Goal: Task Accomplishment & Management: Complete application form

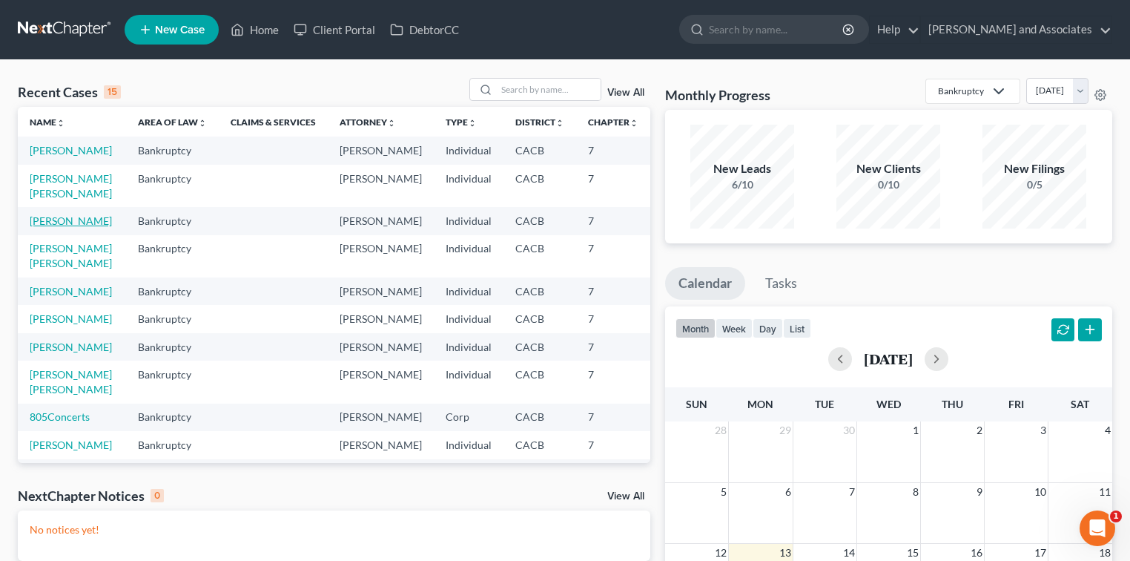
click at [47, 227] on link "[PERSON_NAME]" at bounding box center [71, 220] width 82 height 13
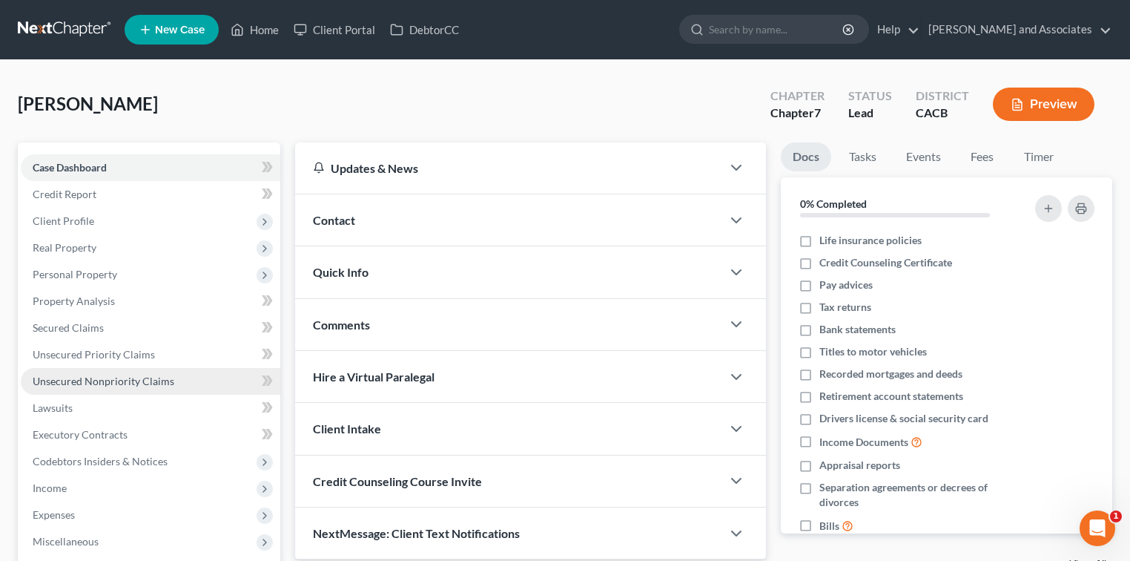
click at [132, 374] on span "Unsecured Nonpriority Claims" at bounding box center [104, 380] width 142 height 13
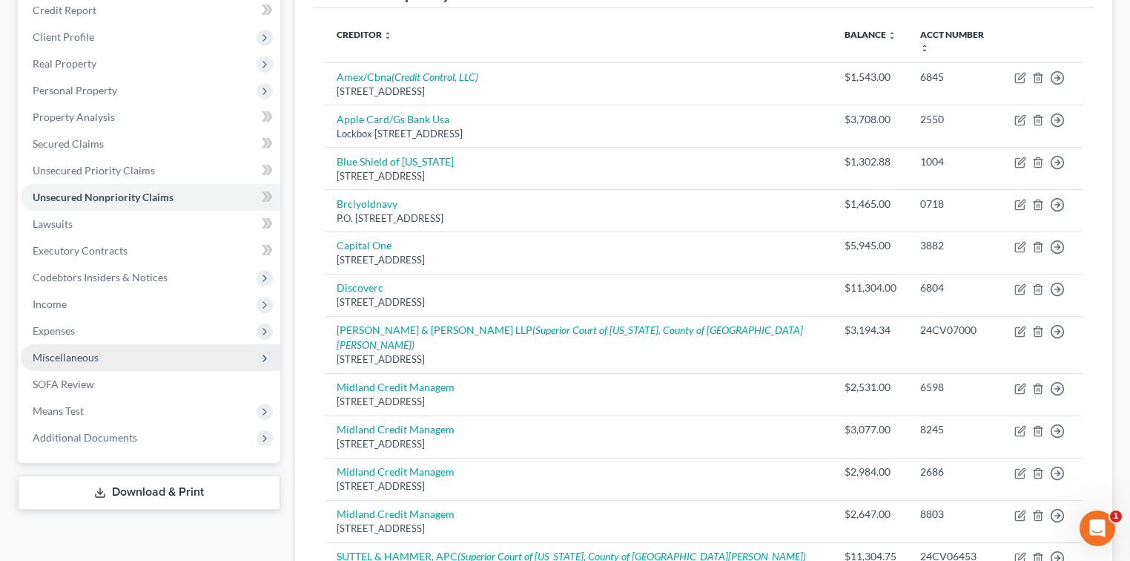
scroll to position [197, 0]
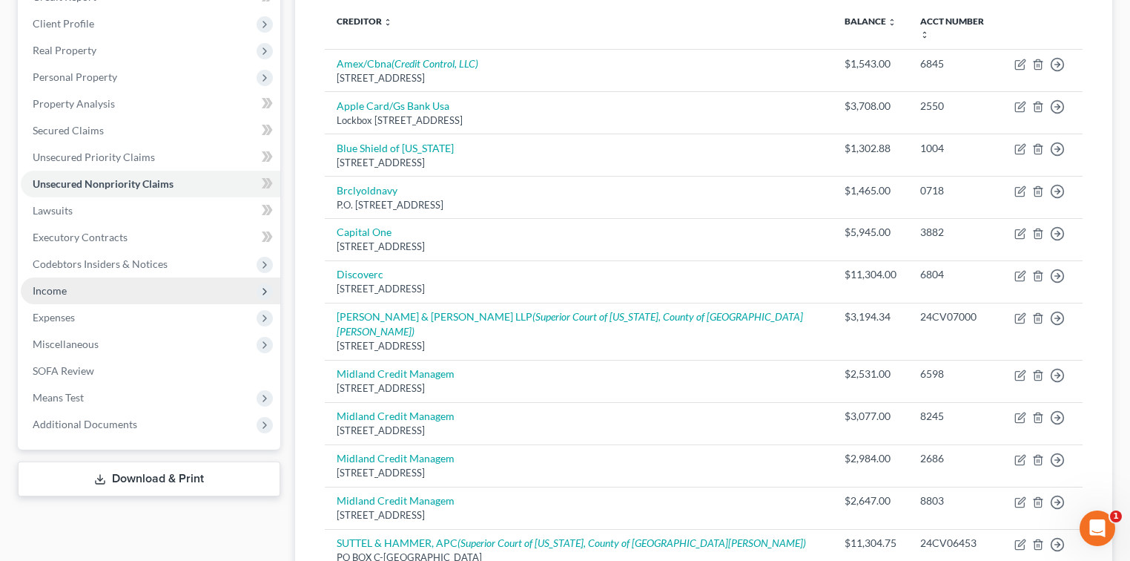
click at [103, 286] on span "Income" at bounding box center [151, 290] width 260 height 27
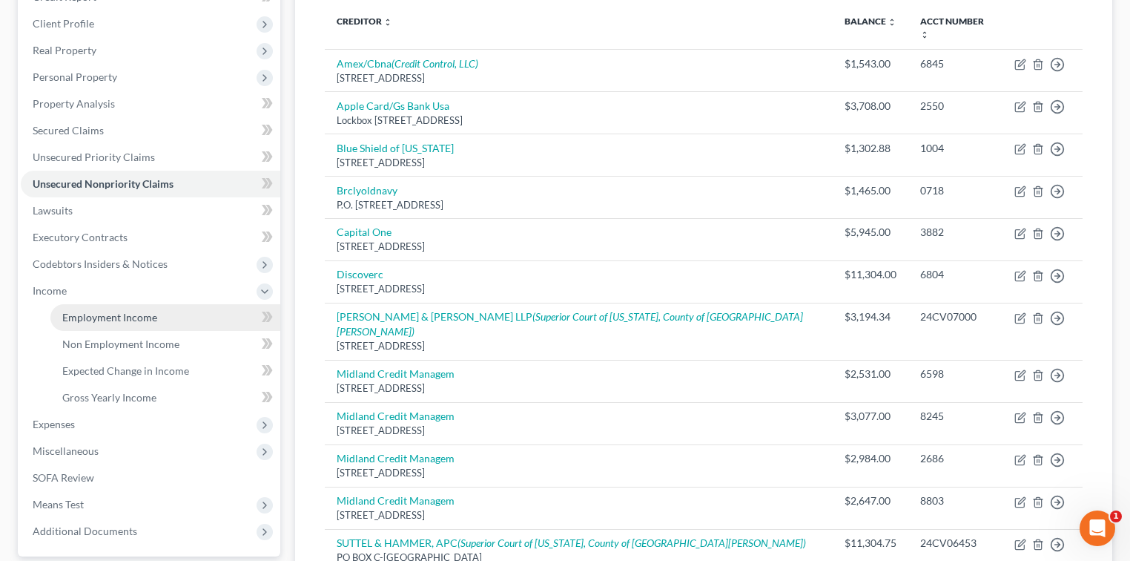
click at [98, 308] on link "Employment Income" at bounding box center [165, 317] width 230 height 27
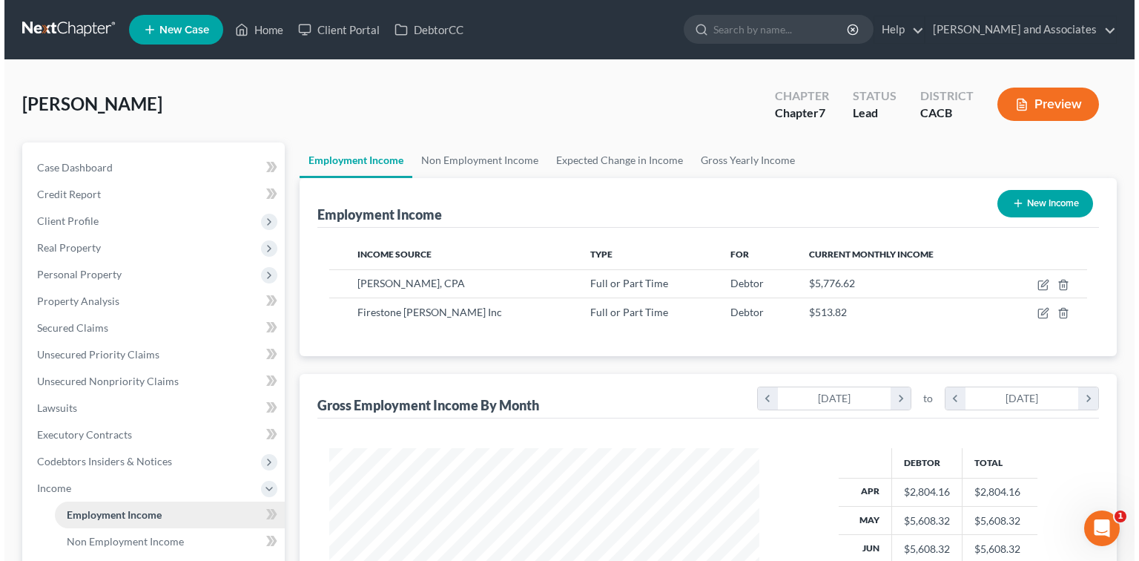
scroll to position [264, 460]
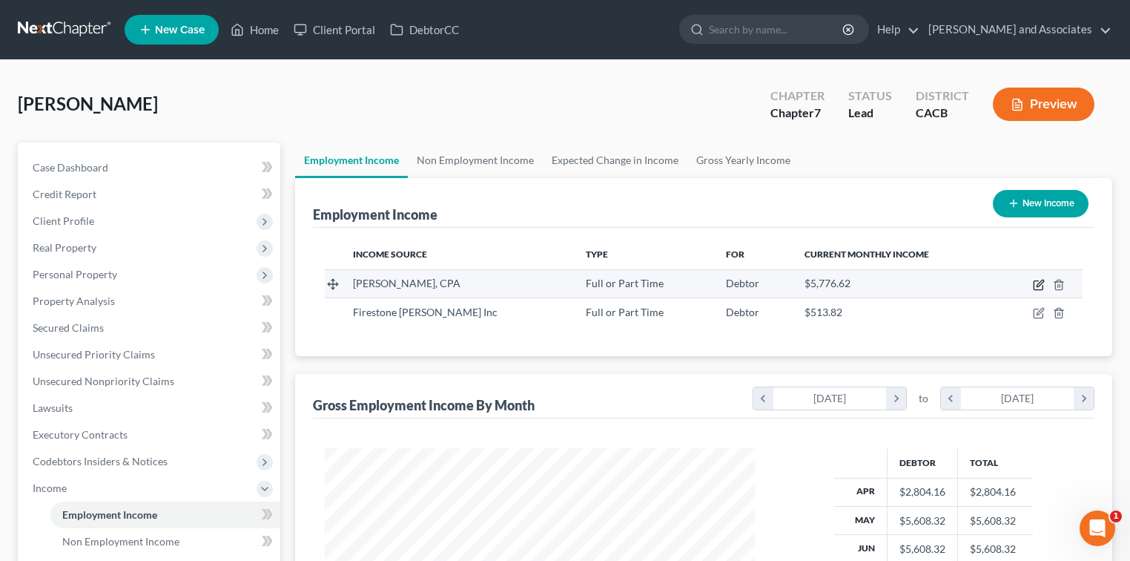
click at [1041, 283] on icon "button" at bounding box center [1039, 285] width 12 height 12
select select "0"
select select "4"
select select "1"
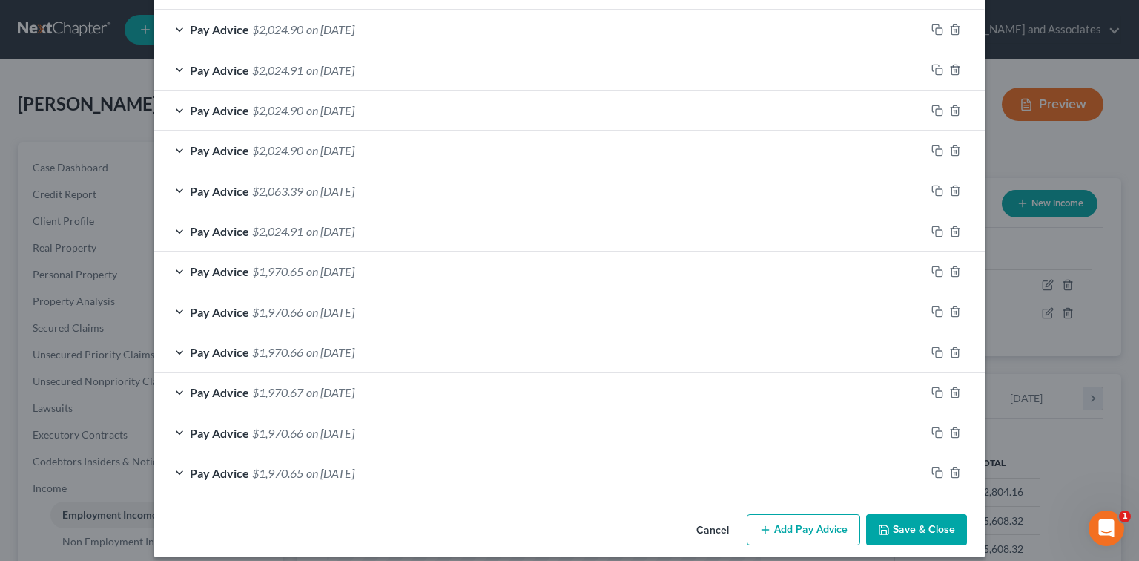
scroll to position [494, 0]
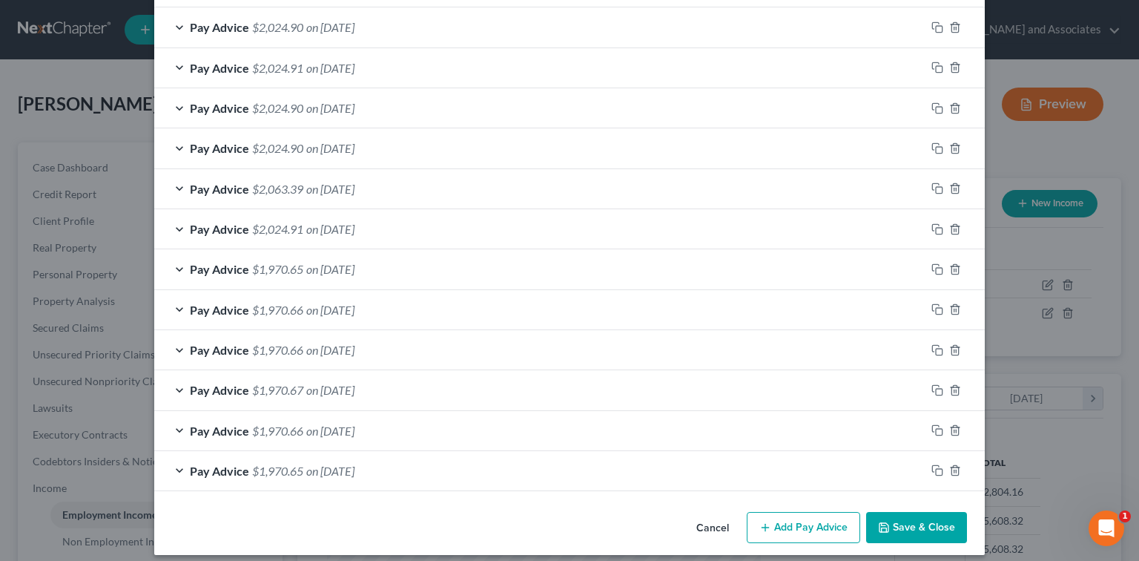
click at [784, 522] on button "Add Pay Advice" at bounding box center [803, 527] width 113 height 31
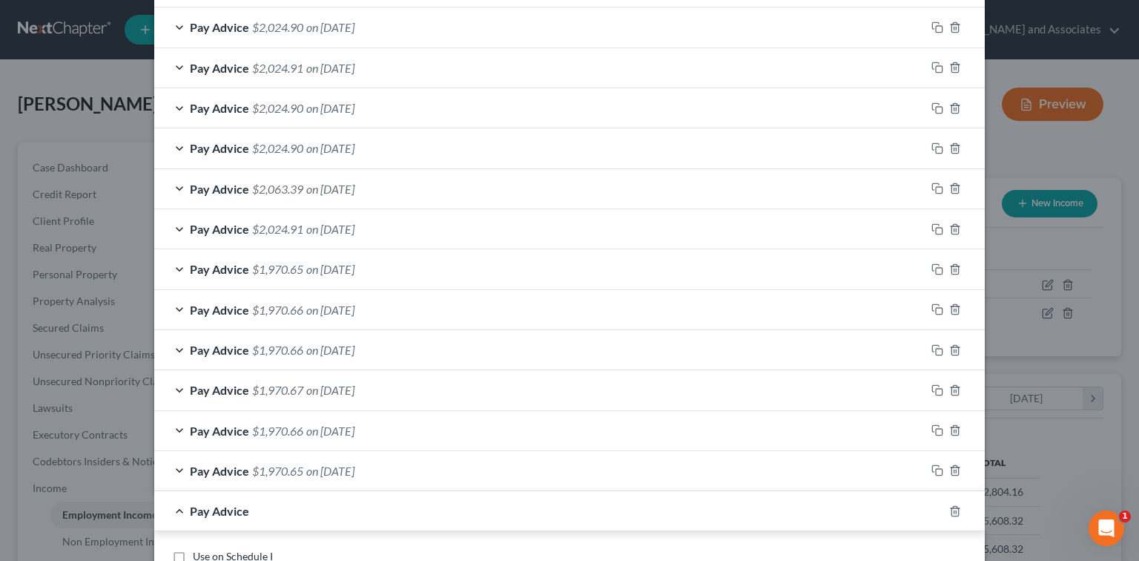
scroll to position [790, 0]
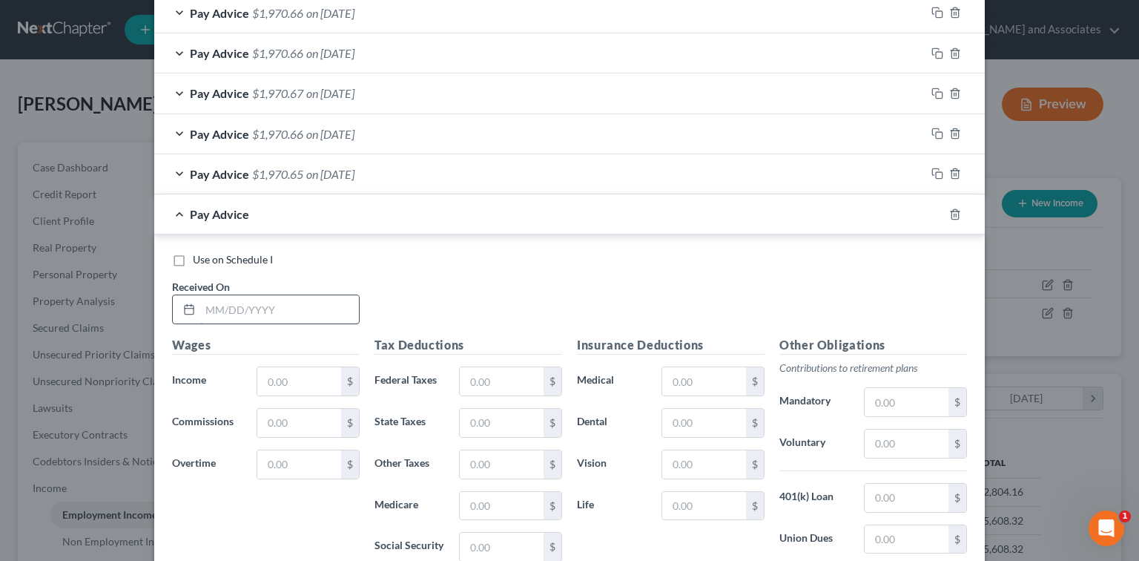
click at [331, 321] on div "Use on Schedule I Received On *" at bounding box center [570, 294] width 810 height 84
click at [331, 314] on input "text" at bounding box center [279, 309] width 159 height 28
type input "[DATE]"
click at [280, 378] on input "text" at bounding box center [299, 381] width 84 height 28
type input "2,840.16"
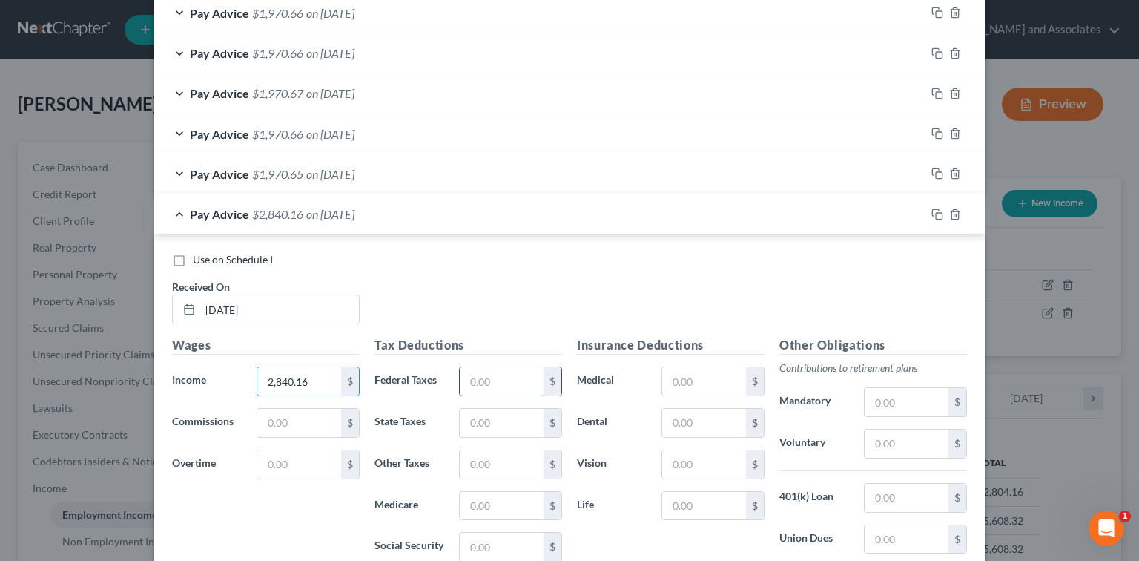
click at [495, 383] on input "text" at bounding box center [502, 381] width 84 height 28
type input "172.99"
click at [543, 412] on div "$" at bounding box center [552, 423] width 18 height 28
click at [543, 415] on div "$" at bounding box center [552, 423] width 18 height 28
click at [538, 417] on input "text" at bounding box center [502, 423] width 84 height 28
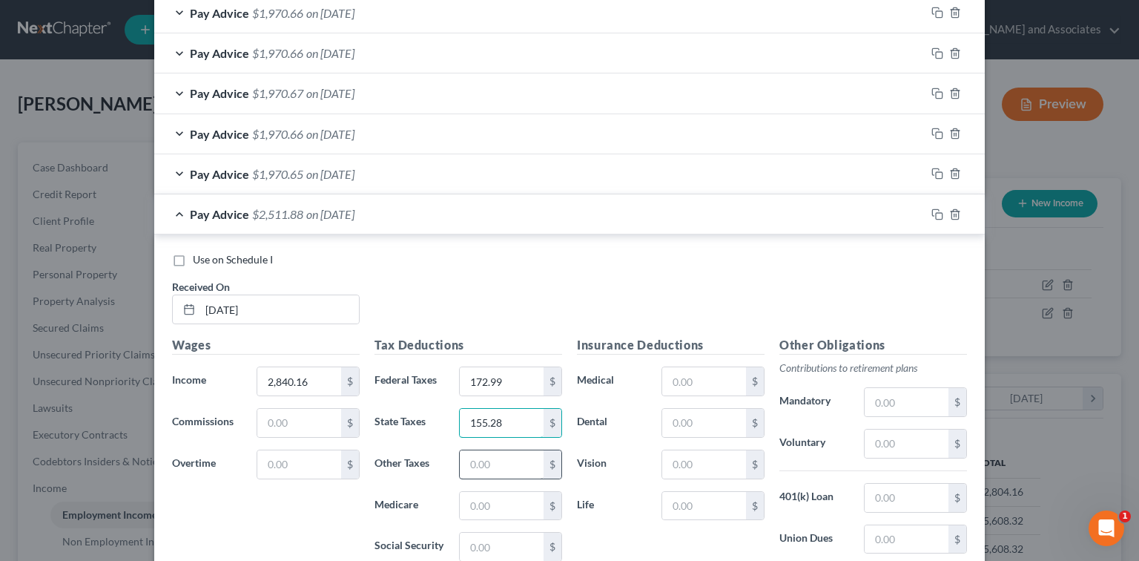
type input "155.28"
click at [515, 459] on input "text" at bounding box center [502, 464] width 84 height 28
type input "40.46"
click at [511, 494] on input "text" at bounding box center [502, 506] width 84 height 28
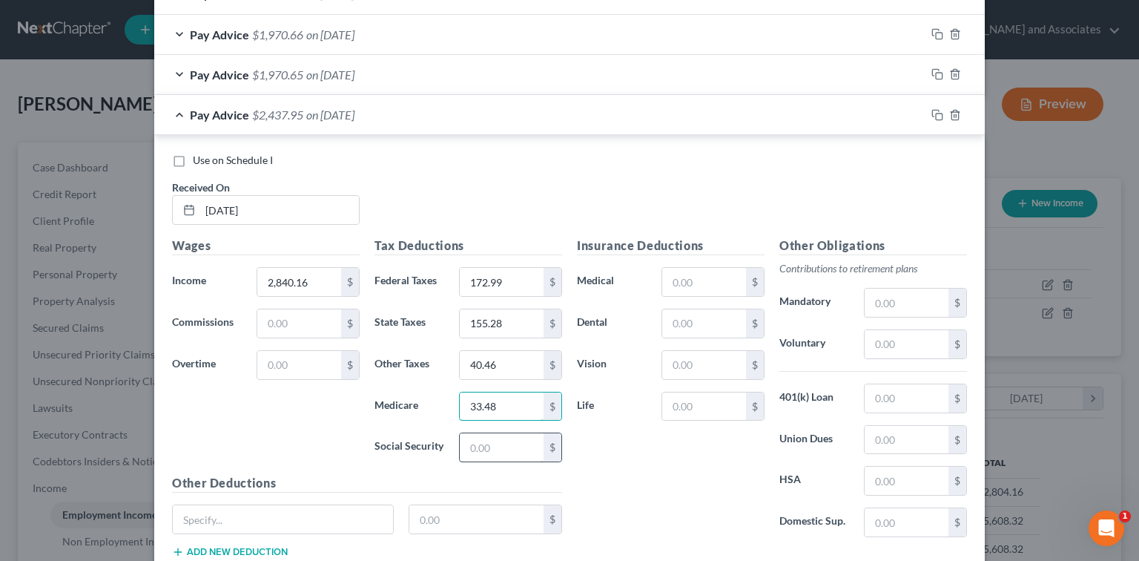
type input "33.48"
click at [503, 439] on input "text" at bounding box center [502, 447] width 84 height 28
type input "90.94"
click at [898, 436] on input "text" at bounding box center [907, 440] width 84 height 28
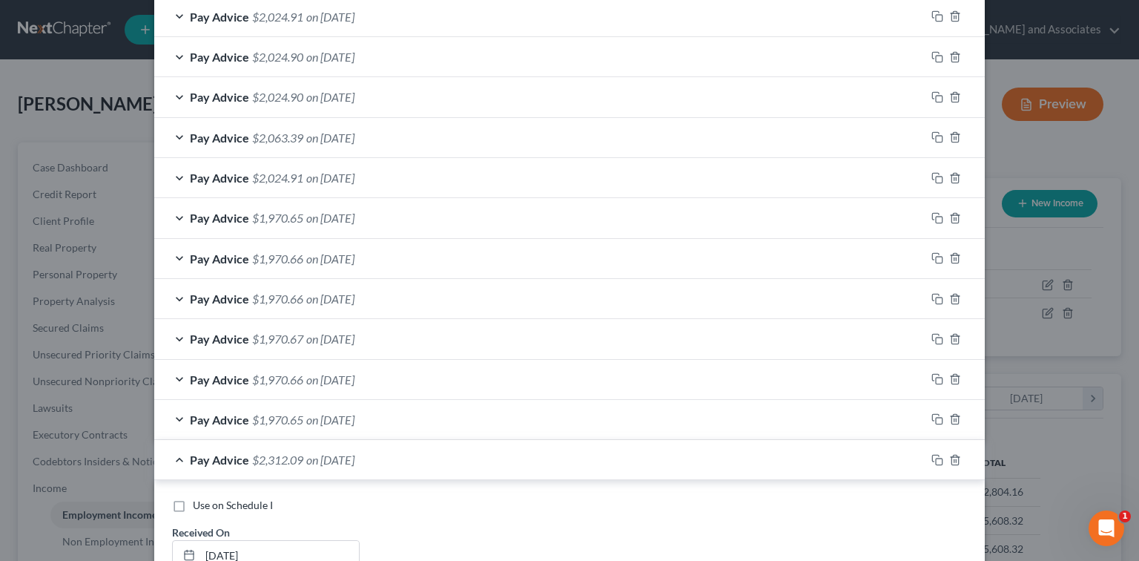
scroll to position [395, 0]
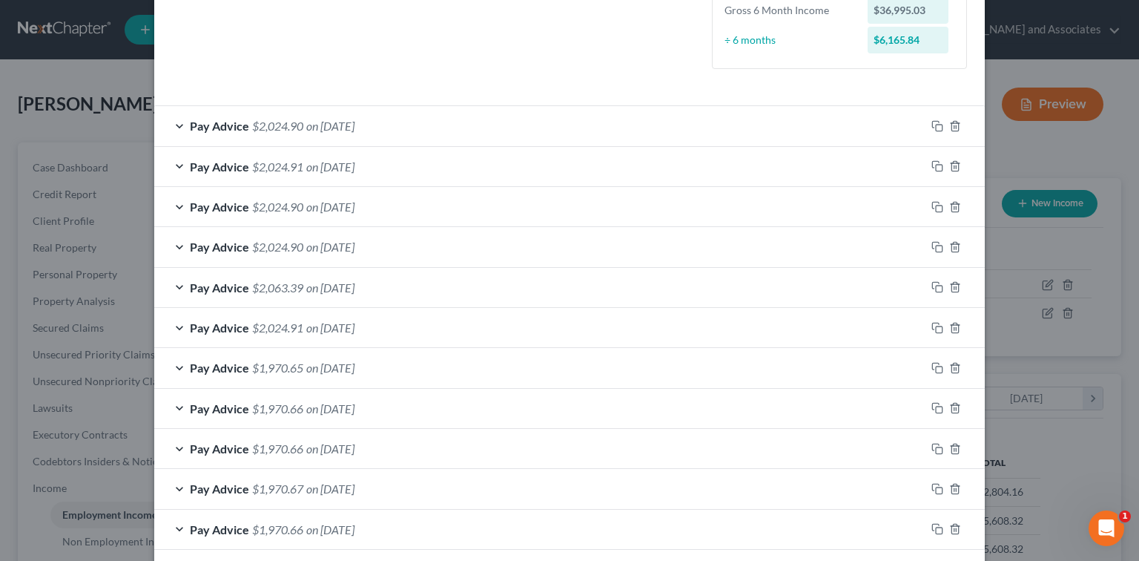
type input "34.92"
click at [572, 175] on div "Pay Advice $2,024.91 on [DATE]" at bounding box center [539, 166] width 771 height 39
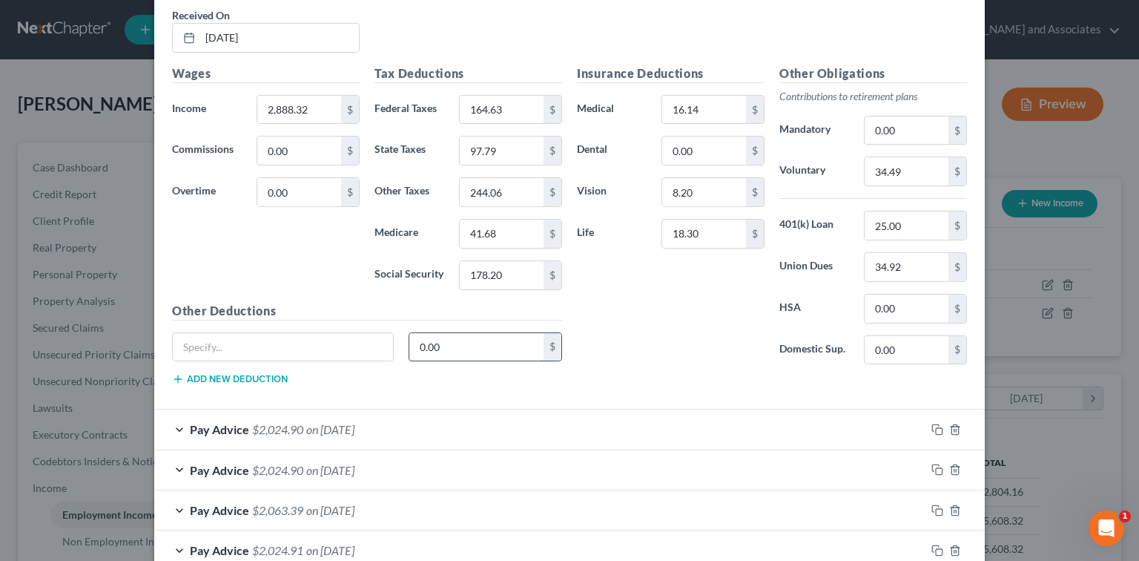
scroll to position [641, 0]
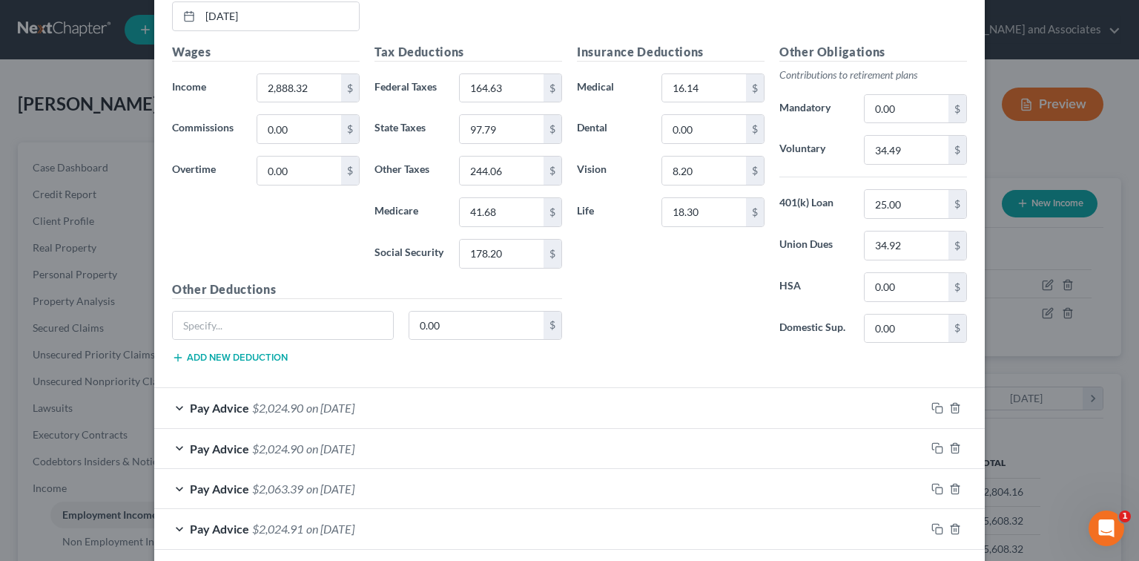
click at [454, 403] on div "Pay Advice $2,024.90 on [DATE]" at bounding box center [539, 407] width 771 height 39
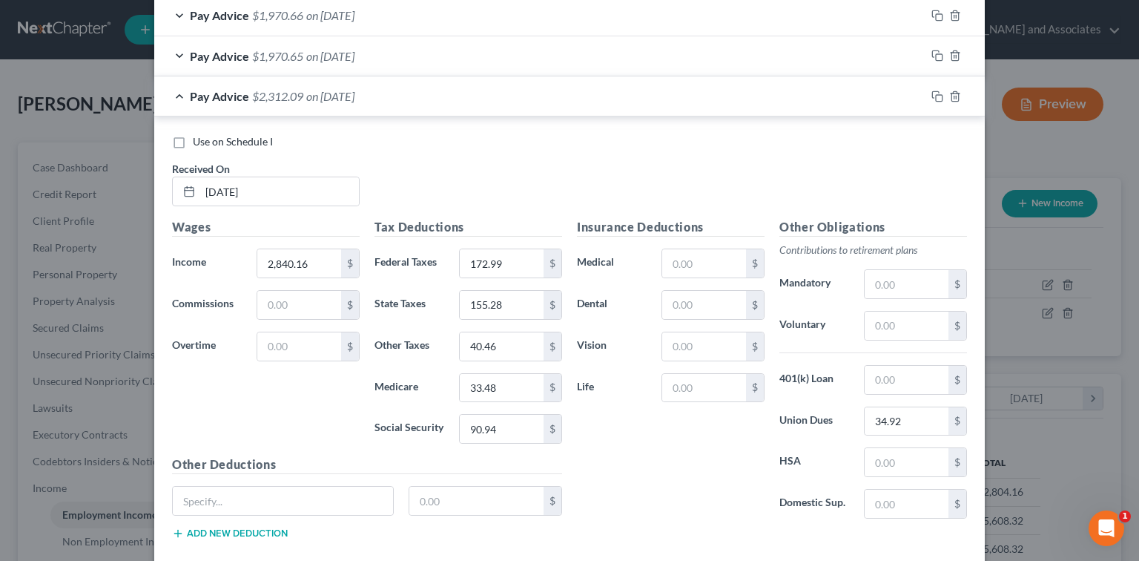
scroll to position [1776, 0]
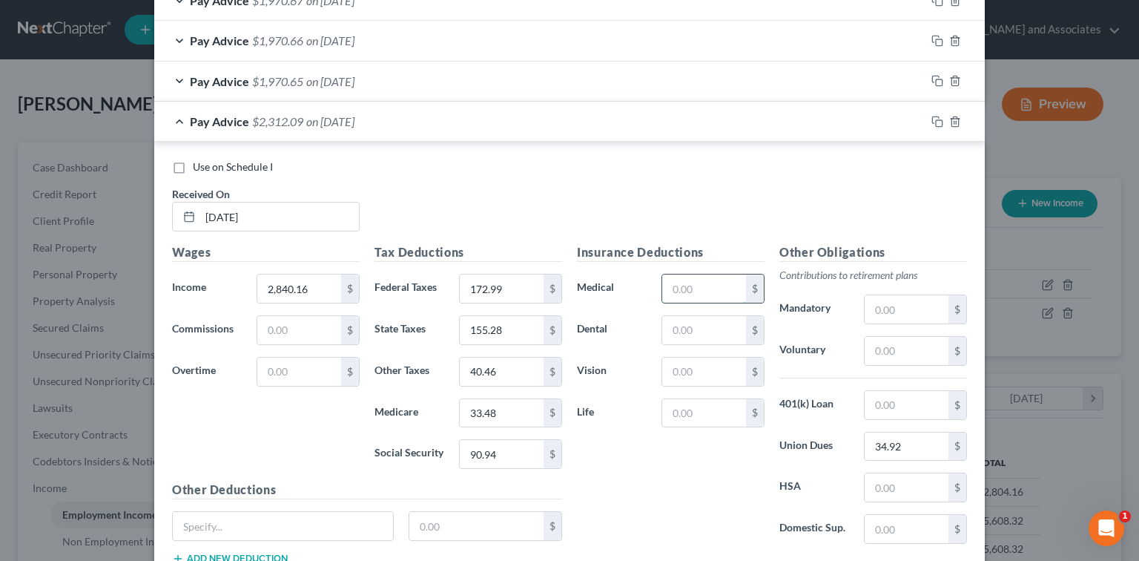
click at [666, 282] on input "text" at bounding box center [704, 288] width 84 height 28
click at [931, 341] on input "text" at bounding box center [907, 351] width 84 height 28
type input "25.00"
click at [827, 253] on h5 "Other Obligations" at bounding box center [873, 252] width 188 height 19
click at [712, 287] on input "text" at bounding box center [704, 288] width 84 height 28
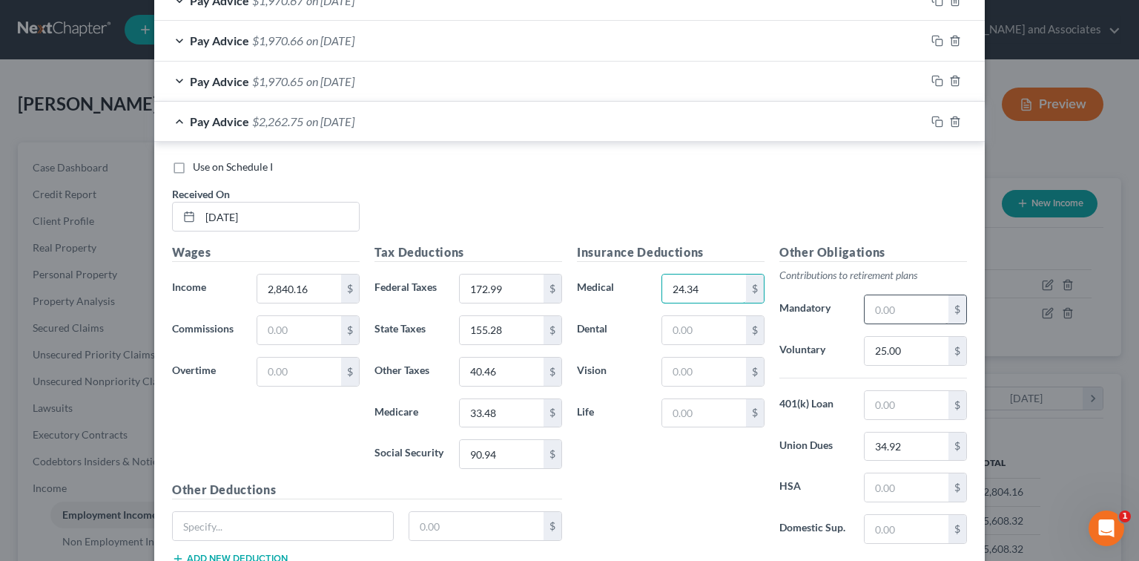
type input "24.34"
click at [912, 311] on input "text" at bounding box center [907, 309] width 84 height 28
click at [905, 337] on input "25.00" at bounding box center [907, 351] width 84 height 28
click at [913, 300] on input "text" at bounding box center [907, 309] width 84 height 28
type input "237.79"
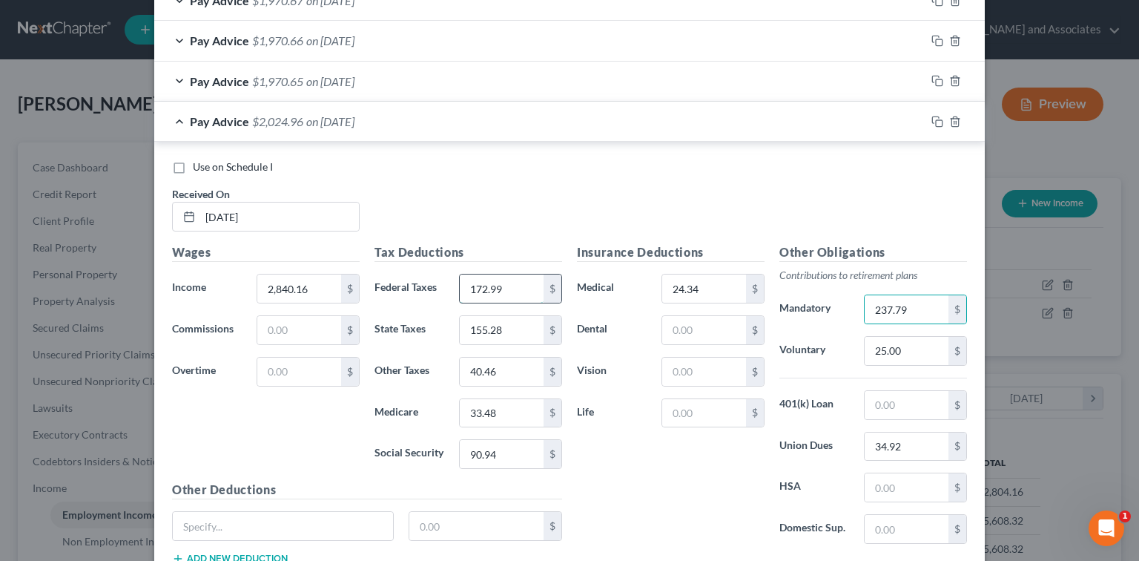
click at [526, 281] on input "172.99" at bounding box center [502, 288] width 84 height 28
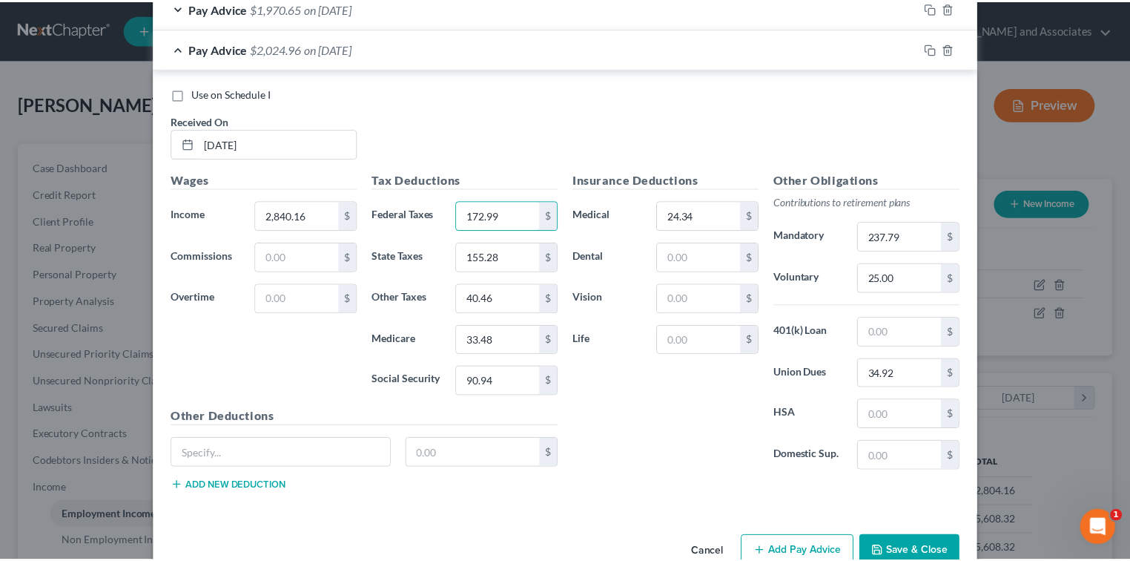
scroll to position [1875, 0]
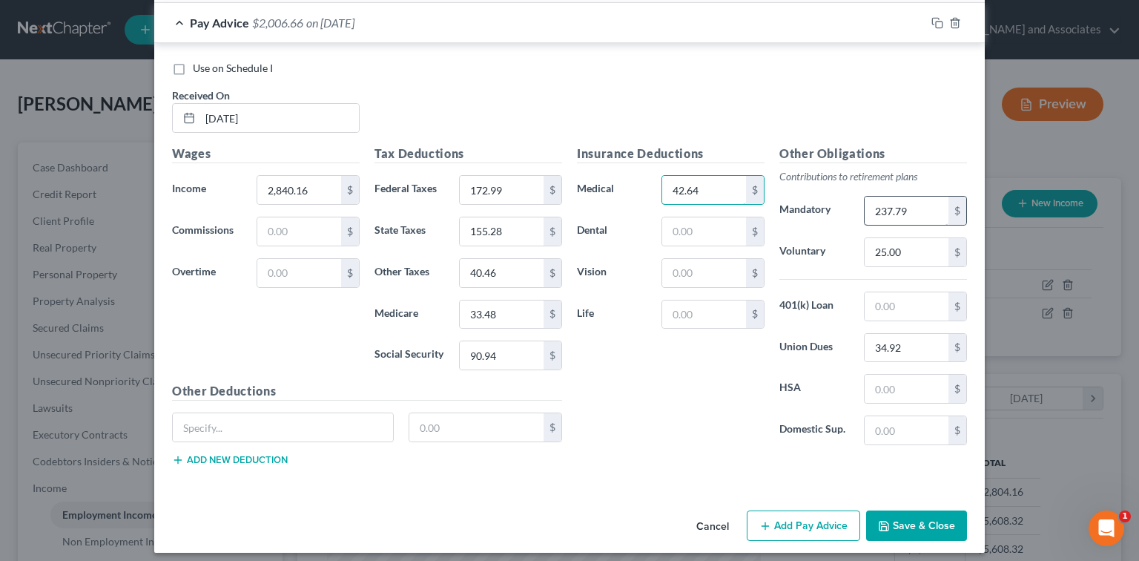
type input "42.64"
click at [920, 214] on input "237.79" at bounding box center [907, 210] width 84 height 28
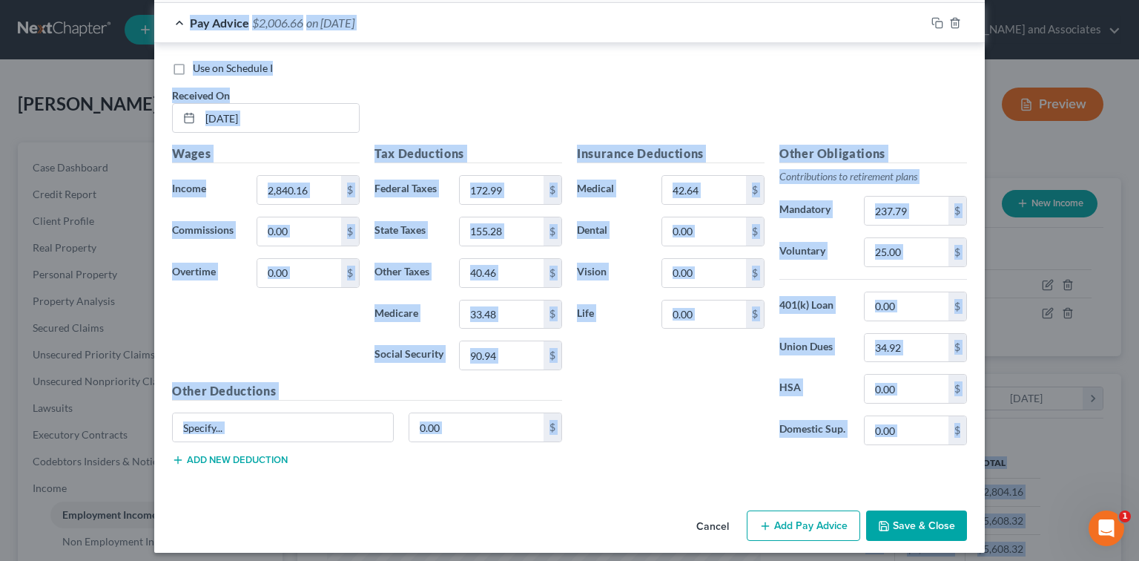
drag, startPoint x: 329, startPoint y: 555, endPoint x: 313, endPoint y: 572, distance: 23.6
click at [313, 560] on html "Home New Case Client Portal DebtorCC [PERSON_NAME] and Associates [EMAIL_ADDRES…" at bounding box center [569, 428] width 1139 height 856
click at [535, 206] on div "Tax Deductions Federal Taxes 172.99 $ State Taxes 155.28 $ Other Taxes 40.46 $ …" at bounding box center [468, 263] width 202 height 237
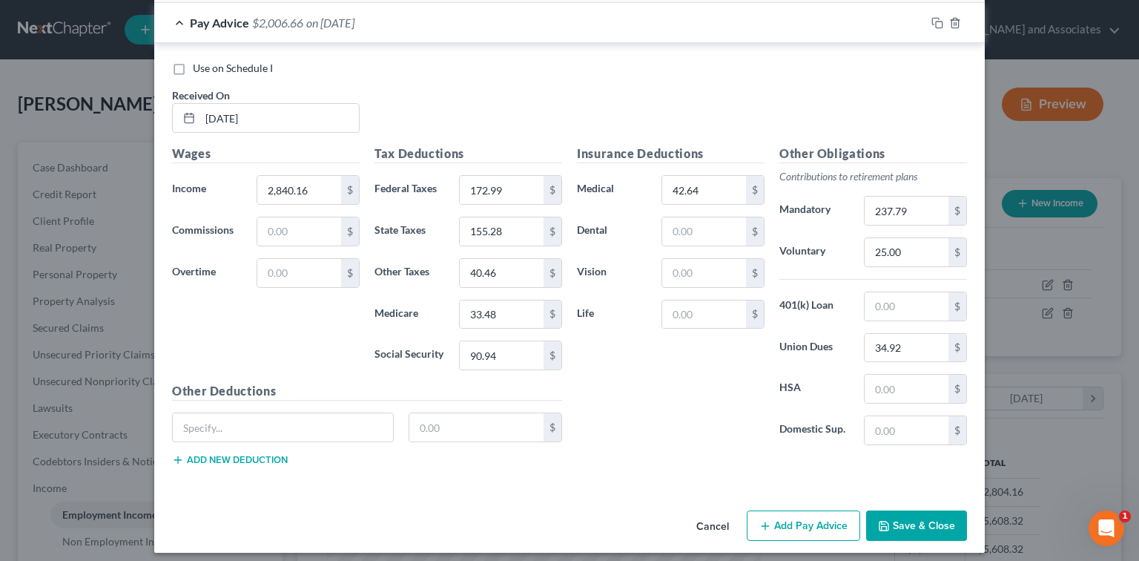
click at [653, 347] on div "Insurance Deductions Medical 42.64 $ Dental $ Vision $ Life $" at bounding box center [670, 301] width 202 height 312
click at [546, 199] on div "Tax Deductions Federal Taxes 172.99 $ State Taxes 155.28 $ Other Taxes 40.46 $ …" at bounding box center [468, 263] width 202 height 237
drag, startPoint x: 534, startPoint y: 185, endPoint x: 526, endPoint y: 181, distance: 9.0
click at [526, 181] on input "172.99" at bounding box center [502, 190] width 84 height 28
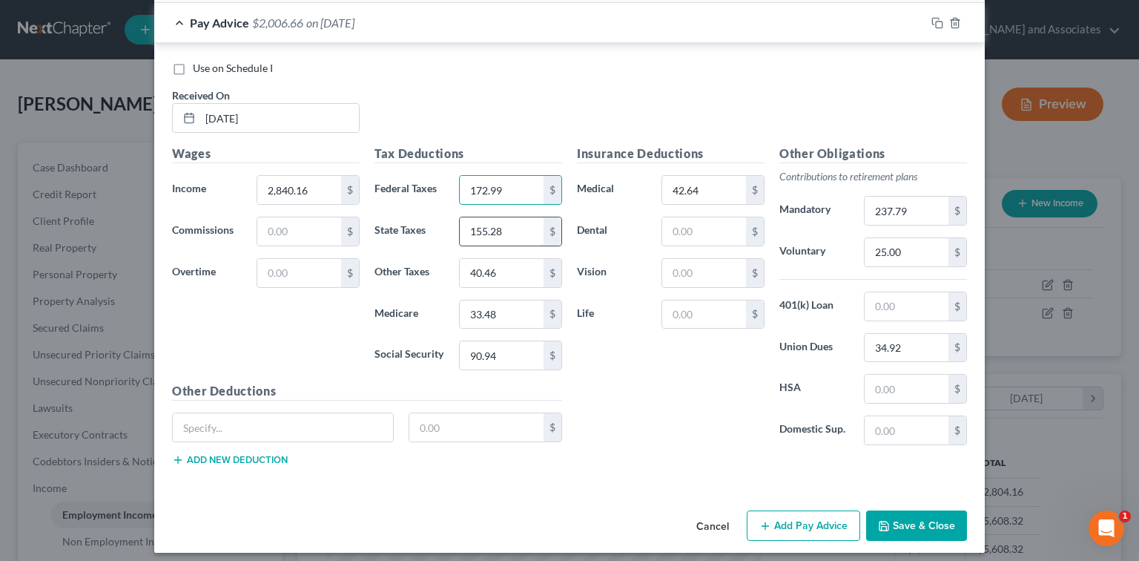
click at [516, 217] on input "155.28" at bounding box center [502, 231] width 84 height 28
click at [510, 346] on input "90.94" at bounding box center [502, 355] width 84 height 28
click at [522, 269] on input "40.46" at bounding box center [502, 273] width 84 height 28
click at [922, 343] on input "34.92" at bounding box center [907, 348] width 84 height 28
click at [936, 246] on input "25.00" at bounding box center [907, 252] width 84 height 28
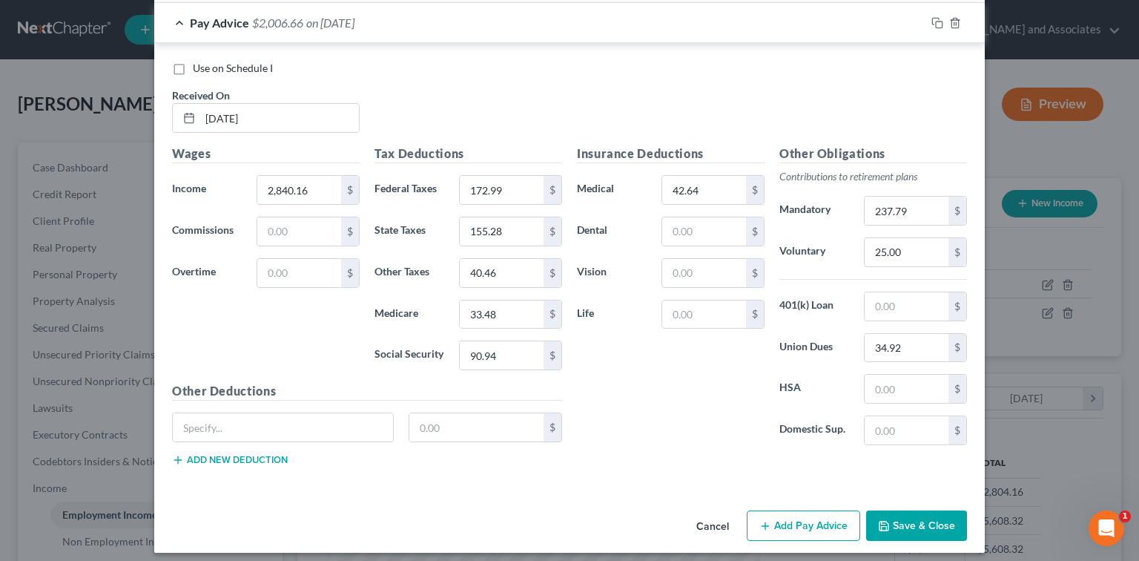
click at [741, 343] on div "Insurance Deductions Medical 42.64 $ Dental $ Vision $ Life $" at bounding box center [670, 301] width 202 height 312
type input "172.99"
type input "40.46"
click at [291, 188] on input "text" at bounding box center [299, 190] width 84 height 28
type input "2,804.16"
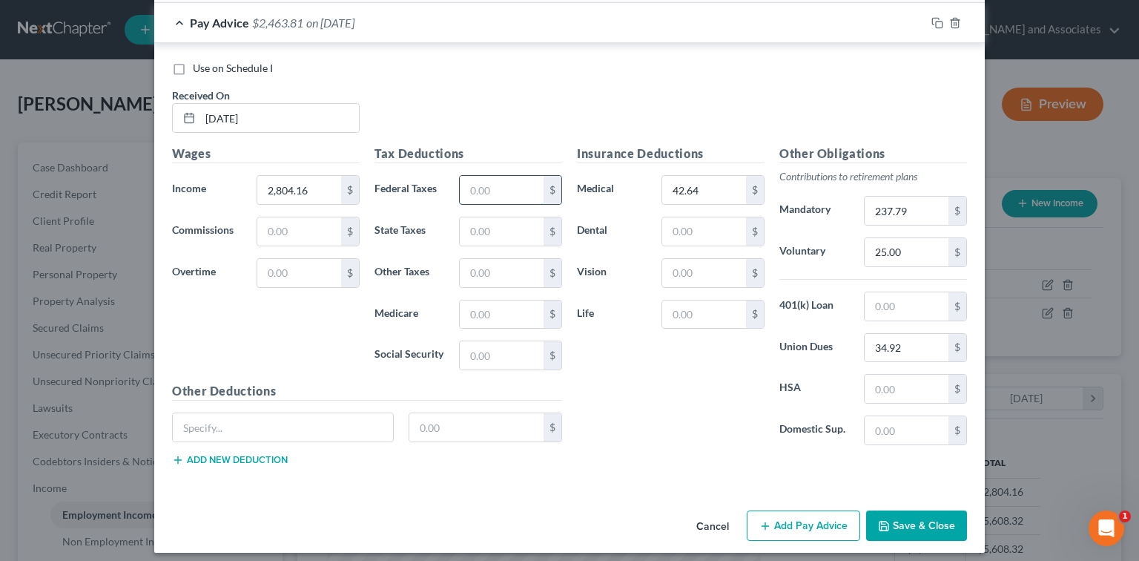
click at [481, 181] on input "text" at bounding box center [502, 190] width 84 height 28
type input "155.28"
click at [472, 219] on input "text" at bounding box center [502, 231] width 84 height 28
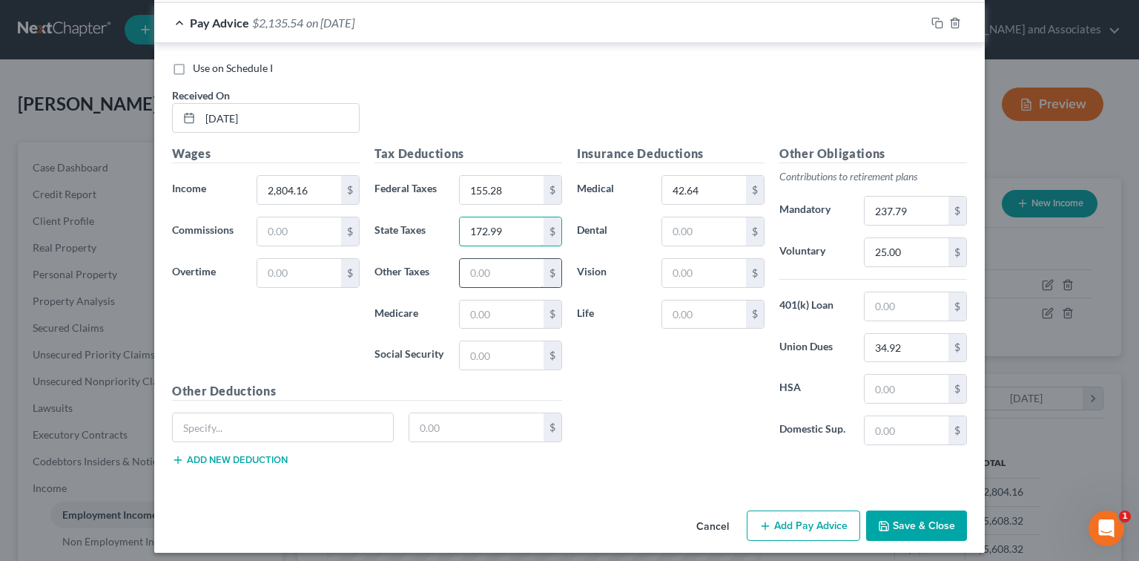
type input "172.99"
click at [498, 259] on input "text" at bounding box center [502, 273] width 84 height 28
type input "90.94"
click at [520, 300] on input "text" at bounding box center [502, 314] width 84 height 28
type input "40.46"
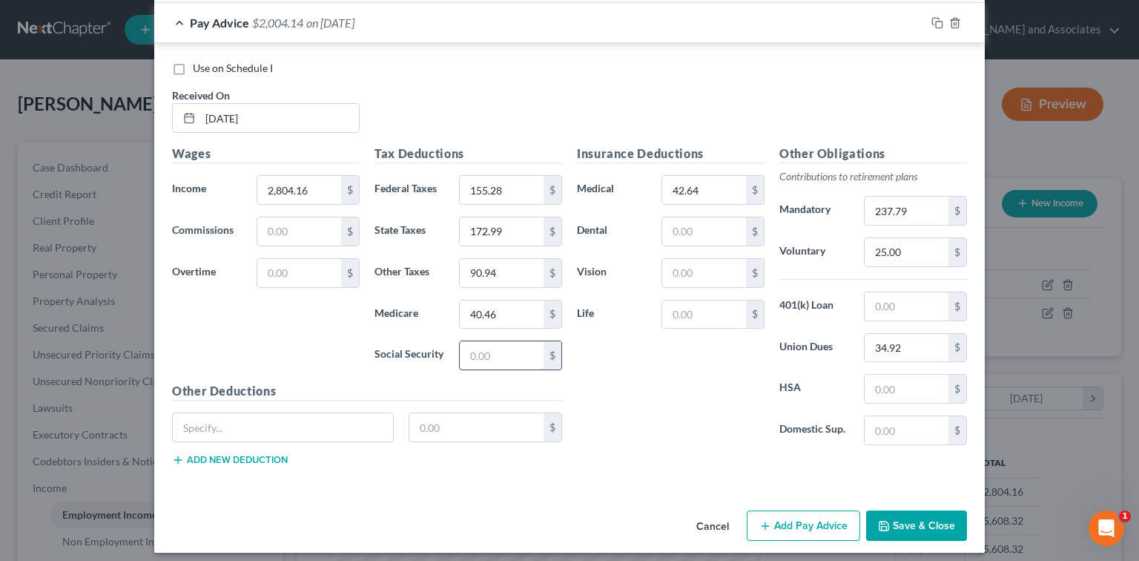
click at [480, 347] on input "text" at bounding box center [502, 355] width 84 height 28
type input "33.48"
click at [647, 356] on div "Insurance Deductions Medical 42.64 $ Dental $ Vision $ Life $" at bounding box center [670, 301] width 202 height 312
click at [648, 382] on div "Insurance Deductions Medical 42.64 $ Dental $ Vision $ Life $" at bounding box center [670, 301] width 202 height 312
drag, startPoint x: 690, startPoint y: 407, endPoint x: 923, endPoint y: 511, distance: 255.6
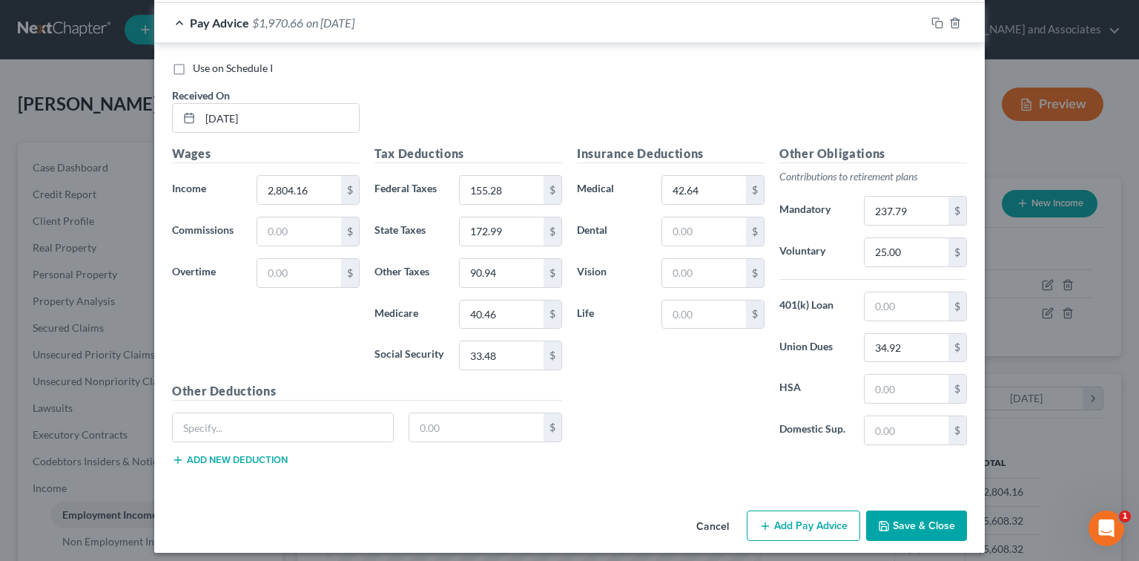
click at [923, 511] on button "Save & Close" at bounding box center [916, 525] width 101 height 31
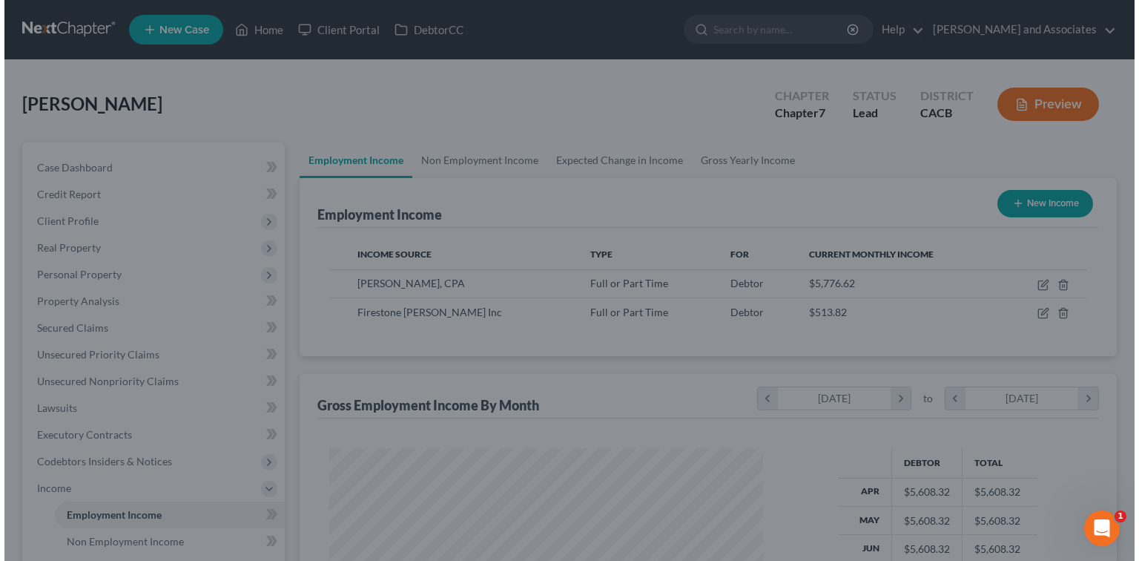
scroll to position [741178, 740983]
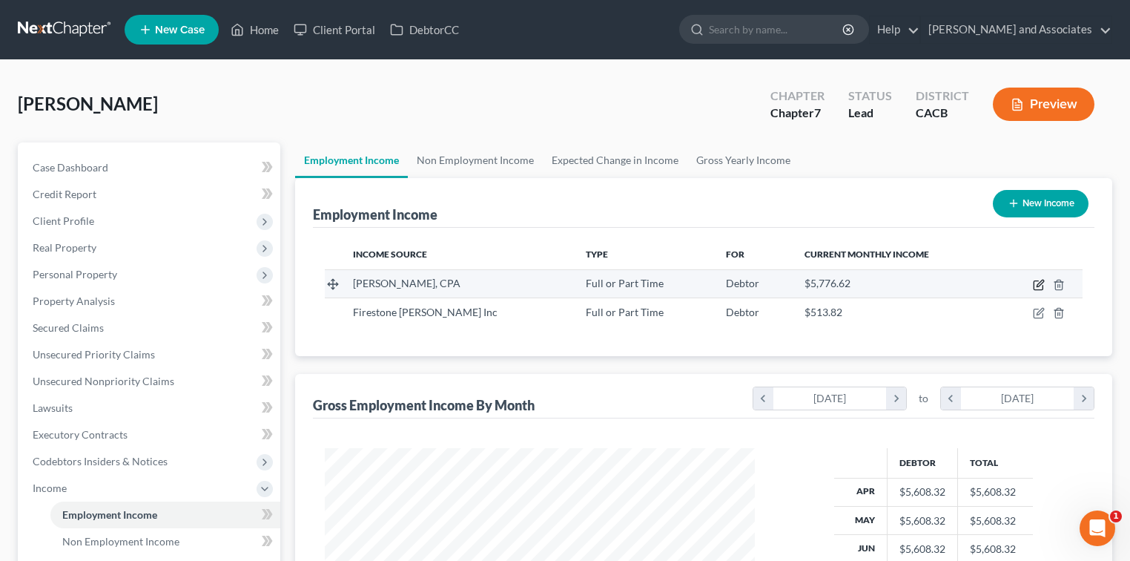
click at [1038, 284] on icon "button" at bounding box center [1039, 285] width 12 height 12
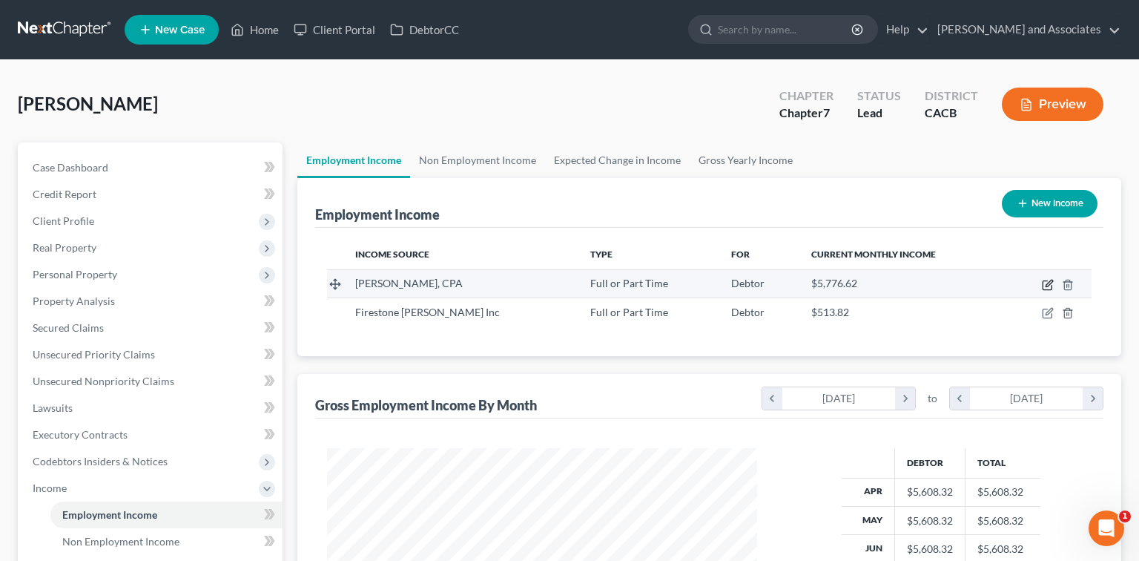
select select "0"
select select "4"
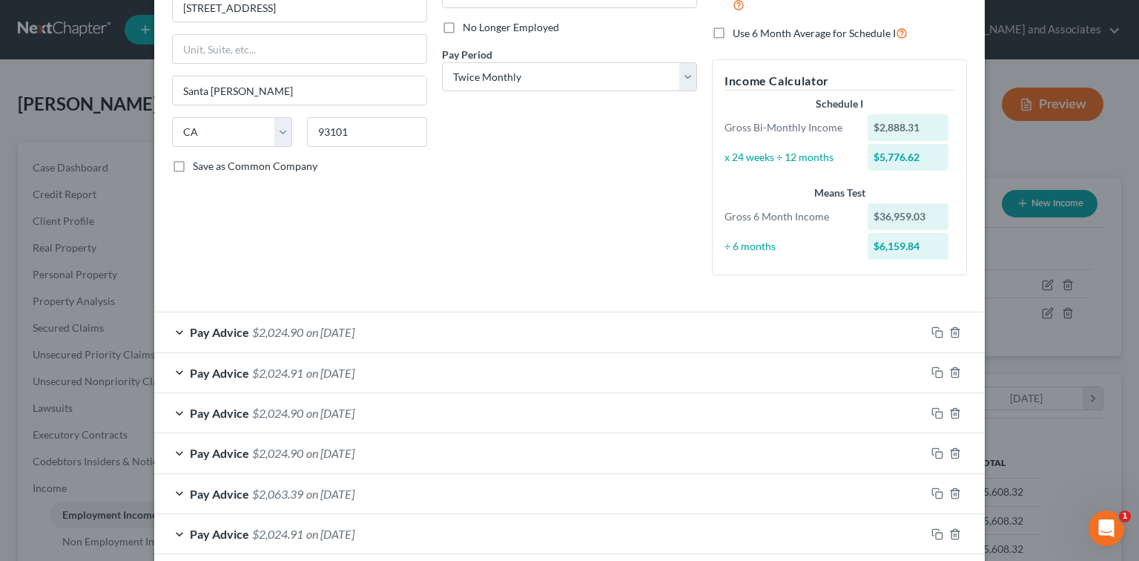
scroll to position [0, 0]
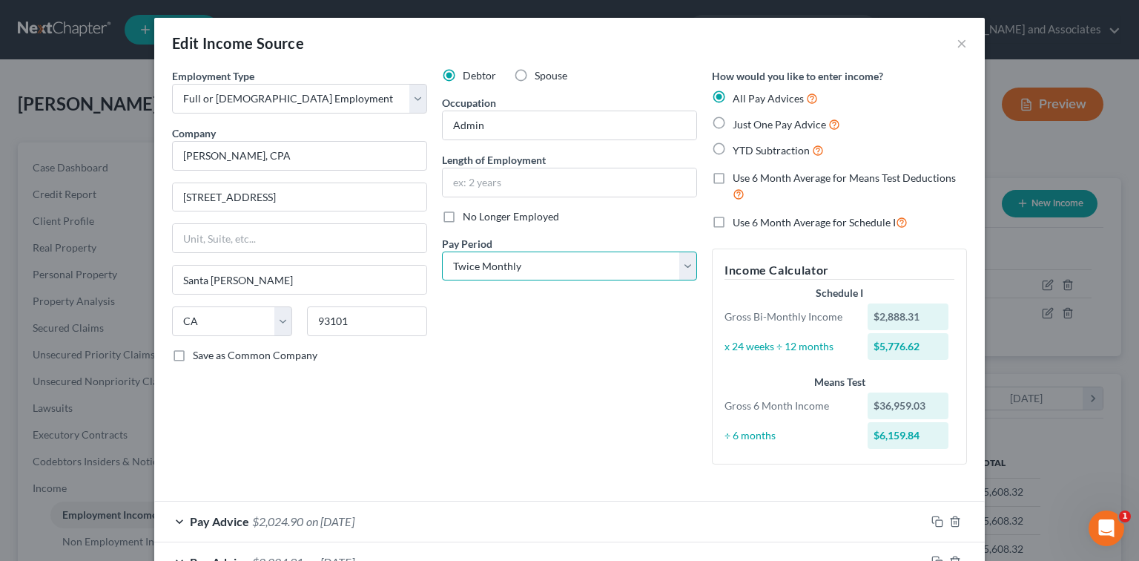
click at [521, 261] on select "Select Monthly Twice Monthly Every Other Week Weekly" at bounding box center [569, 266] width 255 height 30
select select "2"
click at [442, 251] on select "Select Monthly Twice Monthly Every Other Week Weekly" at bounding box center [569, 266] width 255 height 30
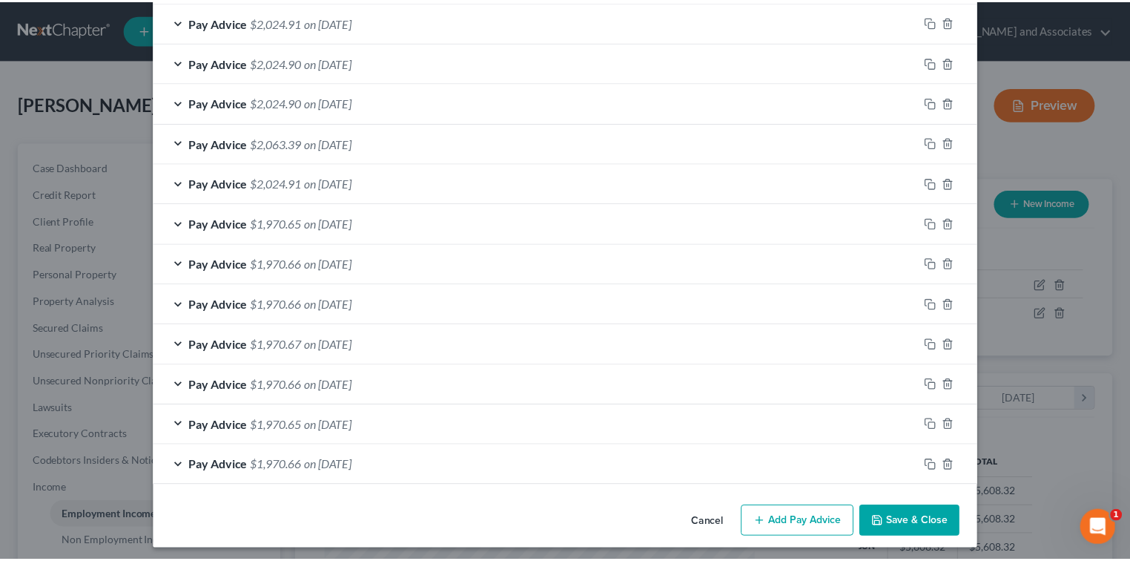
scroll to position [546, 0]
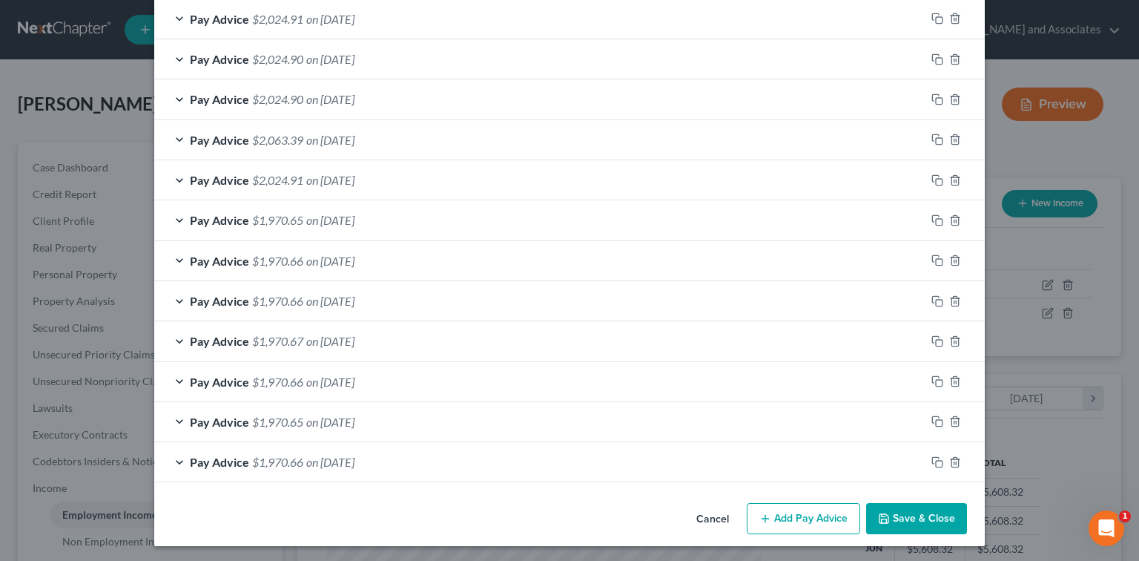
click at [899, 503] on button "Save & Close" at bounding box center [916, 518] width 101 height 31
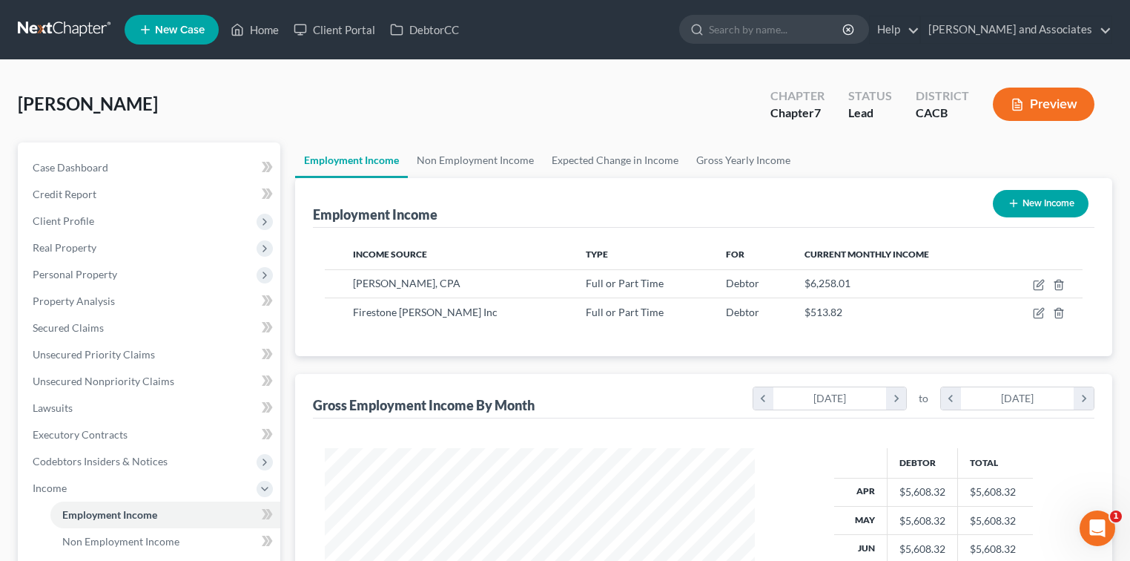
scroll to position [294, 0]
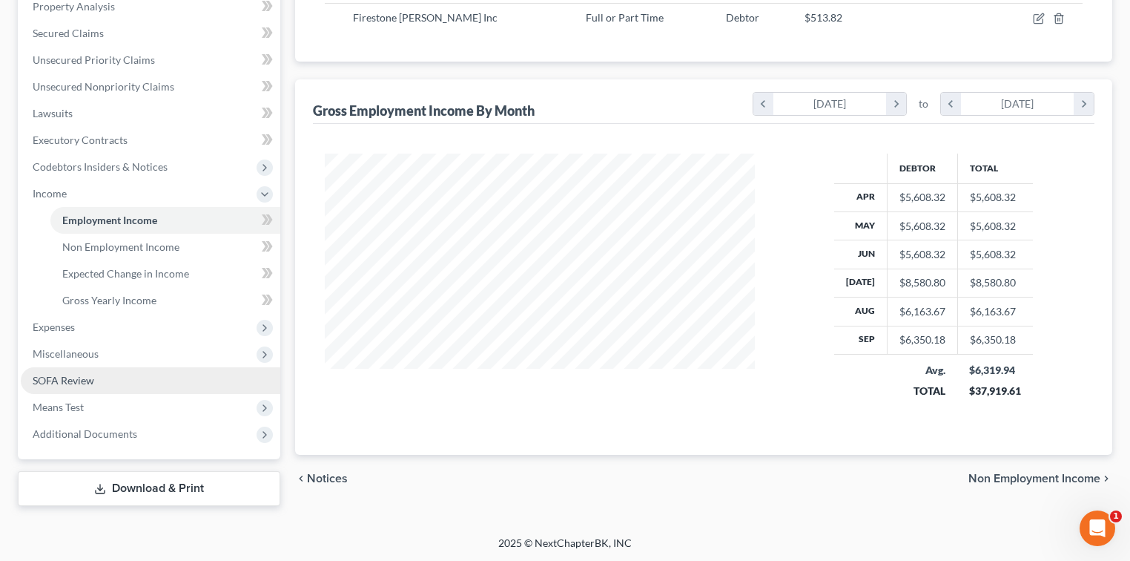
click at [78, 389] on link "SOFA Review" at bounding box center [151, 380] width 260 height 27
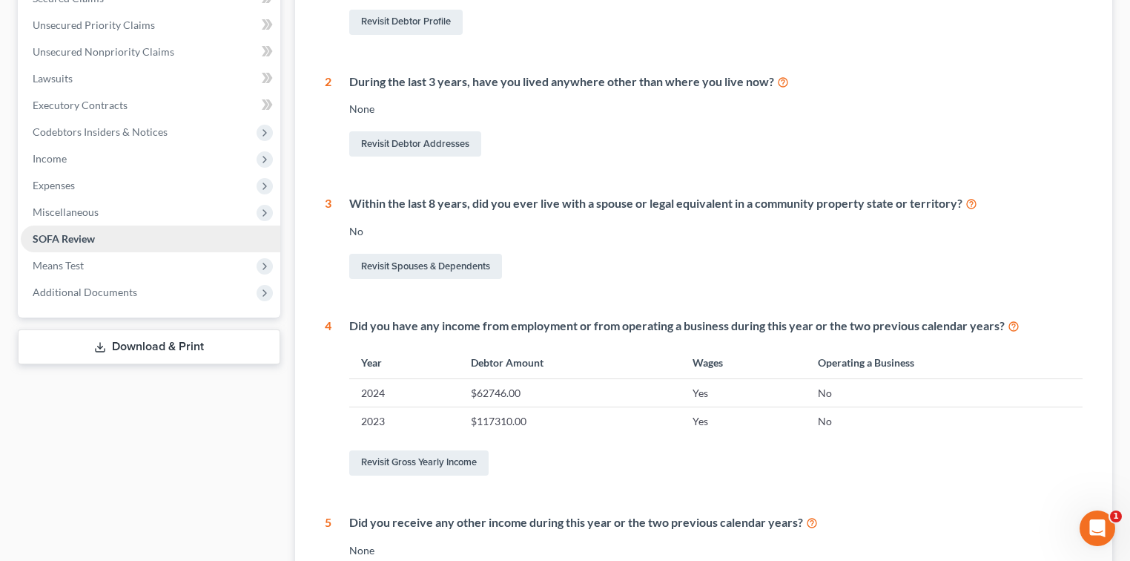
scroll to position [494, 0]
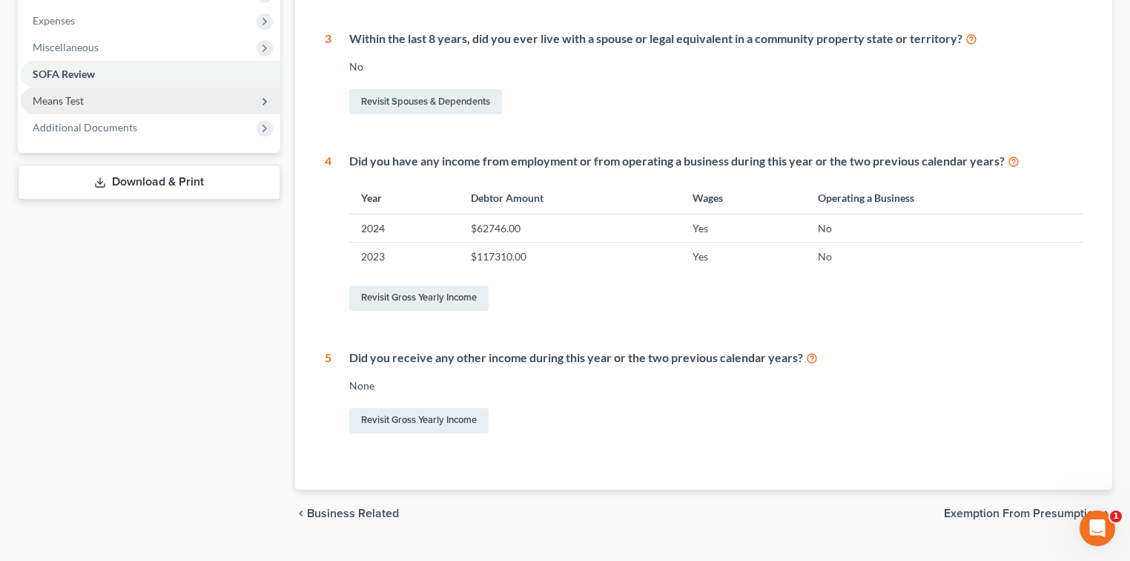
click at [68, 102] on span "Means Test" at bounding box center [58, 100] width 51 height 13
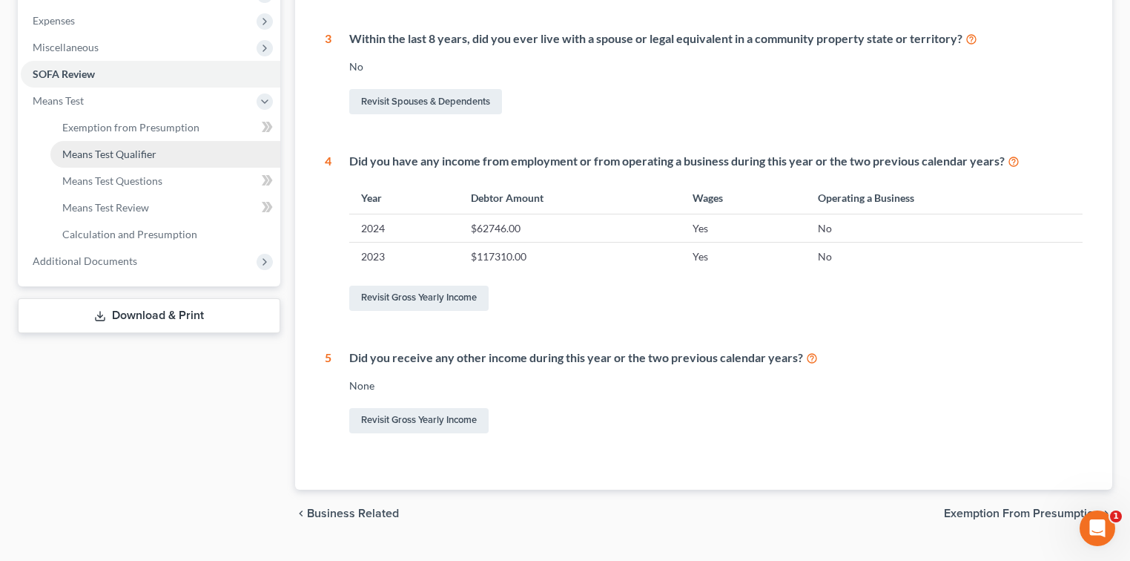
click at [159, 153] on link "Means Test Qualifier" at bounding box center [165, 154] width 230 height 27
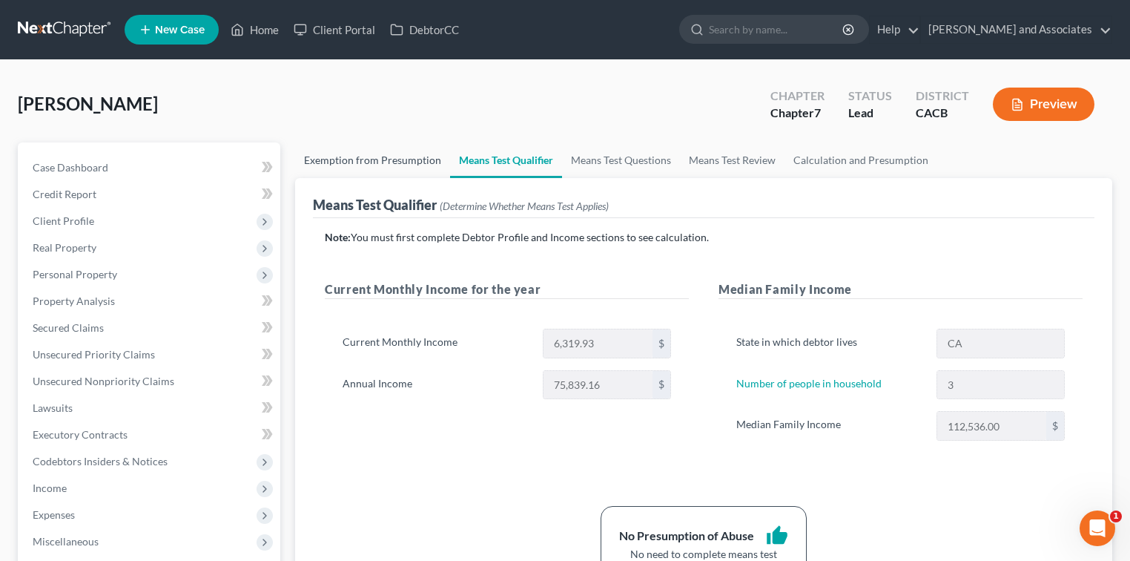
click at [368, 165] on link "Exemption from Presumption" at bounding box center [372, 160] width 155 height 36
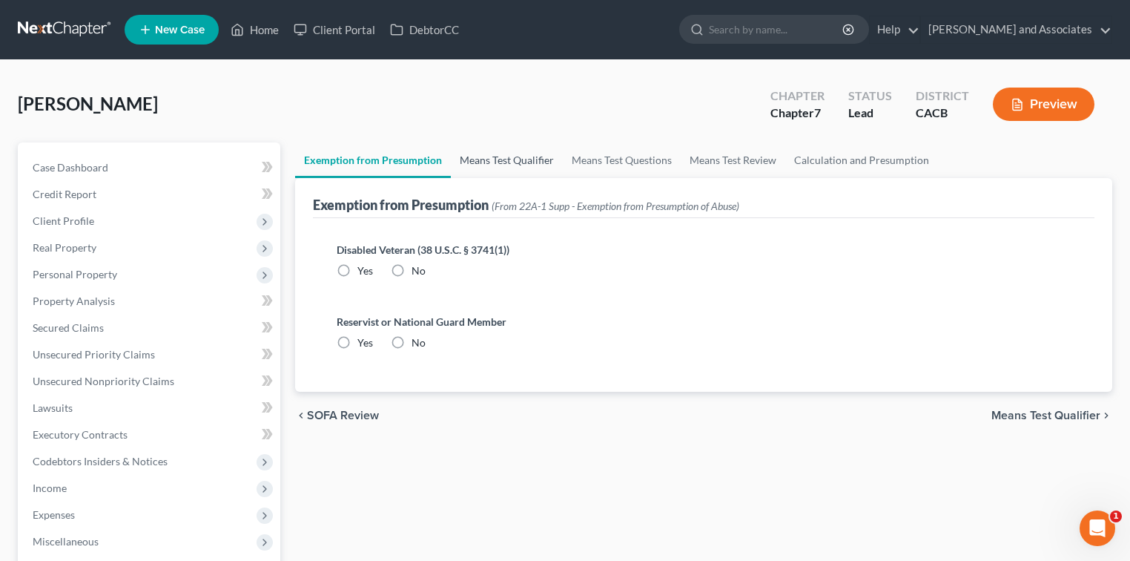
click at [488, 157] on link "Means Test Qualifier" at bounding box center [507, 160] width 112 height 36
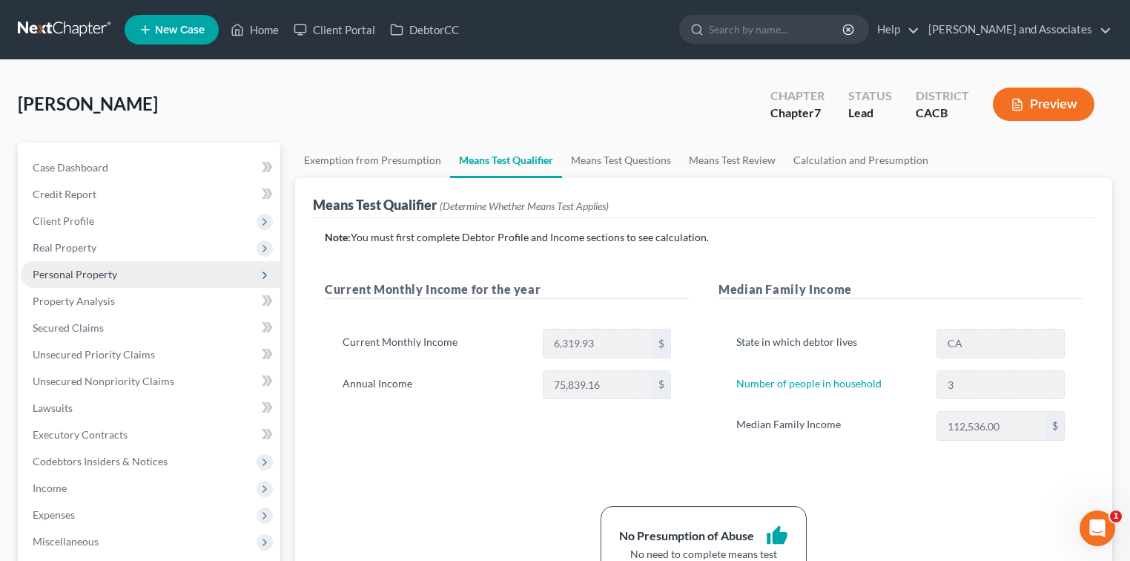
scroll to position [197, 0]
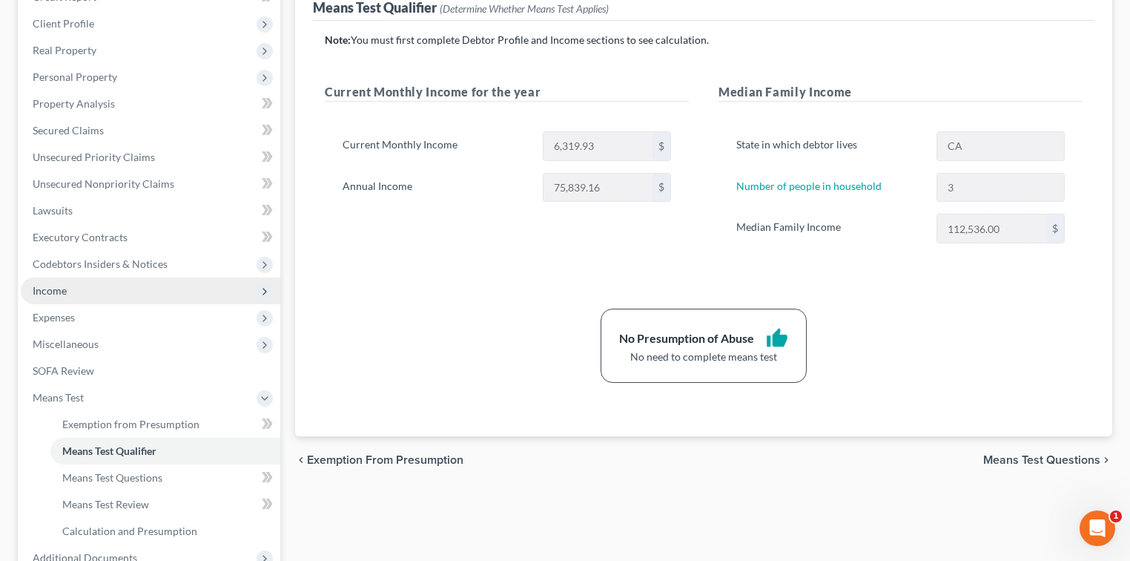
click at [96, 288] on span "Income" at bounding box center [151, 290] width 260 height 27
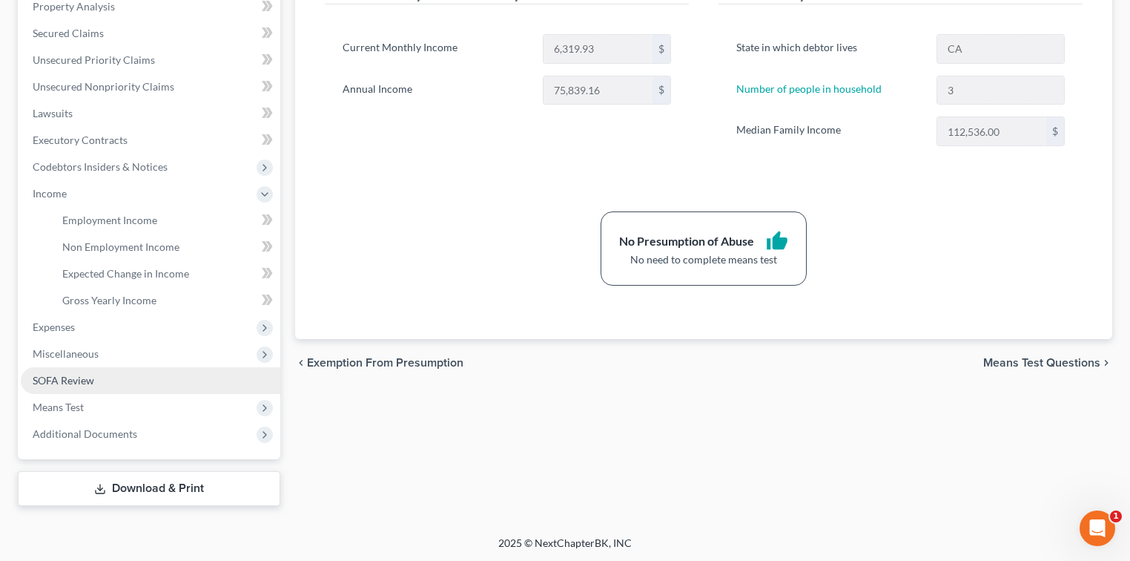
click at [73, 383] on span "SOFA Review" at bounding box center [64, 380] width 62 height 13
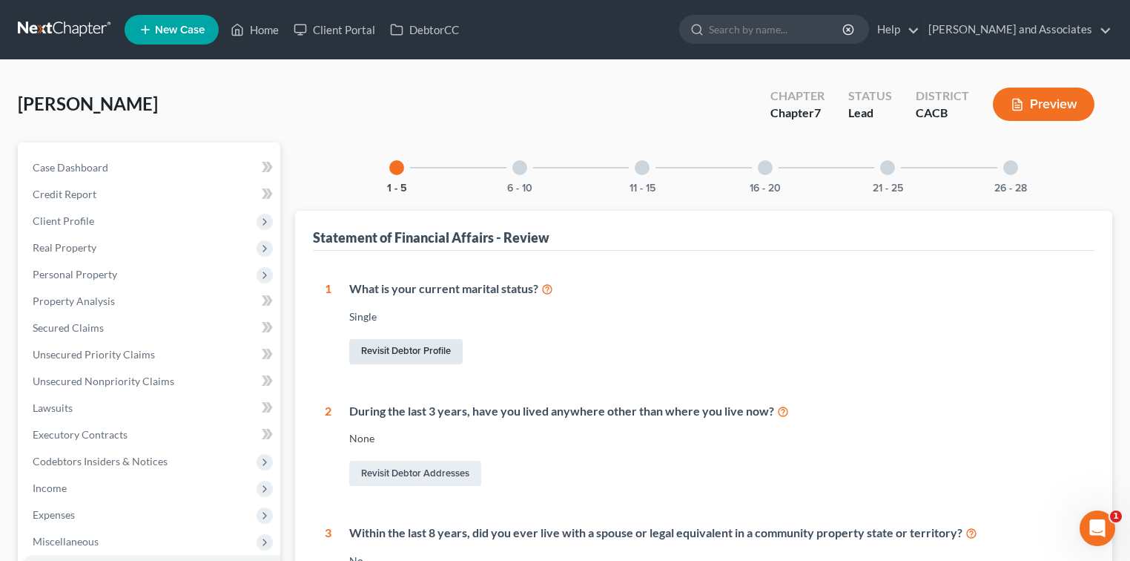
click at [402, 352] on link "Revisit Debtor Profile" at bounding box center [405, 351] width 113 height 25
select select "0"
select select "2"
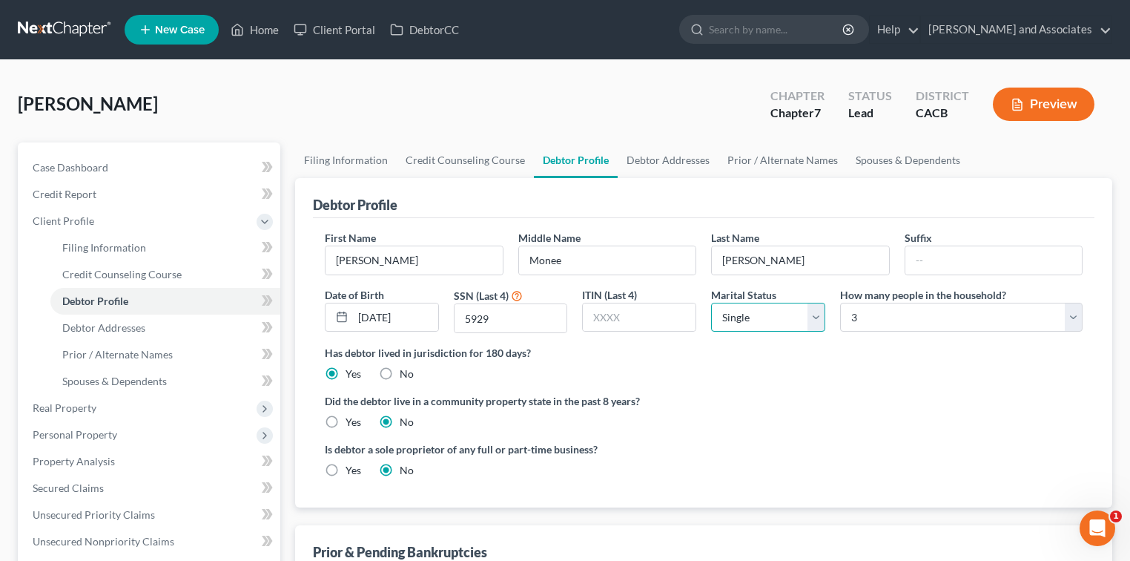
click at [759, 319] on select "Select Single Married Separated Divorced Widowed" at bounding box center [768, 318] width 114 height 30
click at [711, 303] on select "Select Single Married Separated Divorced Widowed" at bounding box center [768, 318] width 114 height 30
click at [763, 322] on select "Select Single Married Separated Divorced Widowed" at bounding box center [768, 318] width 114 height 30
select select "2"
click at [711, 303] on select "Select Single Married Separated Divorced Widowed" at bounding box center [768, 318] width 114 height 30
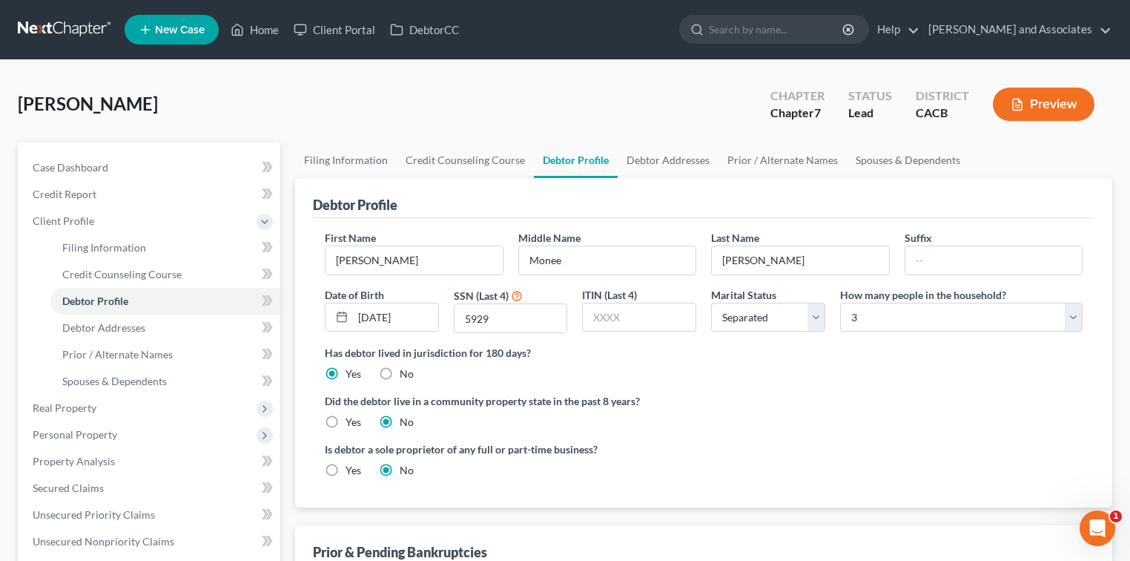
click at [888, 364] on div "Has debtor lived in jurisdiction for 180 days? Yes No Debtor must reside in jur…" at bounding box center [704, 363] width 758 height 36
click at [371, 151] on link "Filing Information" at bounding box center [346, 160] width 102 height 36
select select "1"
select select "0"
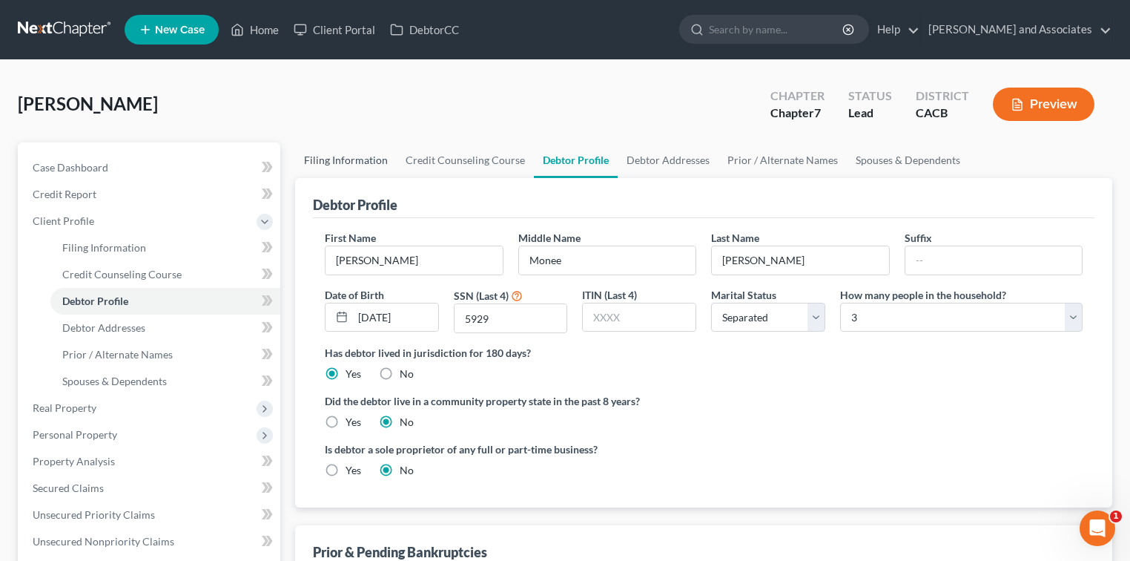
select select "4"
select select "1"
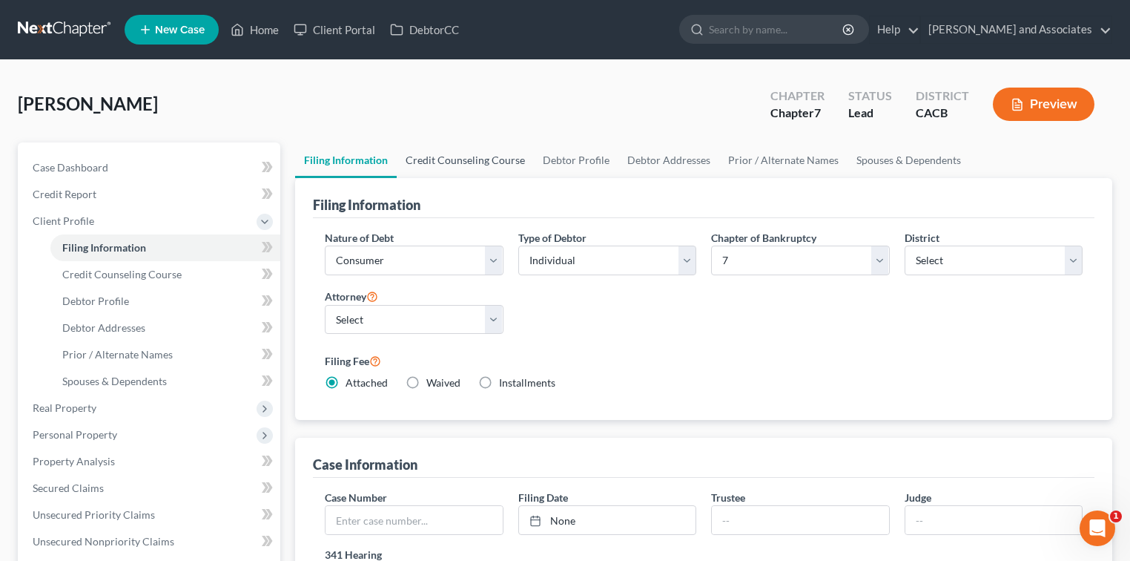
click at [460, 172] on link "Credit Counseling Course" at bounding box center [465, 160] width 137 height 36
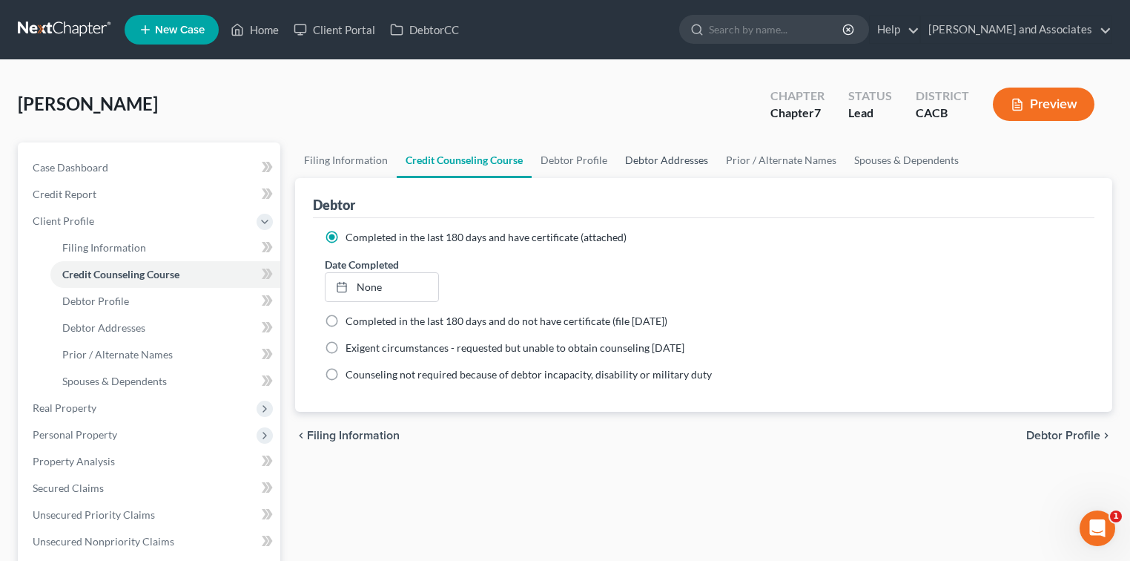
click at [627, 168] on link "Debtor Addresses" at bounding box center [666, 160] width 101 height 36
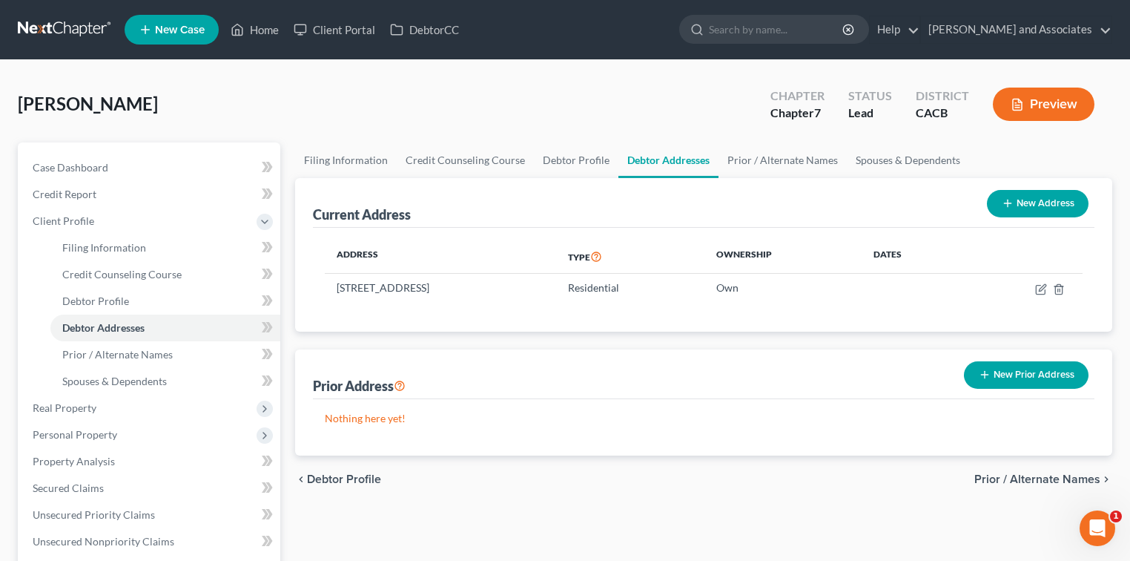
click at [695, 160] on link "Debtor Addresses" at bounding box center [668, 160] width 100 height 36
click at [776, 160] on link "Prior / Alternate Names" at bounding box center [782, 160] width 128 height 36
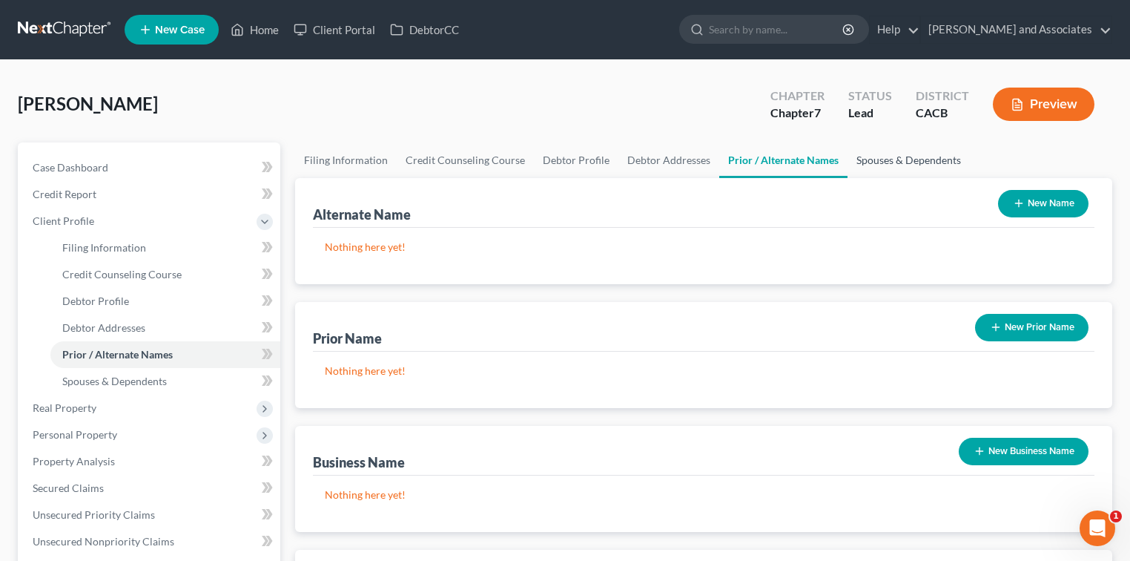
click at [887, 159] on link "Spouses & Dependents" at bounding box center [908, 160] width 122 height 36
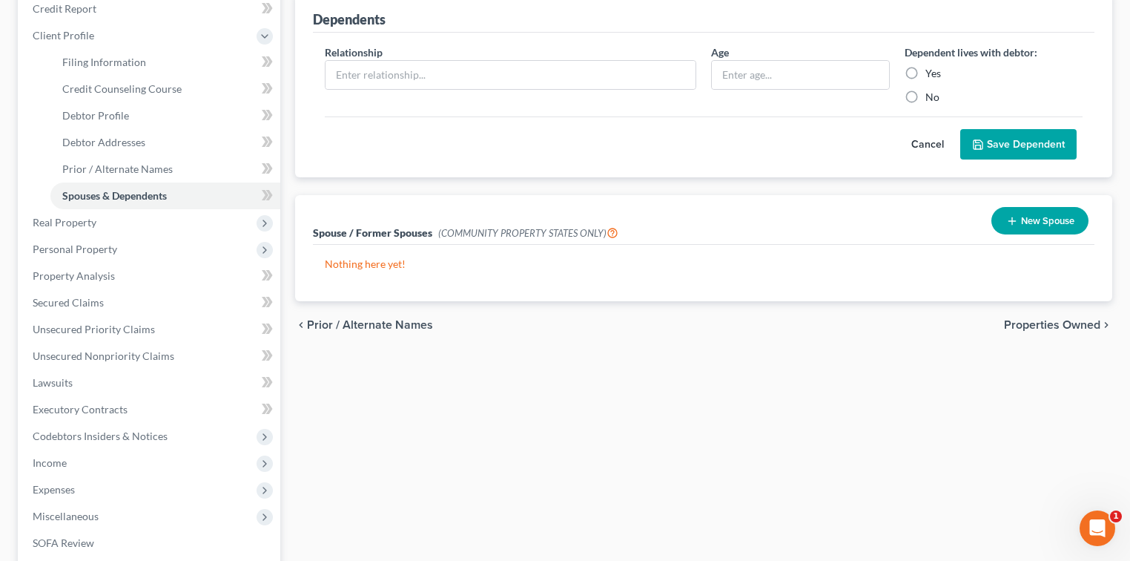
scroll to position [197, 0]
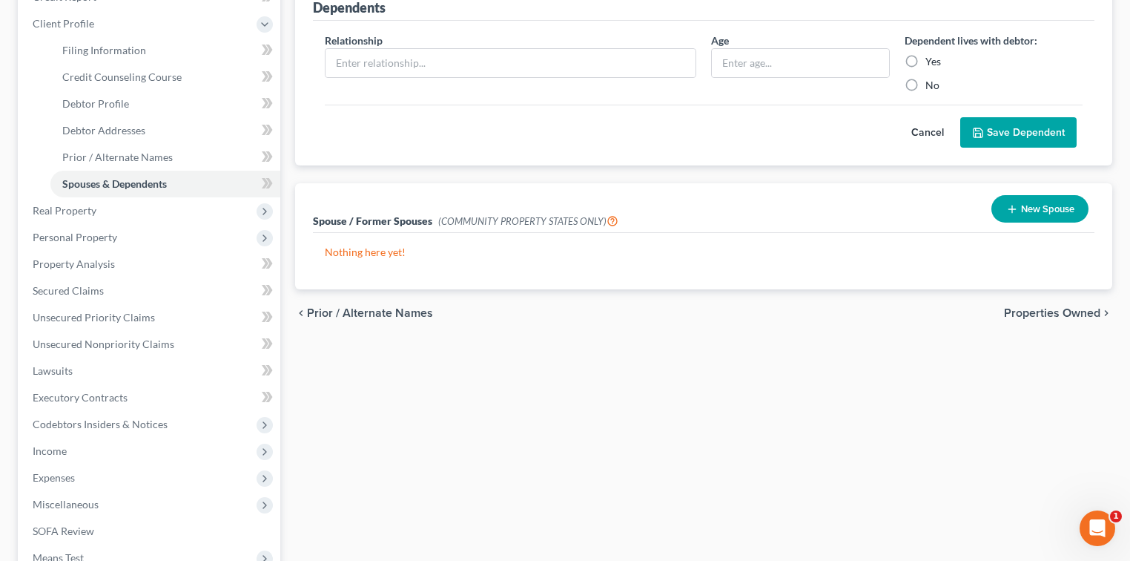
click at [1034, 217] on button "New Spouse" at bounding box center [1039, 208] width 97 height 27
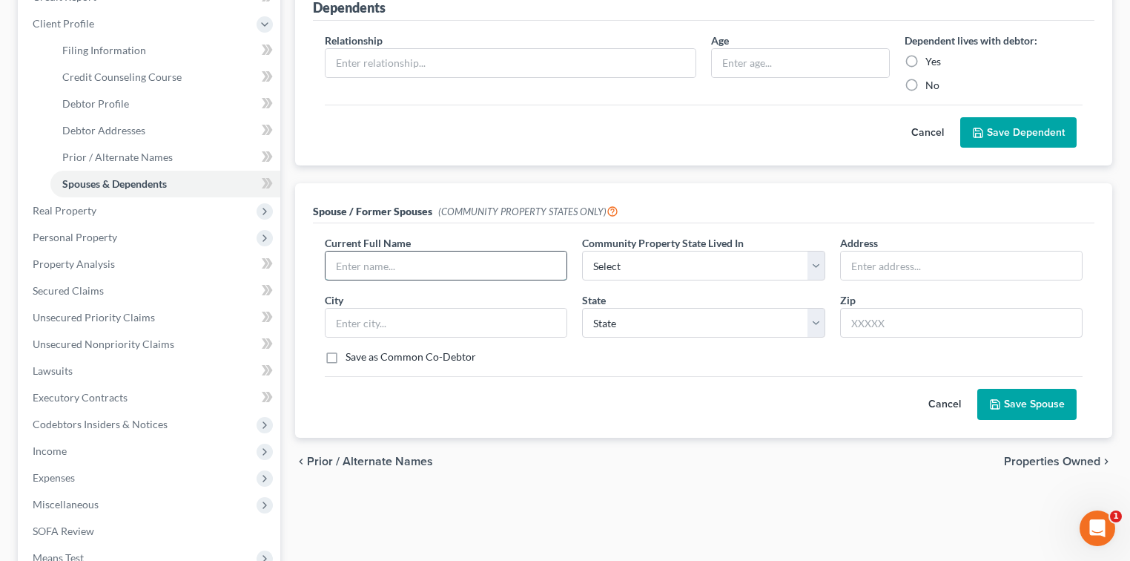
click at [532, 255] on input "text" at bounding box center [445, 265] width 241 height 28
click at [595, 259] on select "Select AZ CA GU ID LA NV NM PR [GEOGRAPHIC_DATA] [GEOGRAPHIC_DATA] [GEOGRAPHIC_…" at bounding box center [703, 266] width 242 height 30
click at [582, 251] on select "Select AZ CA GU ID LA NV NM PR [GEOGRAPHIC_DATA] [GEOGRAPHIC_DATA] [GEOGRAPHIC_…" at bounding box center [703, 266] width 242 height 30
click at [661, 268] on select "Select AZ CA GU ID LA NV NM PR [GEOGRAPHIC_DATA] [GEOGRAPHIC_DATA] [GEOGRAPHIC_…" at bounding box center [703, 266] width 242 height 30
select select "1"
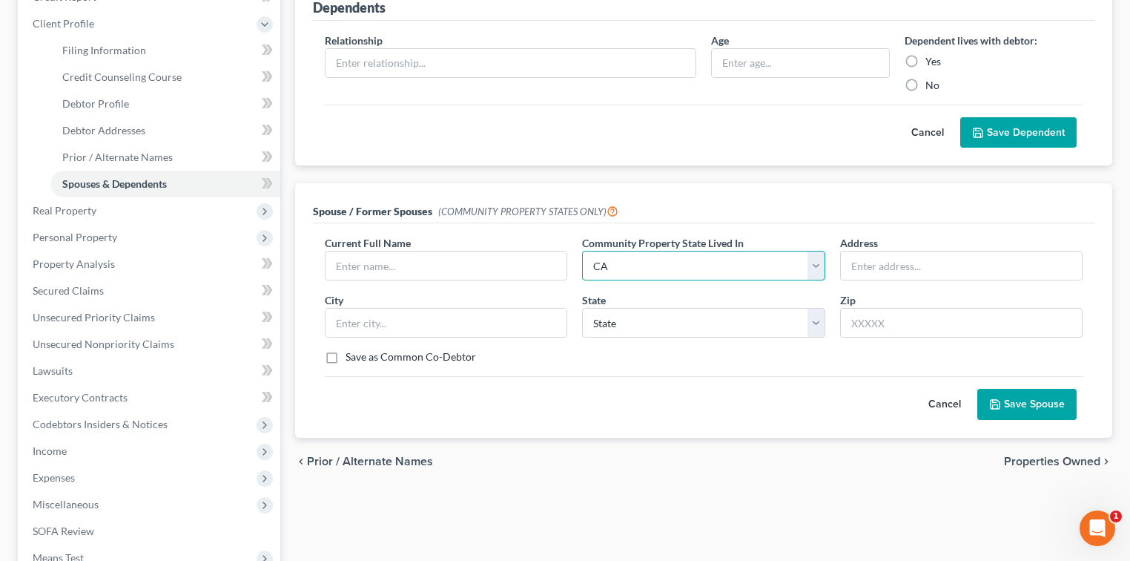
click at [582, 251] on select "Select AZ CA GU ID LA NV NM PR [GEOGRAPHIC_DATA] [GEOGRAPHIC_DATA] [GEOGRAPHIC_…" at bounding box center [703, 266] width 242 height 30
click at [520, 268] on input "text" at bounding box center [445, 265] width 241 height 28
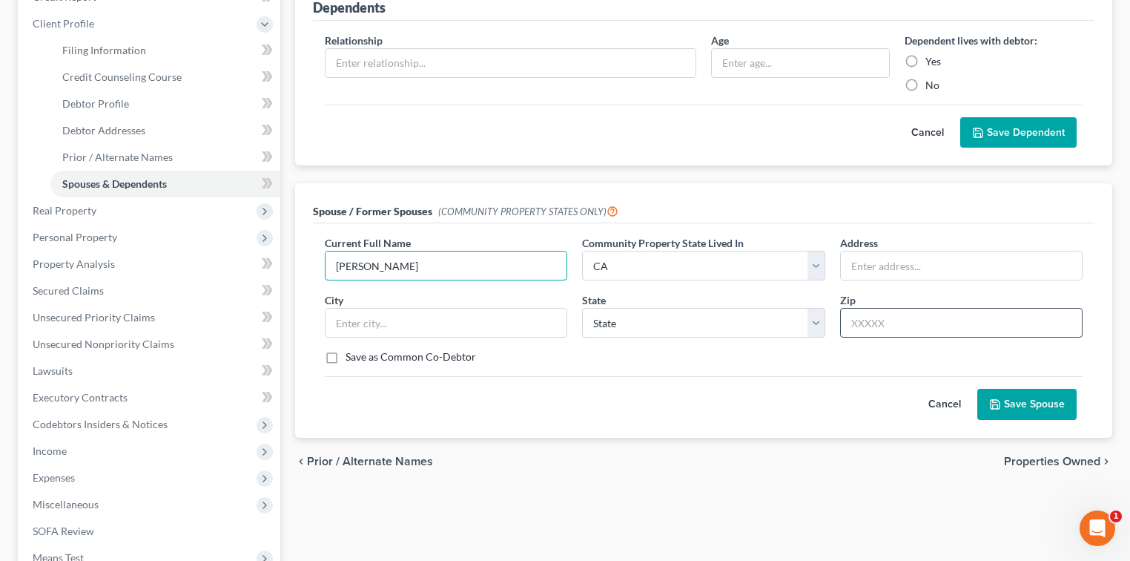
type input "[PERSON_NAME]"
click at [958, 323] on input "text" at bounding box center [961, 323] width 242 height 30
type input "93454"
drag, startPoint x: 874, startPoint y: 321, endPoint x: 842, endPoint y: 321, distance: 31.9
click at [842, 321] on input "93454" at bounding box center [961, 323] width 242 height 30
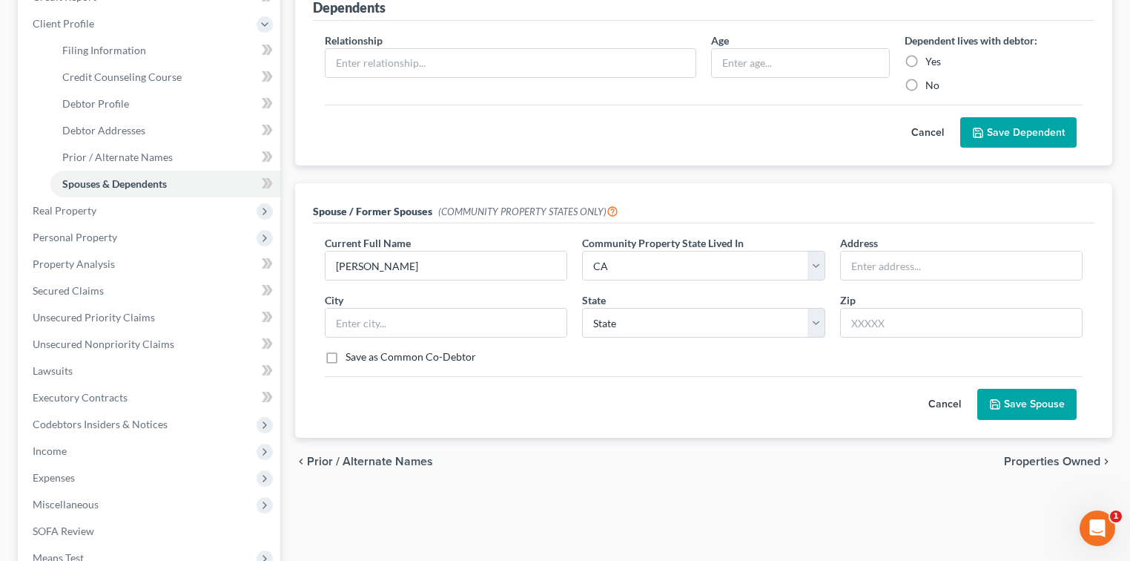
click at [1020, 412] on button "Save Spouse" at bounding box center [1026, 404] width 99 height 31
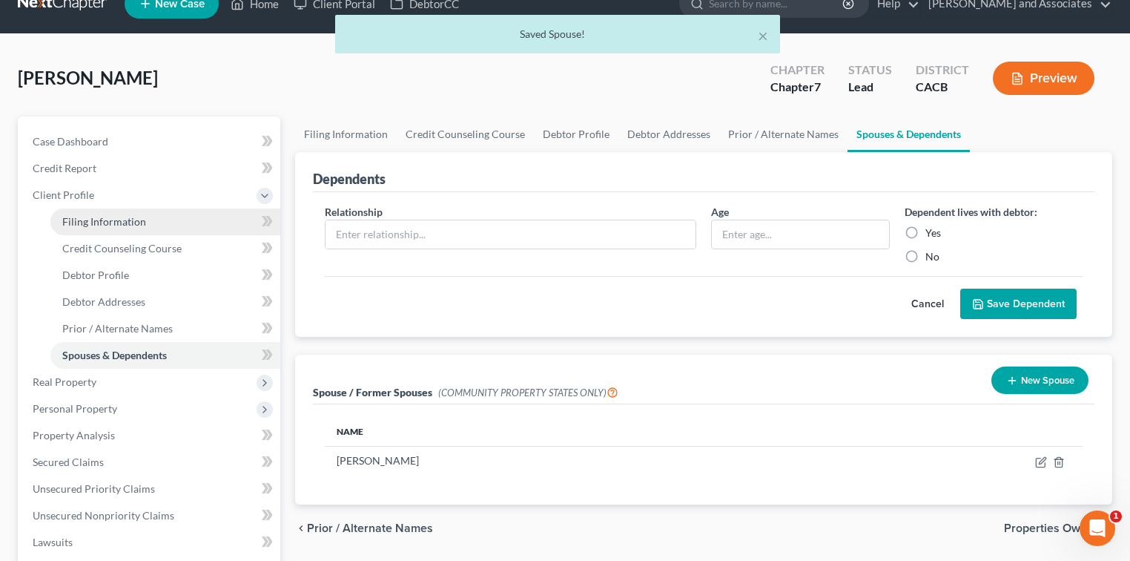
scroll to position [0, 0]
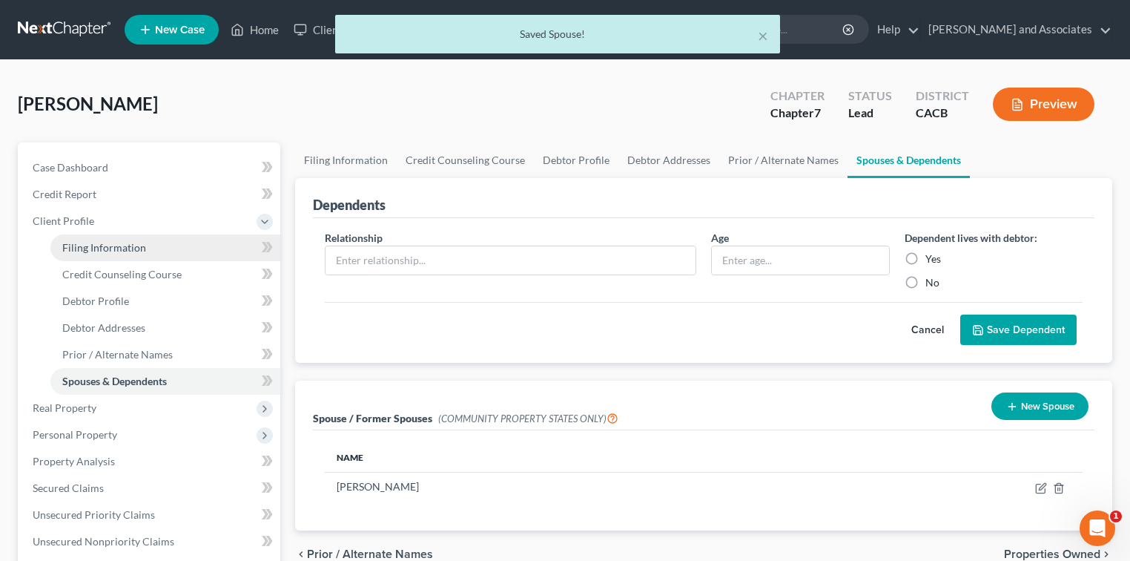
click at [151, 247] on link "Filing Information" at bounding box center [165, 247] width 230 height 27
select select "1"
select select "0"
select select "7"
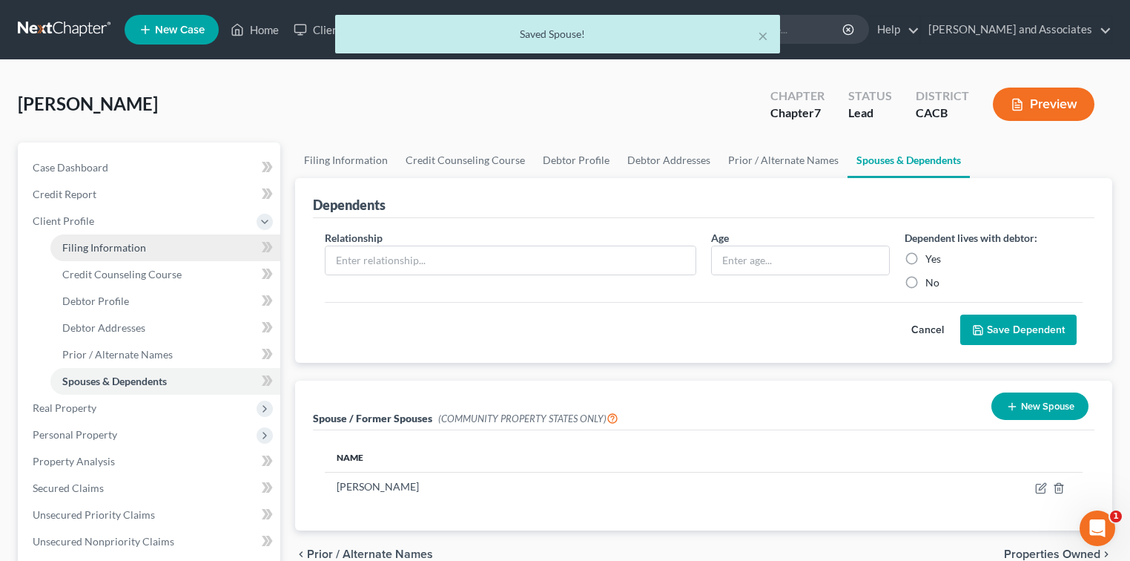
select select "0"
select select "4"
select select "1"
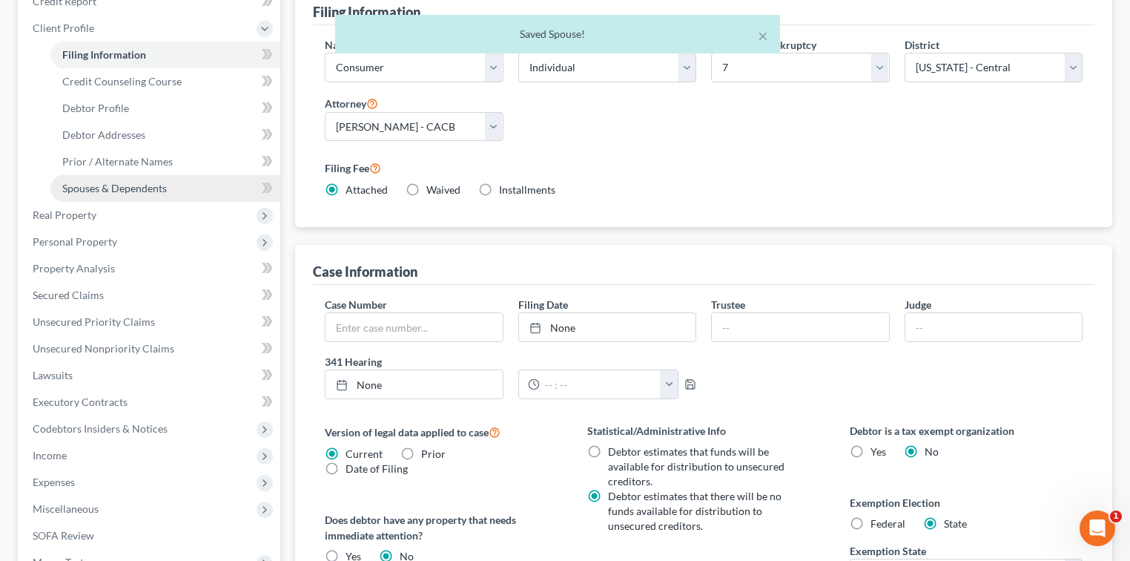
scroll to position [197, 0]
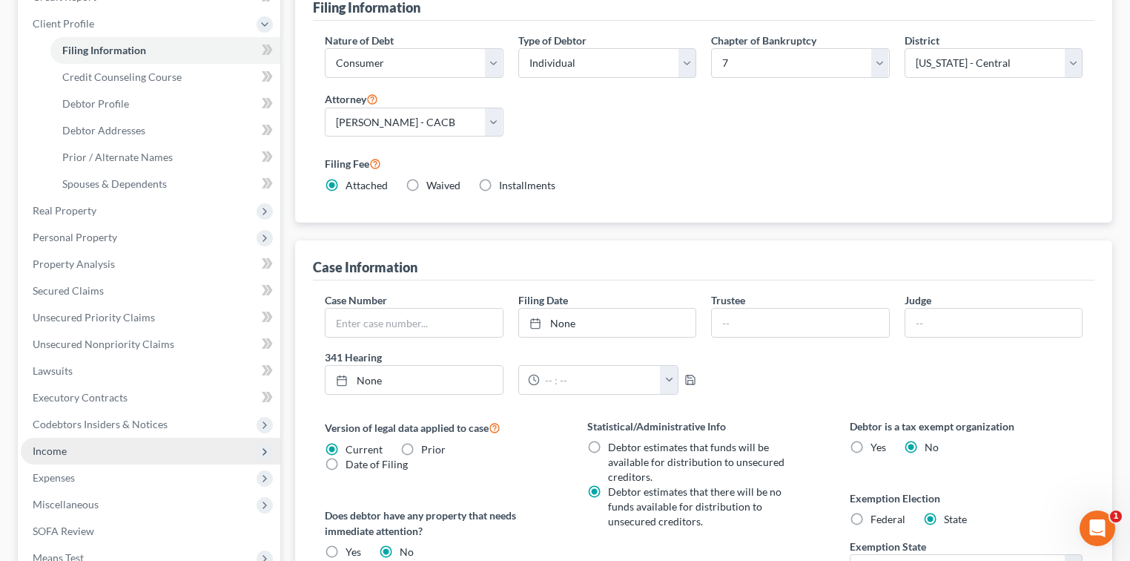
click at [65, 454] on span "Income" at bounding box center [50, 450] width 34 height 13
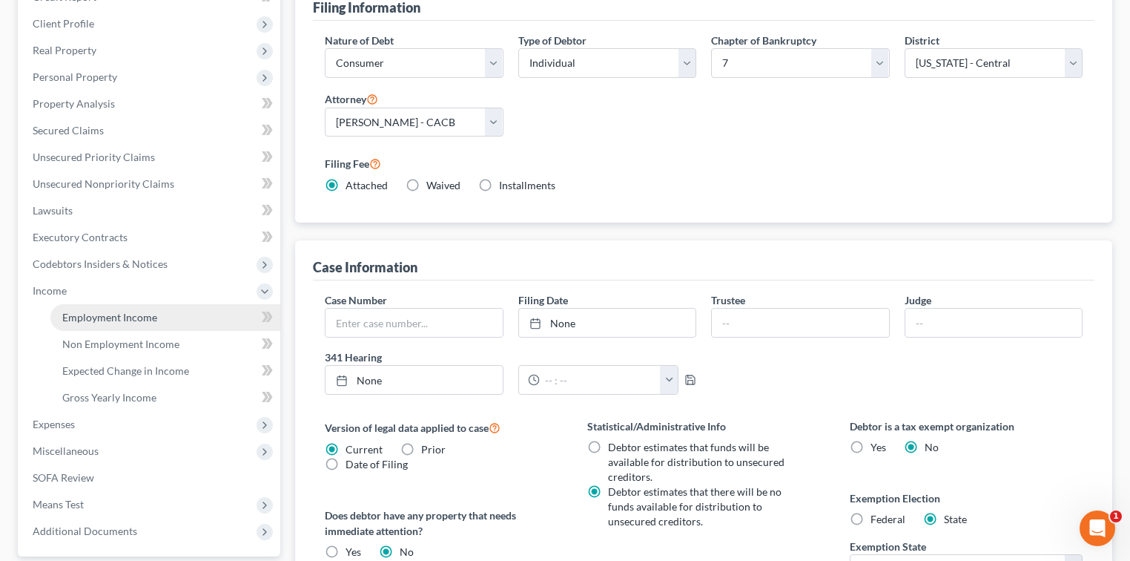
click at [151, 314] on span "Employment Income" at bounding box center [109, 317] width 95 height 13
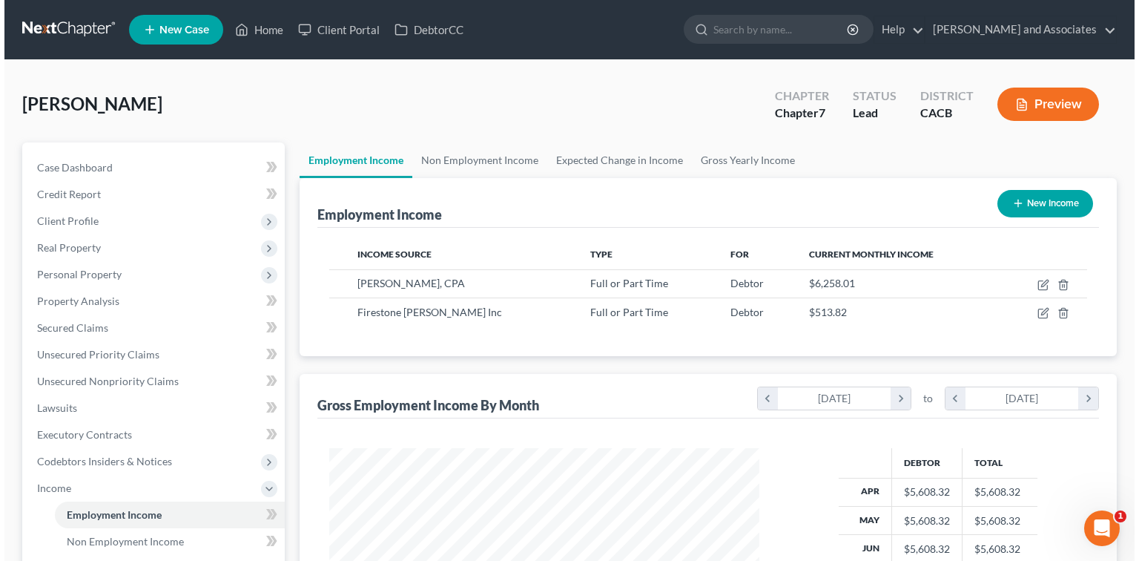
scroll to position [264, 460]
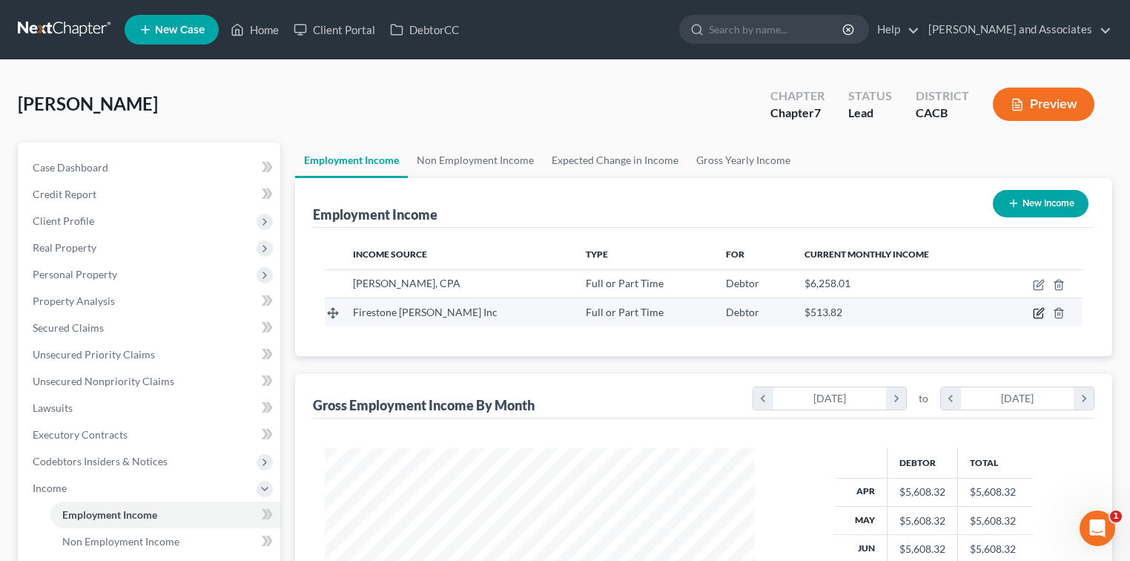
click at [1042, 314] on icon "button" at bounding box center [1038, 313] width 9 height 9
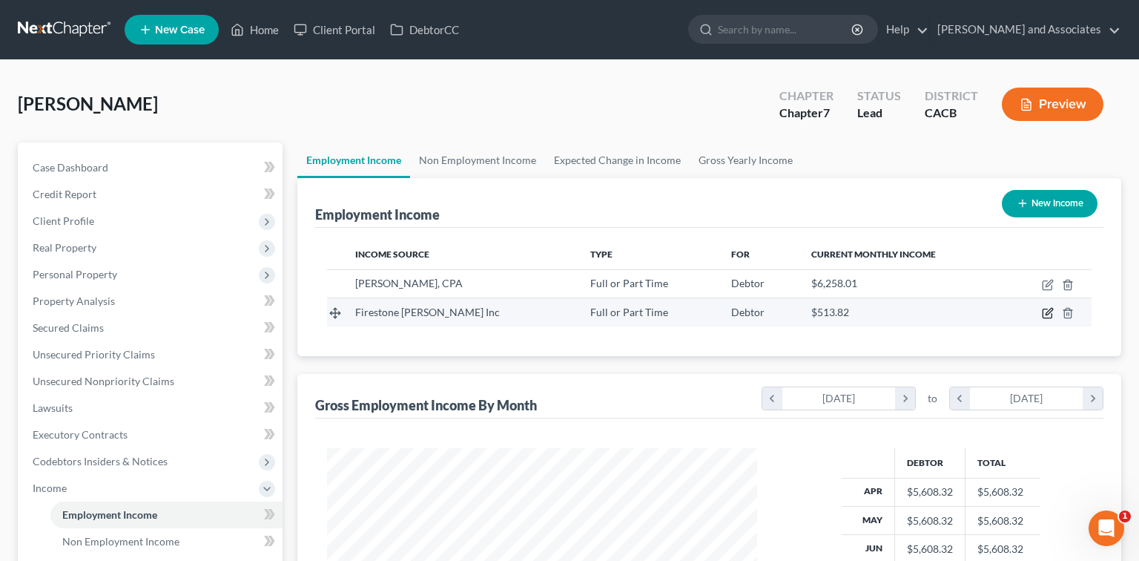
select select "0"
select select "4"
select select "1"
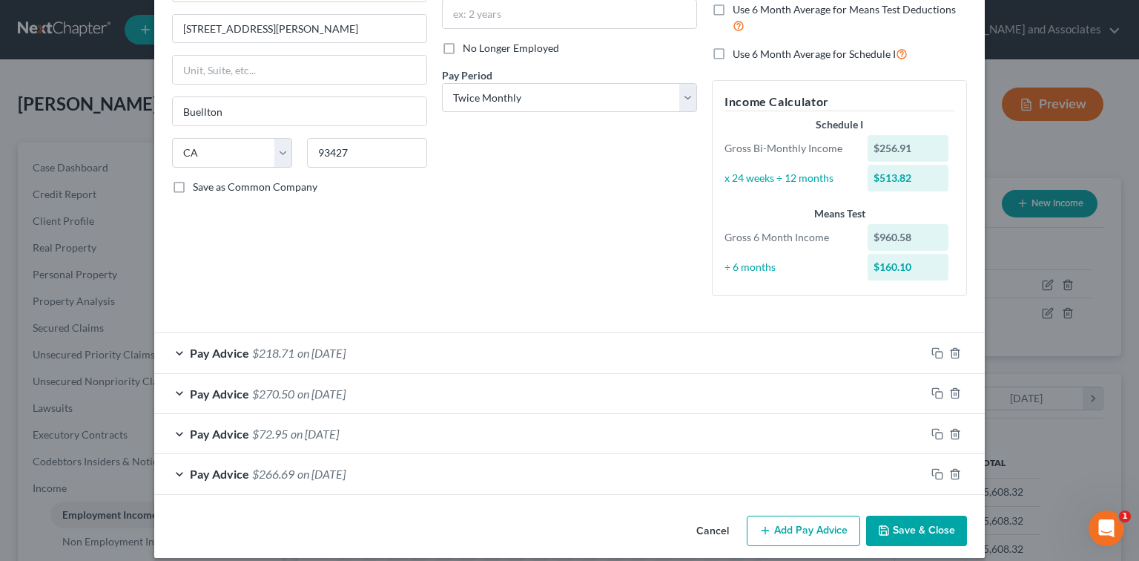
scroll to position [182, 0]
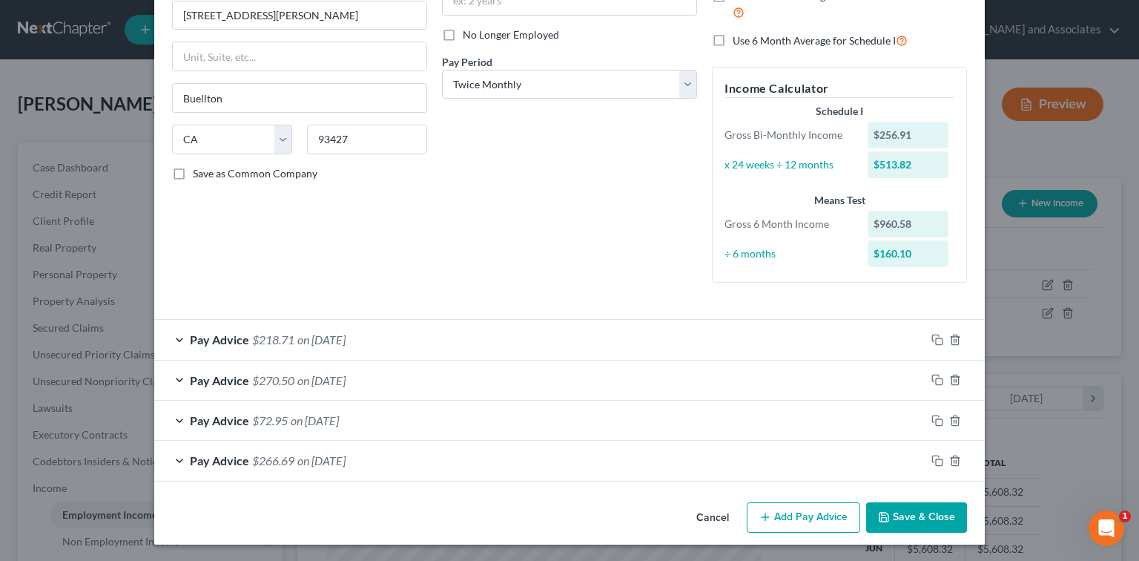
click at [822, 508] on button "Add Pay Advice" at bounding box center [803, 517] width 113 height 31
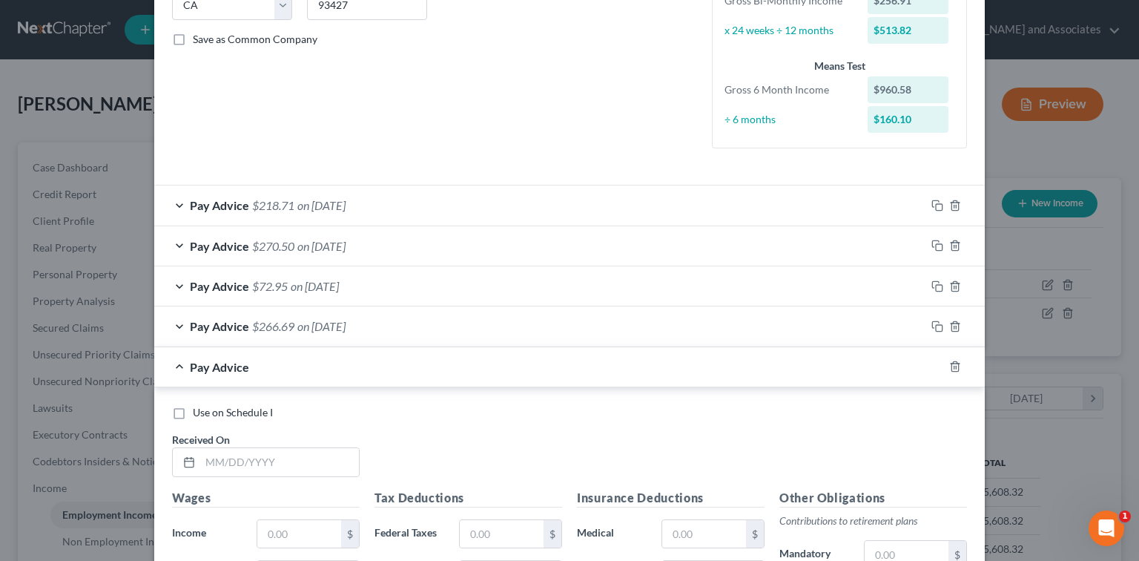
scroll to position [578, 0]
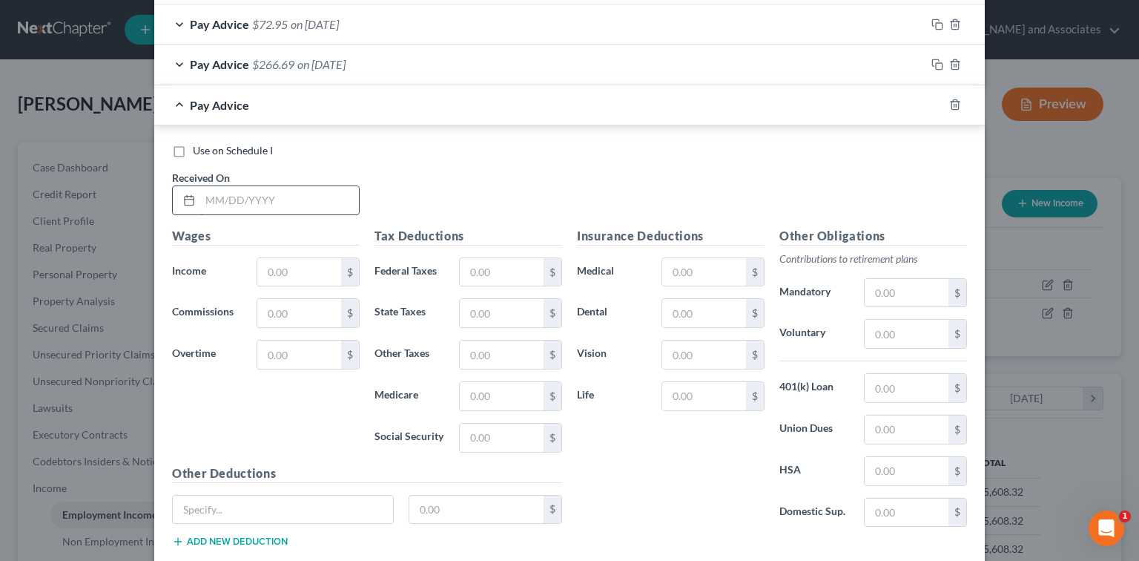
click at [314, 200] on input "text" at bounding box center [279, 200] width 159 height 28
type input "[DATE]"
click at [268, 258] on input "text" at bounding box center [299, 272] width 84 height 28
type input "350.38"
click at [515, 277] on input "text" at bounding box center [502, 272] width 84 height 28
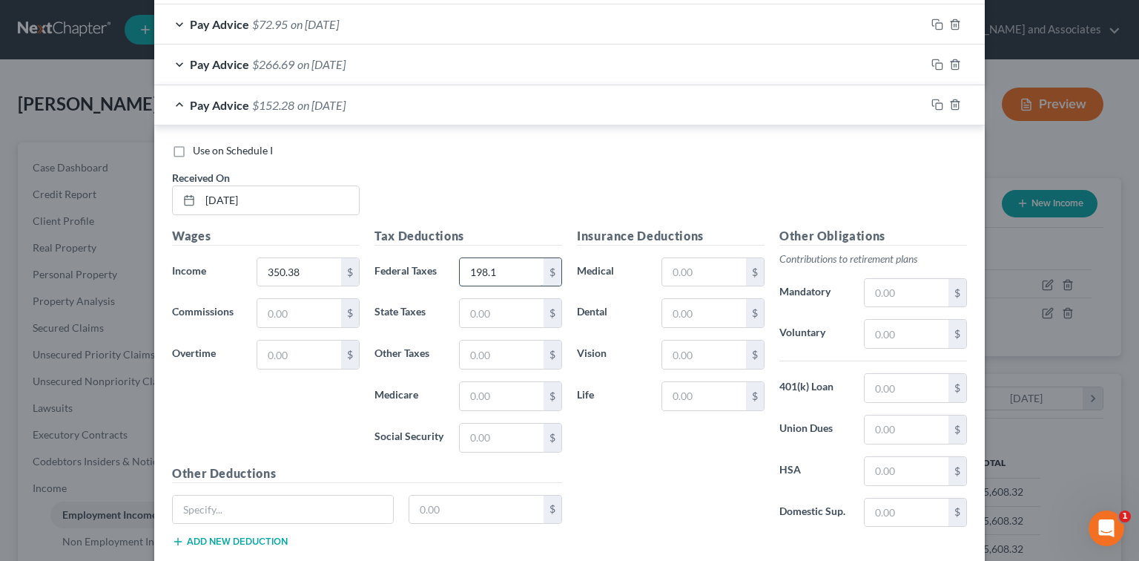
type input "198.18"
drag, startPoint x: 515, startPoint y: 277, endPoint x: 334, endPoint y: 283, distance: 180.3
click at [334, 283] on div "Wages Income * 350.38 $ Commissions $ Overtime $ Tax Deductions Federal Taxes 1…" at bounding box center [367, 393] width 405 height 333
click at [545, 270] on div "$" at bounding box center [552, 272] width 18 height 28
click at [535, 271] on input "text" at bounding box center [502, 272] width 84 height 28
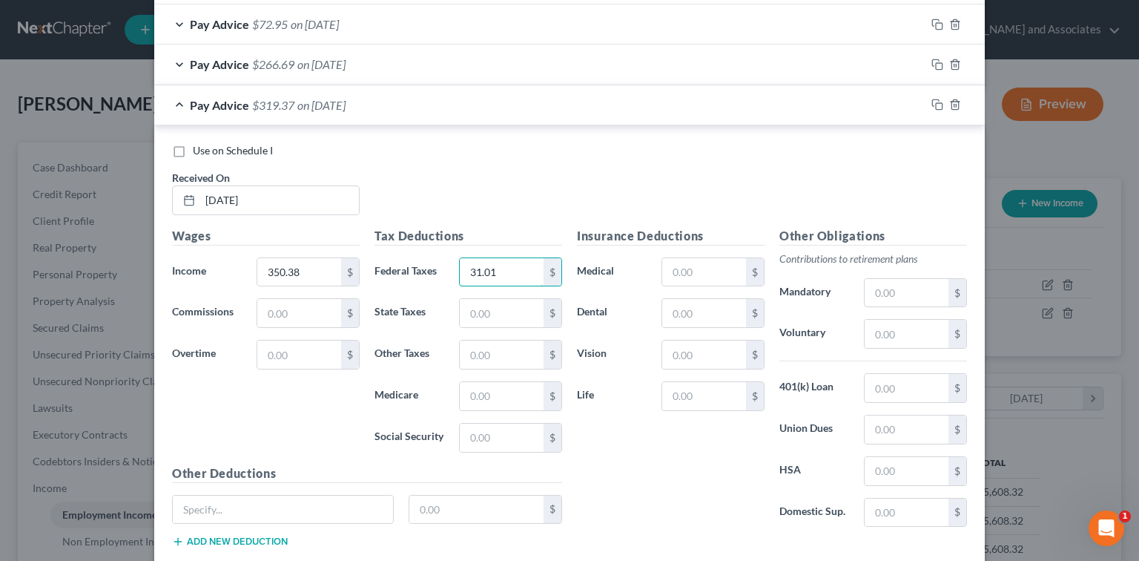
type input "31.01"
click at [506, 60] on div "Pay Advice $266.69 on [DATE]" at bounding box center [539, 63] width 771 height 39
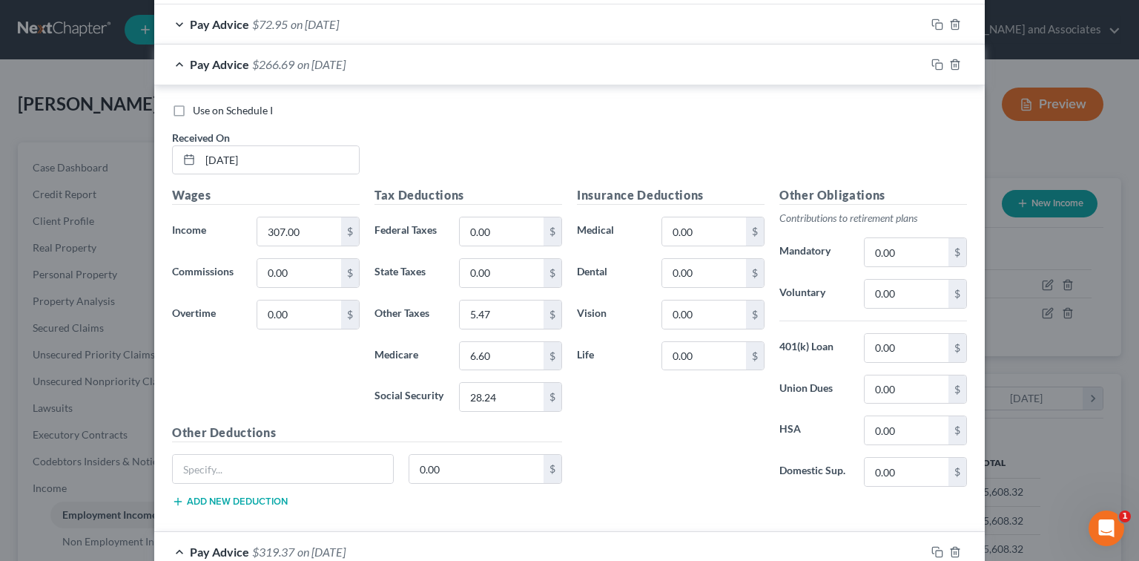
click at [510, 62] on div "Pay Advice $266.69 on [DATE]" at bounding box center [539, 63] width 771 height 39
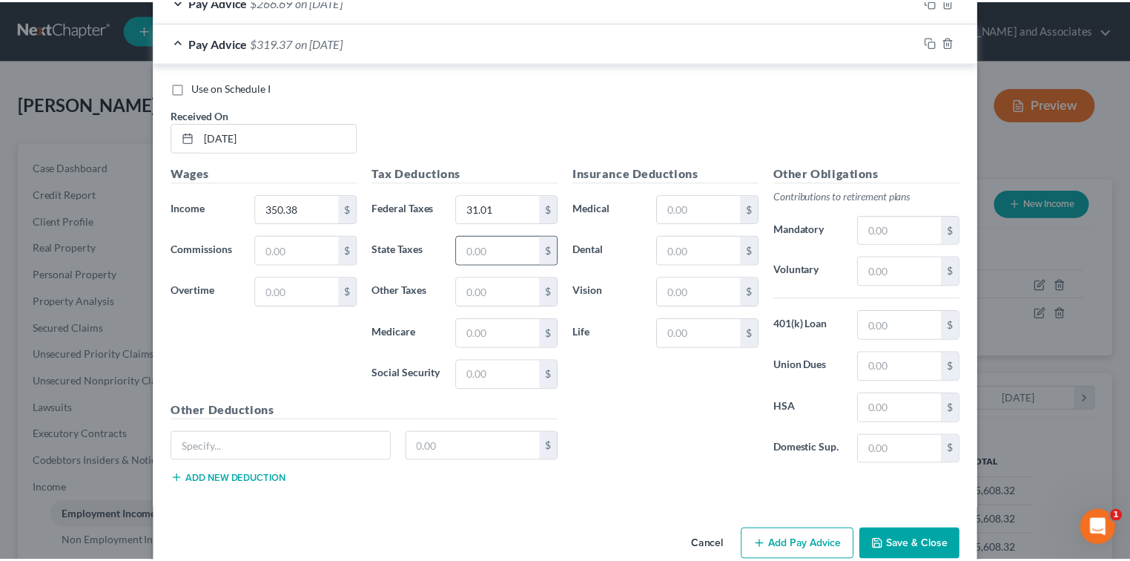
scroll to position [666, 0]
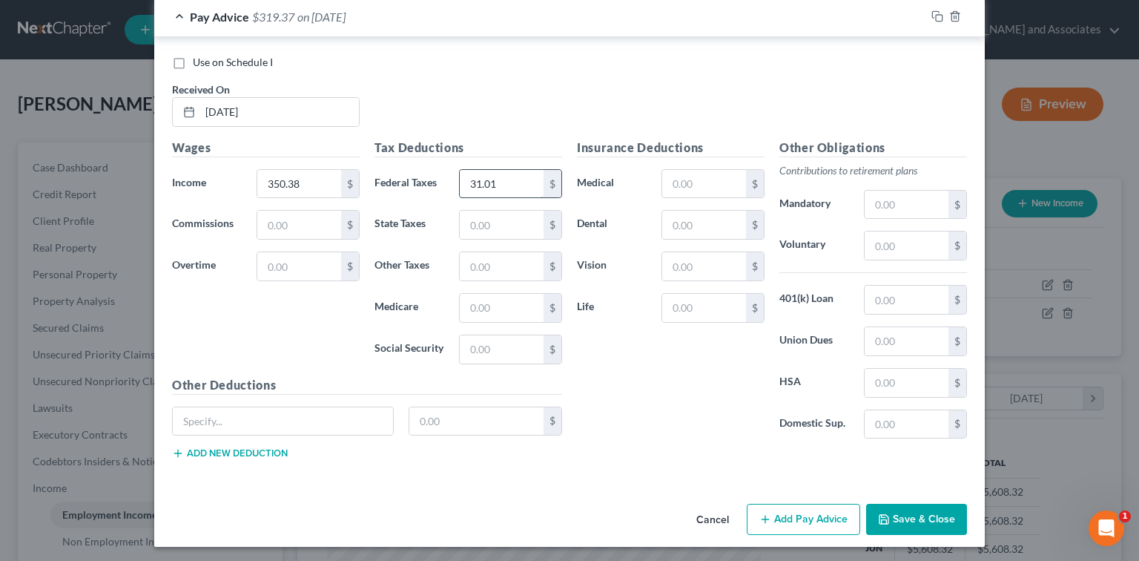
click at [529, 175] on input "31.01" at bounding box center [502, 184] width 84 height 28
drag, startPoint x: 518, startPoint y: 184, endPoint x: 286, endPoint y: 151, distance: 233.7
click at [286, 151] on div "Wages Income * 350.38 $ Commissions $ Overtime $ Tax Deductions Federal Taxes 3…" at bounding box center [367, 305] width 405 height 333
click at [522, 303] on input "text" at bounding box center [502, 308] width 84 height 28
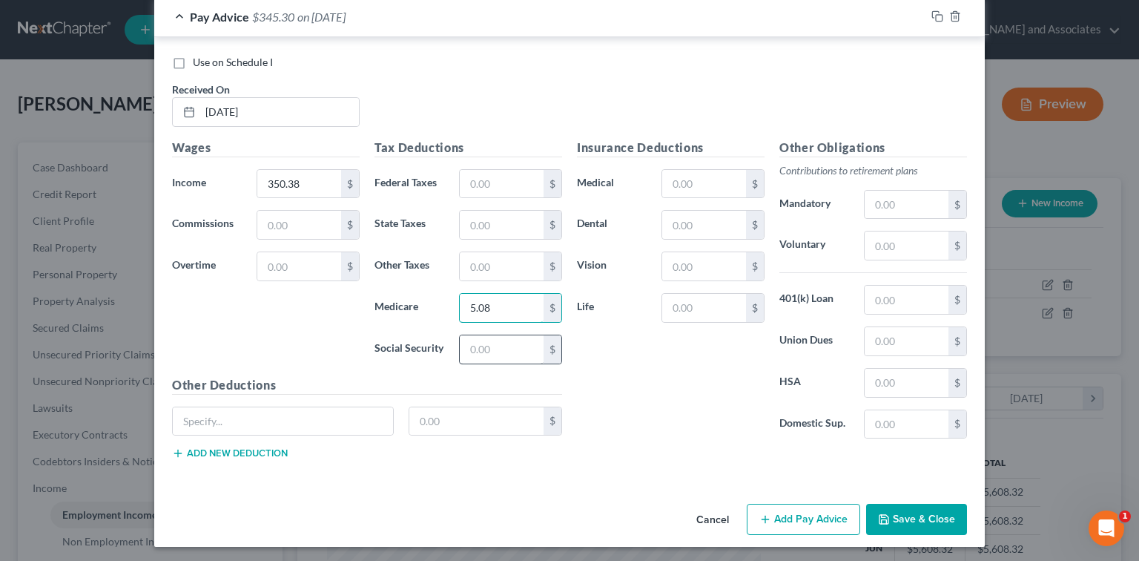
type input "5.08"
click at [480, 345] on input "text" at bounding box center [502, 349] width 84 height 28
type input "21.73"
click at [519, 262] on input "text" at bounding box center [502, 266] width 84 height 28
type input "4.20"
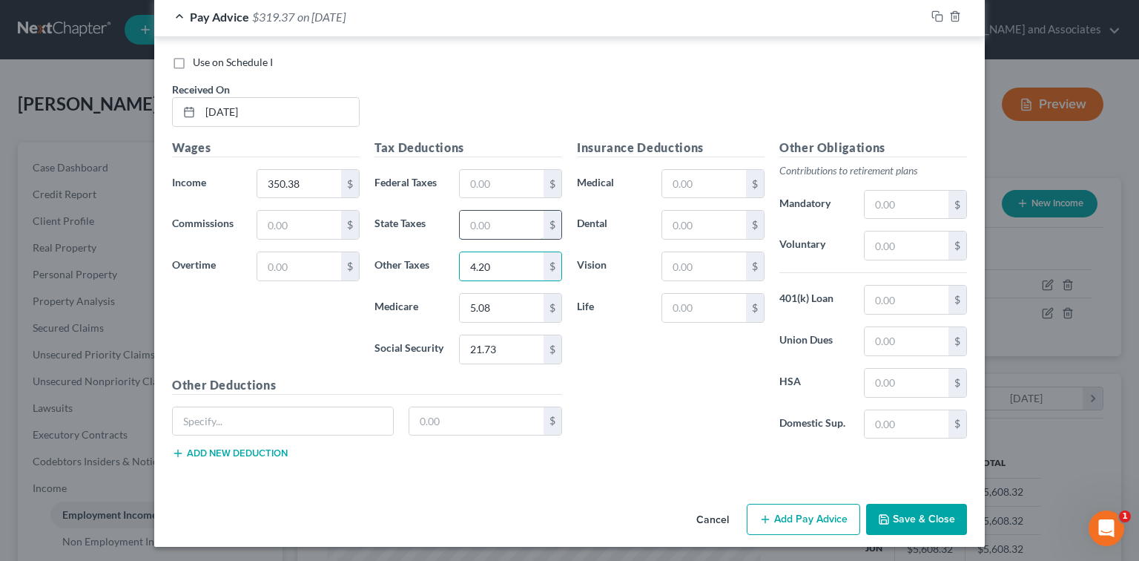
click at [534, 222] on input "text" at bounding box center [502, 225] width 84 height 28
click at [922, 498] on div "Cancel Add Pay Advice Save & Close" at bounding box center [569, 522] width 830 height 49
click at [922, 509] on button "Save & Close" at bounding box center [916, 518] width 101 height 31
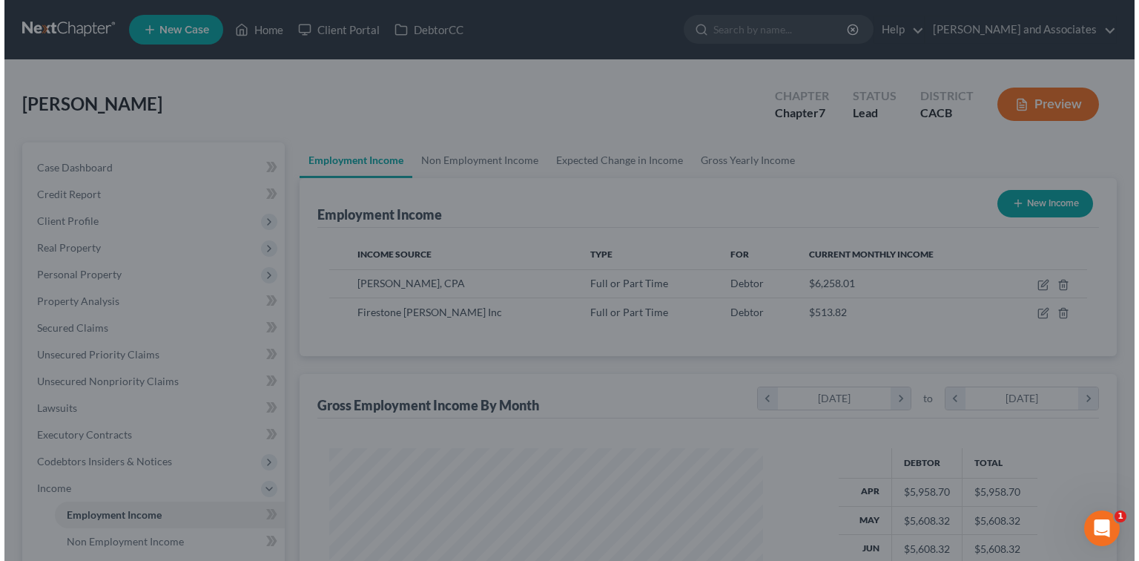
scroll to position [741178, 740983]
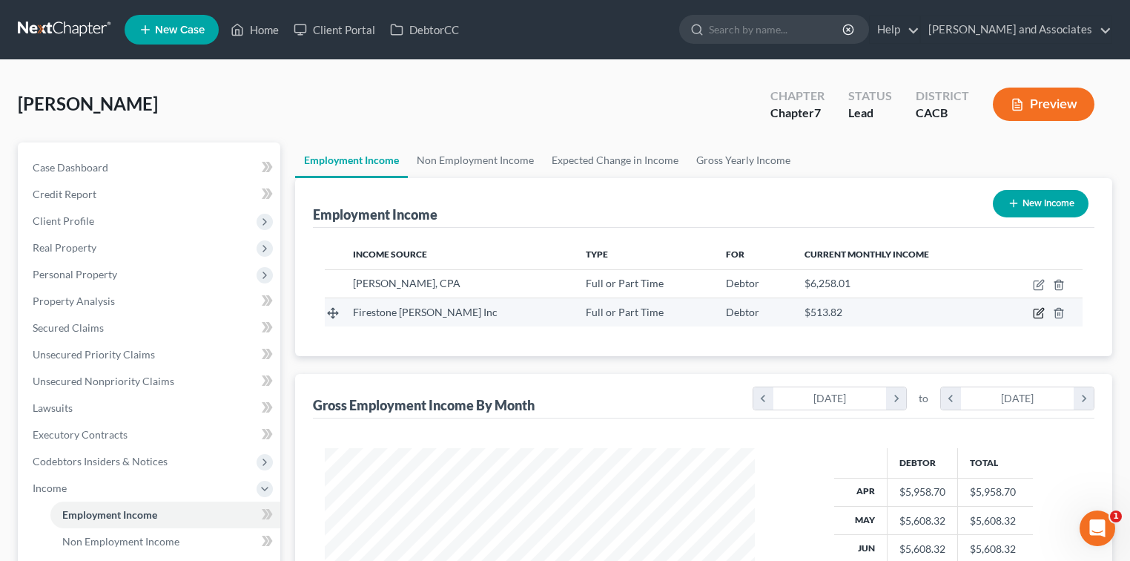
click at [1035, 312] on icon "button" at bounding box center [1039, 313] width 12 height 12
select select "0"
select select "4"
select select "1"
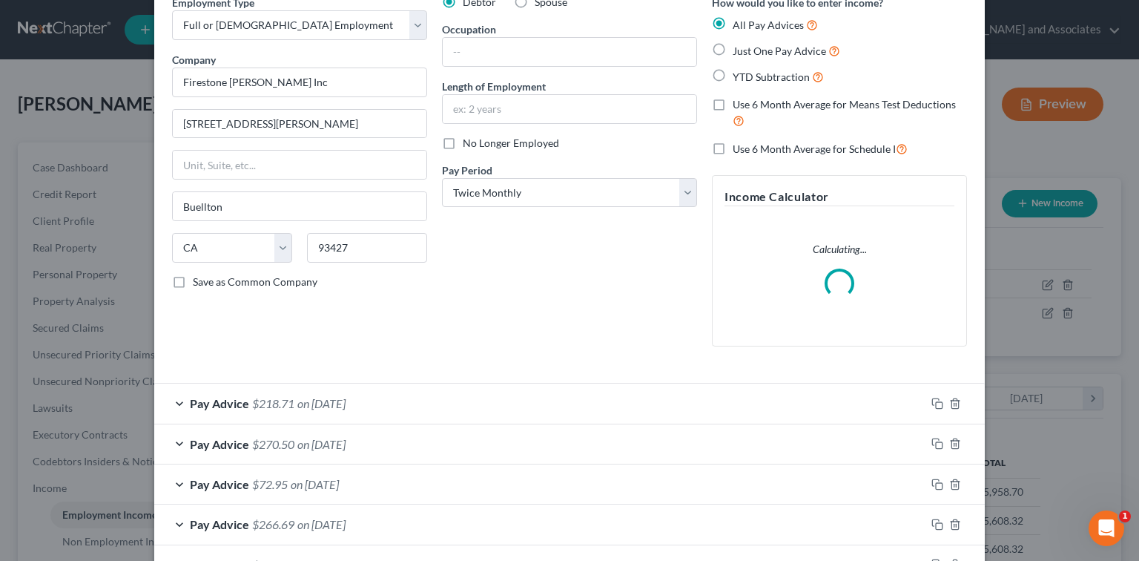
scroll to position [99, 0]
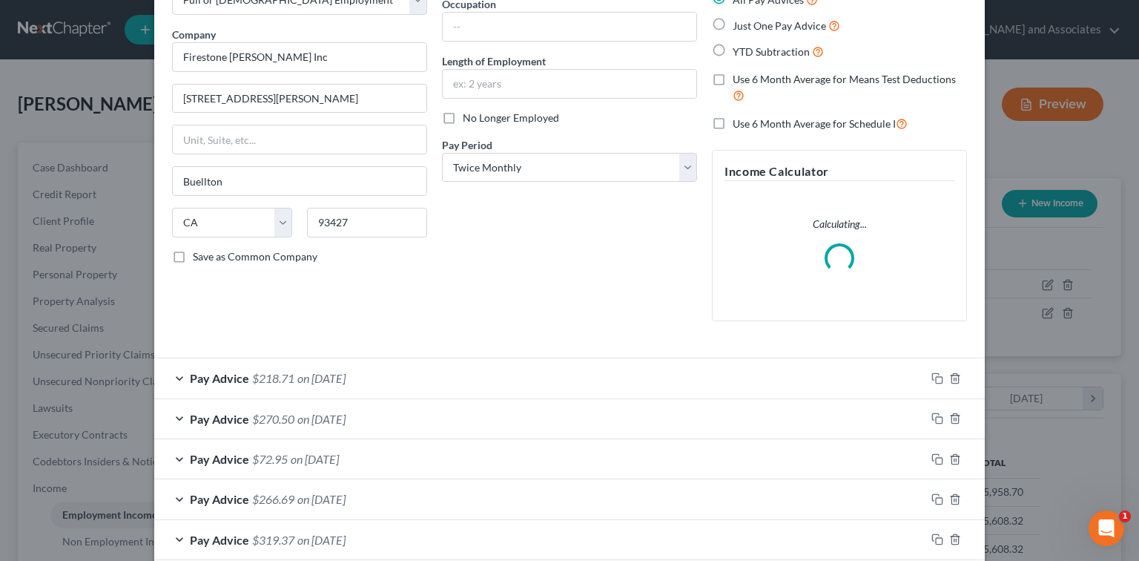
click at [569, 368] on div "Pay Advice $218.71 on [DATE]" at bounding box center [539, 377] width 771 height 39
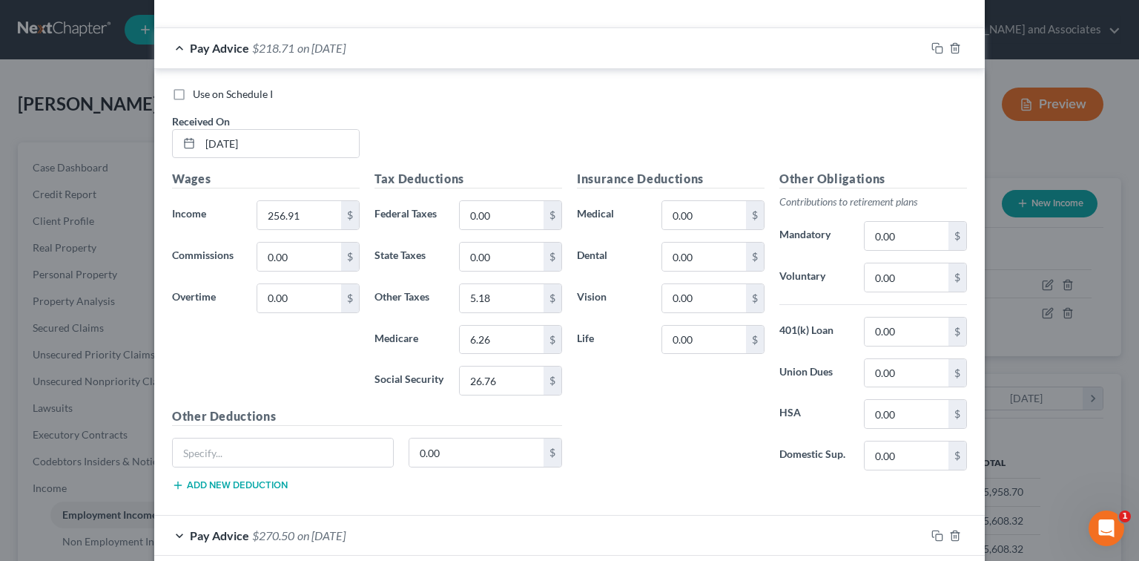
scroll to position [494, 0]
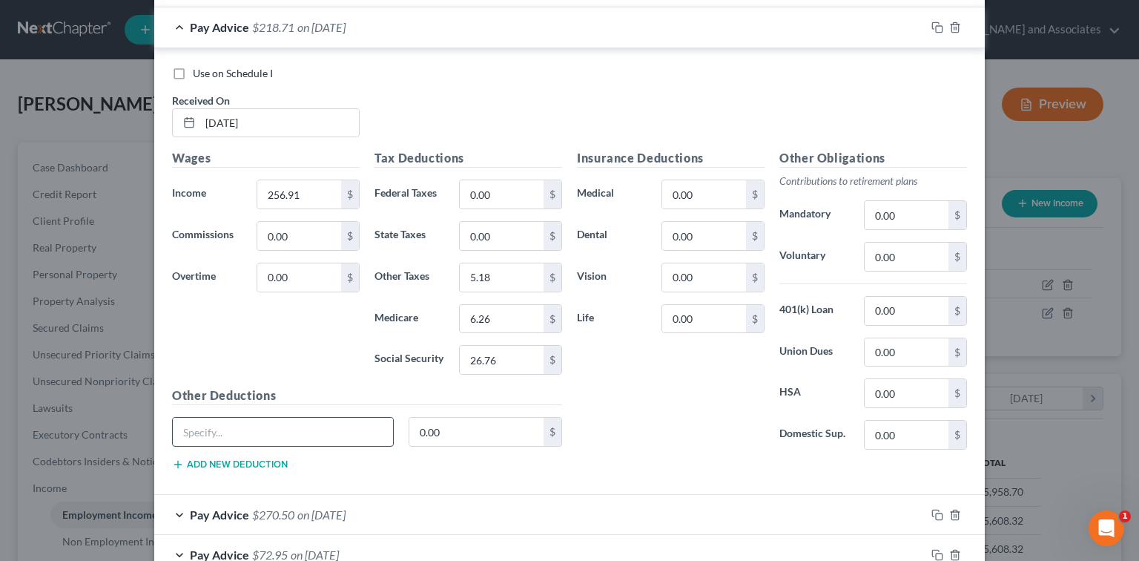
click at [329, 426] on input "text" at bounding box center [283, 431] width 220 height 28
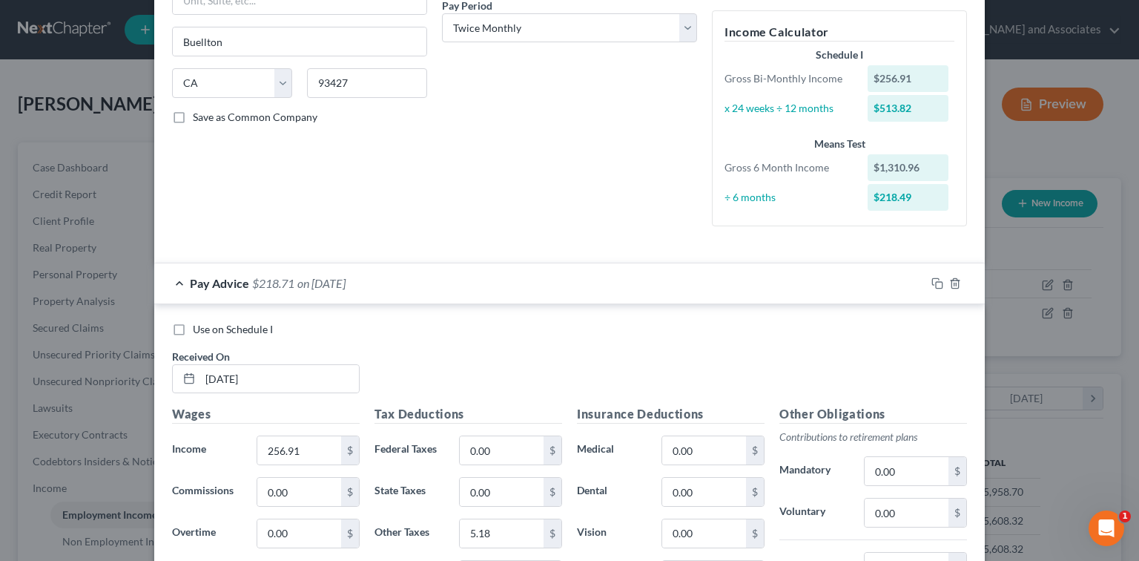
scroll to position [593, 0]
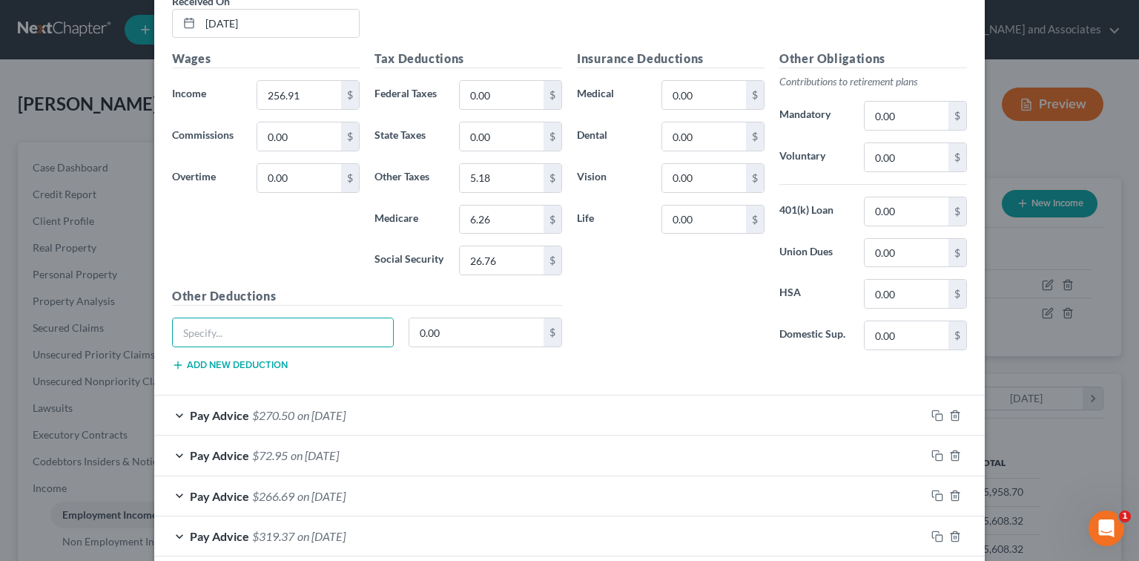
click at [346, 416] on span "on [DATE]" at bounding box center [321, 415] width 48 height 14
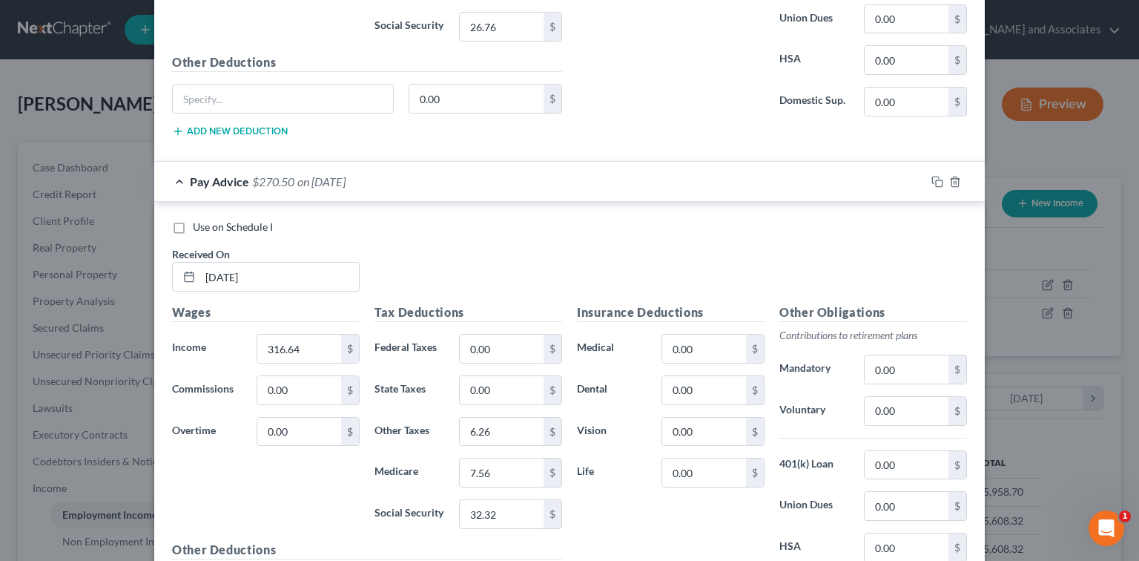
scroll to position [790, 0]
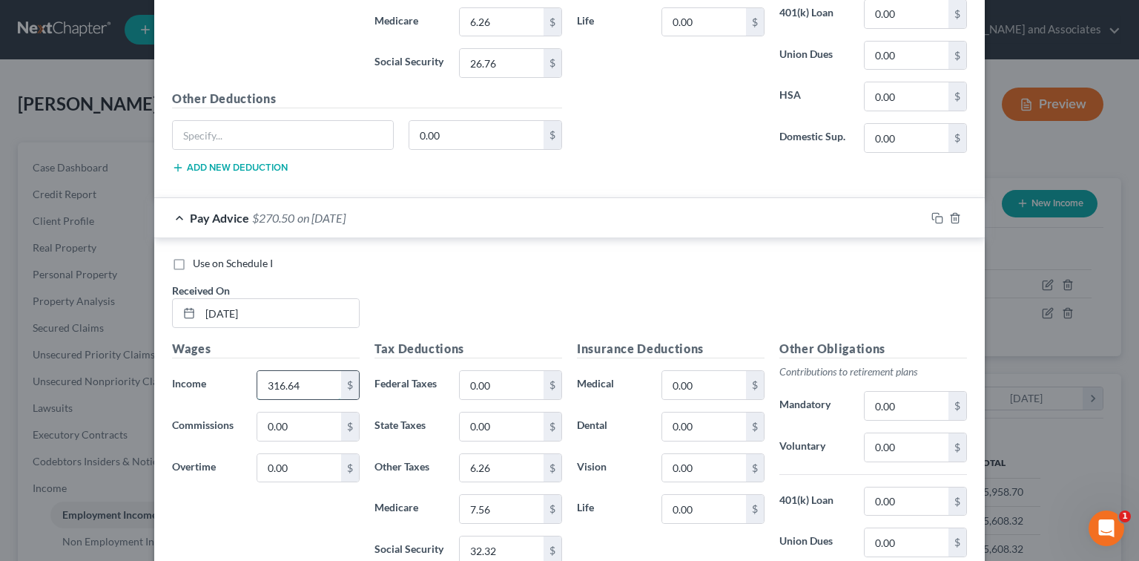
click at [314, 389] on input "316.64" at bounding box center [299, 385] width 84 height 28
click at [317, 380] on input "316.64" at bounding box center [299, 385] width 84 height 28
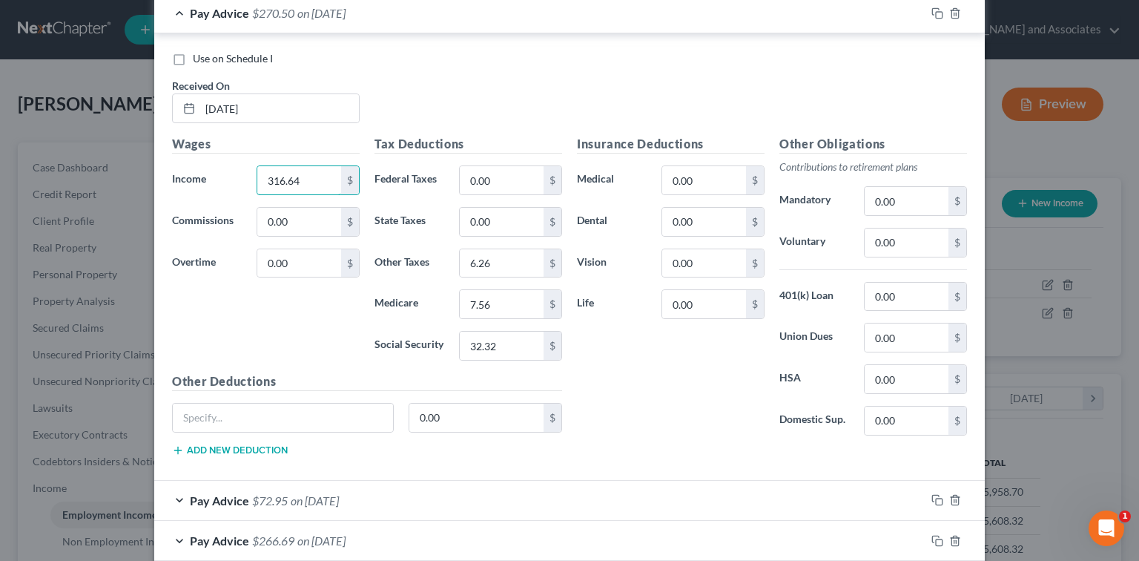
scroll to position [1111, 0]
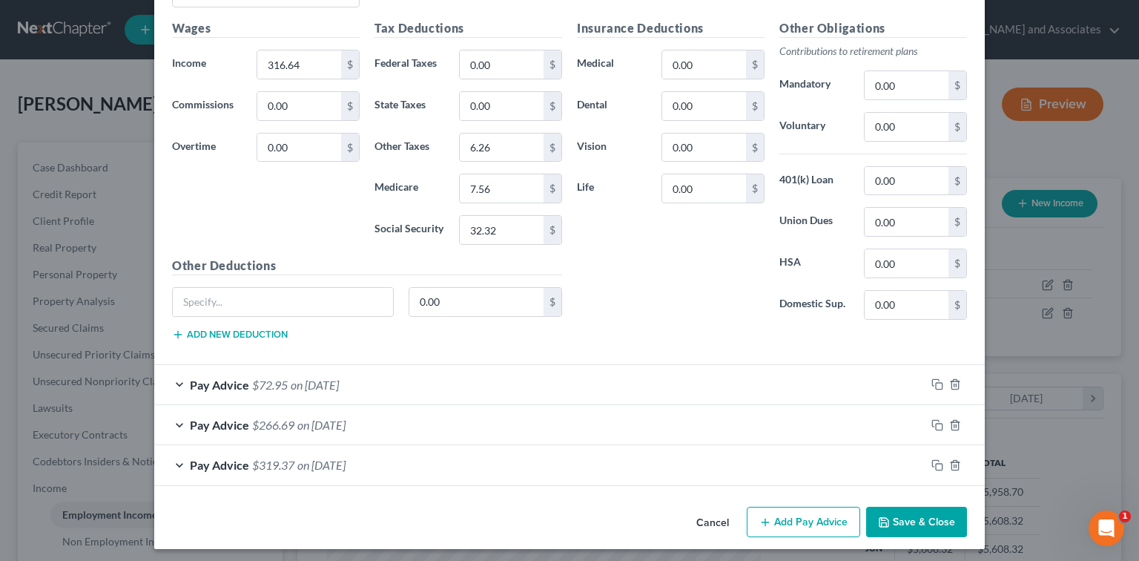
click at [447, 460] on div "Pay Advice $319.37 on [DATE]" at bounding box center [539, 464] width 771 height 39
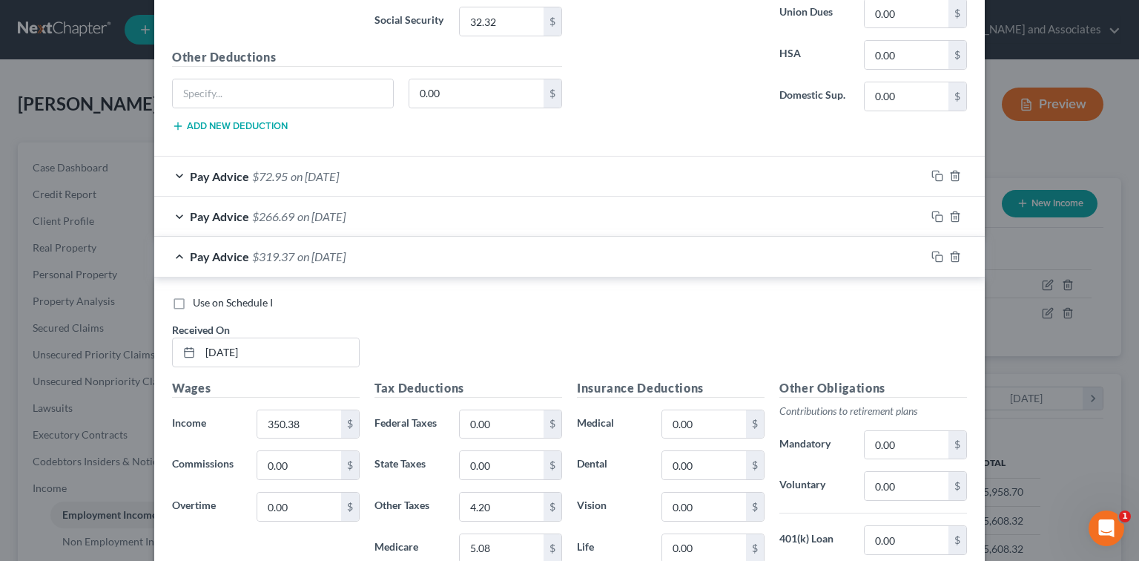
scroll to position [1507, 0]
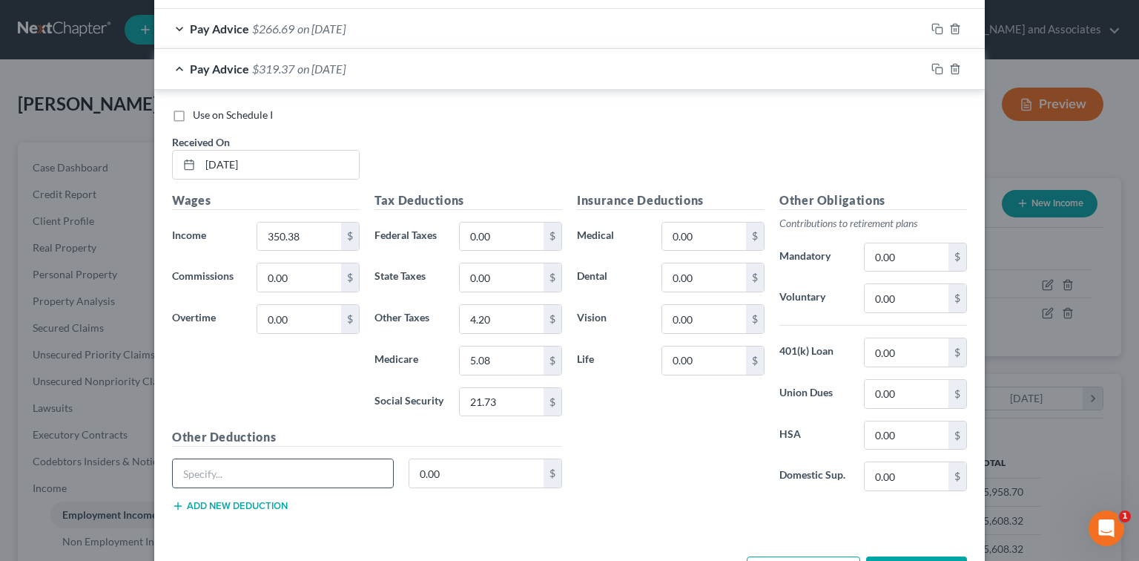
click at [347, 463] on input "text" at bounding box center [283, 473] width 220 height 28
type input "Tips"
click at [475, 477] on input "0.00" at bounding box center [476, 473] width 135 height 28
type input "121.19"
click at [601, 446] on div "Insurance Deductions Medical 0.00 $ Dental 0.00 $ Vision 0.00 $ Life 0.00 $" at bounding box center [670, 347] width 202 height 312
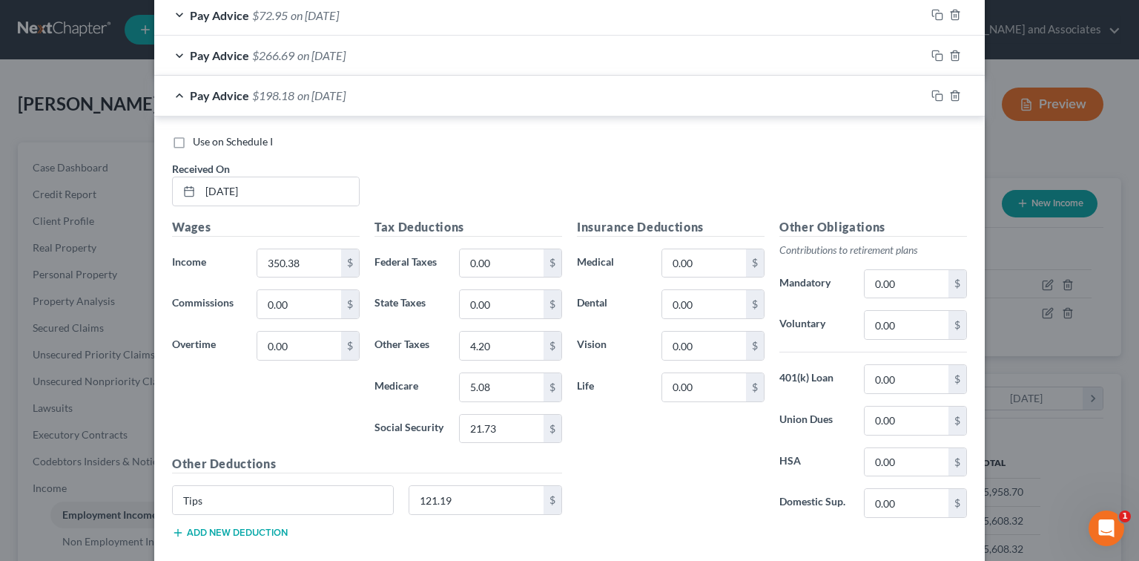
scroll to position [1455, 0]
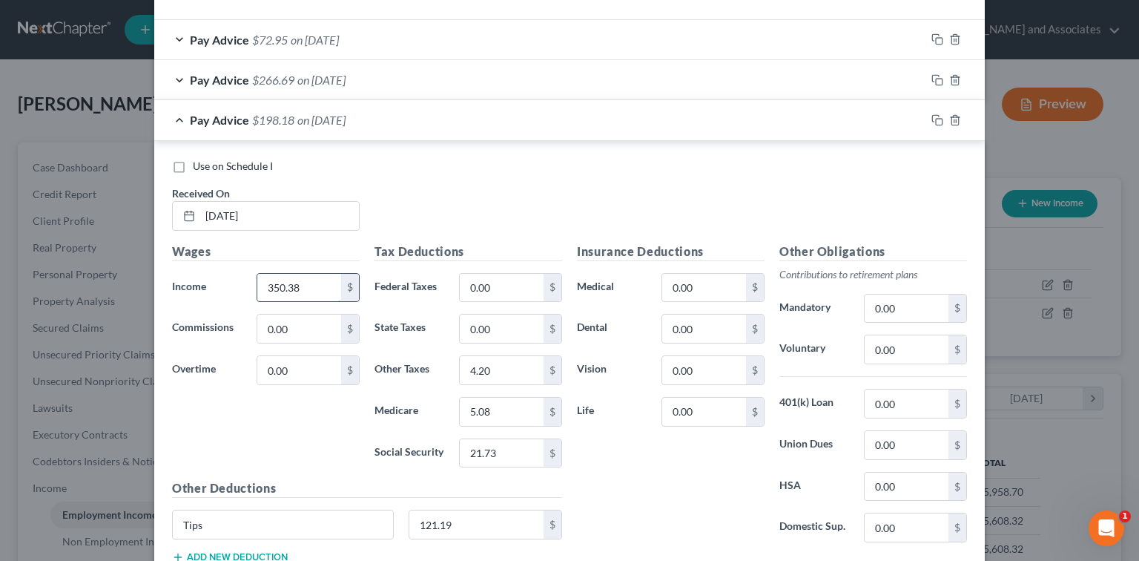
click at [311, 280] on input "350.38" at bounding box center [299, 288] width 84 height 28
drag, startPoint x: 311, startPoint y: 280, endPoint x: 248, endPoint y: 280, distance: 62.3
click at [249, 280] on div "350.38 $" at bounding box center [308, 288] width 118 height 30
click at [626, 450] on div "Insurance Deductions Medical 0.00 $ Dental 0.00 $ Vision 0.00 $ Life 0.00 $" at bounding box center [670, 398] width 202 height 312
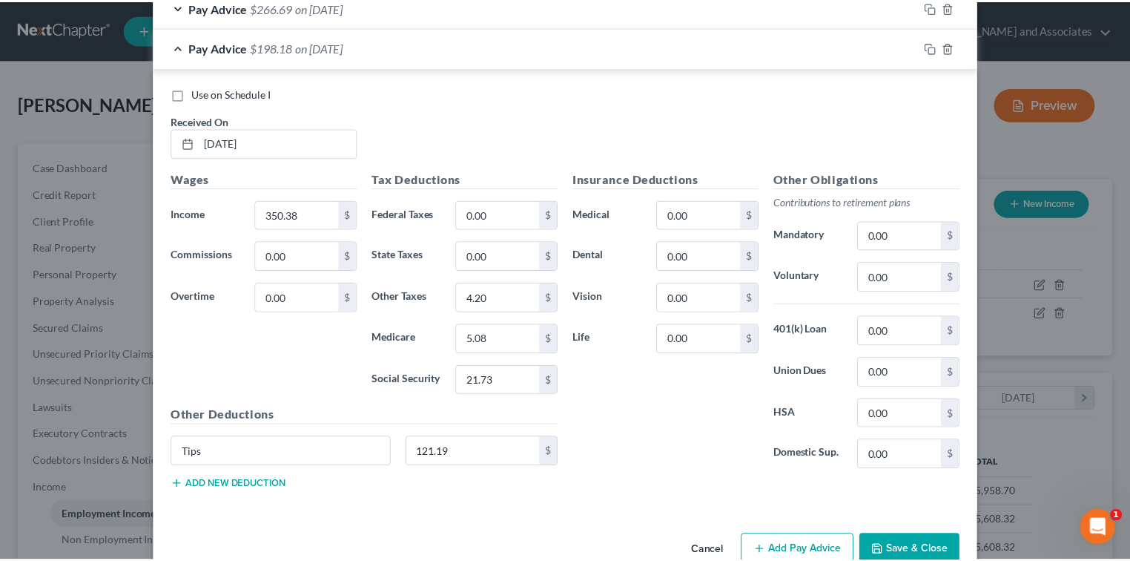
scroll to position [1554, 0]
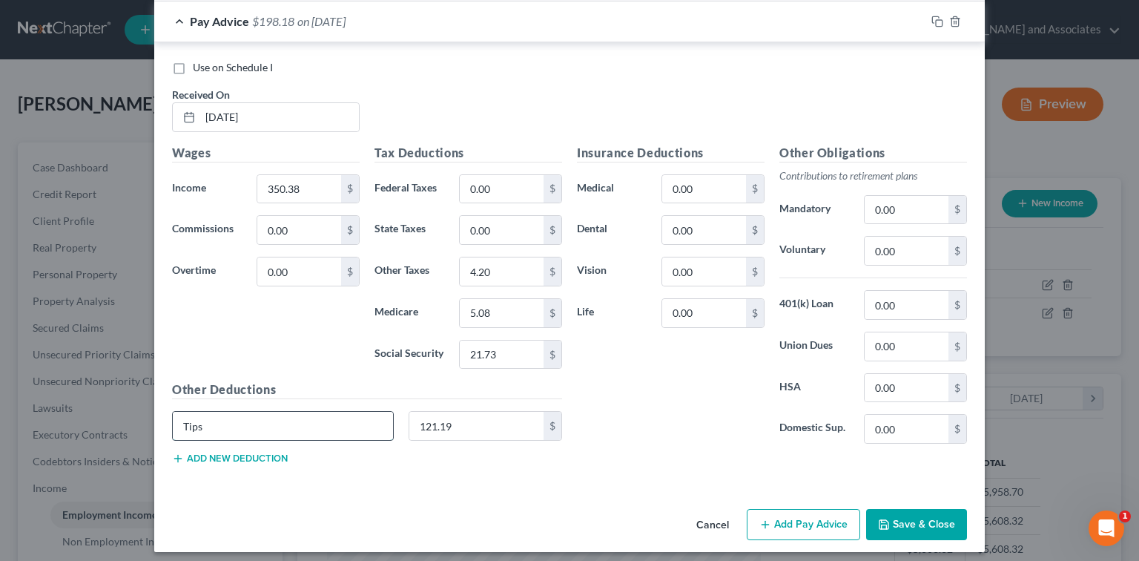
click at [328, 427] on input "Tips" at bounding box center [283, 426] width 220 height 28
click at [890, 513] on button "Save & Close" at bounding box center [916, 524] width 101 height 31
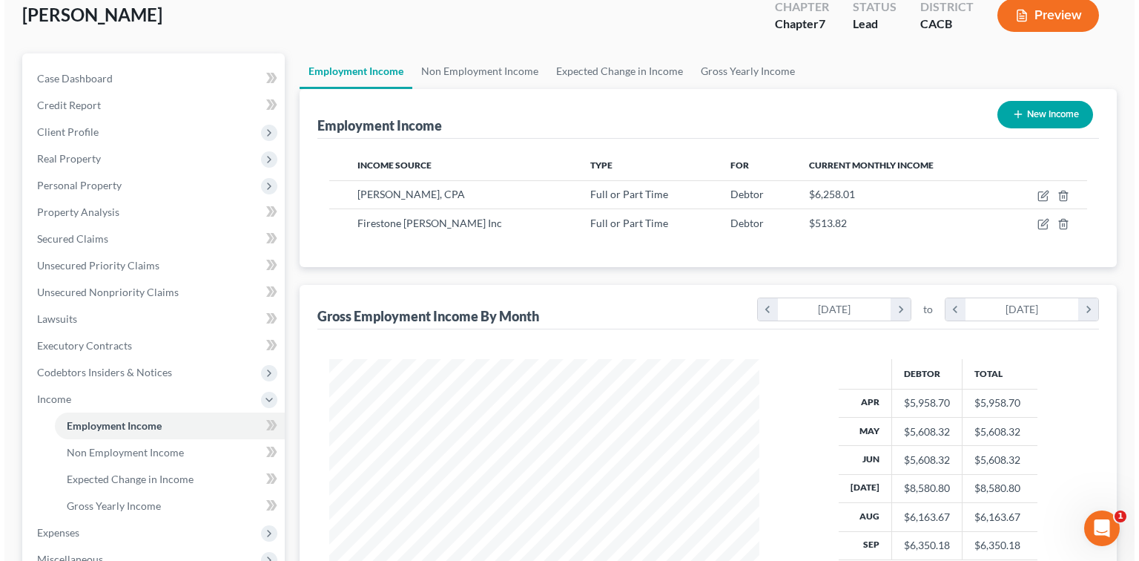
scroll to position [0, 0]
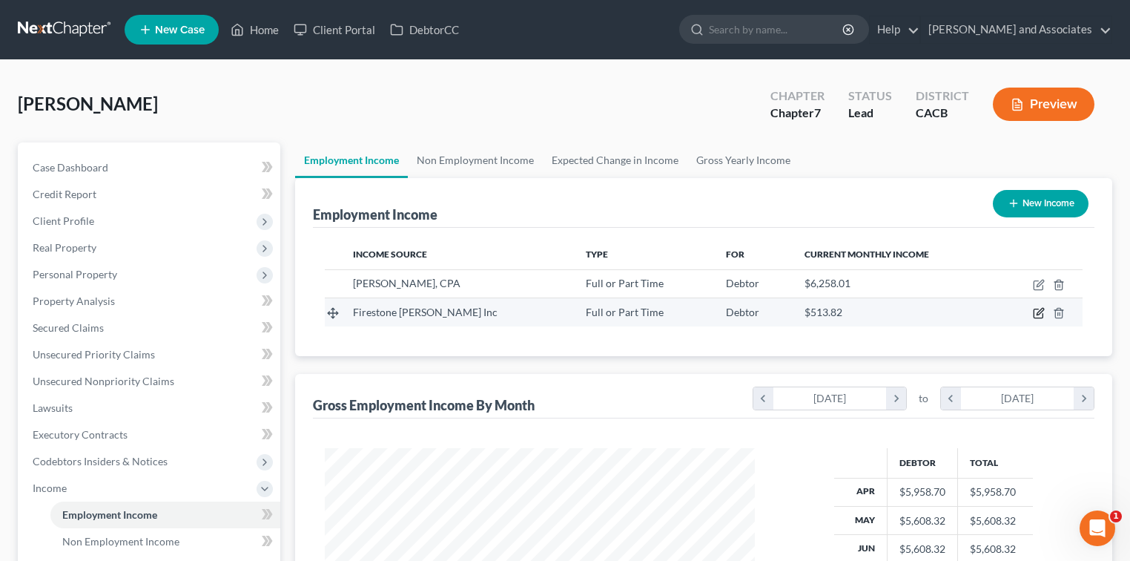
click at [1044, 314] on icon "button" at bounding box center [1039, 313] width 12 height 12
select select "0"
select select "4"
select select "1"
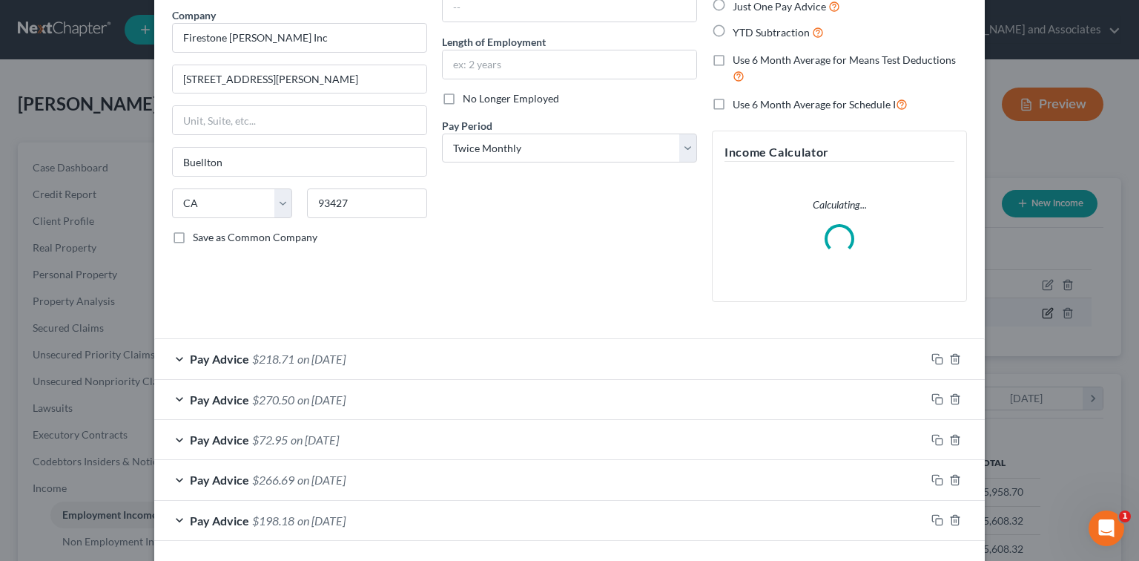
scroll to position [178, 0]
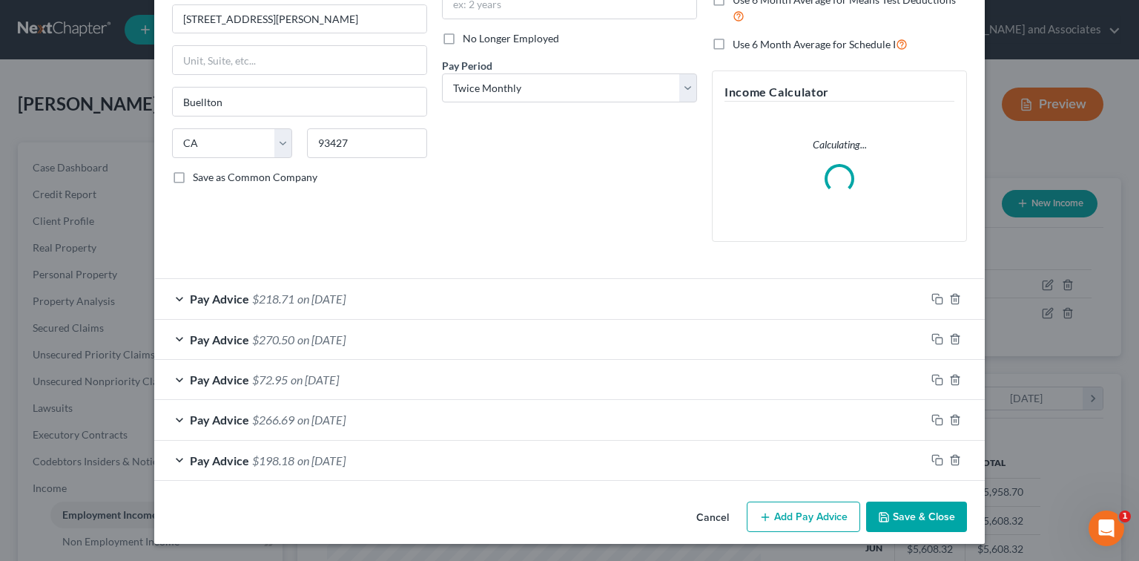
click at [418, 422] on div "Pay Advice $266.69 on [DATE]" at bounding box center [539, 419] width 771 height 39
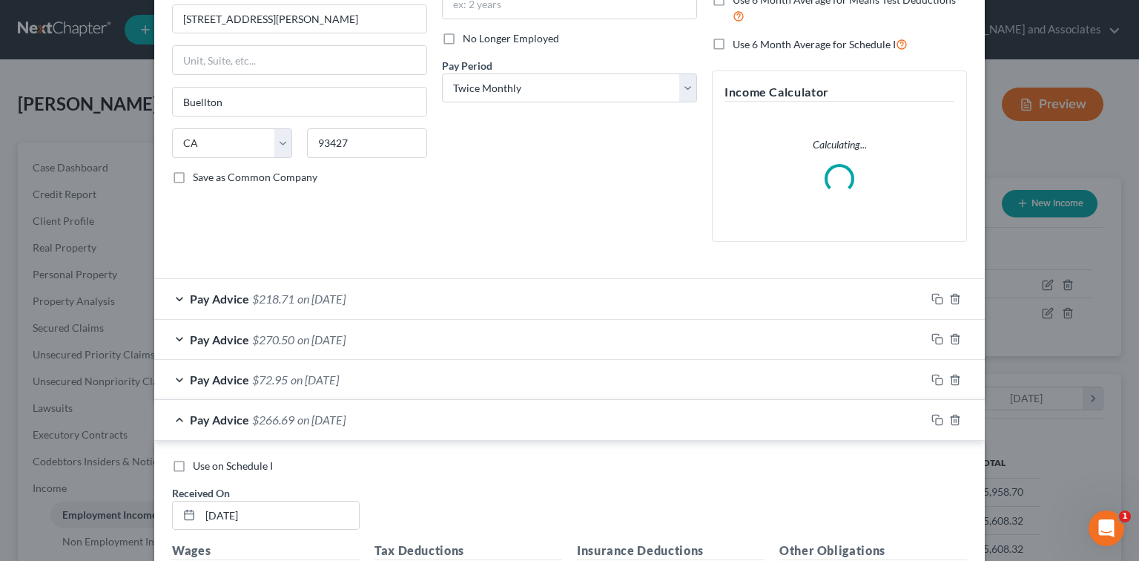
click at [418, 422] on div "Pay Advice $266.69 on [DATE]" at bounding box center [539, 419] width 771 height 39
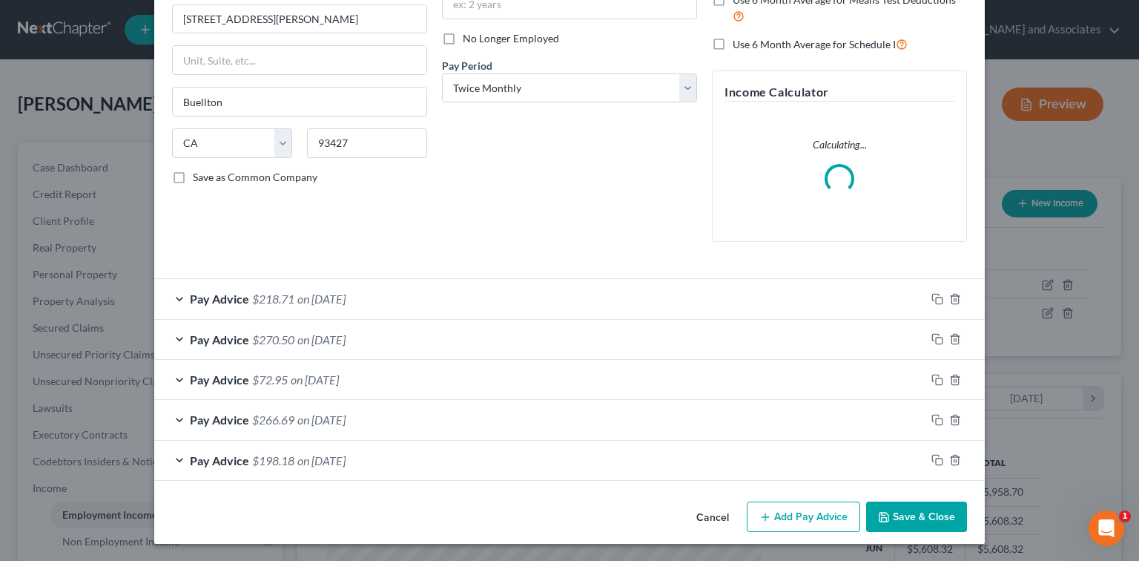
click at [389, 455] on div "Pay Advice $198.18 on [DATE]" at bounding box center [539, 459] width 771 height 39
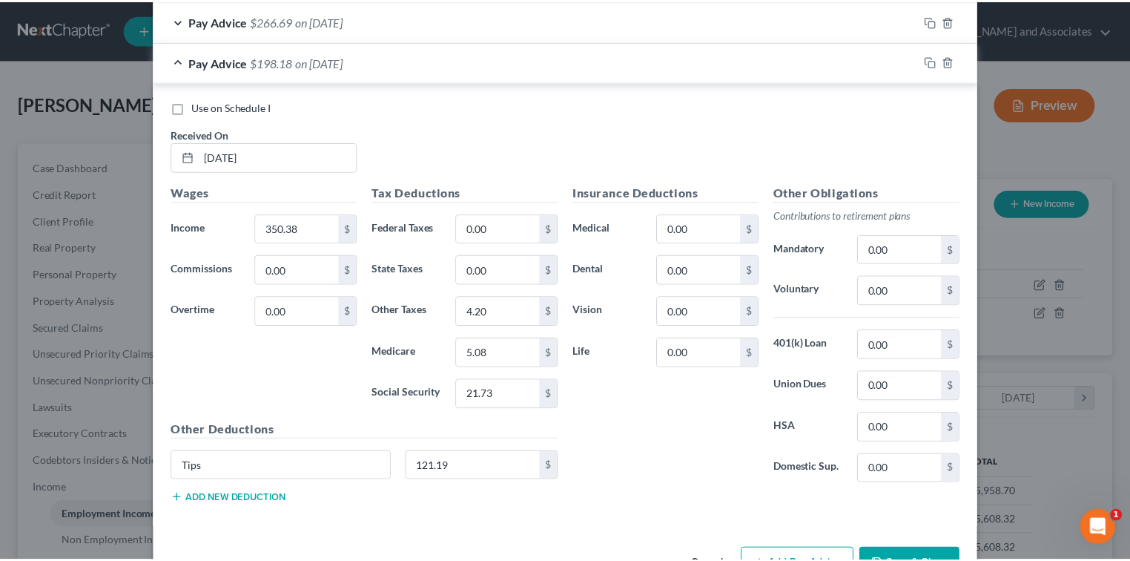
scroll to position [666, 0]
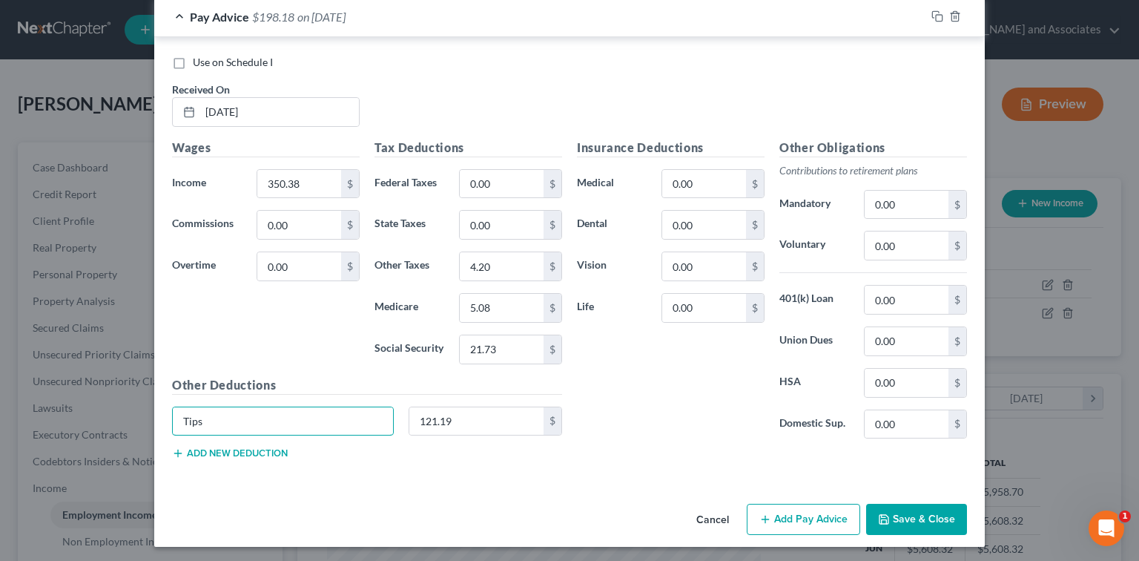
drag, startPoint x: 359, startPoint y: 422, endPoint x: 0, endPoint y: 420, distance: 358.9
click at [0, 420] on div "Edit Income Source × Employment Type * Select Full or [DEMOGRAPHIC_DATA] Employ…" at bounding box center [569, 280] width 1139 height 561
type input "Tips"
drag, startPoint x: 285, startPoint y: 409, endPoint x: 122, endPoint y: 406, distance: 163.1
click at [122, 408] on div "Edit Income Source × Employment Type * Select Full or [DEMOGRAPHIC_DATA] Employ…" at bounding box center [569, 280] width 1139 height 561
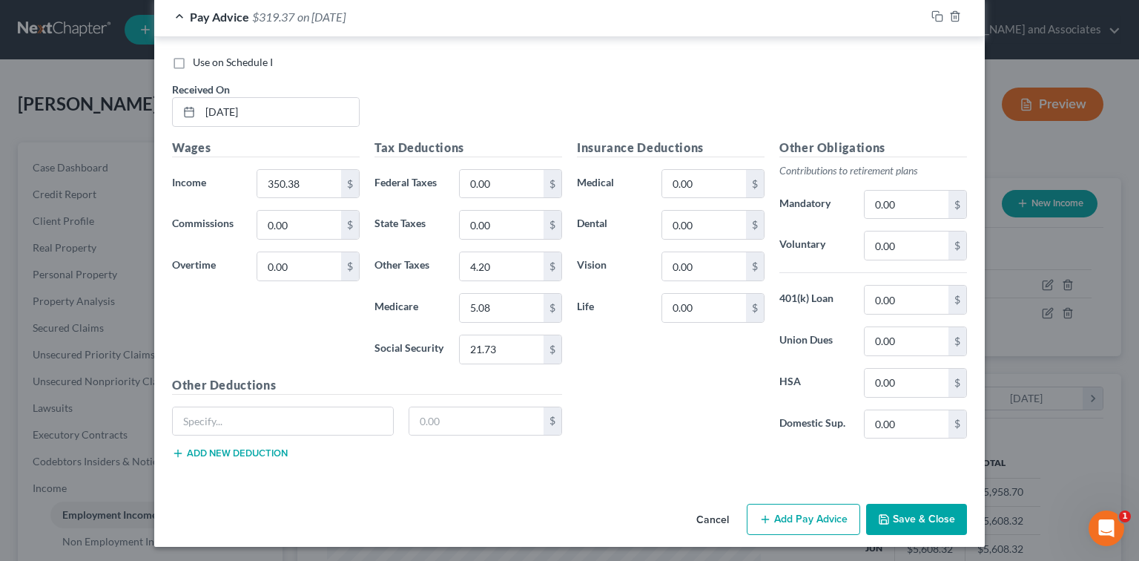
click at [922, 516] on button "Save & Close" at bounding box center [916, 518] width 101 height 31
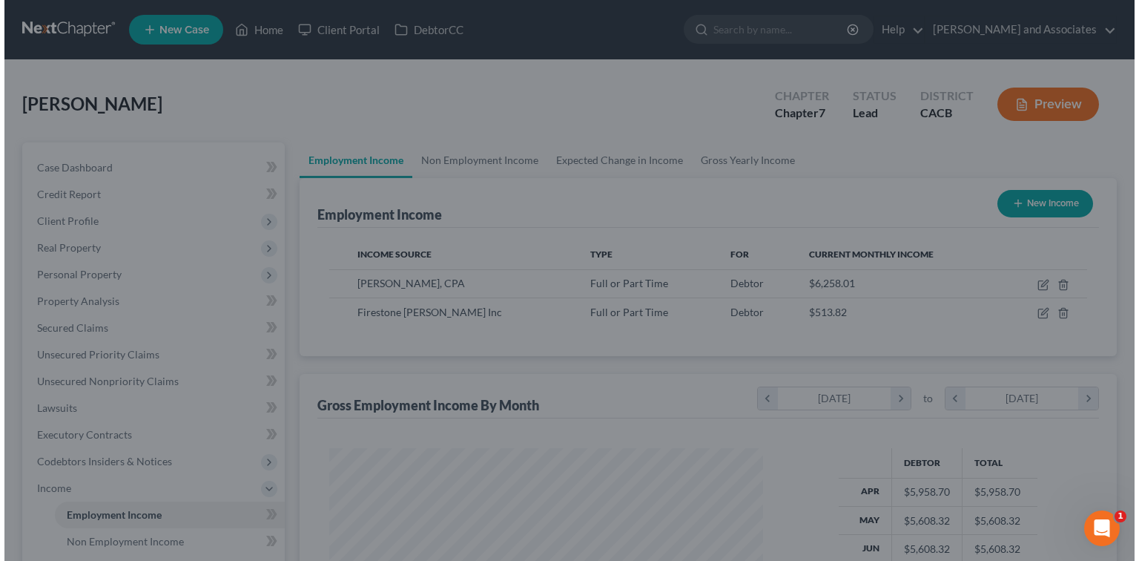
scroll to position [741178, 740983]
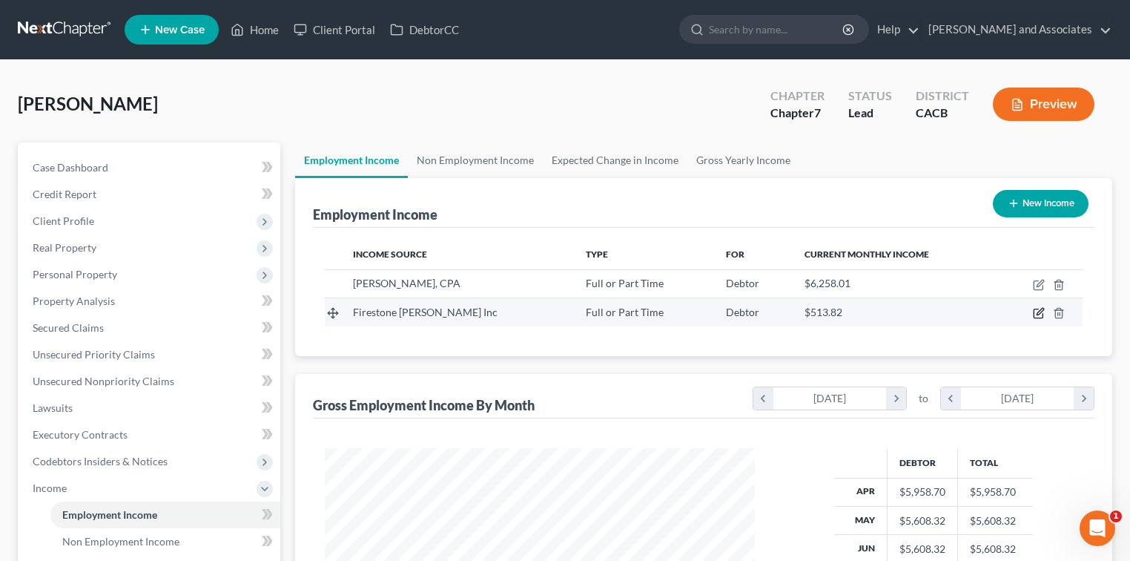
click at [1034, 314] on icon "button" at bounding box center [1038, 313] width 9 height 9
select select "0"
select select "4"
select select "1"
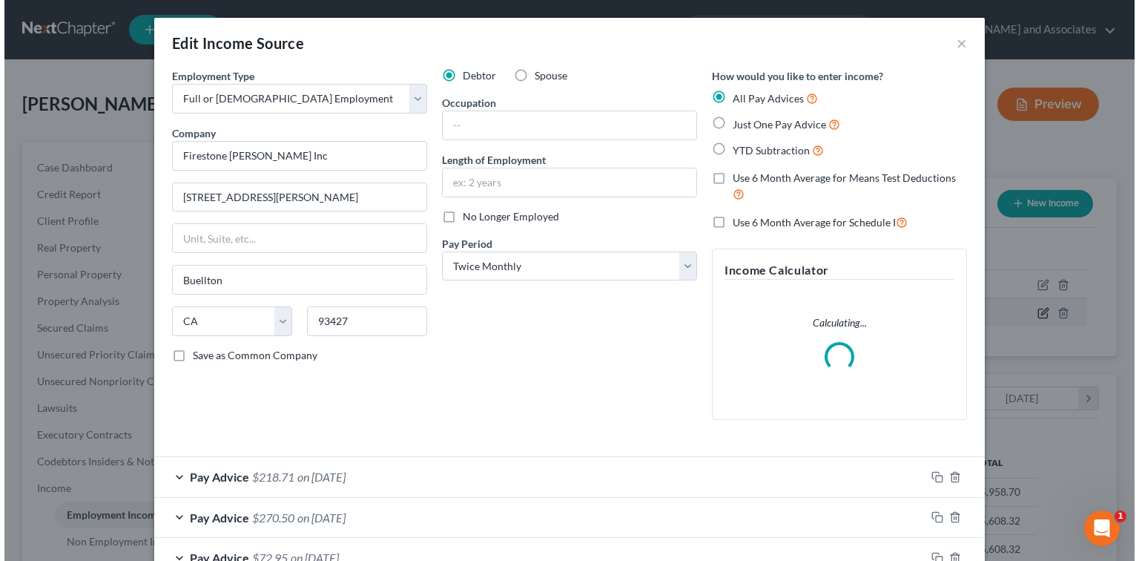
scroll to position [264, 463]
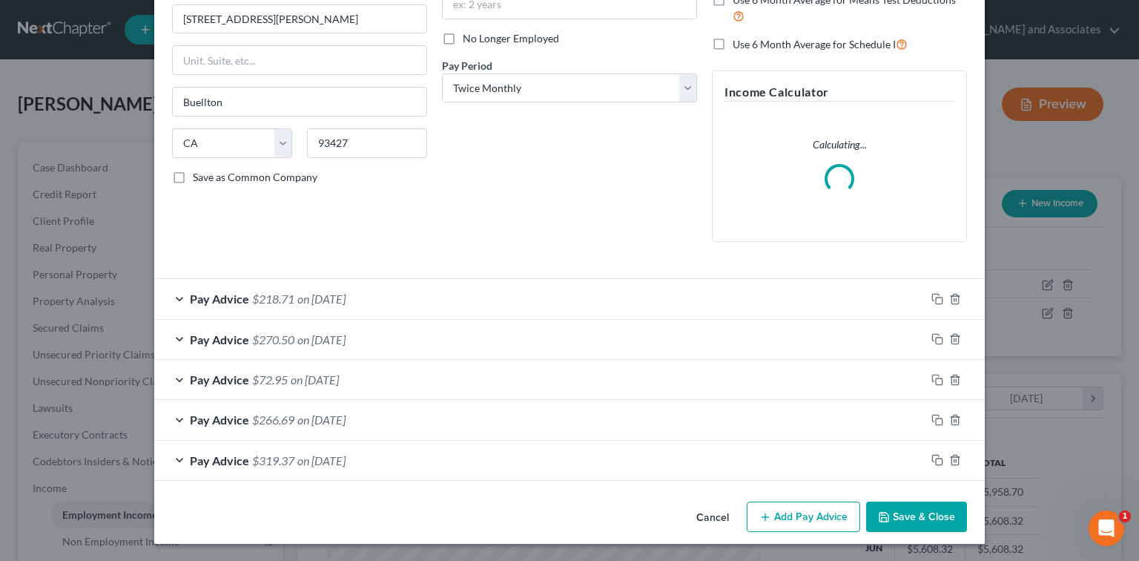
click at [486, 290] on div "Pay Advice $218.71 on [DATE]" at bounding box center [539, 298] width 771 height 39
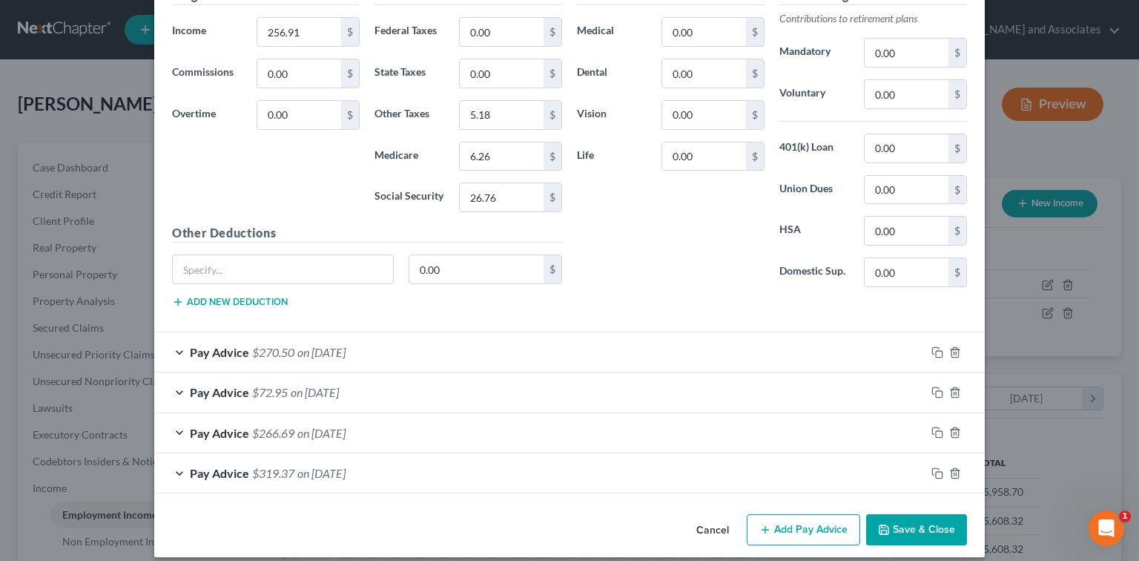
scroll to position [667, 0]
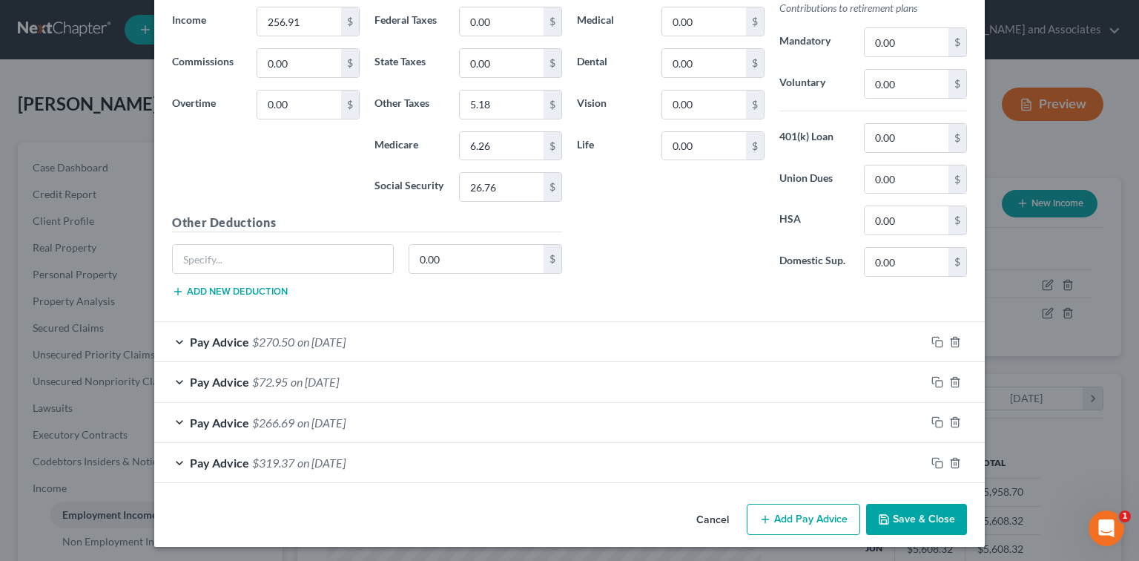
click at [549, 429] on div "Pay Advice $266.69 on [DATE]" at bounding box center [539, 422] width 771 height 39
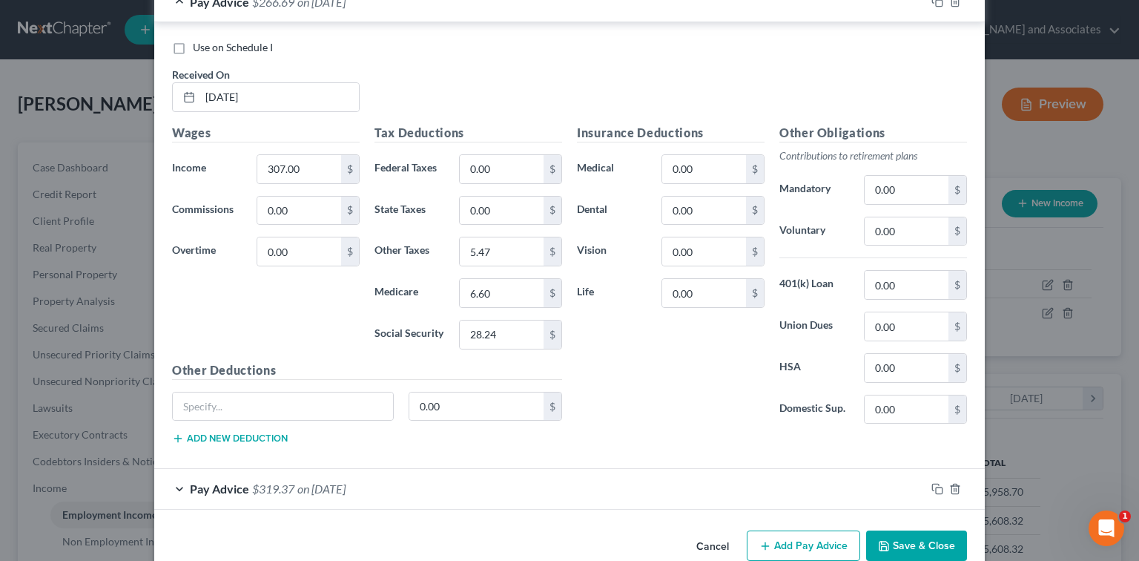
scroll to position [1111, 0]
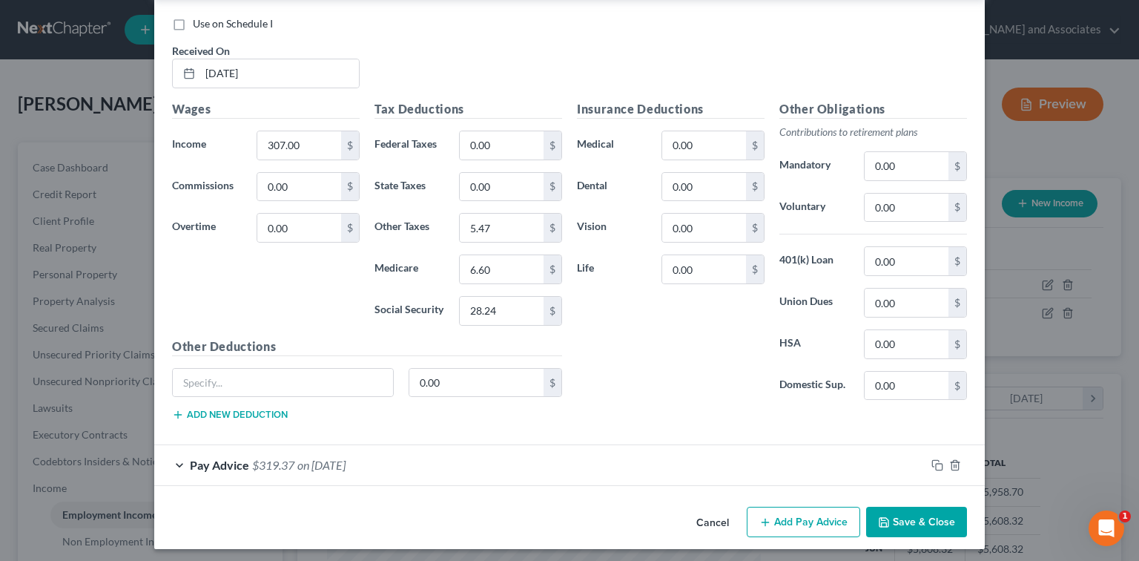
click at [796, 507] on button "Add Pay Advice" at bounding box center [803, 521] width 113 height 31
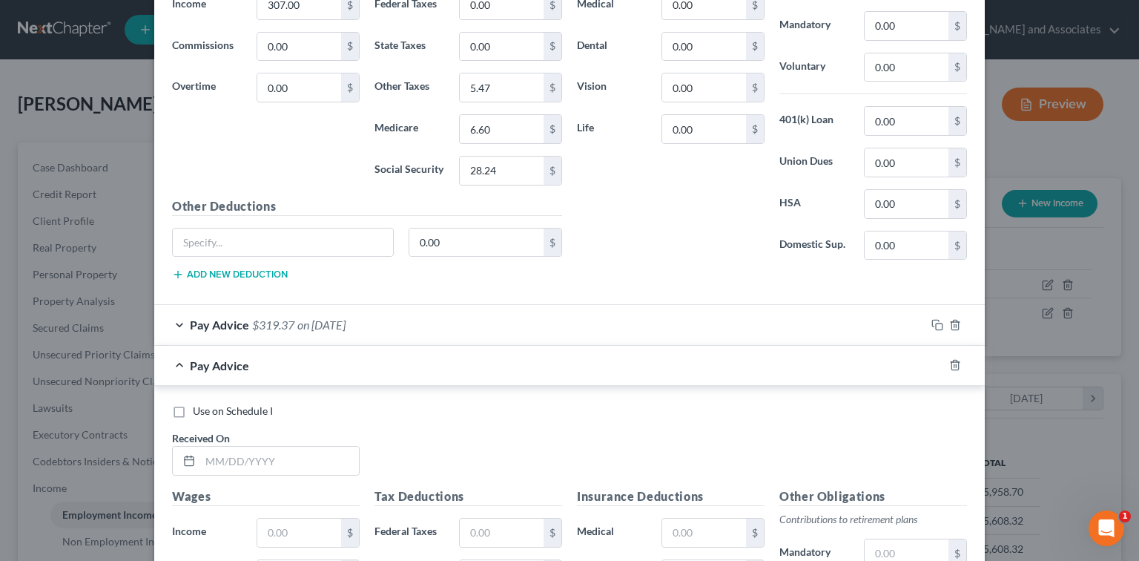
scroll to position [1308, 0]
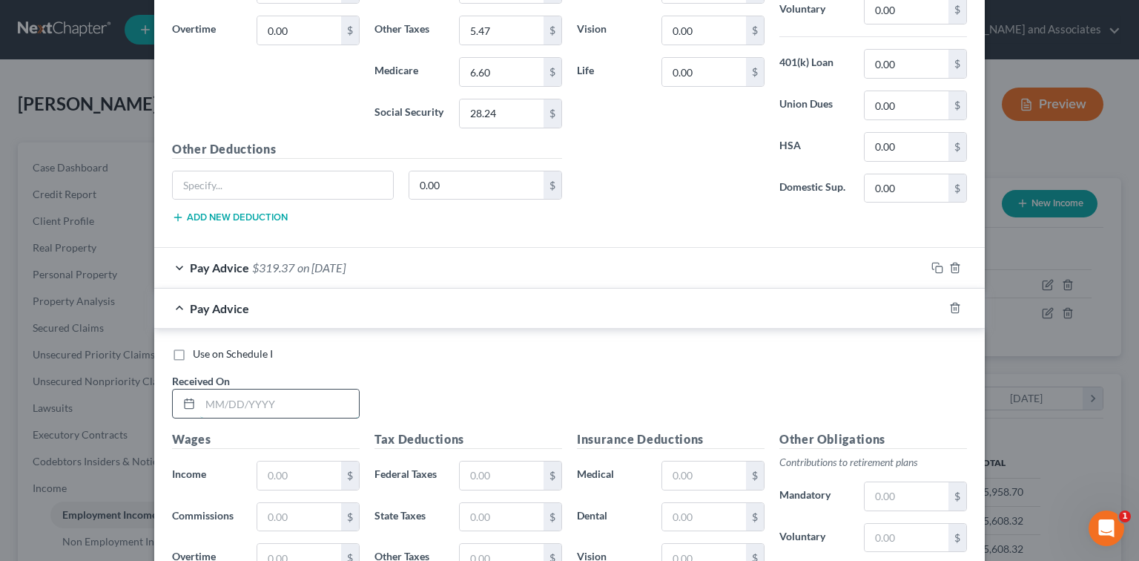
click at [305, 397] on input "text" at bounding box center [279, 403] width 159 height 28
click at [305, 399] on input "[DATE]" at bounding box center [279, 403] width 159 height 28
type input "[DATE]"
click at [285, 461] on input "text" at bounding box center [299, 475] width 84 height 28
type input "612.84"
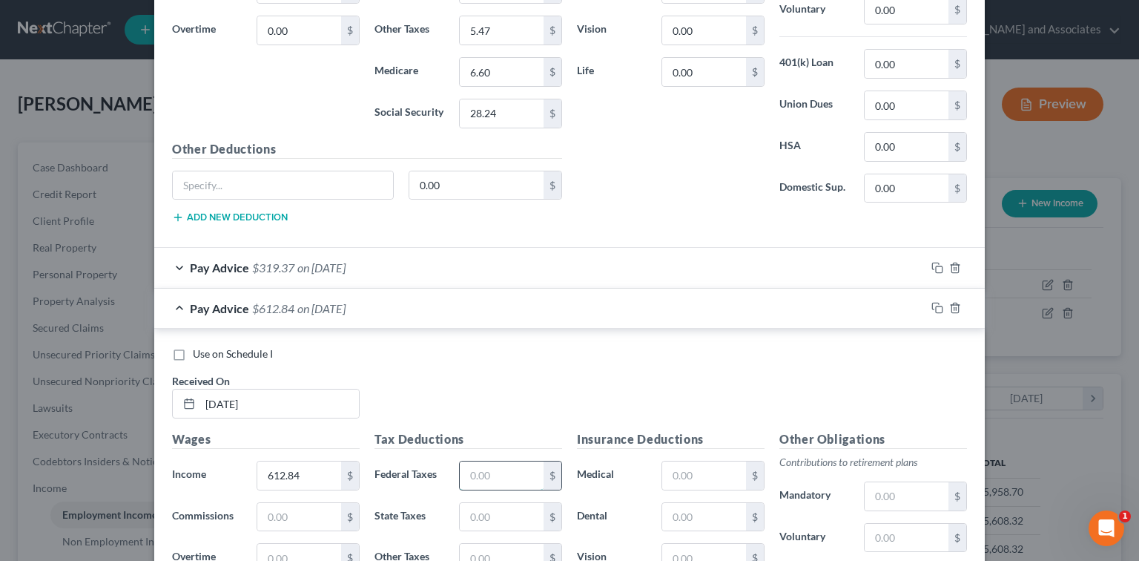
click at [486, 470] on input "text" at bounding box center [502, 475] width 84 height 28
type input "8.89"
click at [477, 509] on input "text" at bounding box center [502, 517] width 84 height 28
type input "37.99"
click at [472, 528] on div "Tax Deductions Federal Taxes 8.89 $ State Taxes 37.99 $ Other Taxes $ Medicare …" at bounding box center [468, 548] width 202 height 237
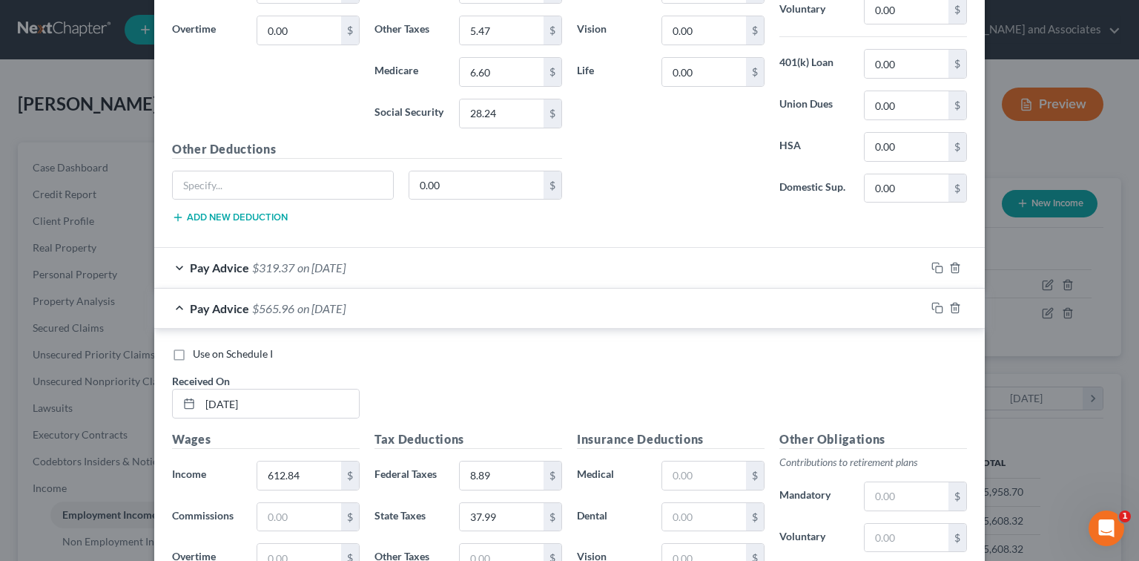
click at [472, 534] on div "Tax Deductions Federal Taxes 8.89 $ State Taxes 37.99 $ Other Taxes $ Medicare …" at bounding box center [468, 548] width 202 height 237
click at [473, 544] on input "text" at bounding box center [502, 557] width 84 height 28
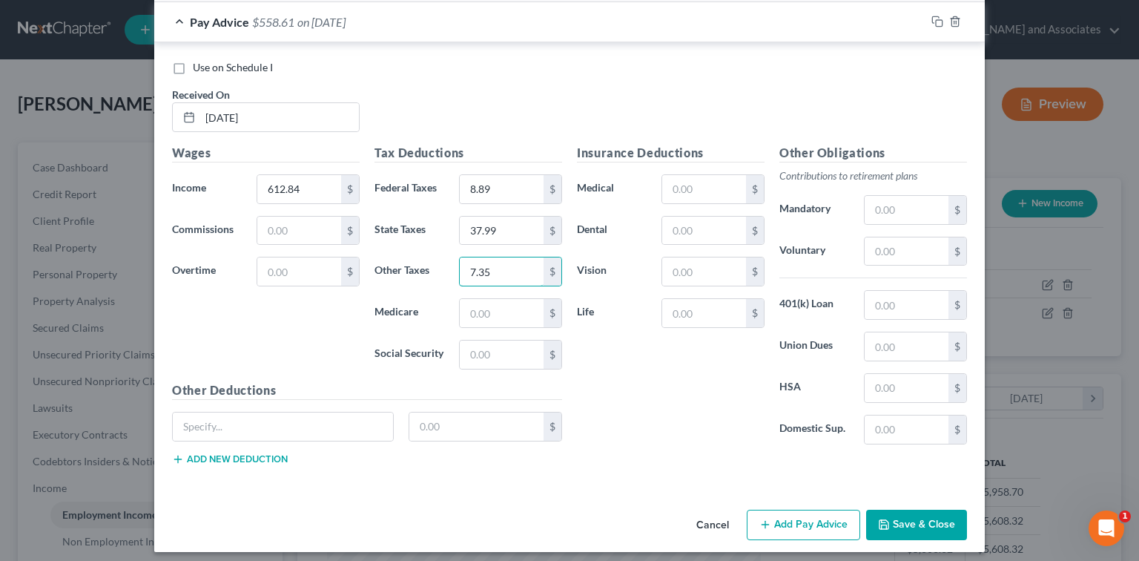
type input "7.35"
click at [813, 520] on button "Add Pay Advice" at bounding box center [803, 524] width 113 height 31
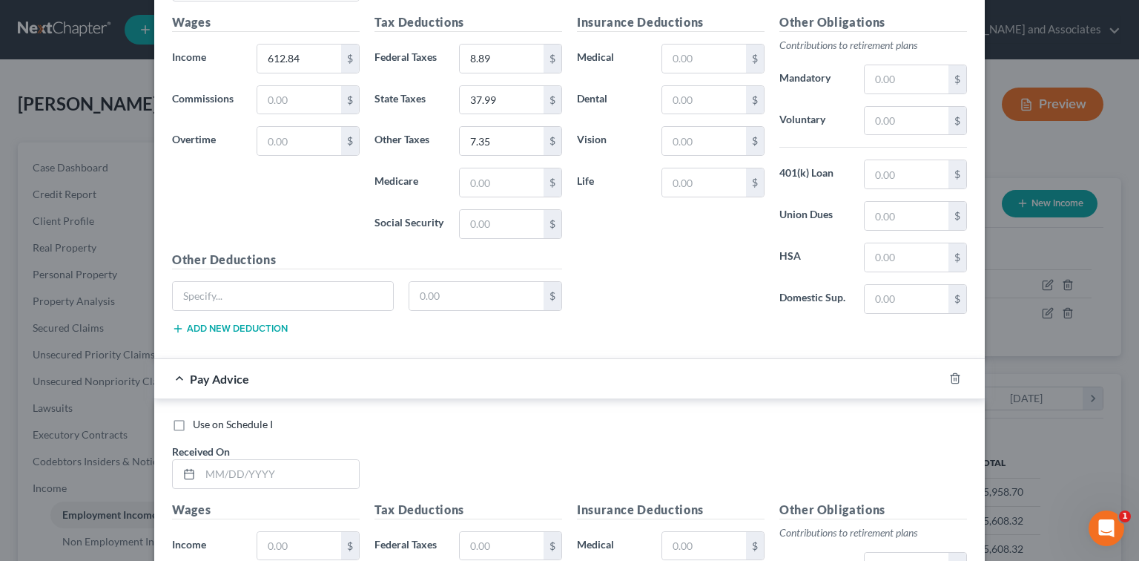
scroll to position [1791, 0]
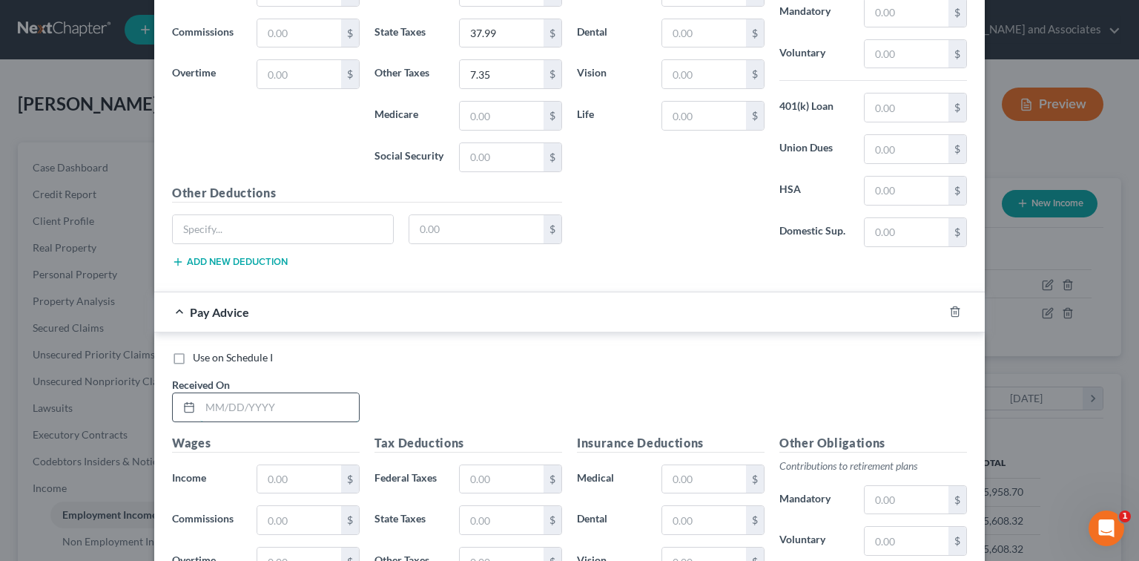
click at [328, 393] on input "text" at bounding box center [279, 407] width 159 height 28
type input "[DATE]"
click at [273, 465] on input "text" at bounding box center [299, 479] width 84 height 28
type input "489.52"
click at [503, 466] on input "text" at bounding box center [502, 479] width 84 height 28
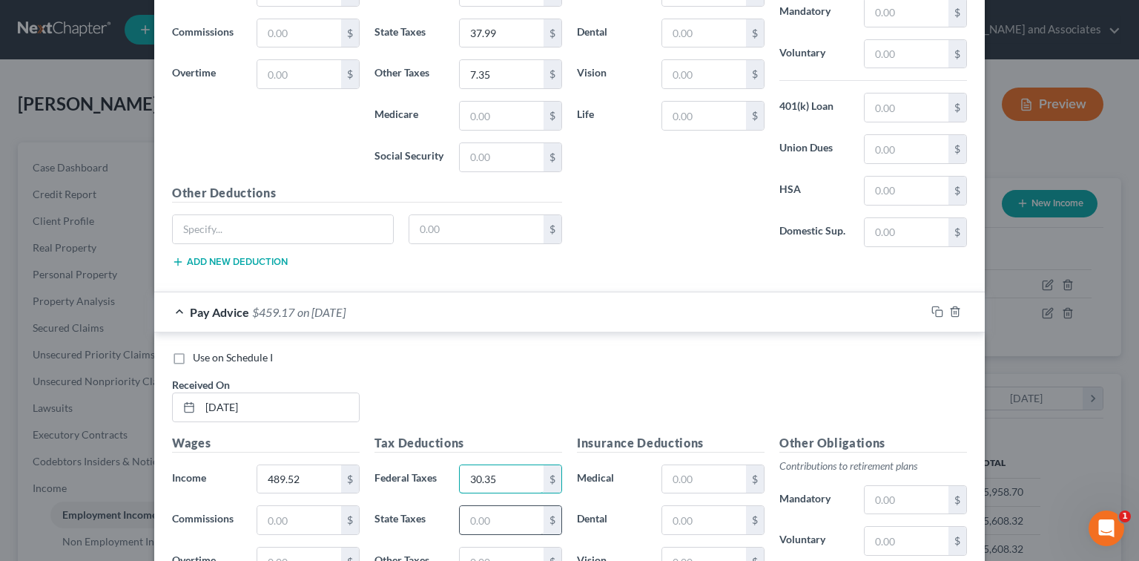
type input "30.35"
click at [483, 506] on input "text" at bounding box center [502, 520] width 84 height 28
type input "7.10"
click at [483, 553] on input "text" at bounding box center [502, 561] width 84 height 28
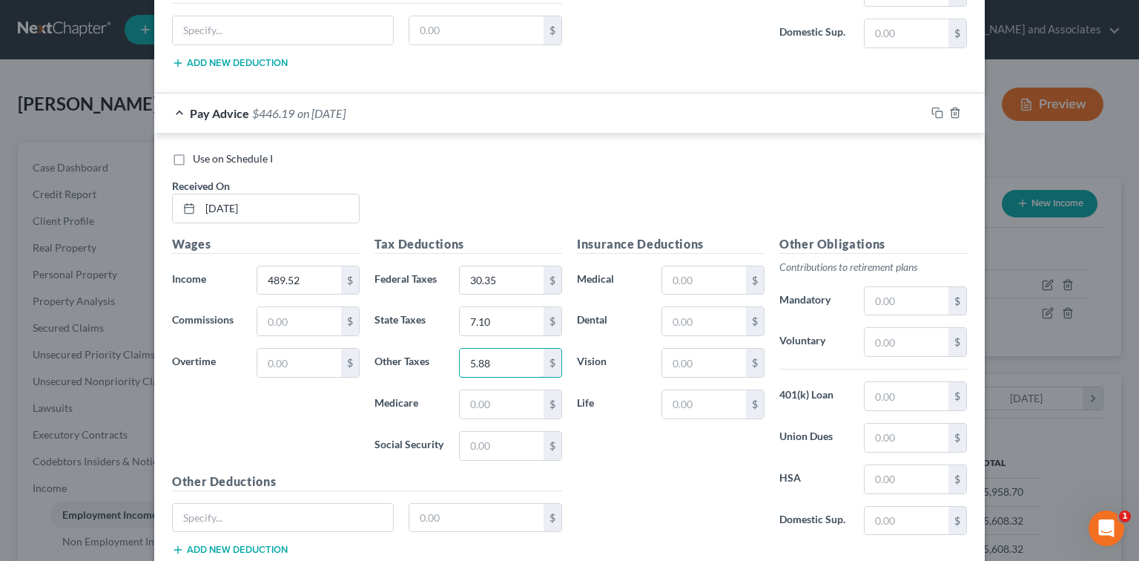
scroll to position [2079, 0]
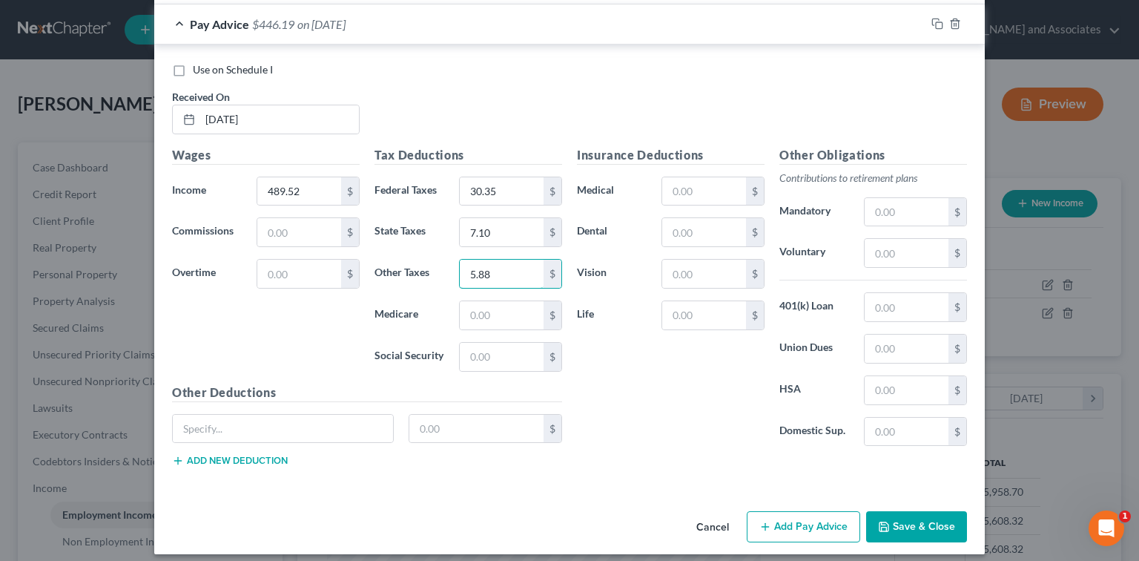
type input "5.88"
click at [771, 524] on button "Add Pay Advice" at bounding box center [803, 526] width 113 height 31
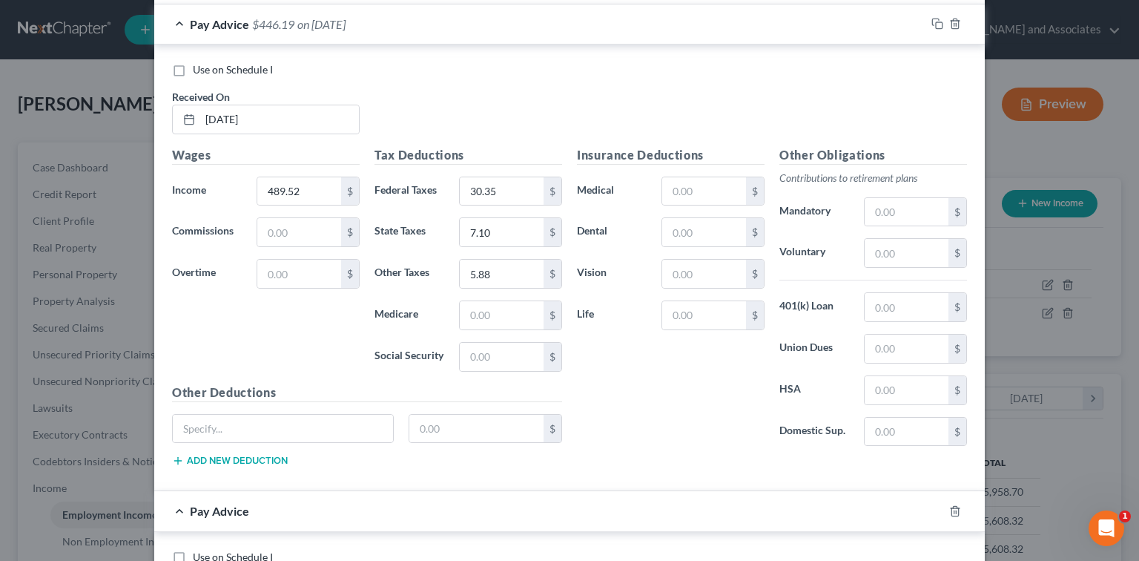
scroll to position [2474, 0]
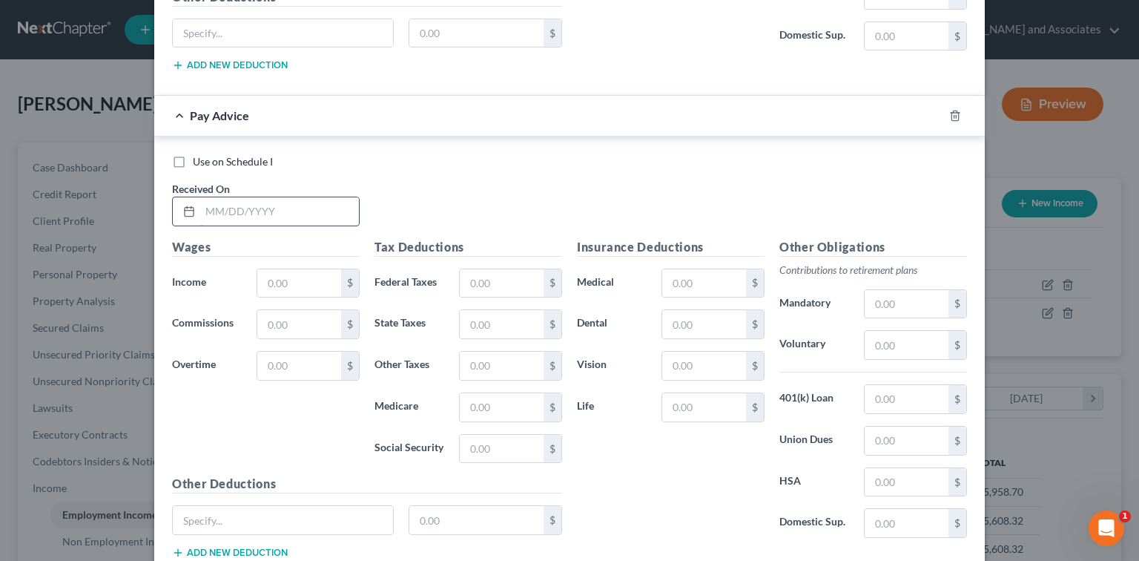
click at [320, 208] on input "text" at bounding box center [279, 211] width 159 height 28
type input "512.77"
drag, startPoint x: 190, startPoint y: 180, endPoint x: 21, endPoint y: 177, distance: 169.1
click at [21, 177] on div "Edit Income Source × Employment Type * Select Full or [DEMOGRAPHIC_DATA] Employ…" at bounding box center [569, 280] width 1139 height 561
type input "[DATE]"
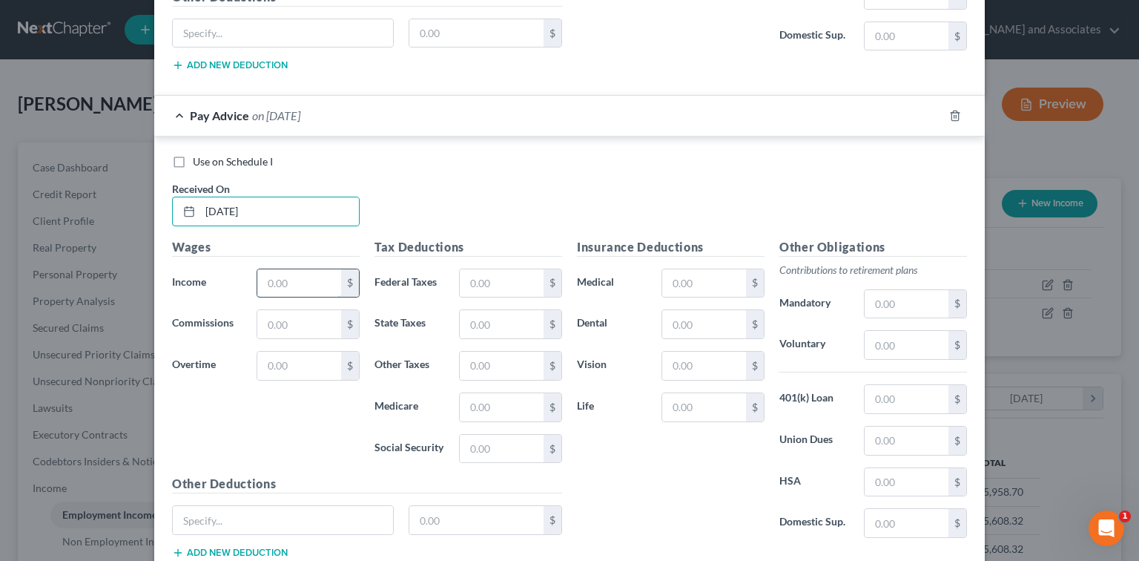
click at [261, 269] on input "text" at bounding box center [299, 283] width 84 height 28
type input "512.77"
click at [500, 269] on input "text" at bounding box center [502, 283] width 84 height 28
type input "7.43"
click at [483, 315] on input "text" at bounding box center [502, 324] width 84 height 28
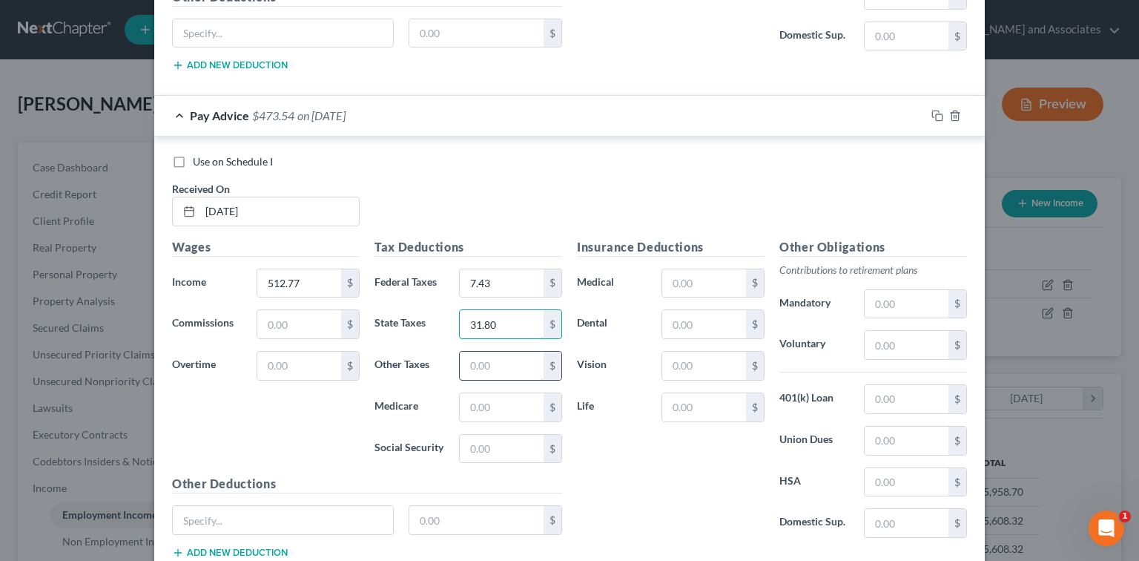
type input "31.80"
click at [477, 359] on input "text" at bounding box center [502, 365] width 84 height 28
type input "6.15"
click at [727, 273] on input "text" at bounding box center [704, 283] width 84 height 28
click at [724, 458] on div "Insurance Deductions Medical $ Dental $ Vision $ Life $" at bounding box center [670, 394] width 202 height 312
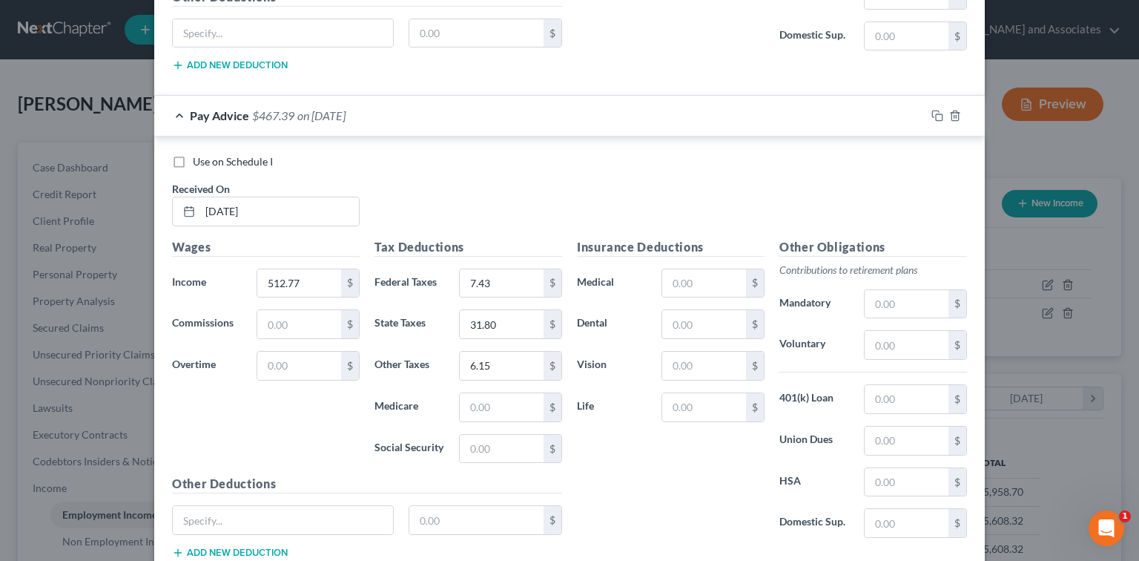
scroll to position [2563, 0]
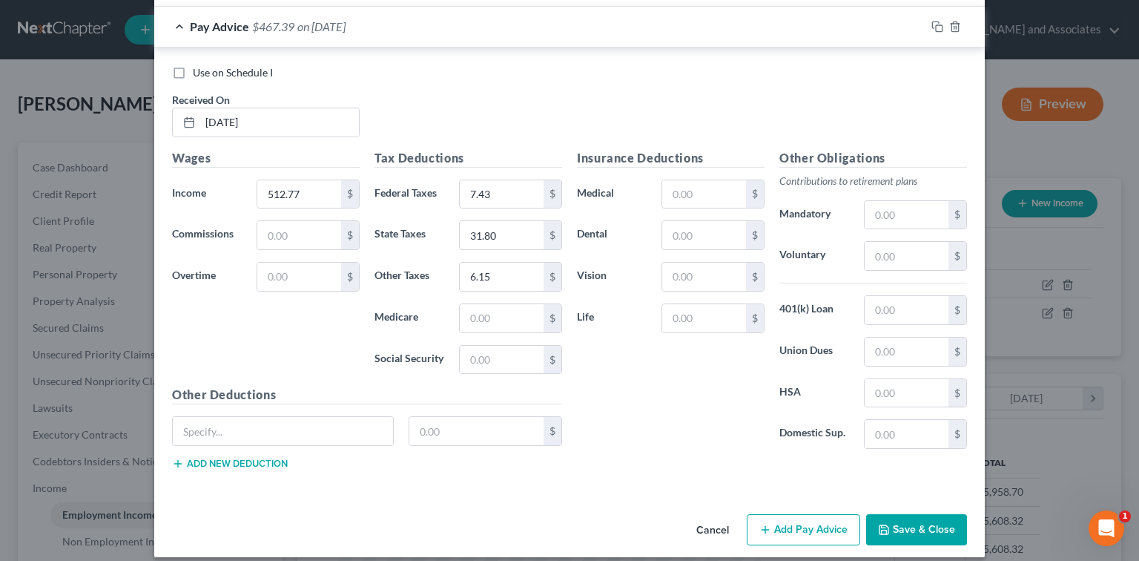
click at [823, 514] on button "Add Pay Advice" at bounding box center [803, 529] width 113 height 31
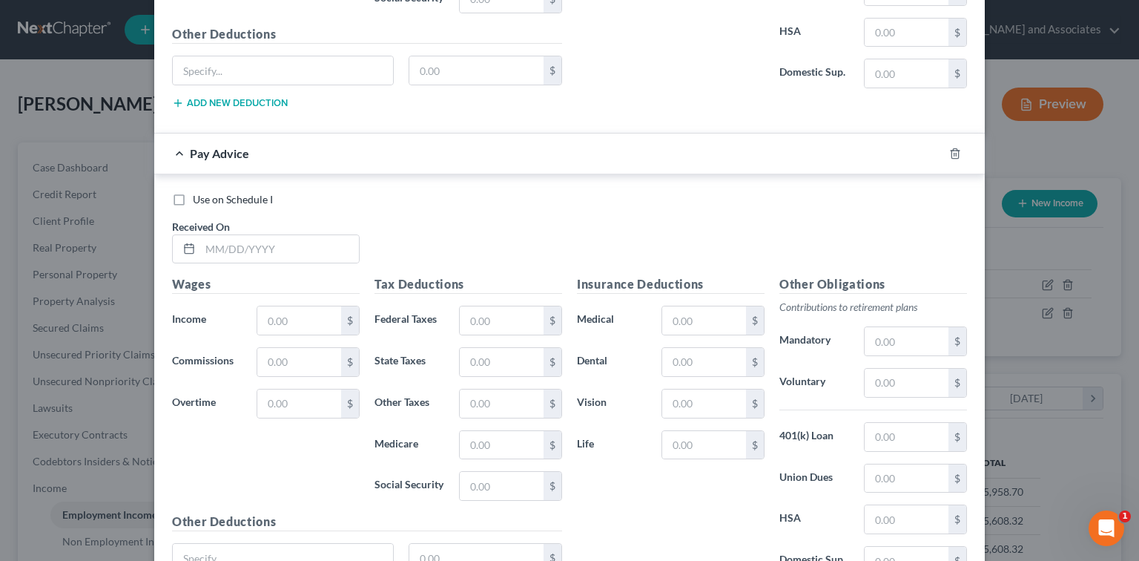
scroll to position [2929, 0]
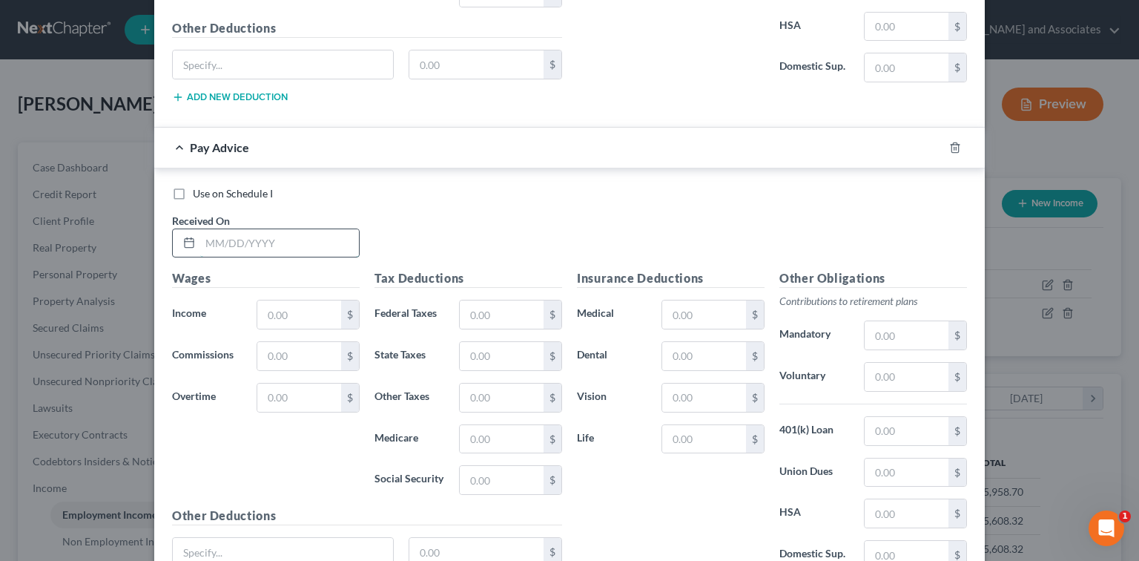
click at [311, 233] on input "text" at bounding box center [279, 243] width 159 height 28
type input "[DATE]"
click at [302, 309] on input "text" at bounding box center [299, 314] width 84 height 28
type input "740.50"
click at [501, 306] on input "text" at bounding box center [502, 314] width 84 height 28
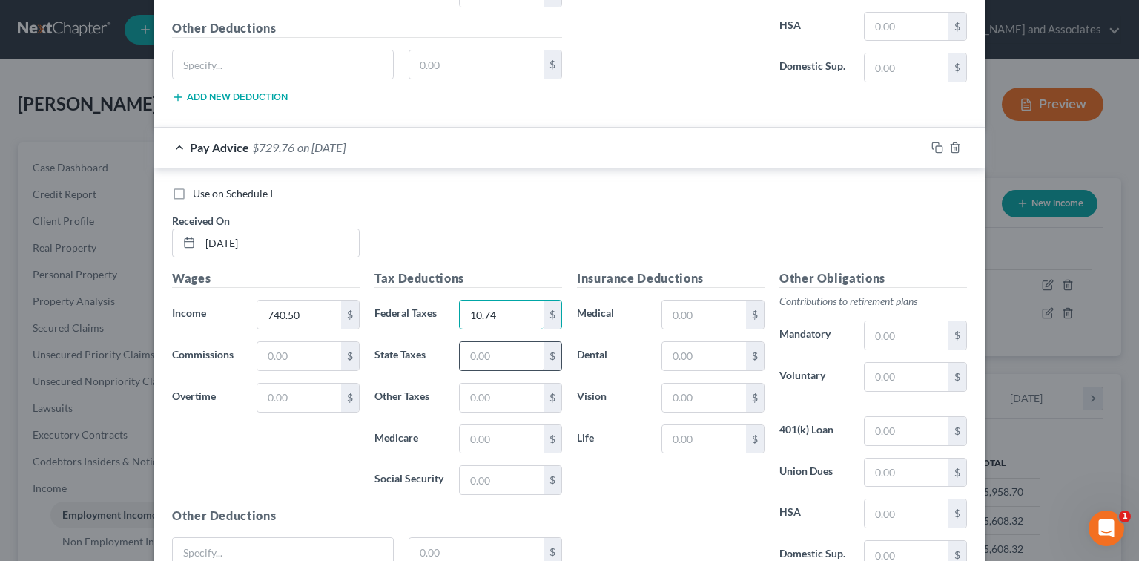
type input "10.74"
click at [528, 345] on input "text" at bounding box center [502, 356] width 84 height 28
type input "45.91"
click at [512, 383] on input "text" at bounding box center [502, 397] width 84 height 28
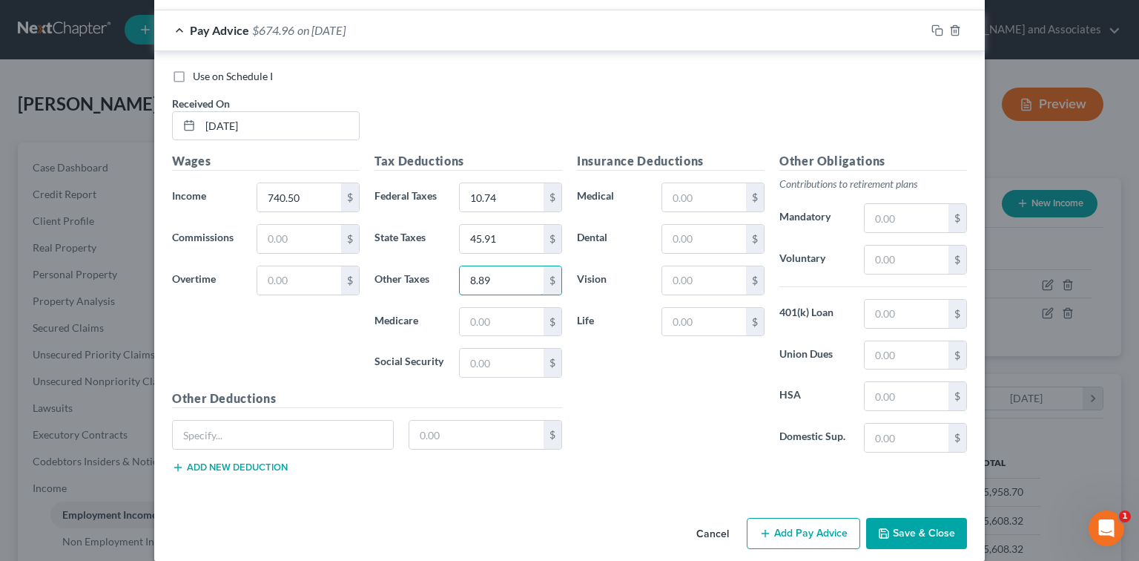
scroll to position [3047, 0]
type input "8.89"
click at [827, 520] on button "Add Pay Advice" at bounding box center [803, 532] width 113 height 31
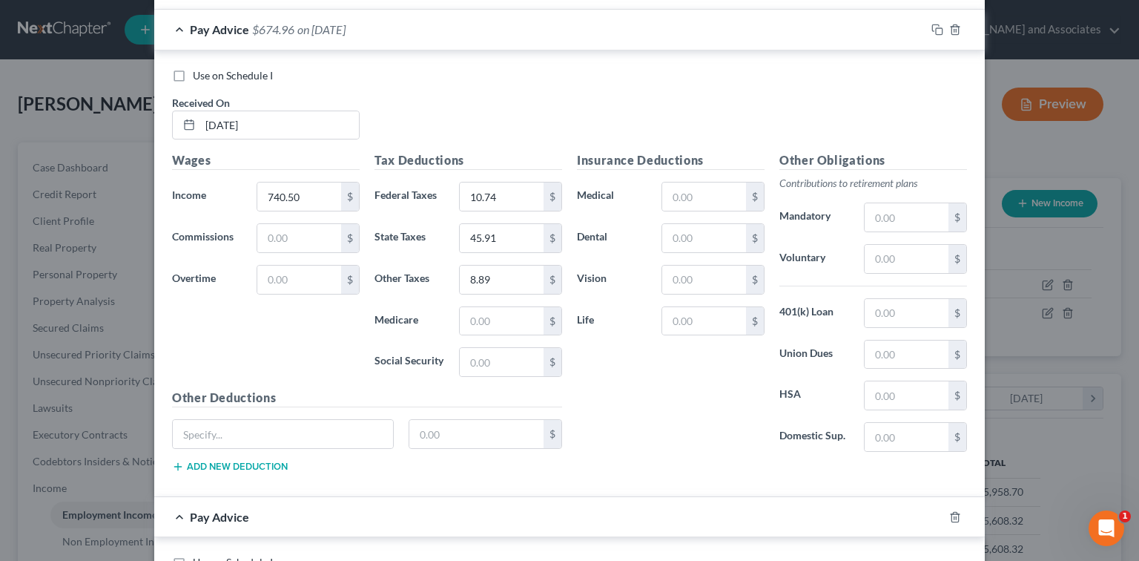
scroll to position [3344, 0]
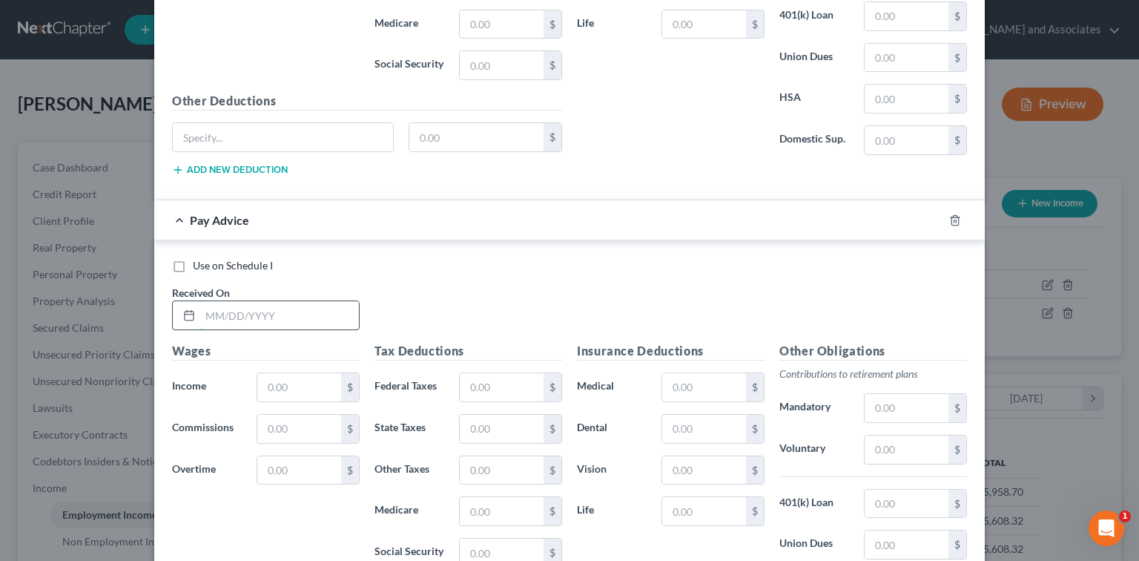
click at [335, 306] on input "text" at bounding box center [279, 315] width 159 height 28
type input "[DATE]"
click at [309, 373] on input "text" at bounding box center [299, 387] width 84 height 28
type input "777.54"
click at [487, 373] on input "text" at bounding box center [502, 387] width 84 height 28
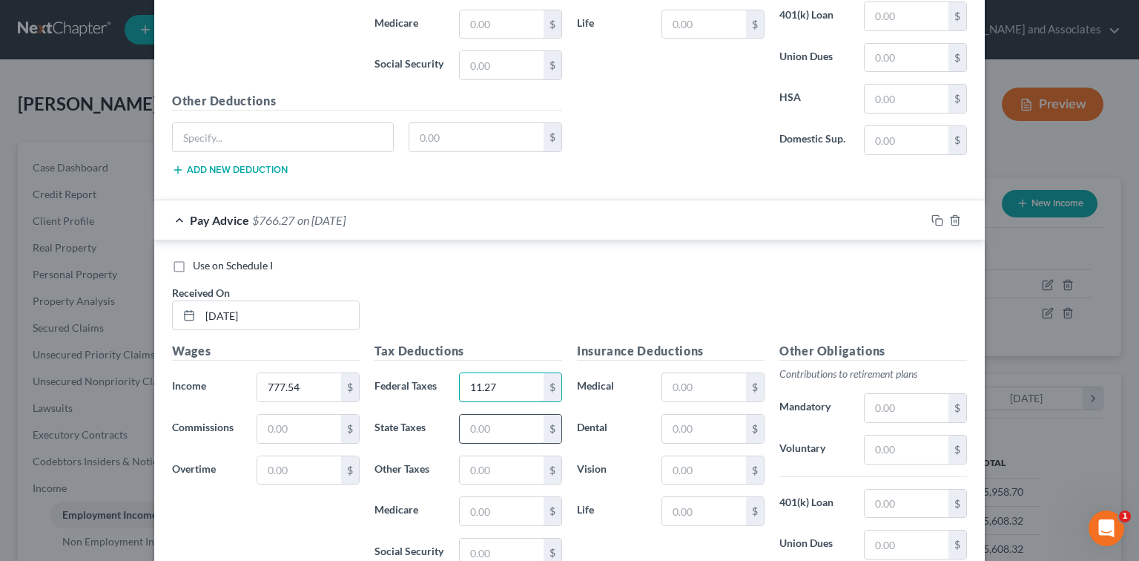
type input "11.27"
click at [477, 414] on input "text" at bounding box center [502, 428] width 84 height 28
type input "48.20"
click at [477, 456] on input "text" at bounding box center [502, 470] width 84 height 28
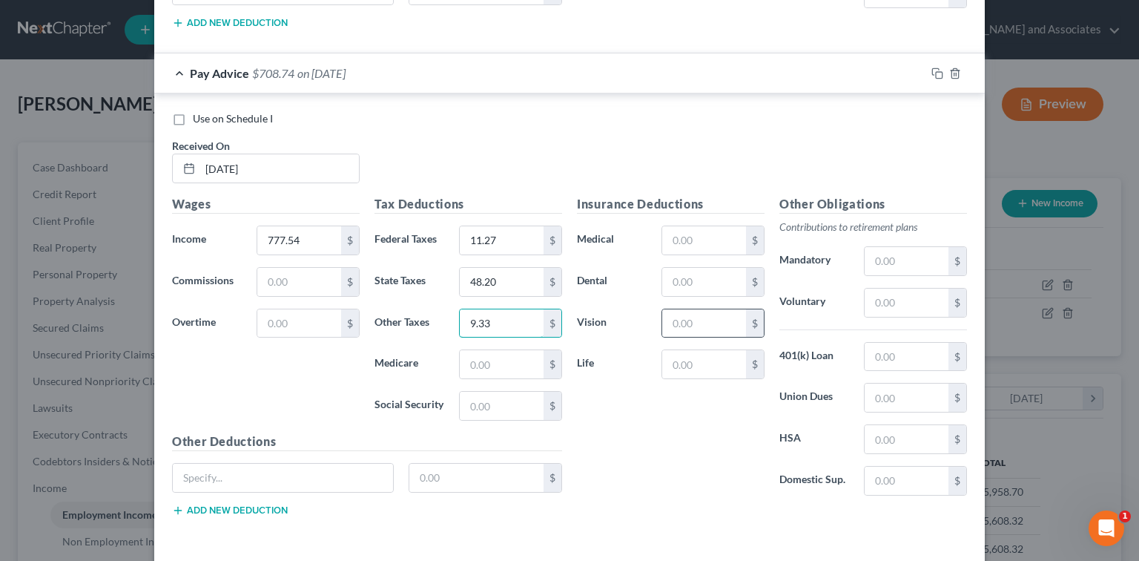
scroll to position [3532, 0]
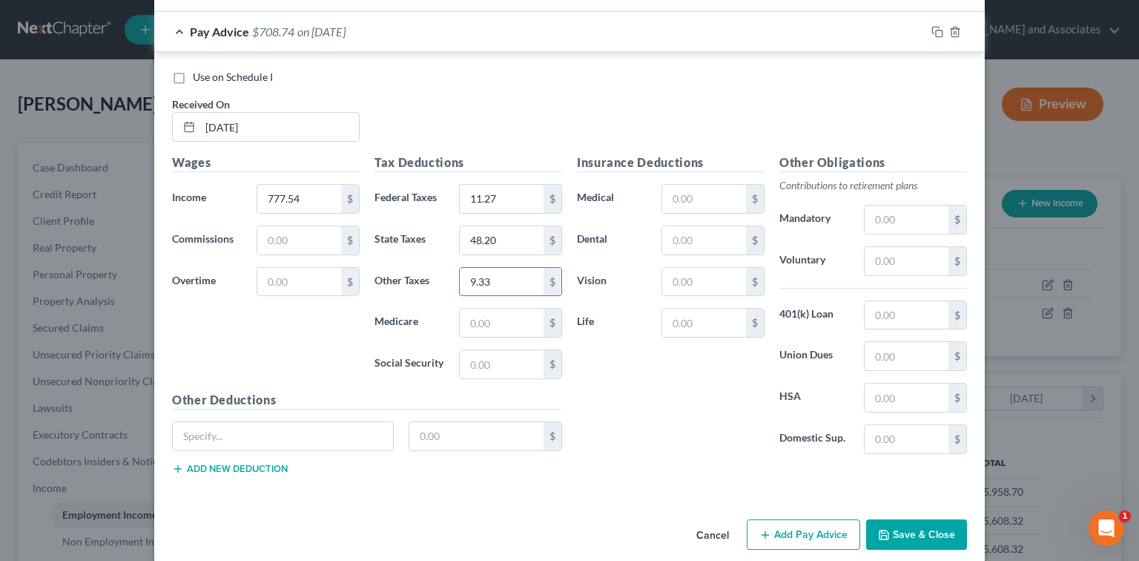
type input "9.33"
click at [799, 519] on button "Add Pay Advice" at bounding box center [803, 534] width 113 height 31
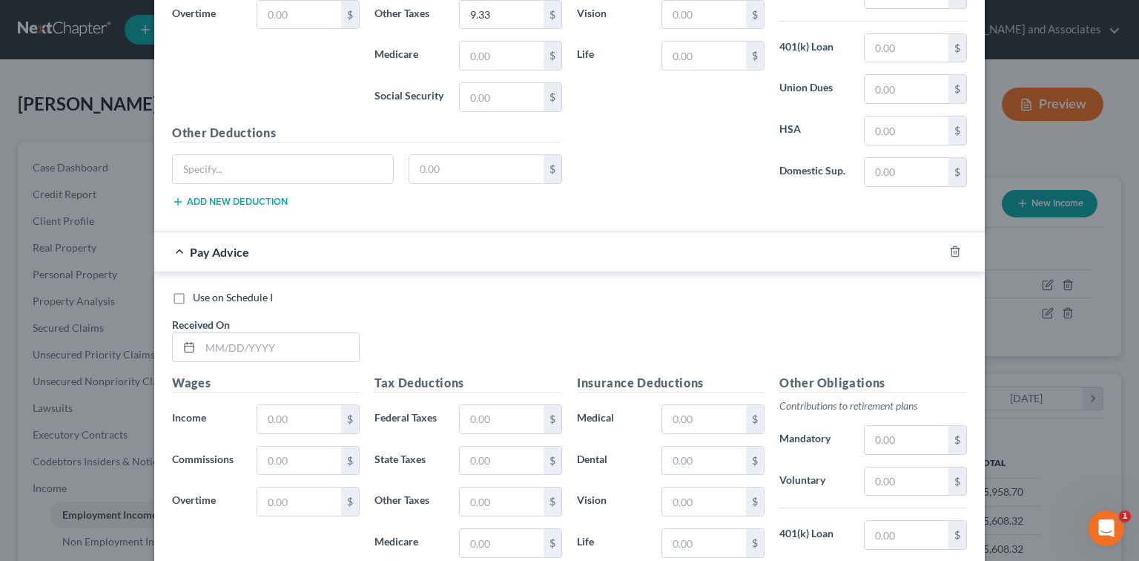
scroll to position [3829, 0]
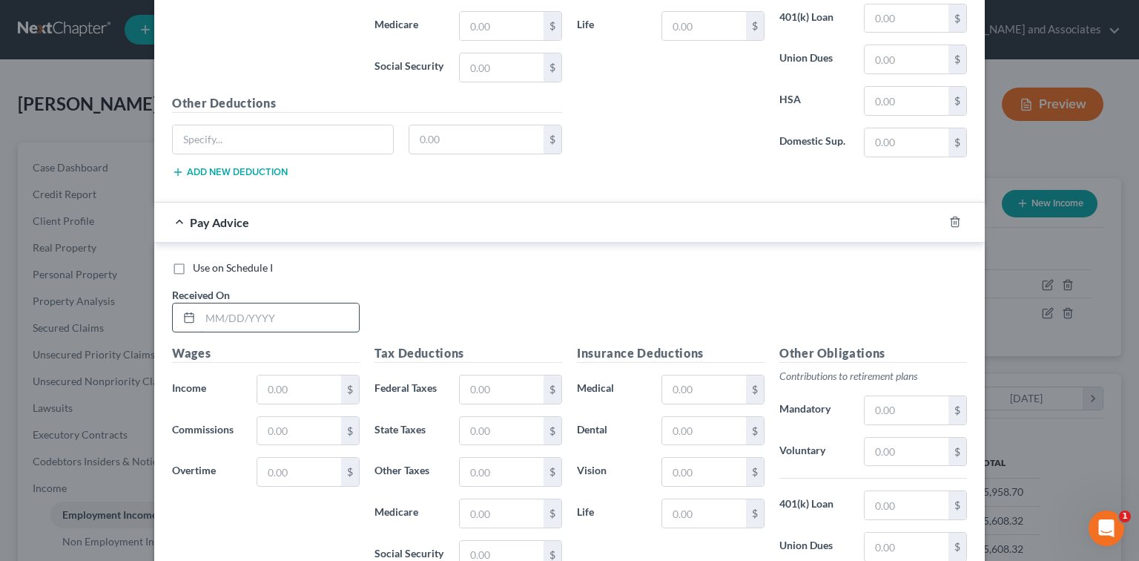
click at [325, 303] on input "text" at bounding box center [279, 317] width 159 height 28
type input "[DATE]"
click at [292, 375] on input "text" at bounding box center [299, 389] width 84 height 28
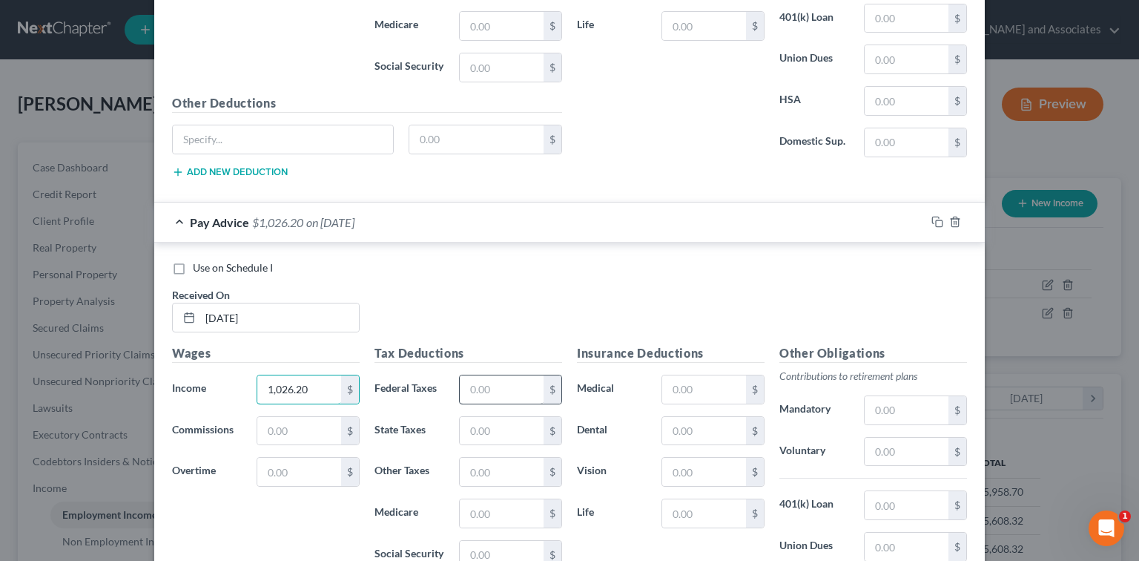
type input "1,026.20"
click at [492, 375] on input "text" at bounding box center [502, 389] width 84 height 28
type input "14.88"
click at [492, 417] on input "text" at bounding box center [502, 431] width 84 height 28
type input "63.63"
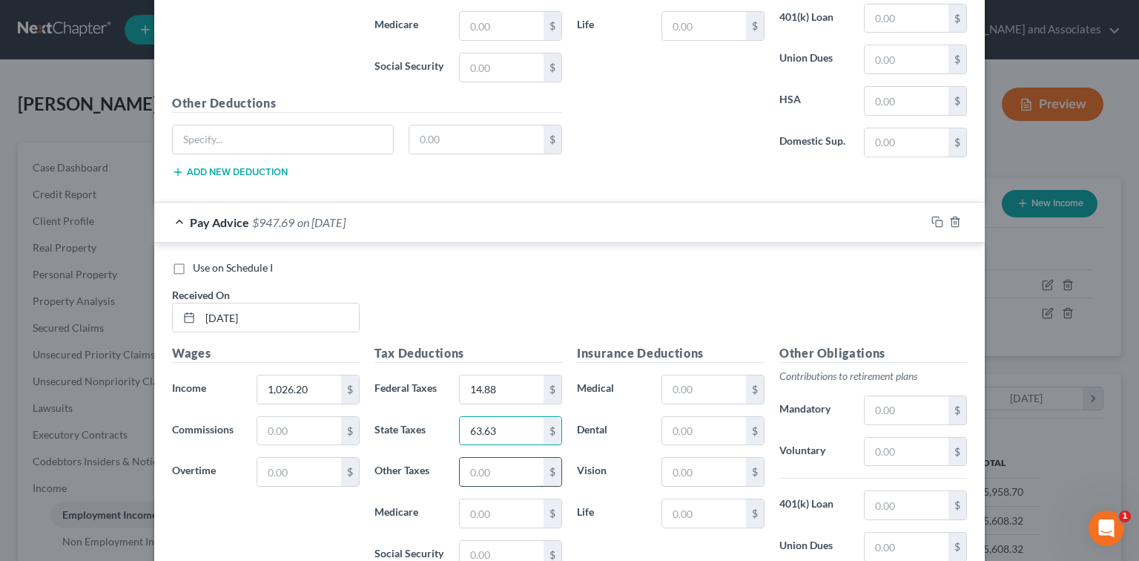
click at [492, 463] on input "text" at bounding box center [502, 471] width 84 height 28
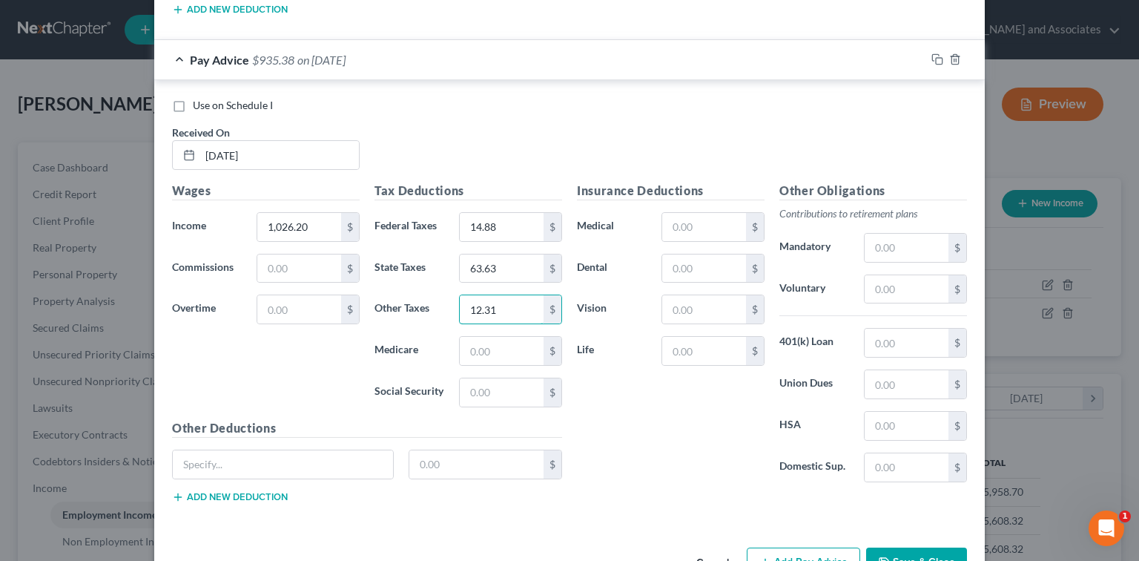
scroll to position [4016, 0]
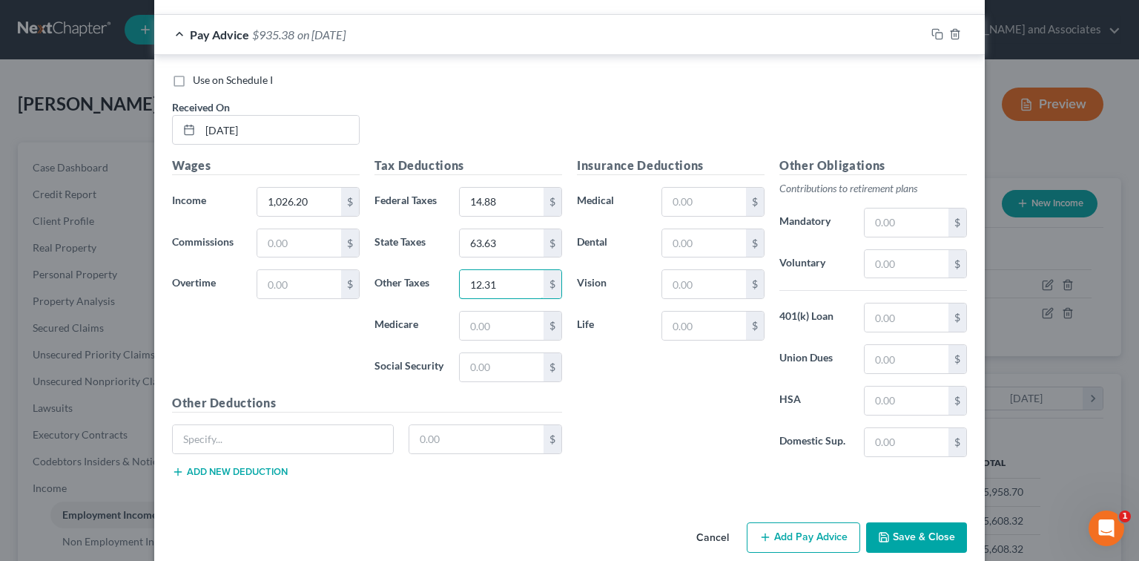
type input "12.31"
click at [813, 522] on button "Add Pay Advice" at bounding box center [803, 537] width 113 height 31
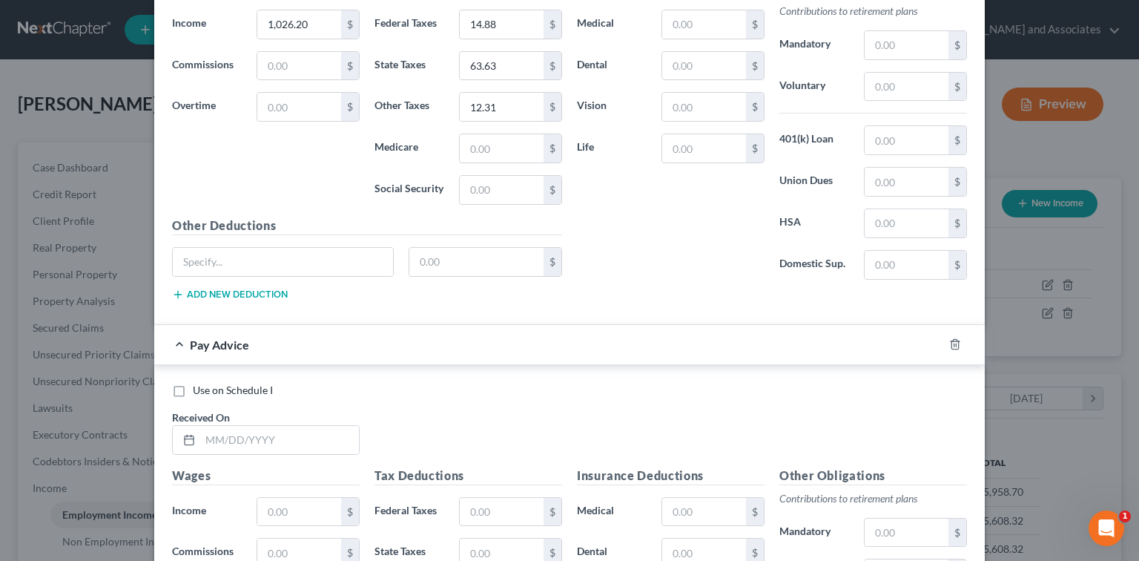
scroll to position [4313, 0]
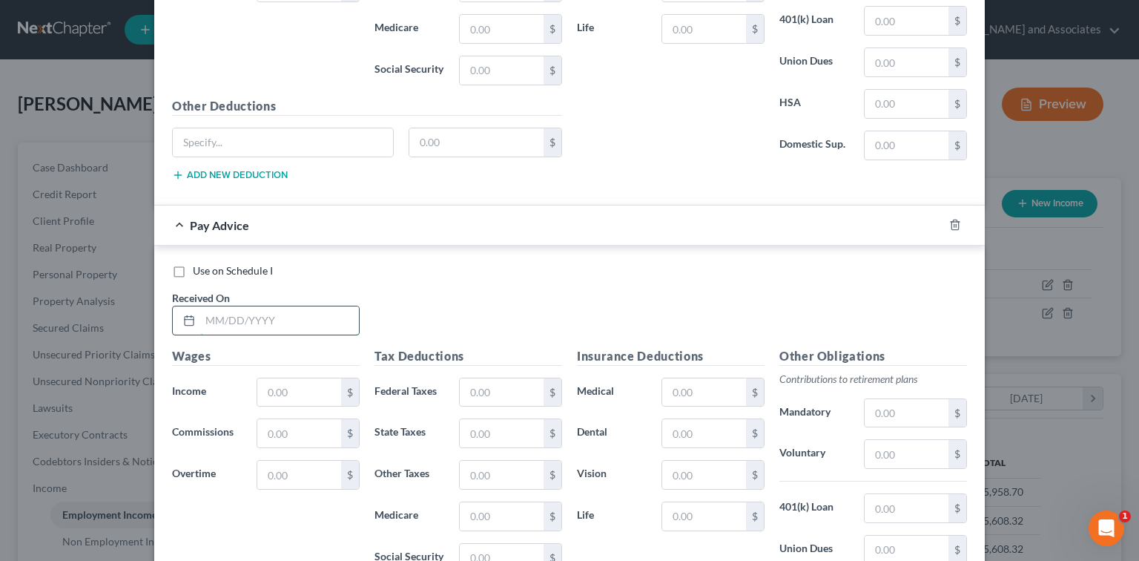
click at [345, 306] on input "text" at bounding box center [279, 320] width 159 height 28
type input "[DATE]"
click at [294, 378] on input "text" at bounding box center [299, 392] width 84 height 28
type input "684.33"
click at [505, 378] on input "text" at bounding box center [502, 392] width 84 height 28
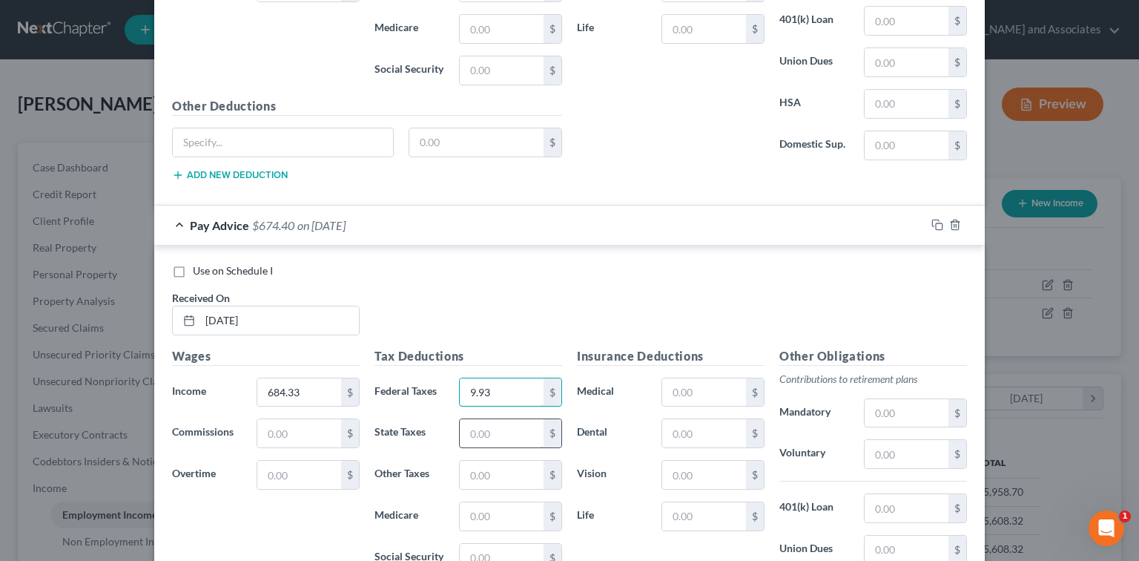
type input "9.93"
click at [492, 420] on input "text" at bounding box center [502, 433] width 84 height 28
type input "42.43"
click at [505, 460] on input "text" at bounding box center [502, 474] width 84 height 28
type input "8.21"
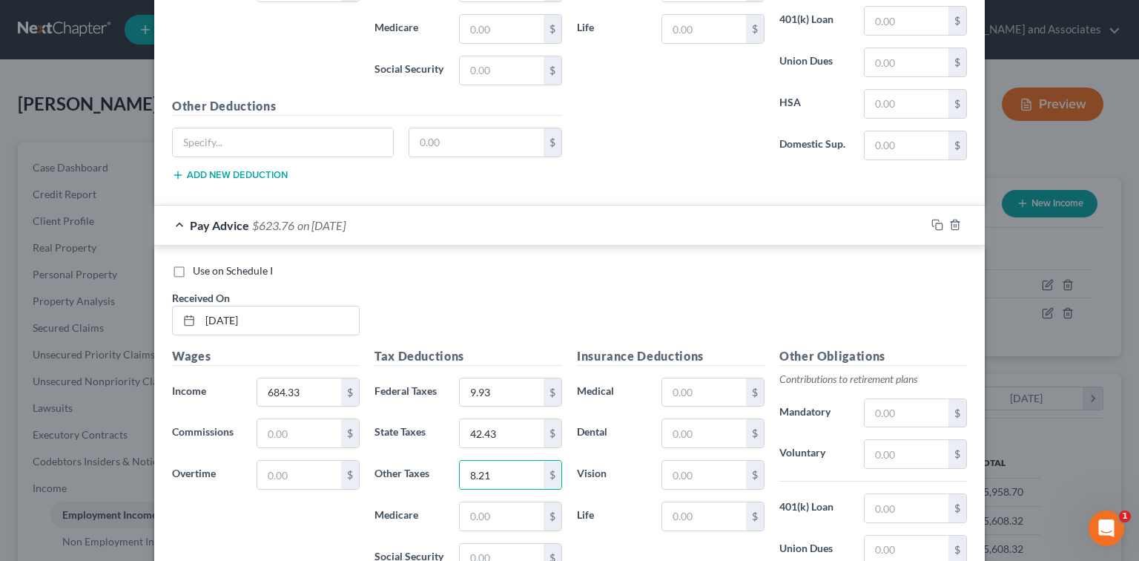
click at [655, 528] on div "Insurance Deductions Medical $ Dental $ Vision $ Life $" at bounding box center [670, 503] width 202 height 312
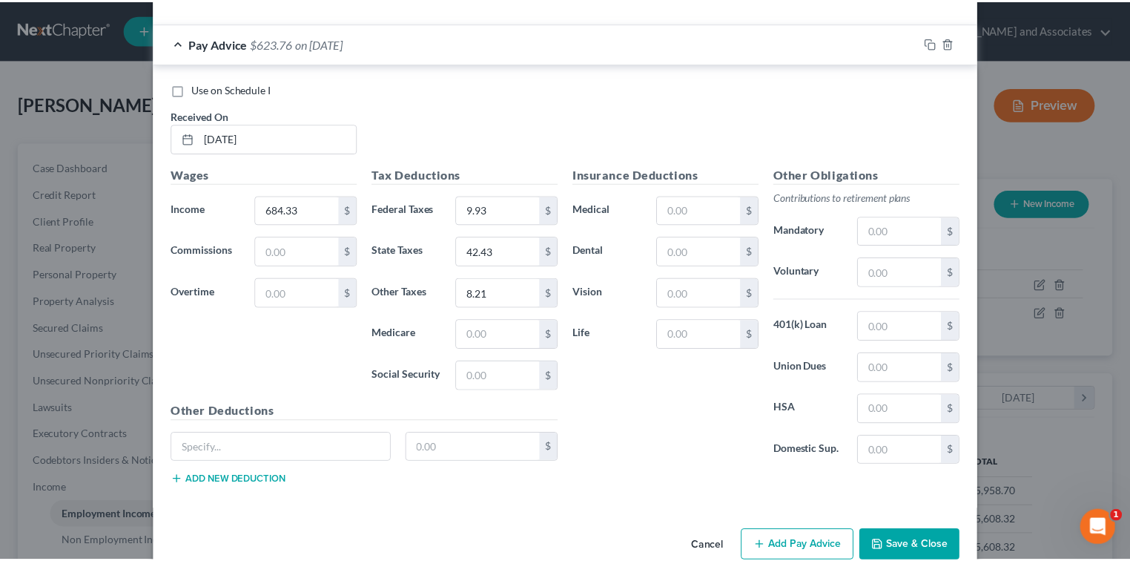
scroll to position [4501, 0]
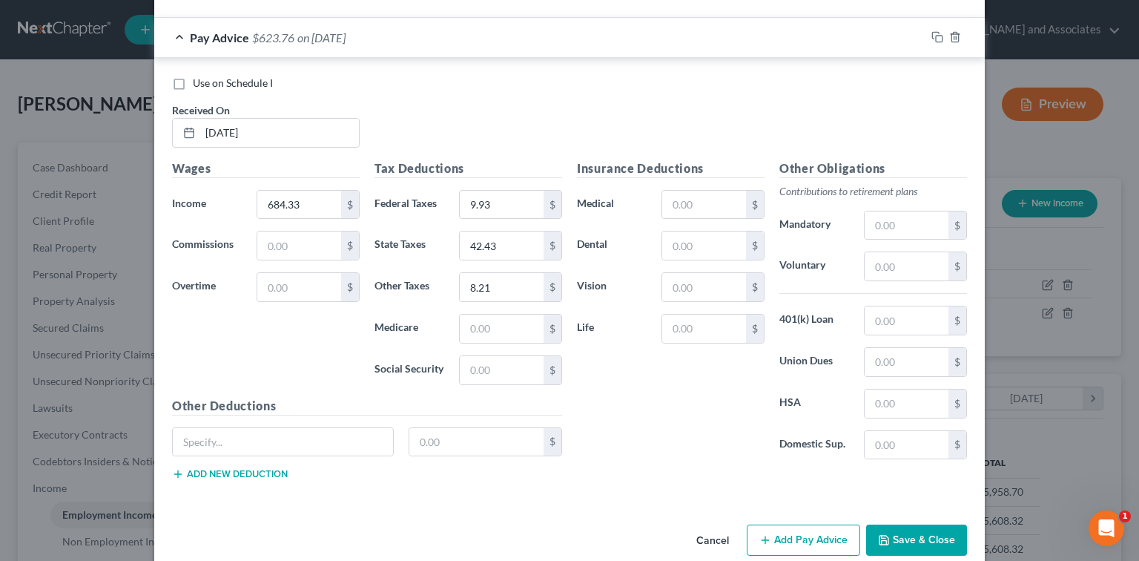
click at [913, 524] on button "Save & Close" at bounding box center [916, 539] width 101 height 31
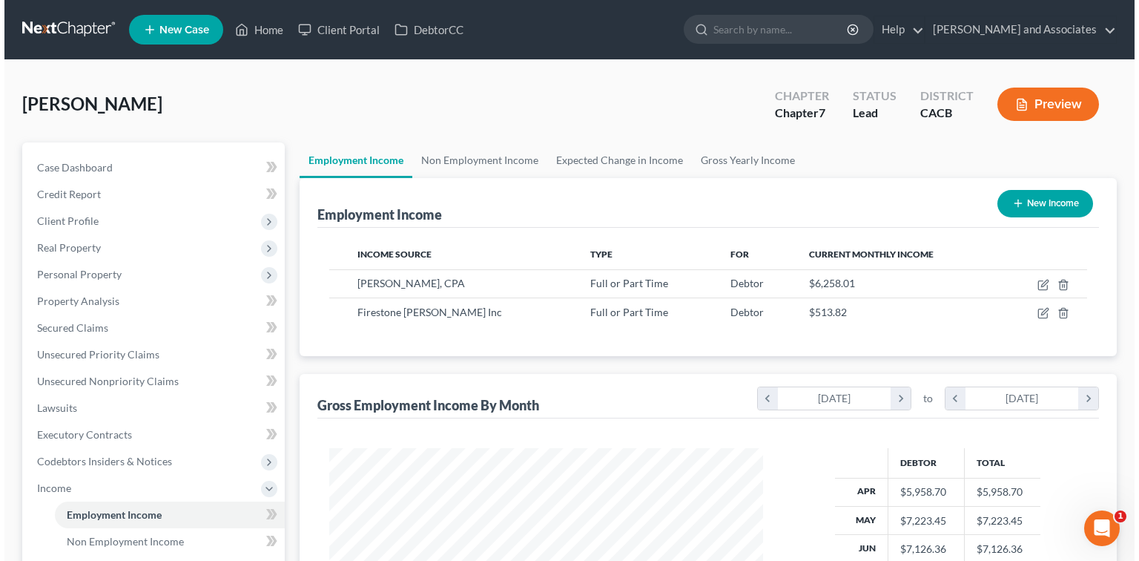
scroll to position [741178, 740983]
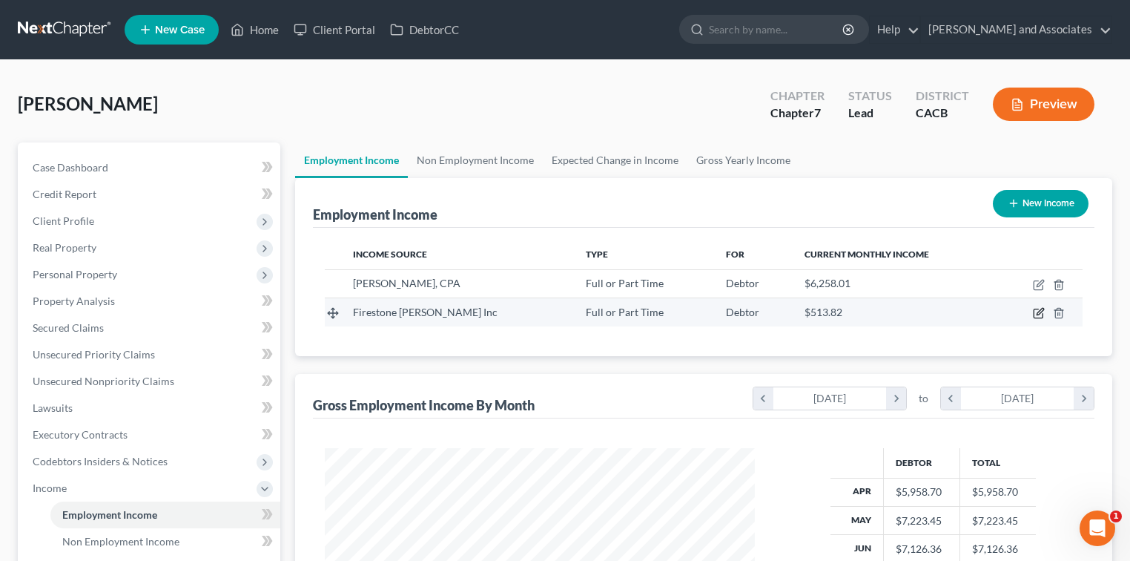
click at [1042, 312] on icon "button" at bounding box center [1039, 313] width 12 height 12
select select "0"
select select "4"
select select "1"
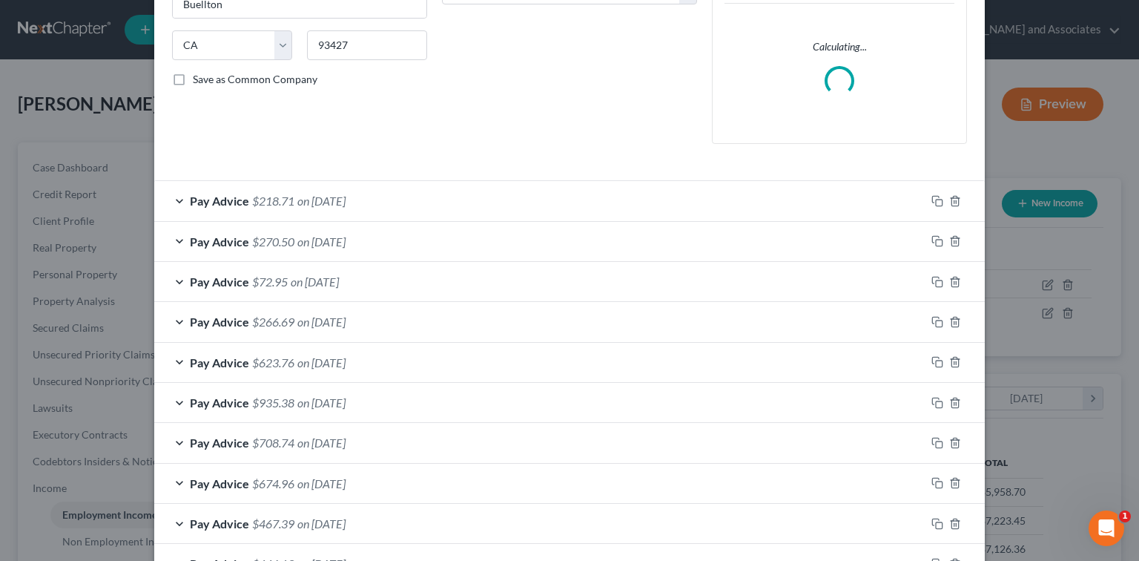
scroll to position [297, 0]
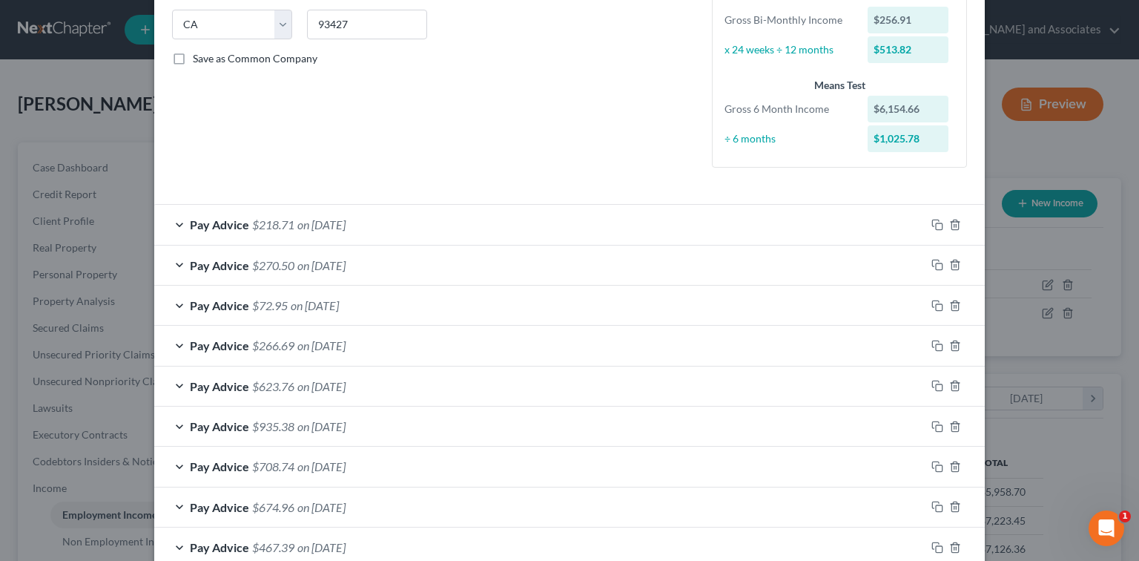
click at [507, 348] on div "Pay Advice $266.69 on [DATE]" at bounding box center [539, 344] width 771 height 39
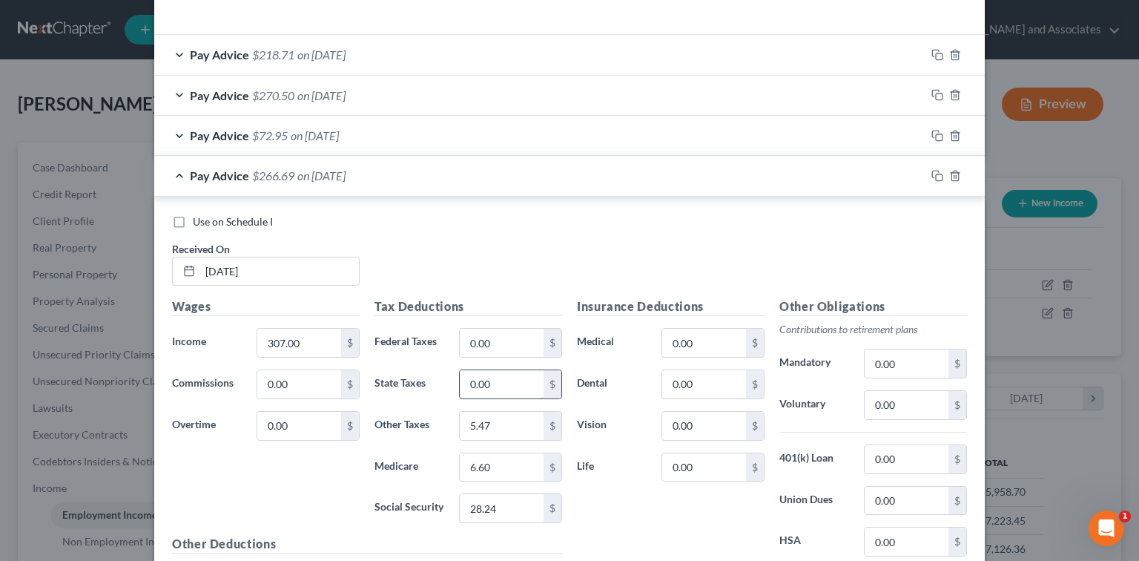
scroll to position [494, 0]
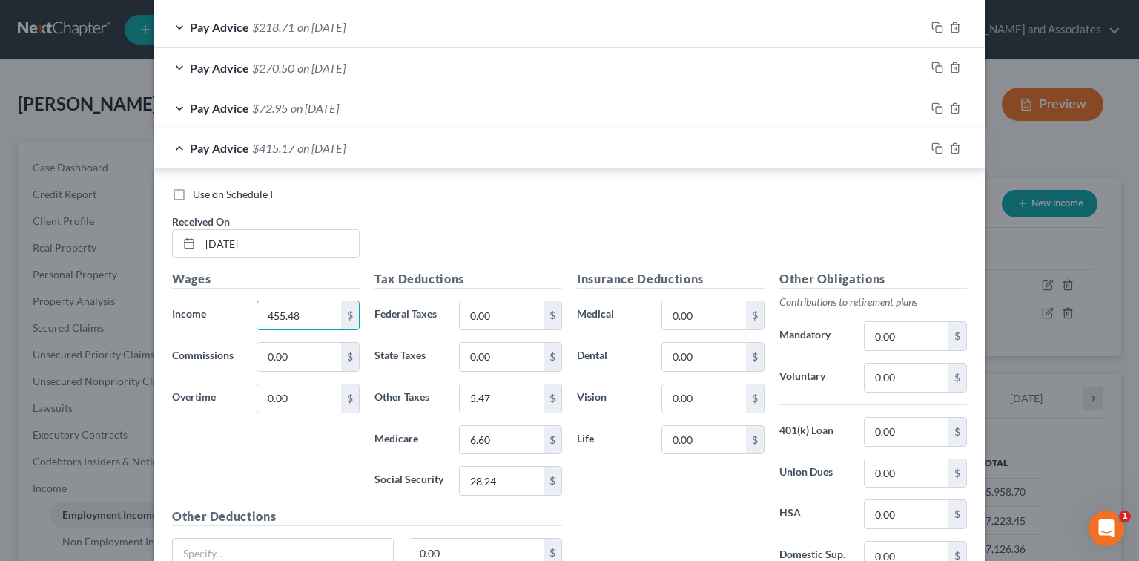
type input "455.48"
click at [537, 125] on div "Pay Advice $72.95 on [DATE]" at bounding box center [539, 107] width 771 height 39
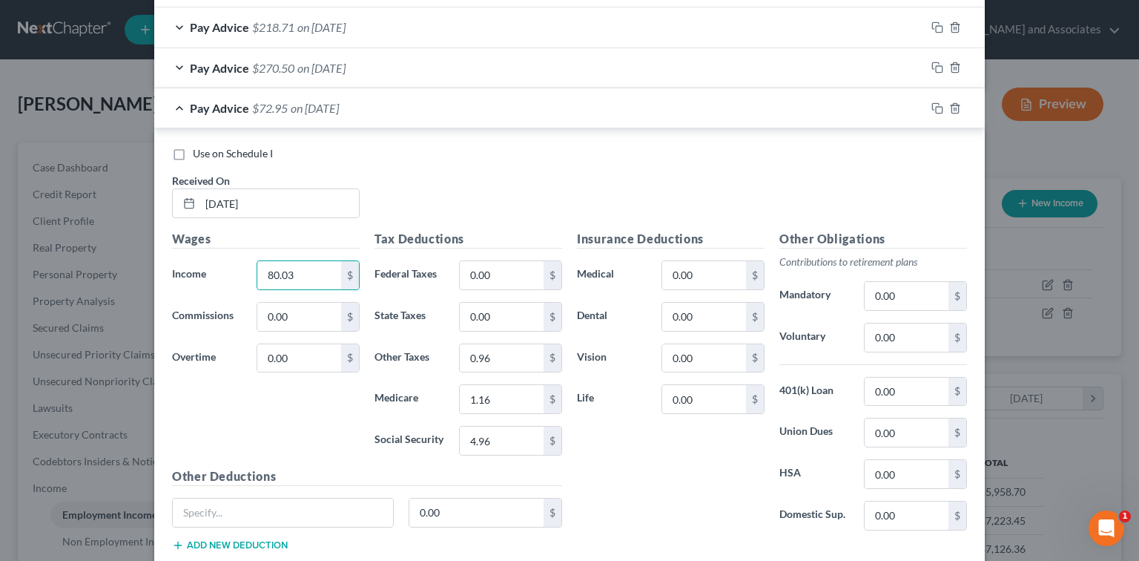
click at [455, 207] on div "Use on Schedule I Received On * [DATE]" at bounding box center [570, 188] width 810 height 84
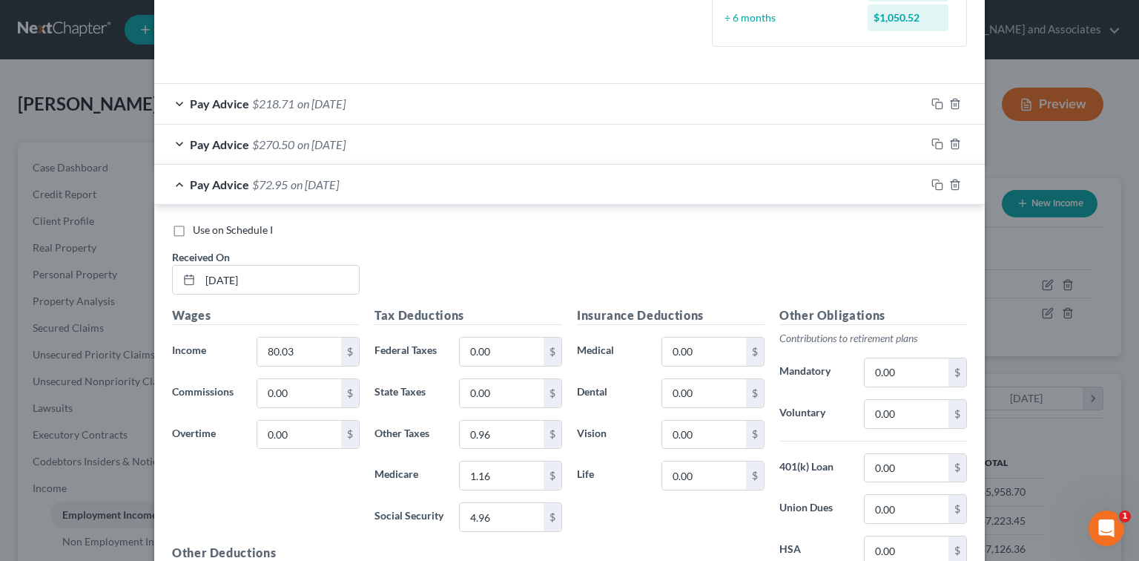
scroll to position [395, 0]
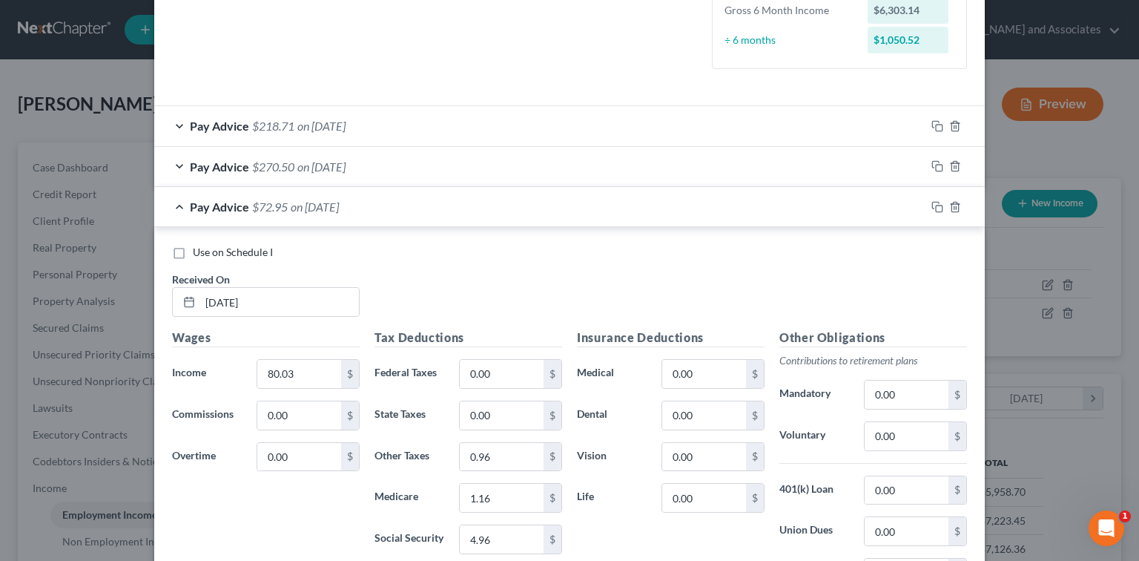
click at [476, 159] on div "Pay Advice $270.50 on [DATE]" at bounding box center [539, 166] width 771 height 39
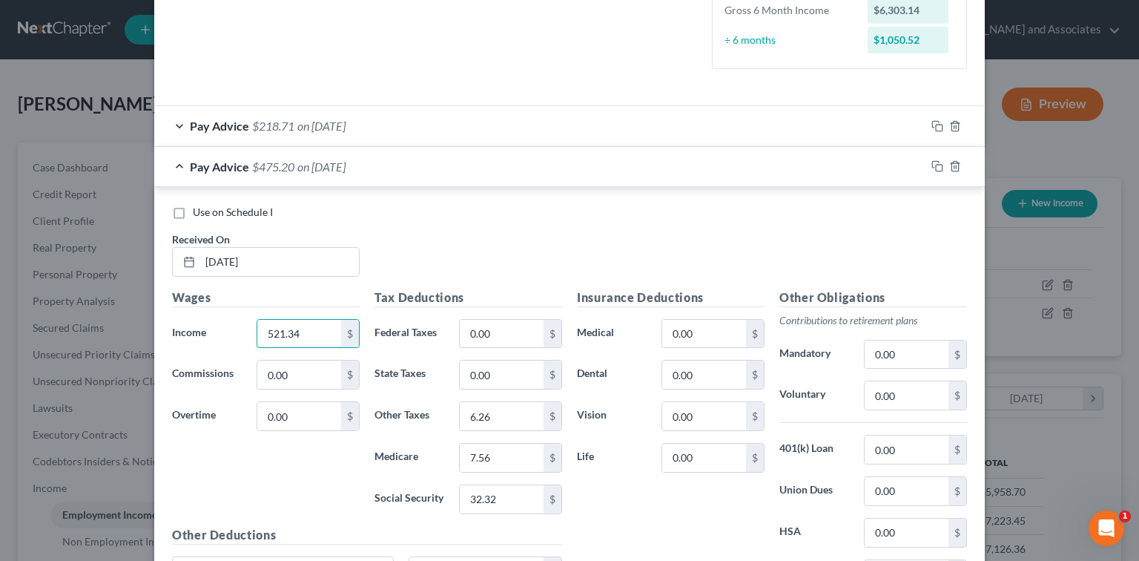
type input "521.34"
click at [346, 124] on span "on [DATE]" at bounding box center [321, 126] width 48 height 14
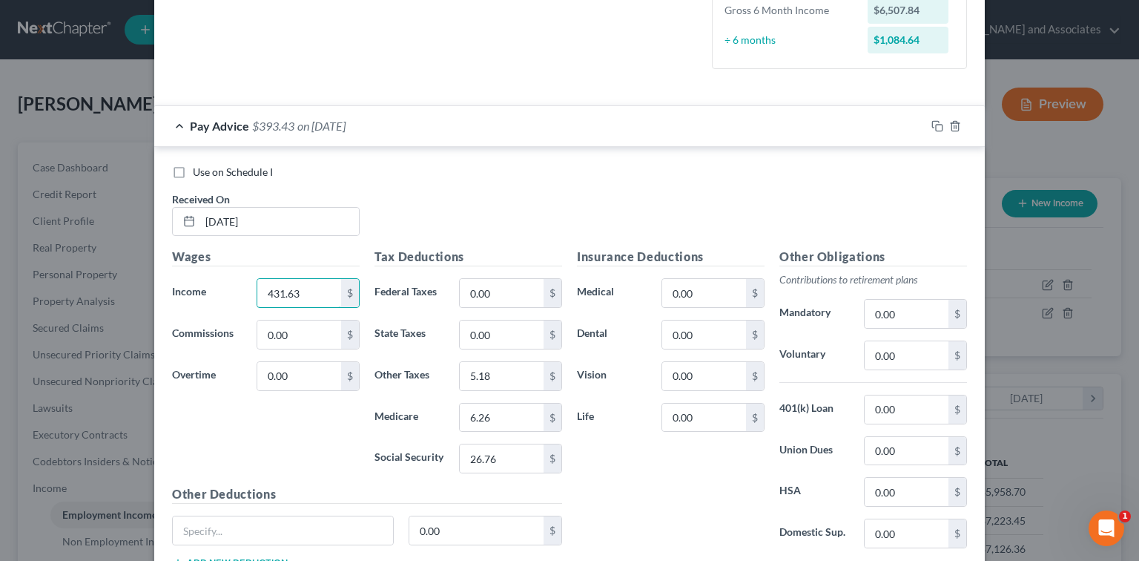
type input "431.63"
click at [550, 196] on div "Use on Schedule I Received On * [DATE]" at bounding box center [570, 207] width 810 height 84
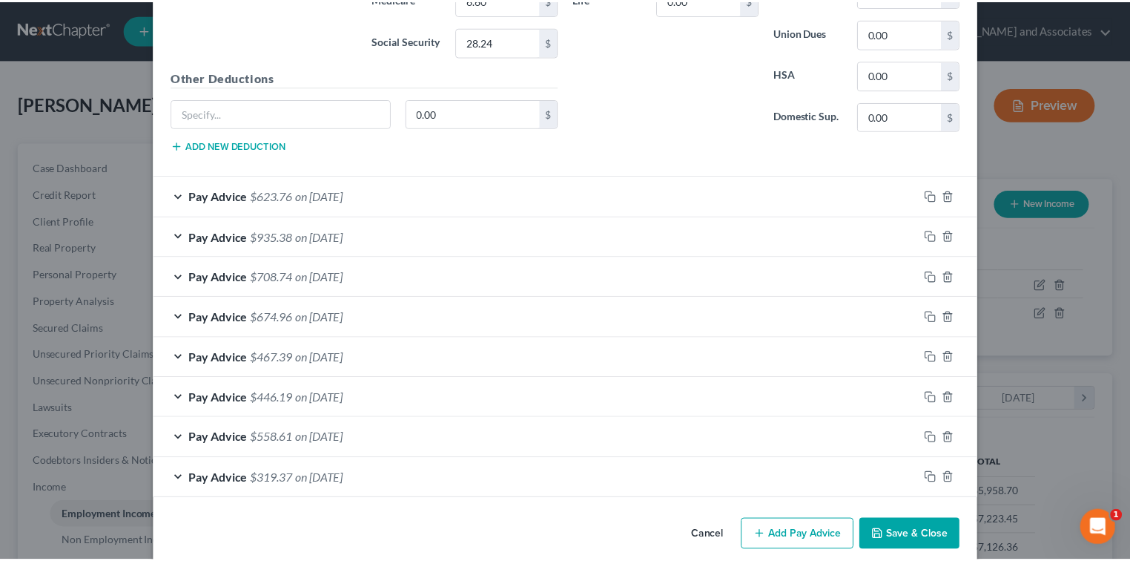
scroll to position [2280, 0]
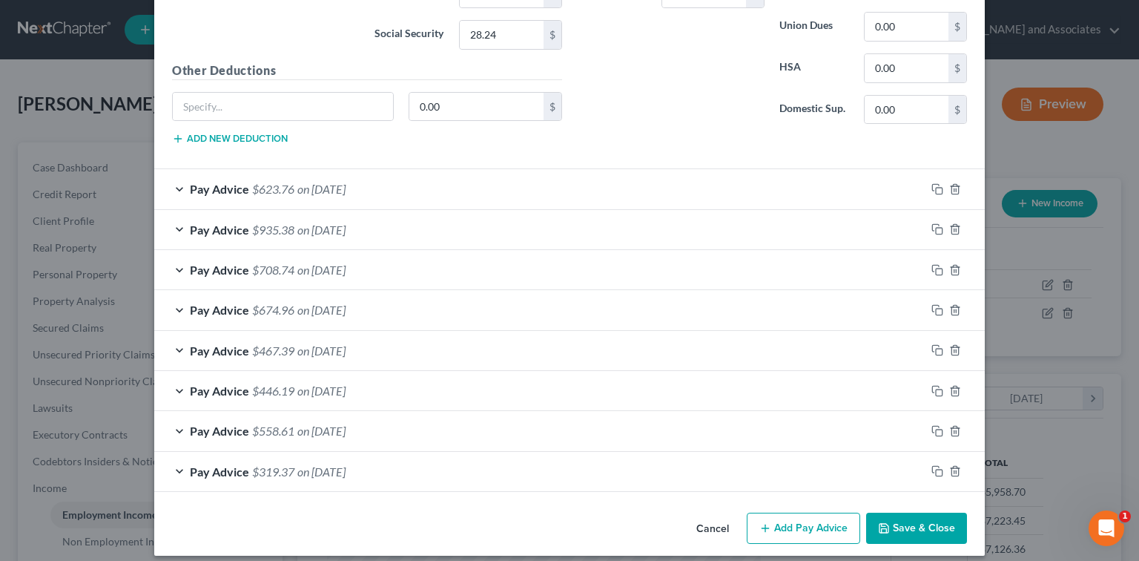
click at [917, 525] on button "Save & Close" at bounding box center [916, 527] width 101 height 31
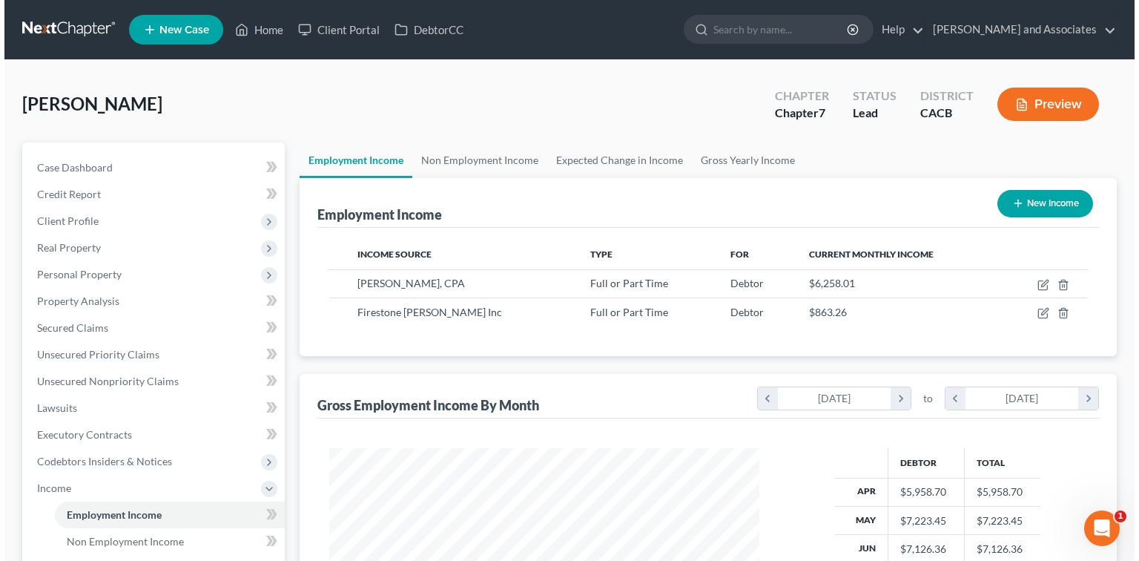
scroll to position [741178, 740983]
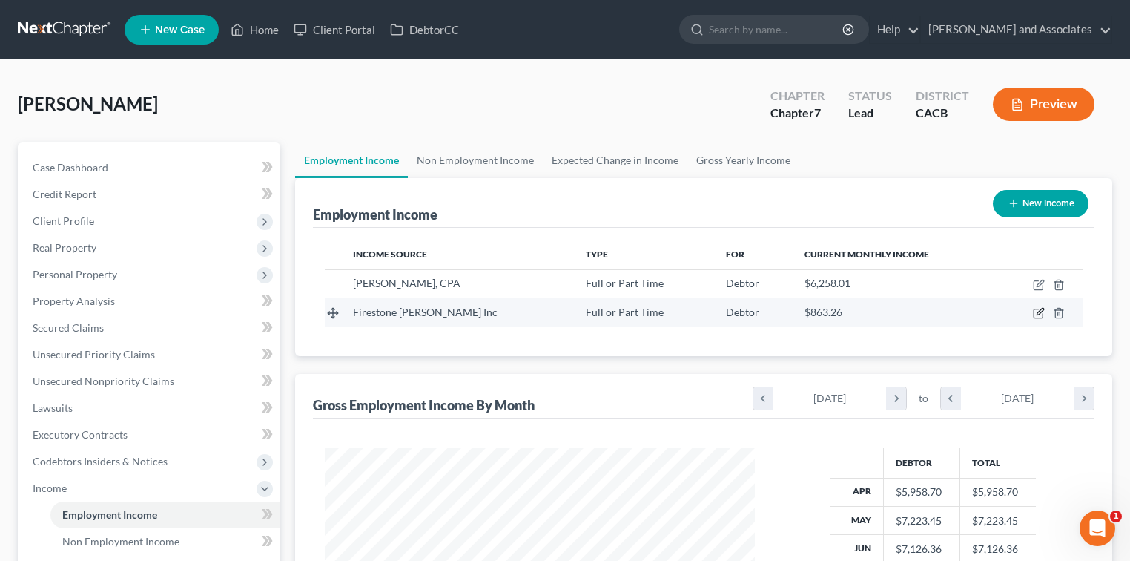
click at [1040, 311] on icon "button" at bounding box center [1039, 313] width 12 height 12
select select "0"
select select "4"
select select "1"
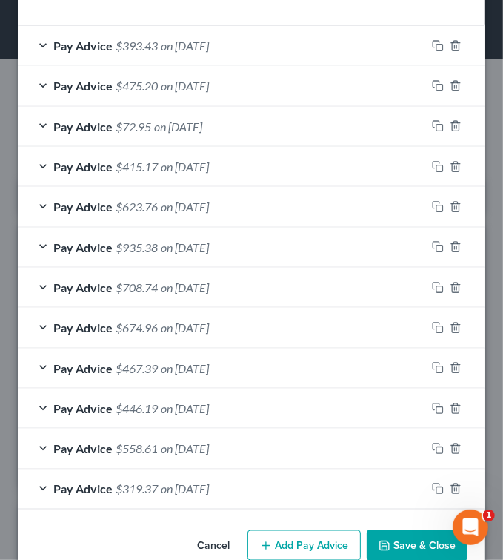
scroll to position [793, 0]
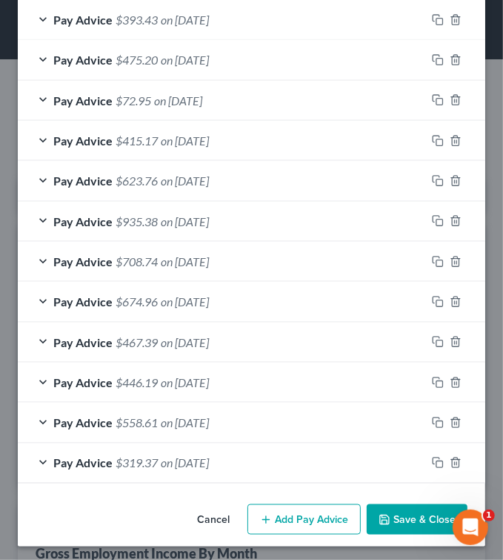
click at [333, 517] on button "Add Pay Advice" at bounding box center [304, 519] width 113 height 31
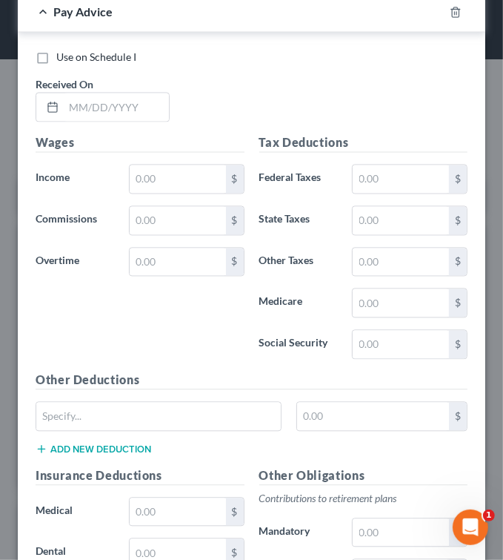
scroll to position [1287, 0]
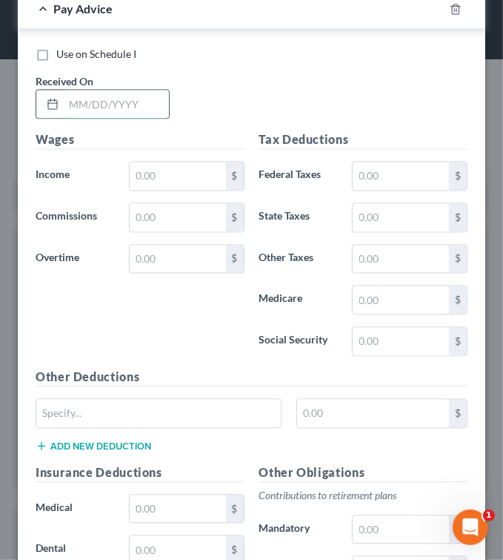
click at [133, 90] on input "text" at bounding box center [116, 104] width 105 height 28
type input "[DATE]"
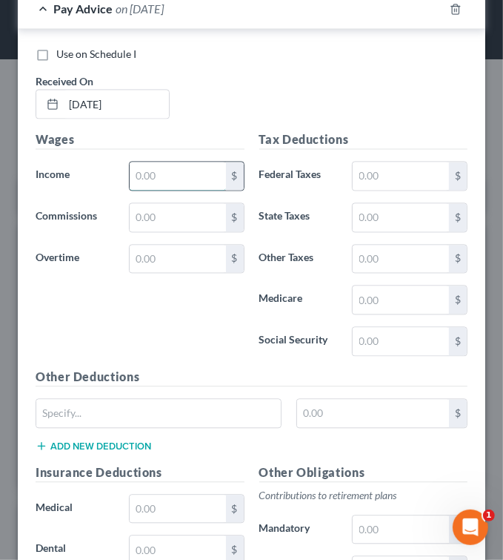
click at [155, 169] on input "text" at bounding box center [178, 176] width 96 height 28
type input "449.81"
click at [362, 172] on input "text" at bounding box center [401, 176] width 96 height 28
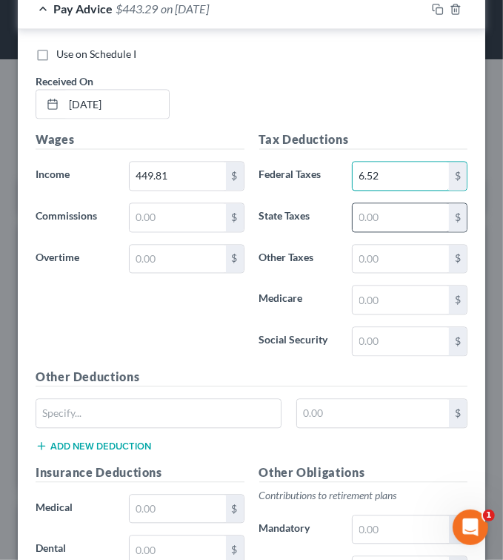
type input "6.52"
click at [376, 207] on input "text" at bounding box center [401, 217] width 96 height 28
type input "27.88"
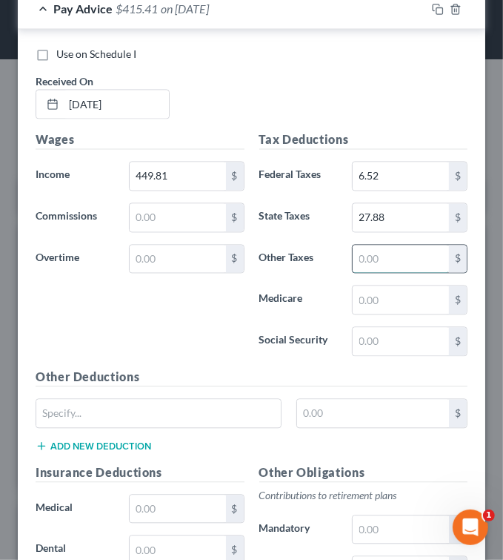
click at [374, 249] on input "text" at bounding box center [401, 259] width 96 height 28
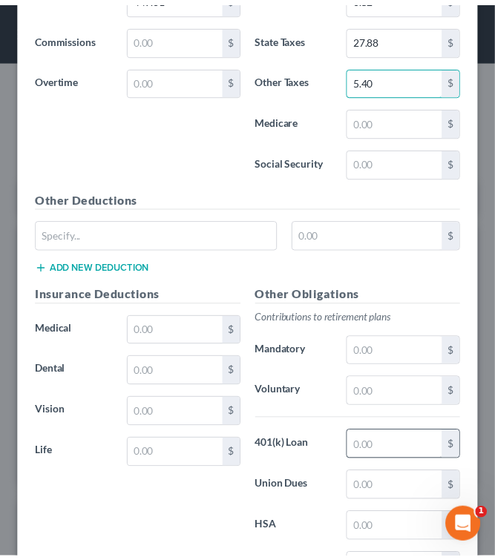
scroll to position [1587, 0]
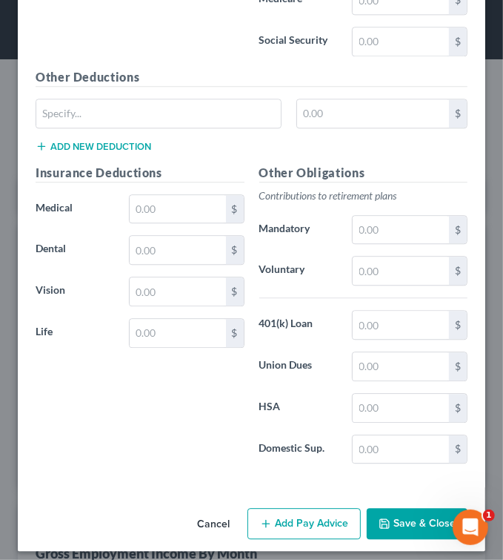
type input "5.40"
click at [420, 513] on button "Save & Close" at bounding box center [417, 523] width 101 height 31
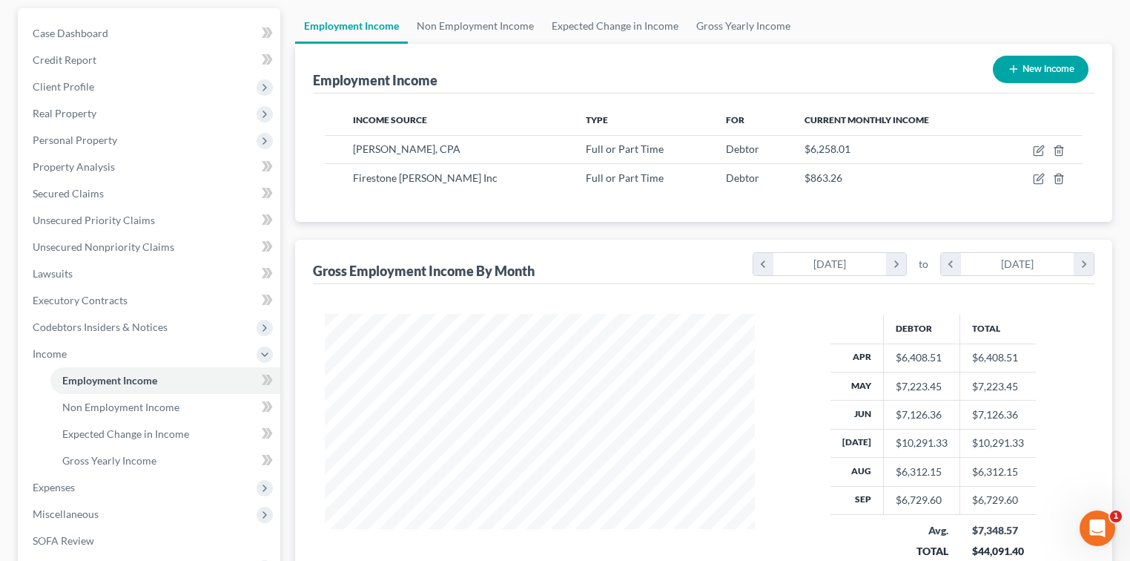
scroll to position [294, 0]
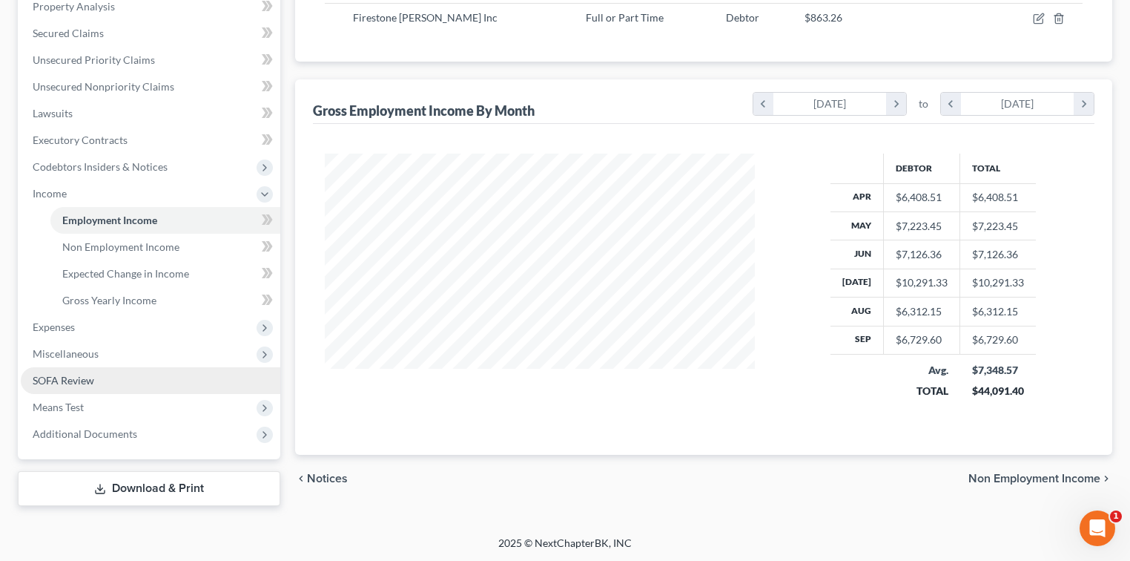
click at [90, 380] on span "SOFA Review" at bounding box center [64, 380] width 62 height 13
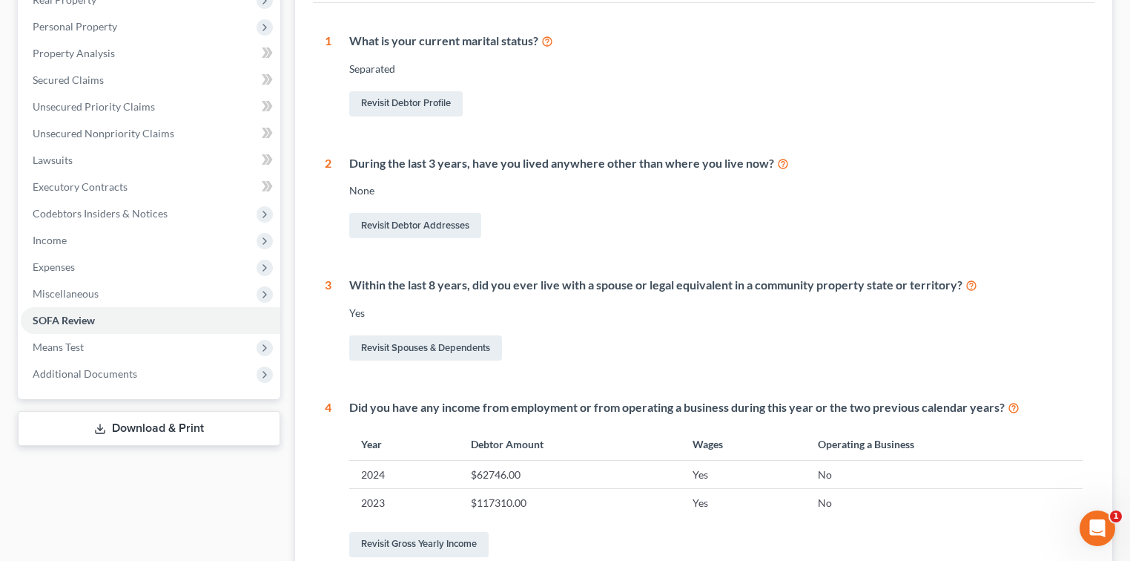
scroll to position [297, 0]
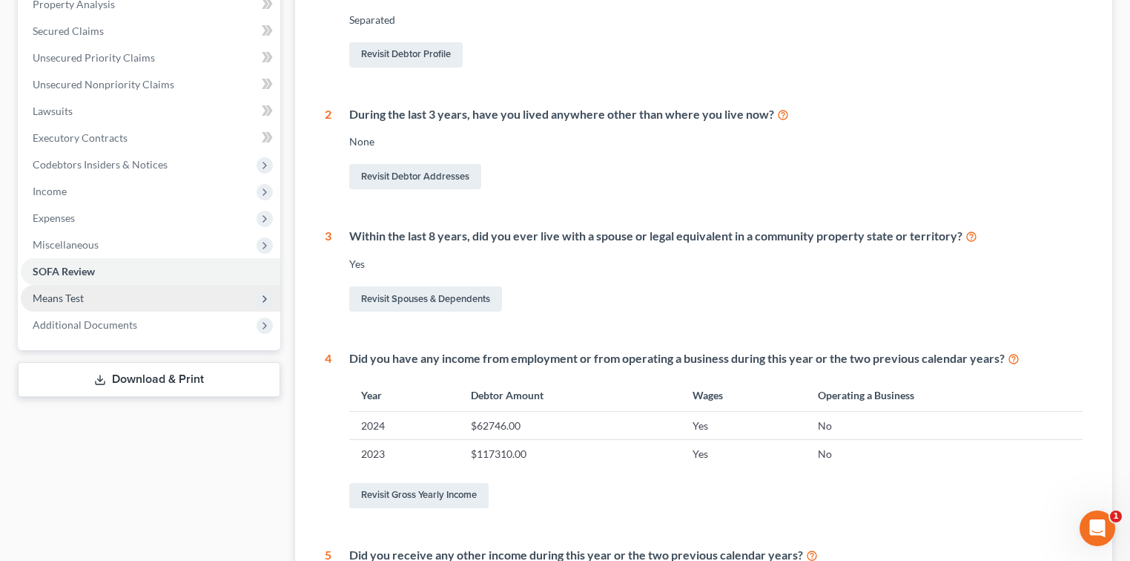
click at [128, 300] on span "Means Test" at bounding box center [151, 298] width 260 height 27
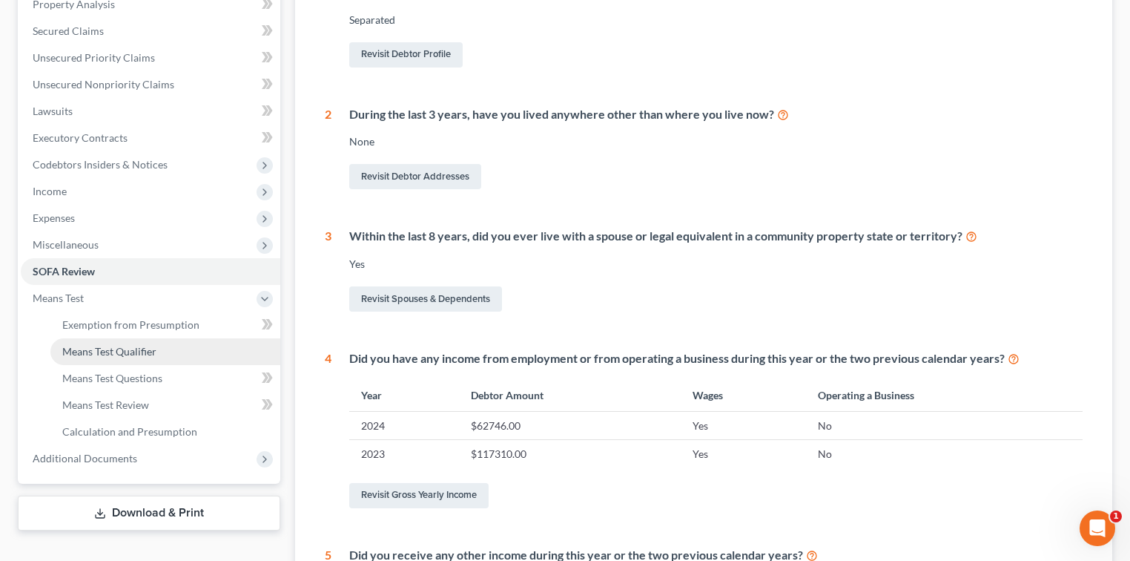
click at [151, 350] on span "Means Test Qualifier" at bounding box center [109, 351] width 94 height 13
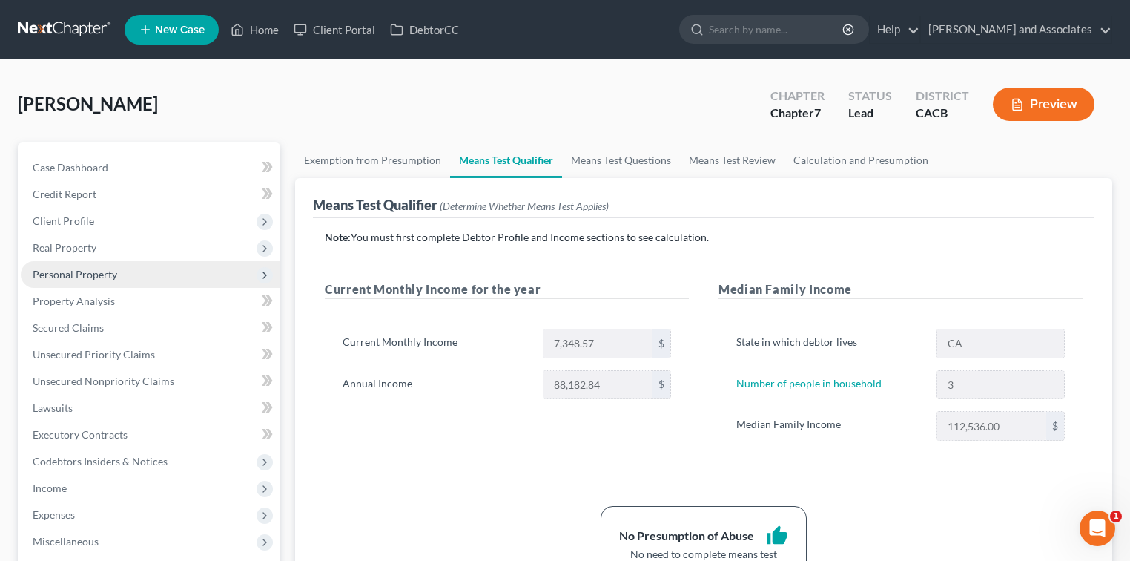
click at [80, 275] on span "Personal Property" at bounding box center [75, 274] width 85 height 13
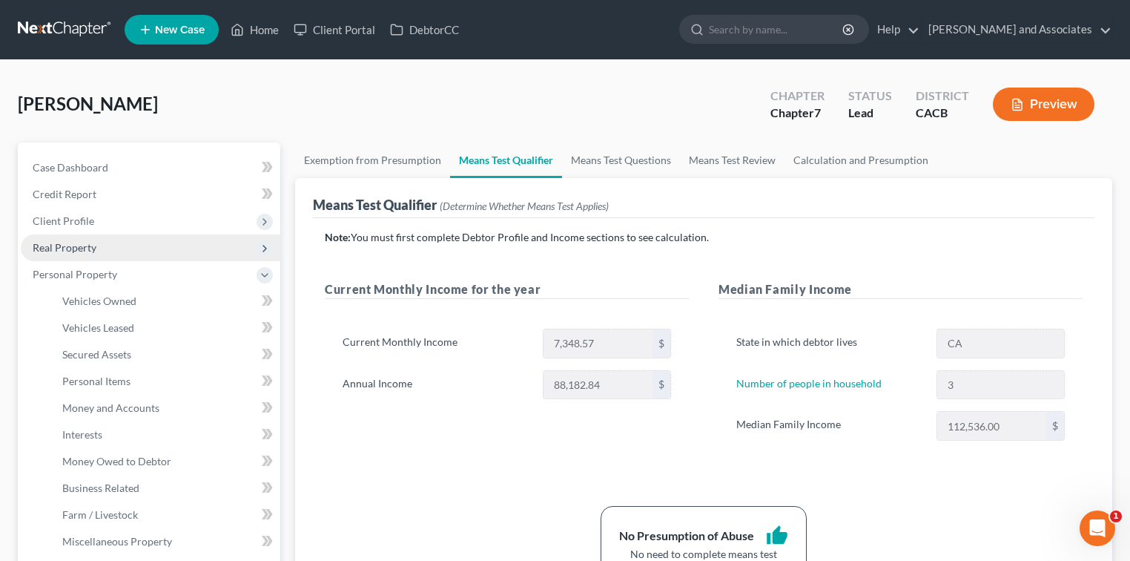
click at [81, 245] on span "Real Property" at bounding box center [65, 247] width 64 height 13
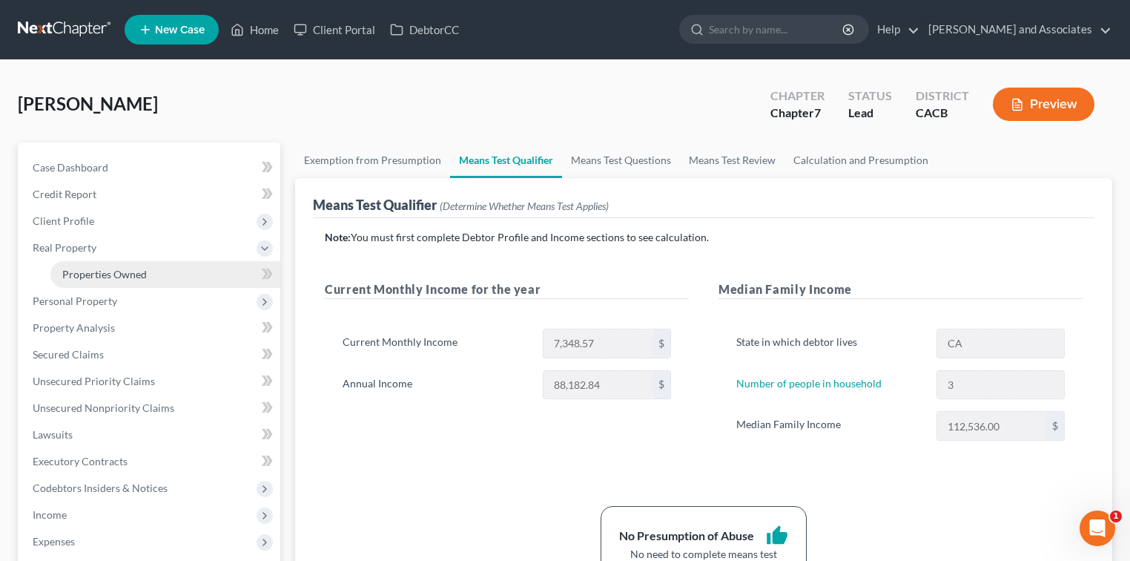
click at [154, 263] on link "Properties Owned" at bounding box center [165, 274] width 230 height 27
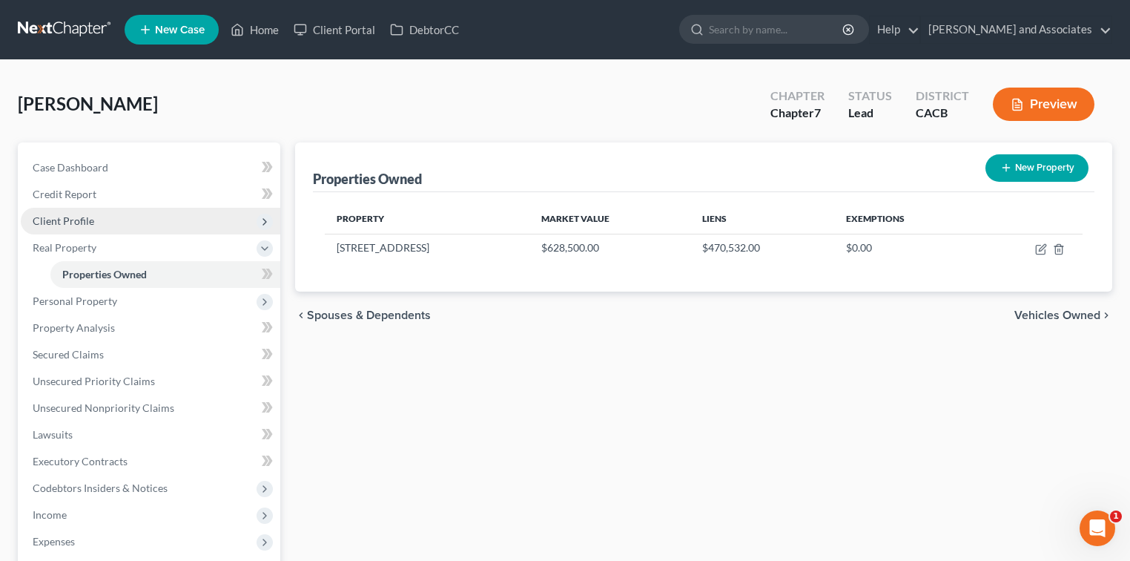
click at [92, 214] on span "Client Profile" at bounding box center [64, 220] width 62 height 13
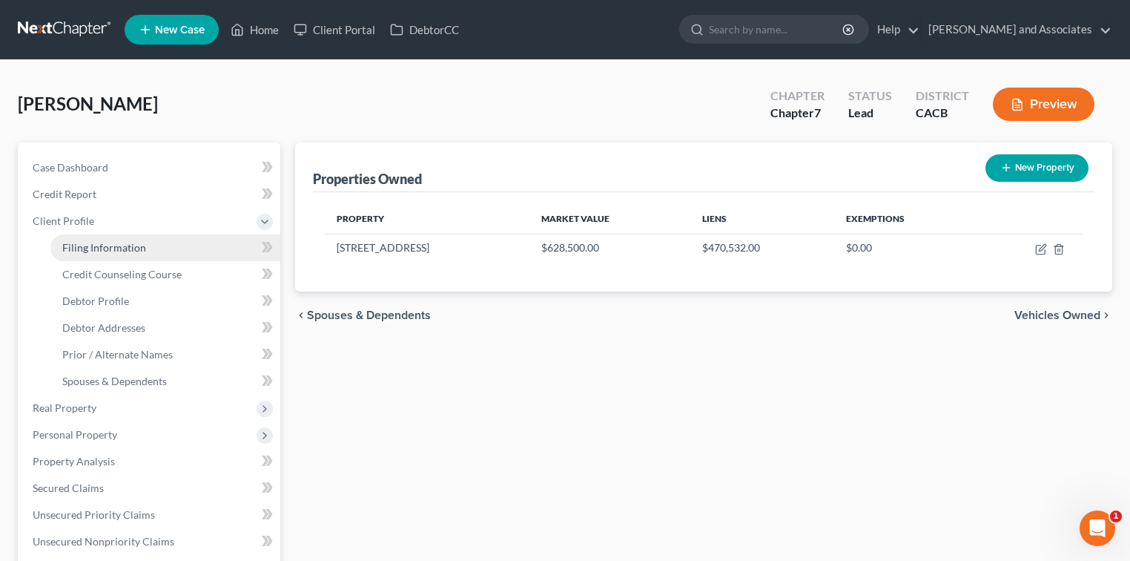
click at [136, 241] on span "Filing Information" at bounding box center [104, 247] width 84 height 13
select select "1"
select select "0"
select select "7"
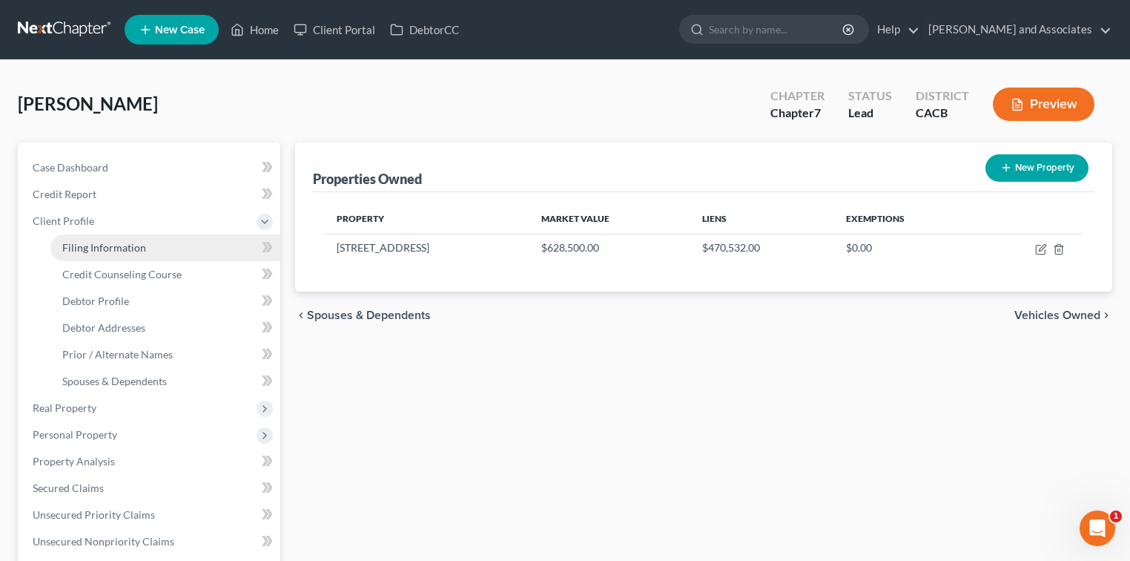
select select "0"
select select "4"
select select "1"
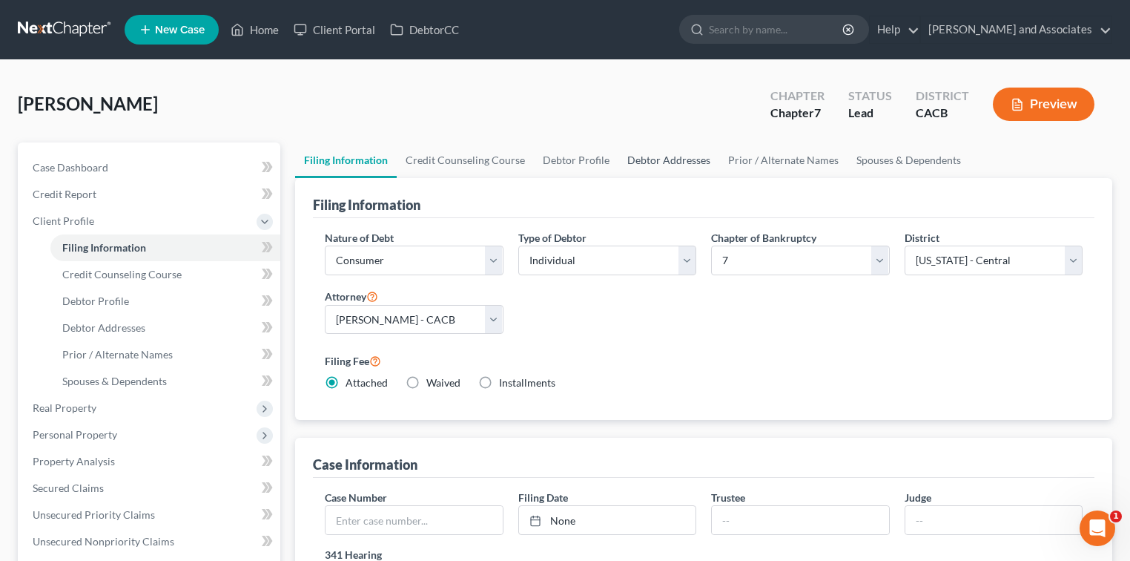
click at [618, 168] on link "Debtor Addresses" at bounding box center [668, 160] width 101 height 36
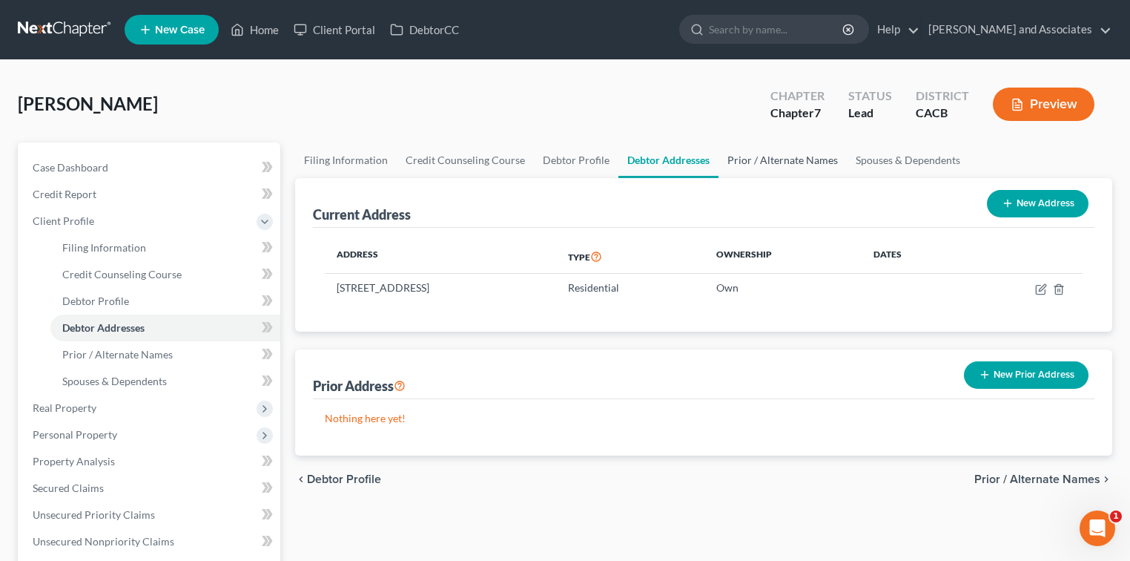
click at [750, 151] on link "Prior / Alternate Names" at bounding box center [782, 160] width 128 height 36
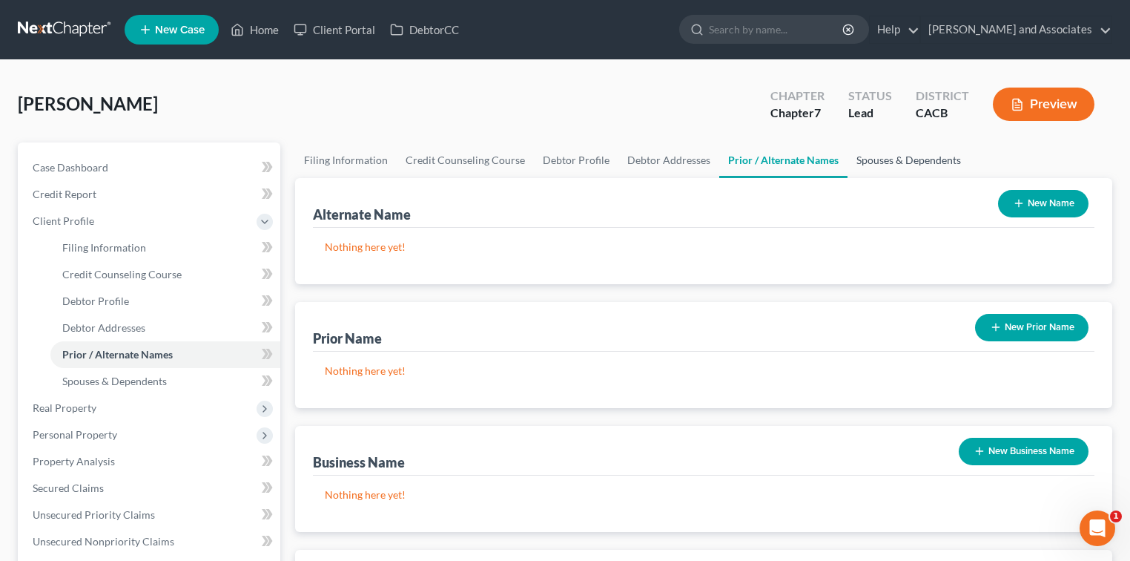
click at [860, 157] on link "Spouses & Dependents" at bounding box center [908, 160] width 122 height 36
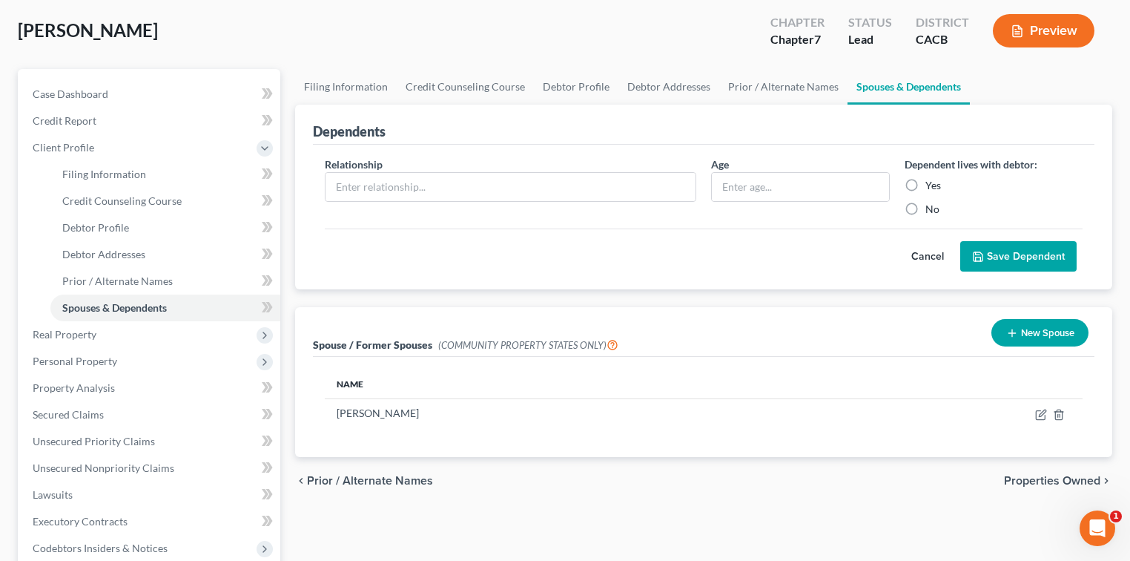
scroll to position [99, 0]
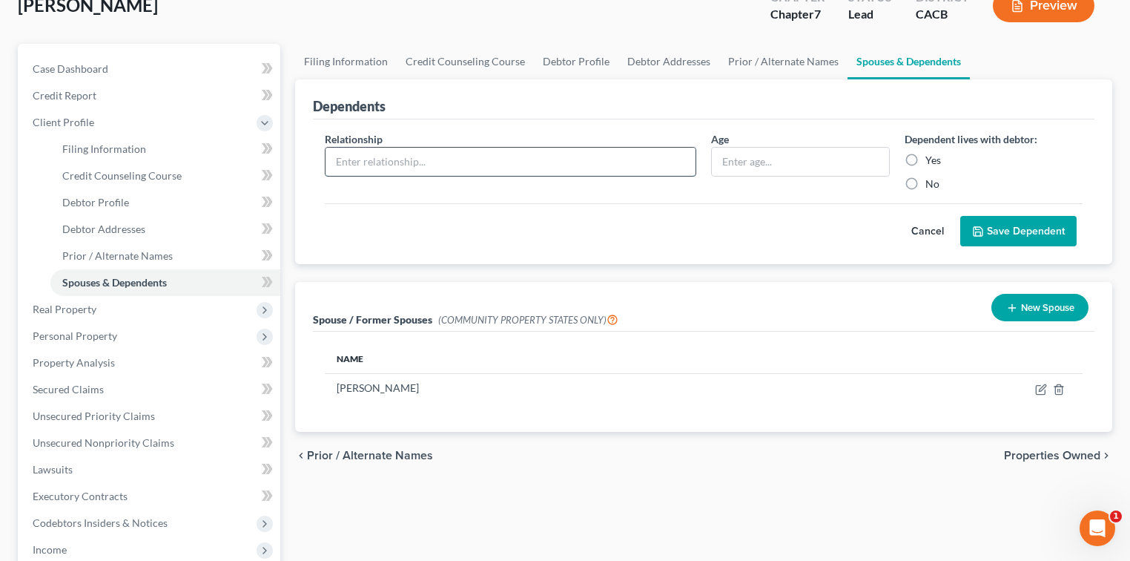
click at [526, 160] on input "text" at bounding box center [510, 162] width 370 height 28
click at [925, 157] on label "Yes" at bounding box center [933, 160] width 16 height 15
click at [931, 157] on input "Yes" at bounding box center [936, 158] width 10 height 10
radio input "true"
click at [788, 167] on input "text" at bounding box center [800, 162] width 177 height 28
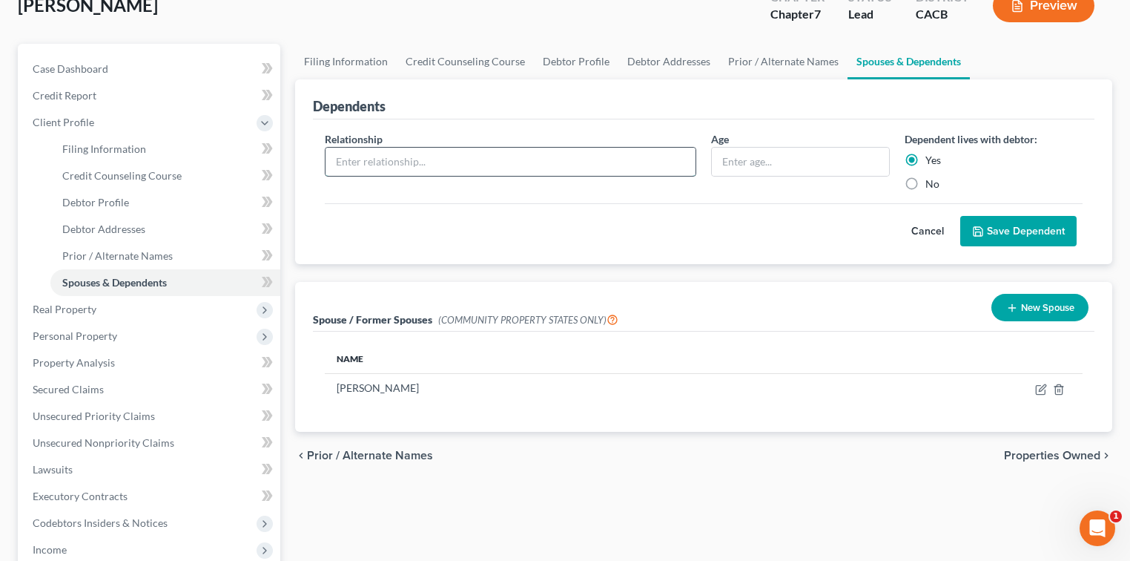
click at [460, 160] on input "text" at bounding box center [510, 162] width 370 height 28
type input "Daughter"
click at [985, 222] on button "Save Dependent" at bounding box center [1018, 231] width 116 height 31
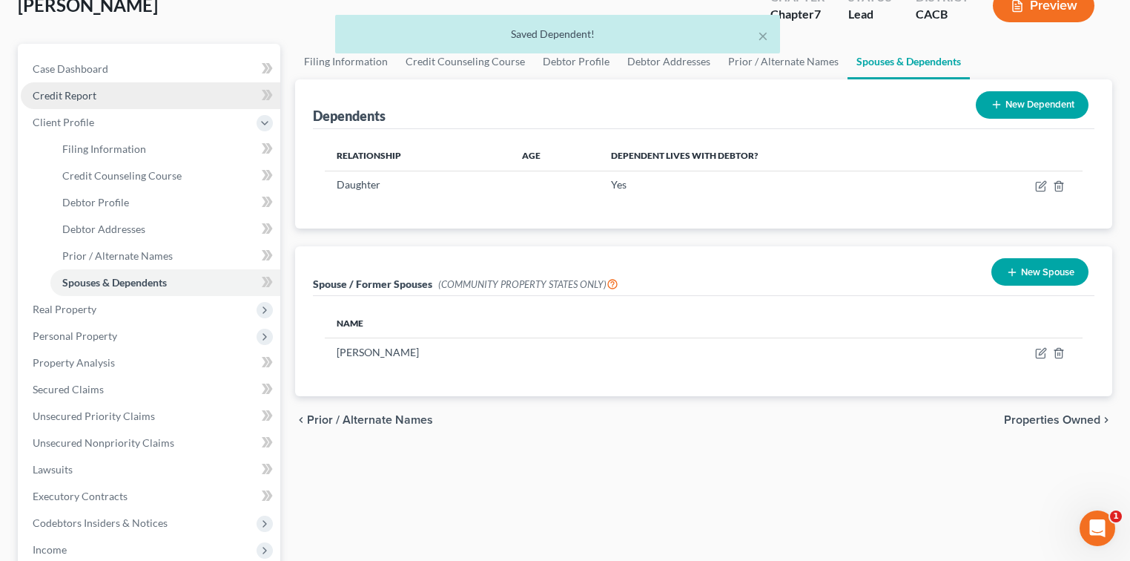
click at [99, 104] on link "Credit Report" at bounding box center [151, 95] width 260 height 27
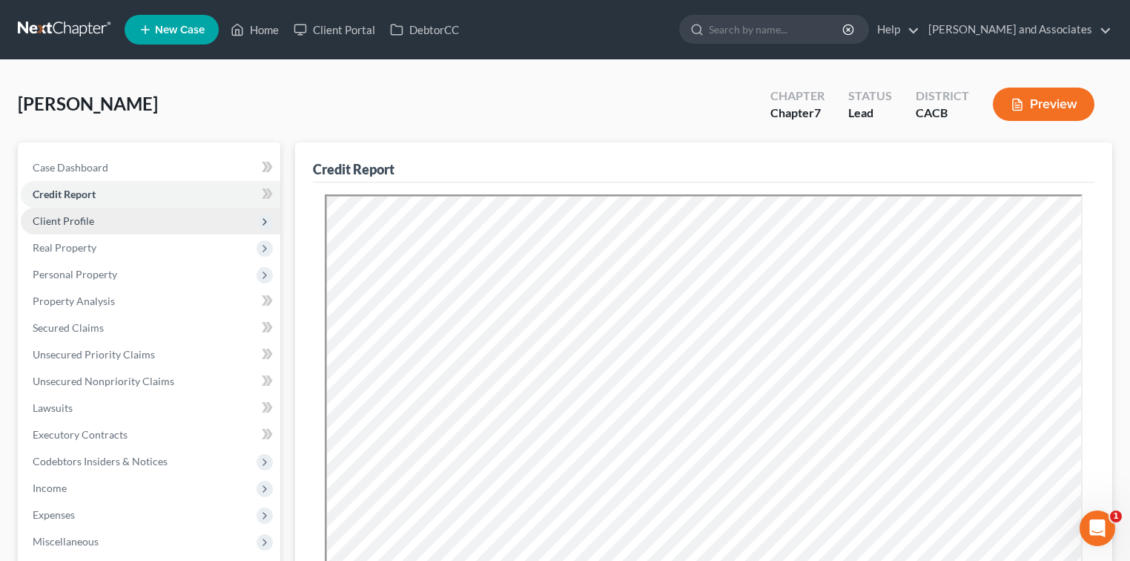
scroll to position [99, 0]
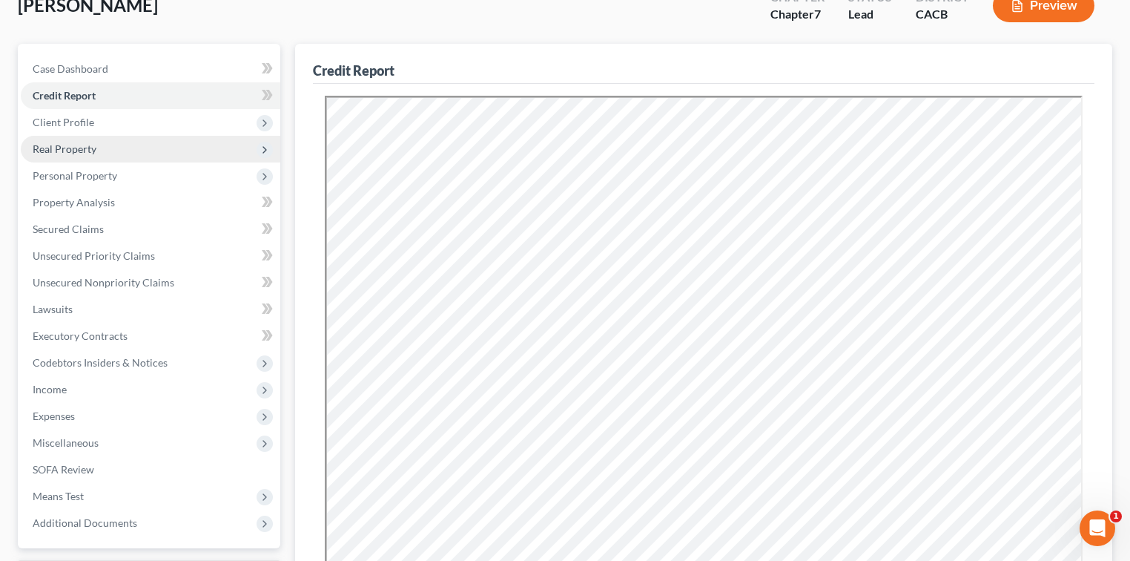
click at [104, 151] on span "Real Property" at bounding box center [151, 149] width 260 height 27
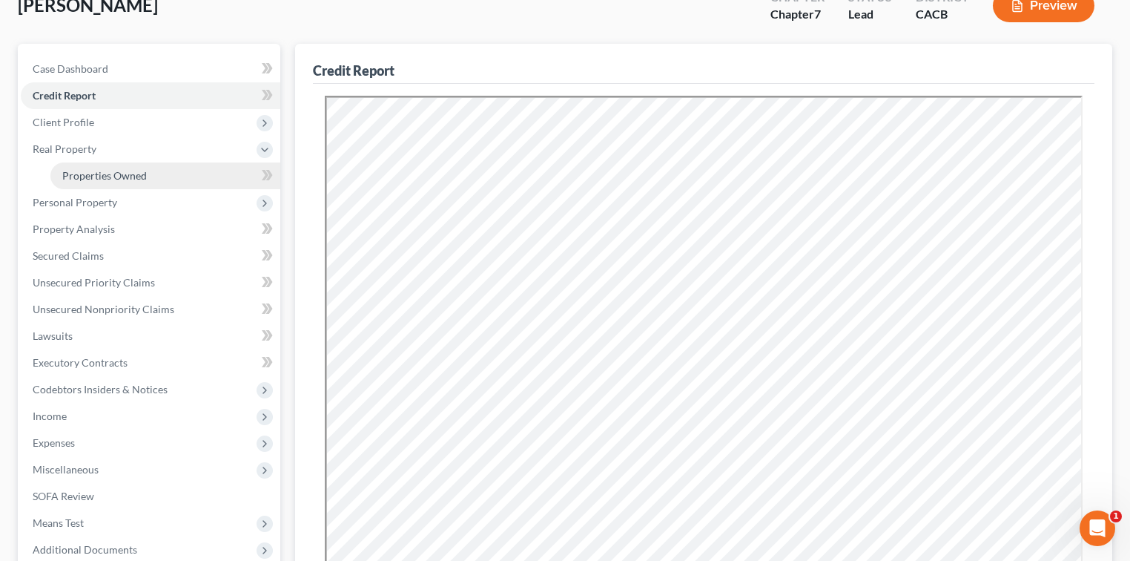
click at [106, 176] on span "Properties Owned" at bounding box center [104, 175] width 85 height 13
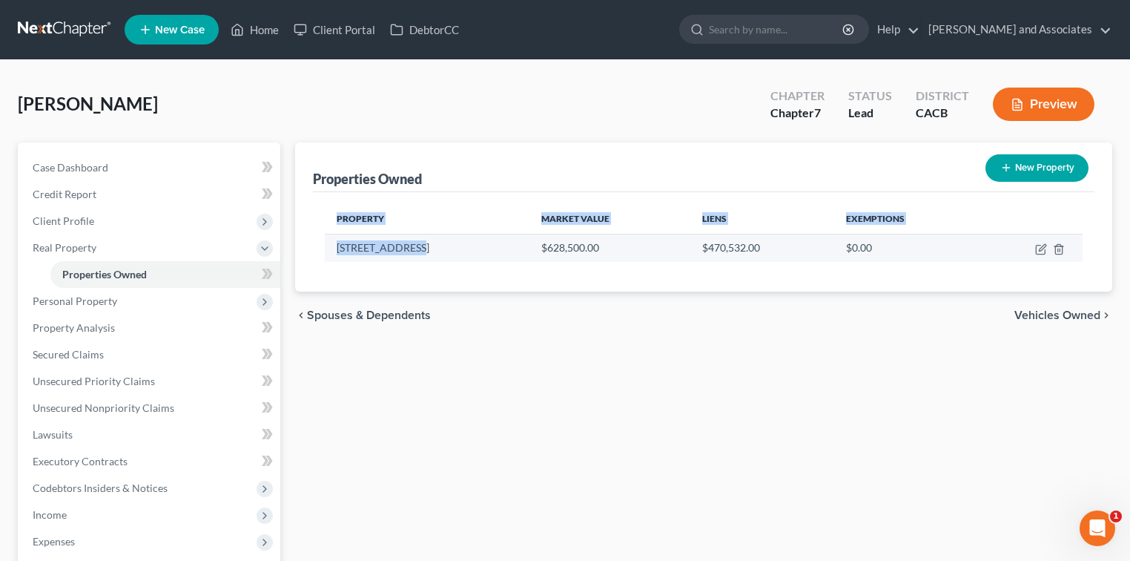
drag, startPoint x: 435, startPoint y: 246, endPoint x: 356, endPoint y: 245, distance: 79.3
click at [323, 247] on div "Property Market Value Liens Exemptions [STREET_ADDRESS] $628,500.00 $470,532.00…" at bounding box center [703, 241] width 781 height 99
copy table "Property Market Value Liens Exemptions [STREET_ADDRESS]"
click at [428, 253] on td "[STREET_ADDRESS]" at bounding box center [427, 248] width 205 height 28
drag, startPoint x: 420, startPoint y: 249, endPoint x: 326, endPoint y: 249, distance: 94.2
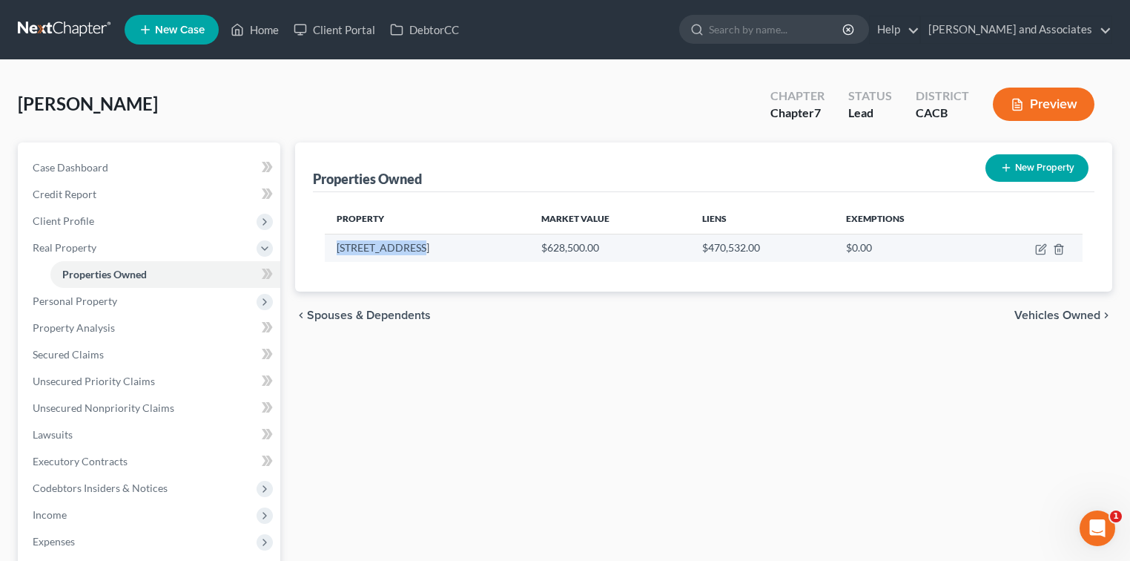
click at [326, 249] on td "[STREET_ADDRESS]" at bounding box center [427, 248] width 205 height 28
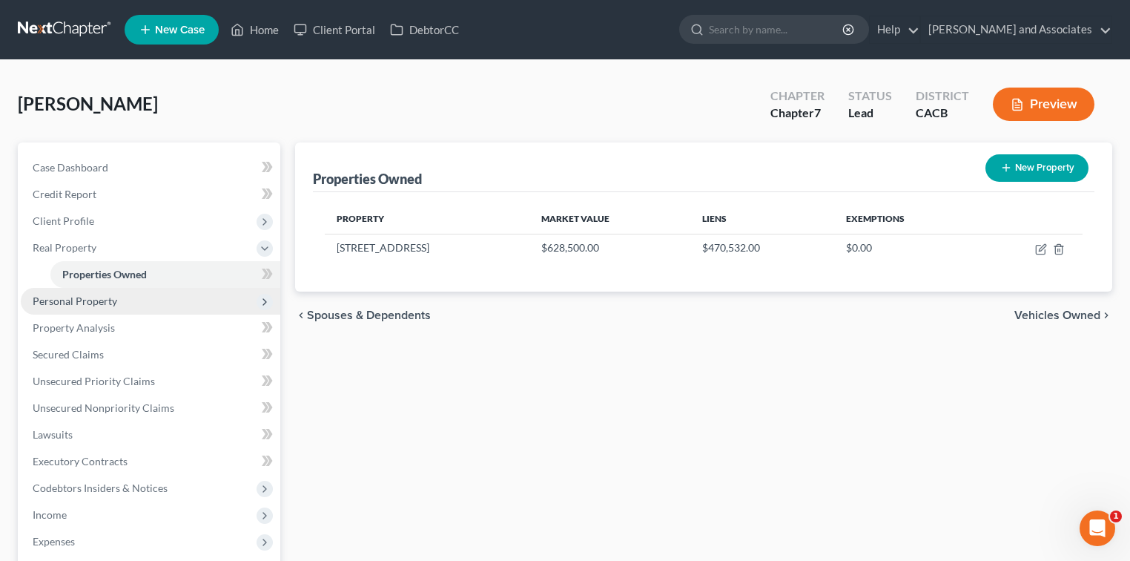
click at [137, 295] on span "Personal Property" at bounding box center [151, 301] width 260 height 27
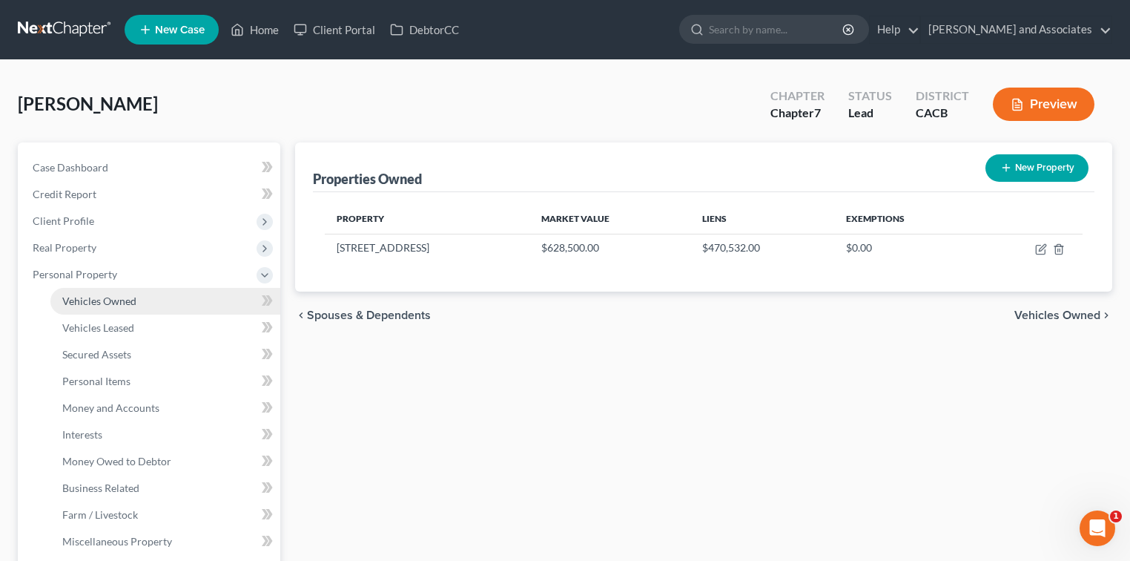
click at [157, 303] on link "Vehicles Owned" at bounding box center [165, 301] width 230 height 27
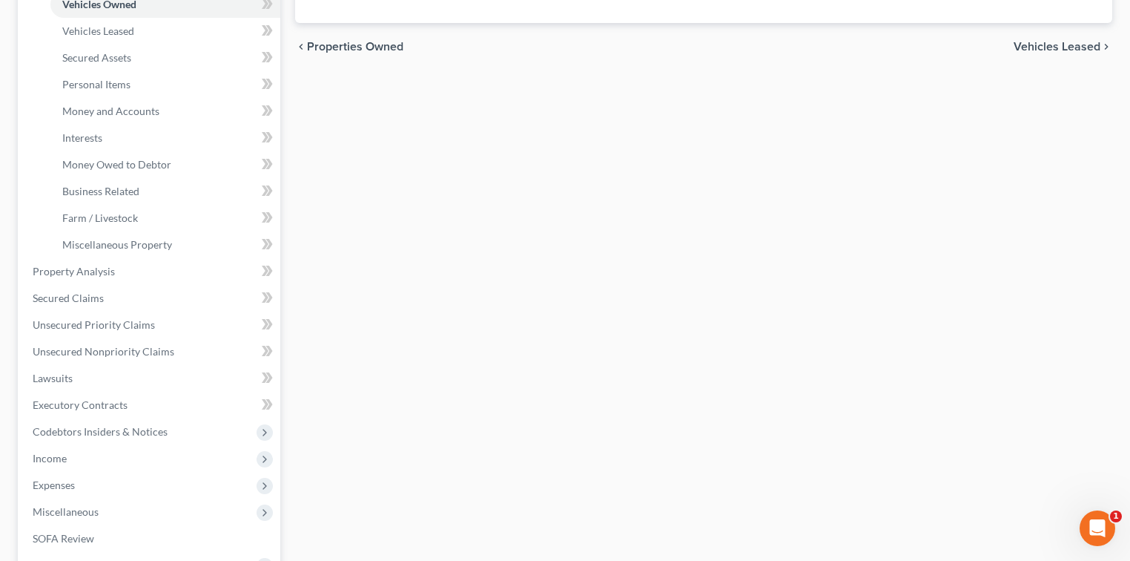
drag, startPoint x: 83, startPoint y: 457, endPoint x: 93, endPoint y: 460, distance: 10.1
click at [83, 457] on span "Income" at bounding box center [151, 458] width 260 height 27
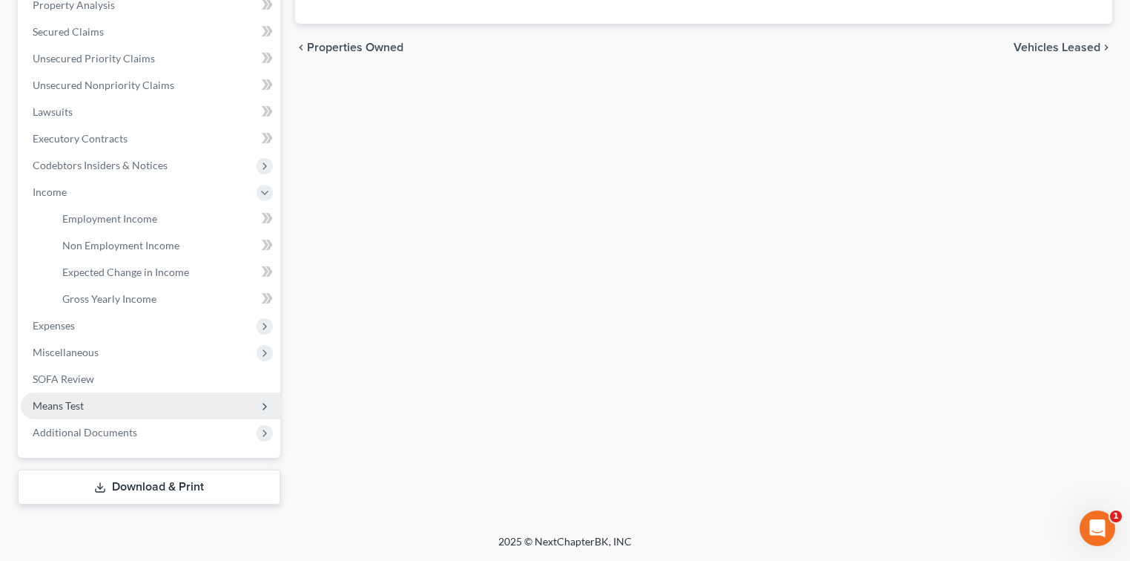
scroll to position [294, 0]
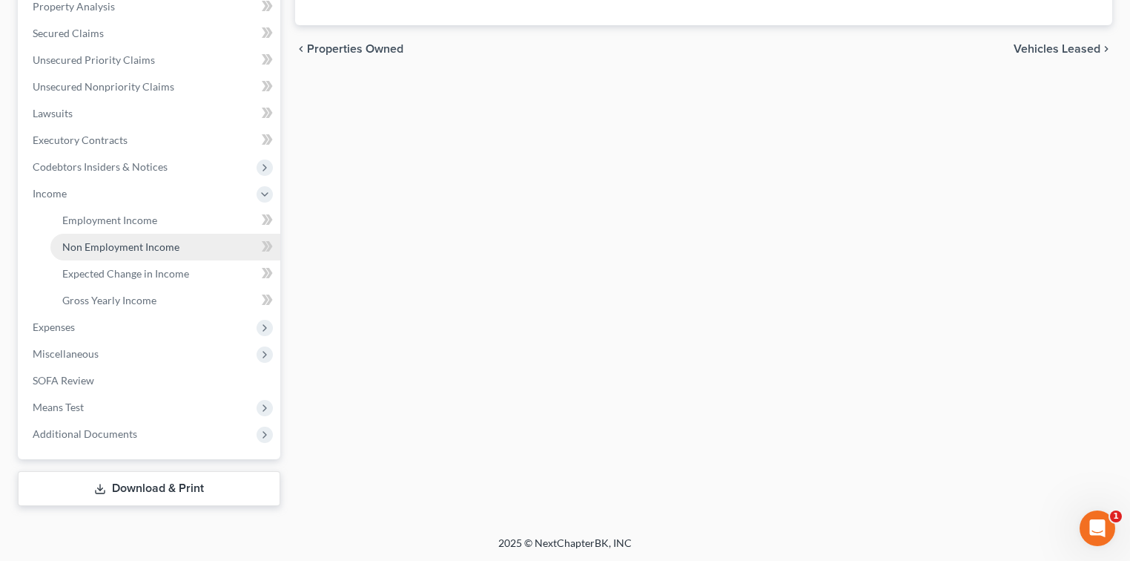
click at [146, 240] on span "Non Employment Income" at bounding box center [120, 246] width 117 height 13
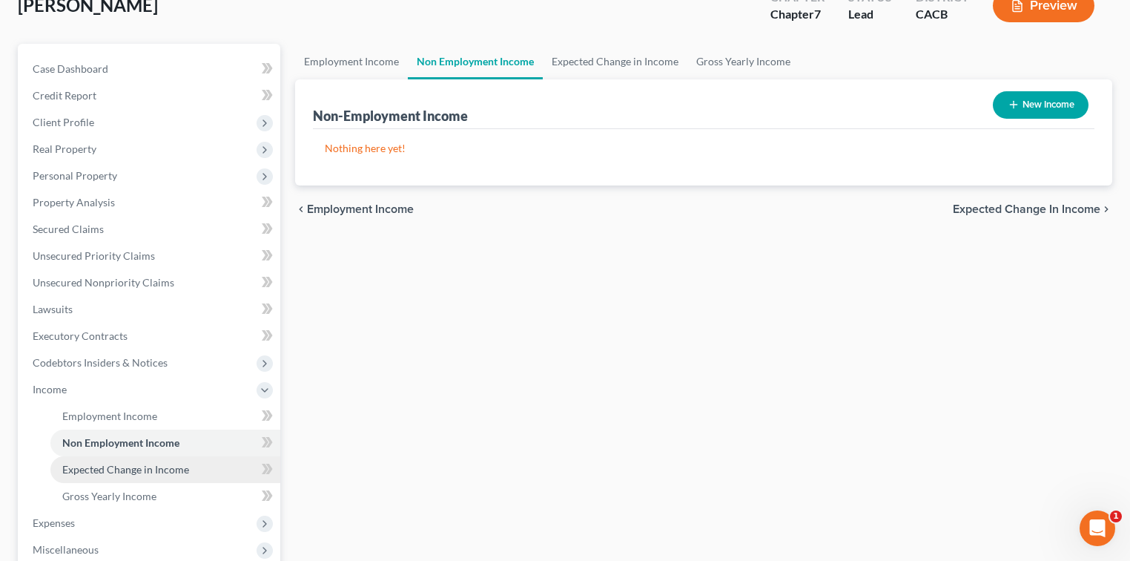
click at [124, 477] on link "Expected Change in Income" at bounding box center [165, 469] width 230 height 27
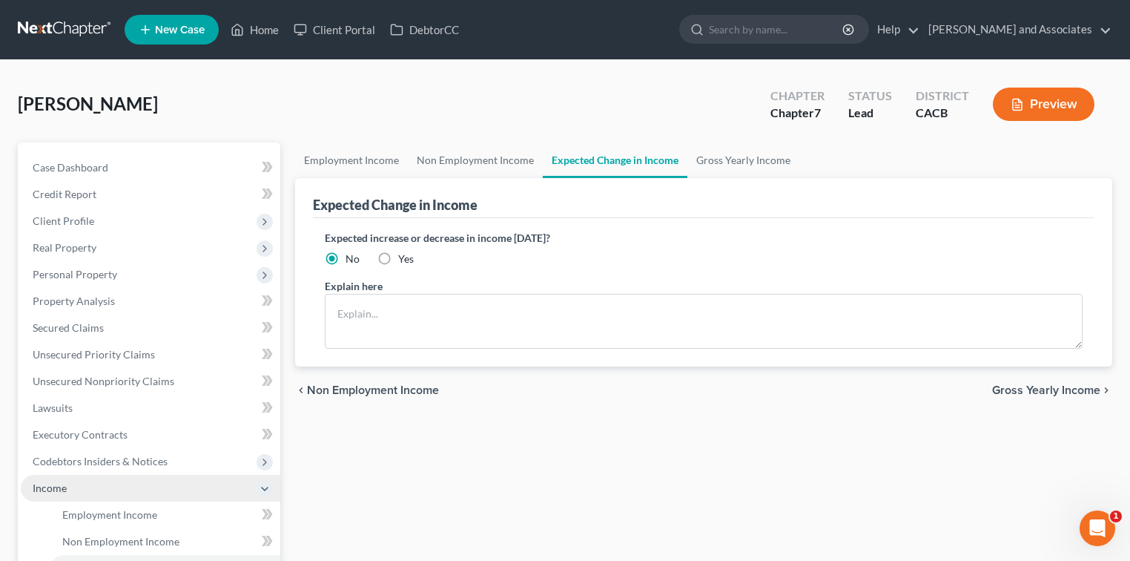
scroll to position [99, 0]
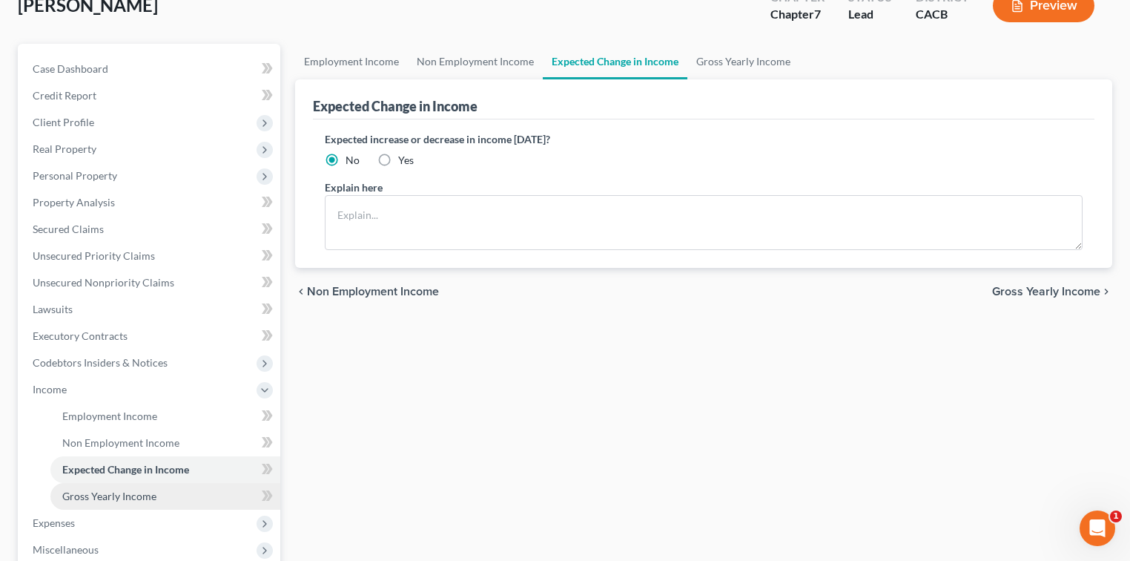
click at [147, 486] on link "Gross Yearly Income" at bounding box center [165, 496] width 230 height 27
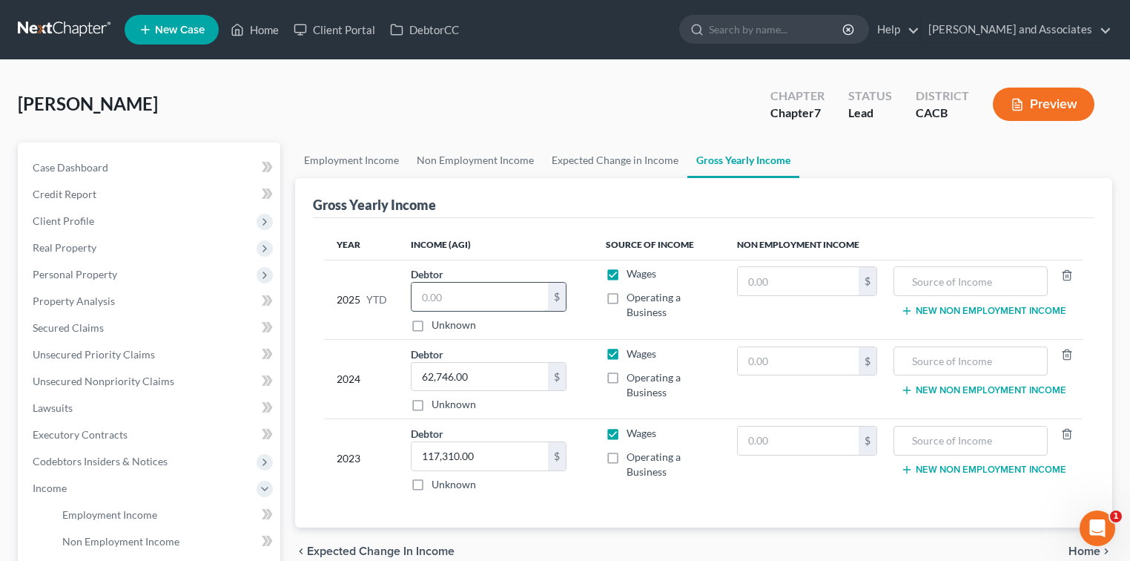
click at [523, 285] on input "text" at bounding box center [480, 296] width 136 height 28
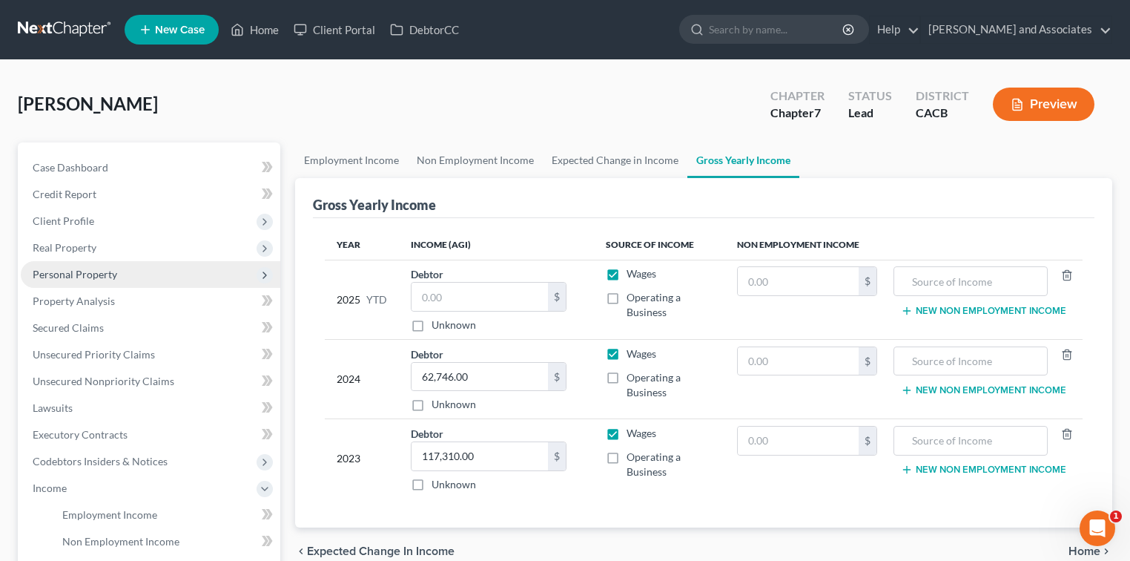
click at [151, 282] on span "Personal Property" at bounding box center [151, 274] width 260 height 27
click at [157, 261] on span "Personal Property" at bounding box center [151, 274] width 260 height 27
click at [176, 265] on span "Personal Property" at bounding box center [151, 274] width 260 height 27
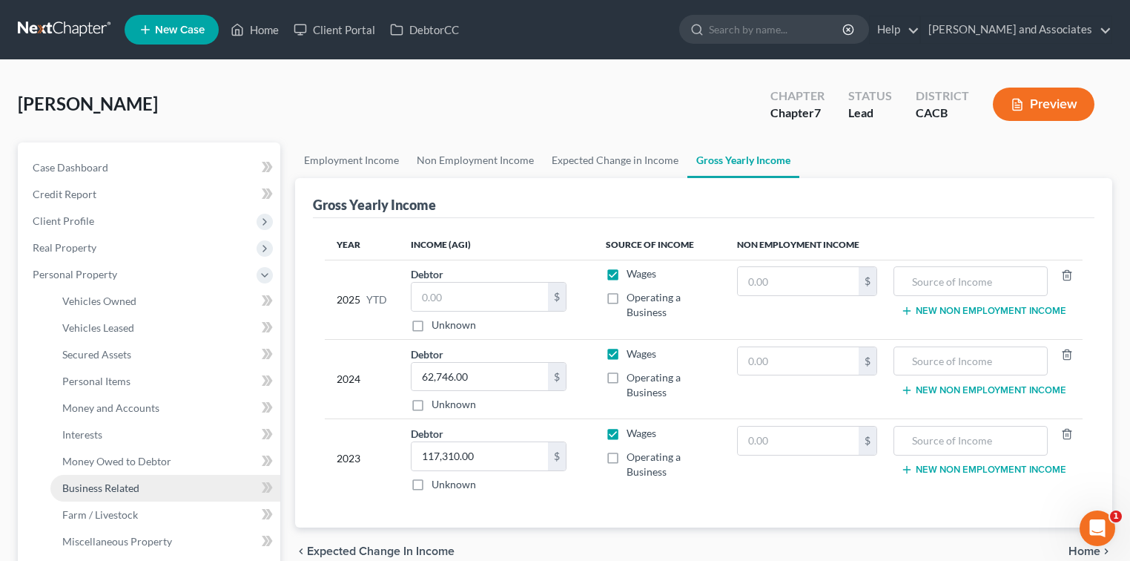
scroll to position [99, 0]
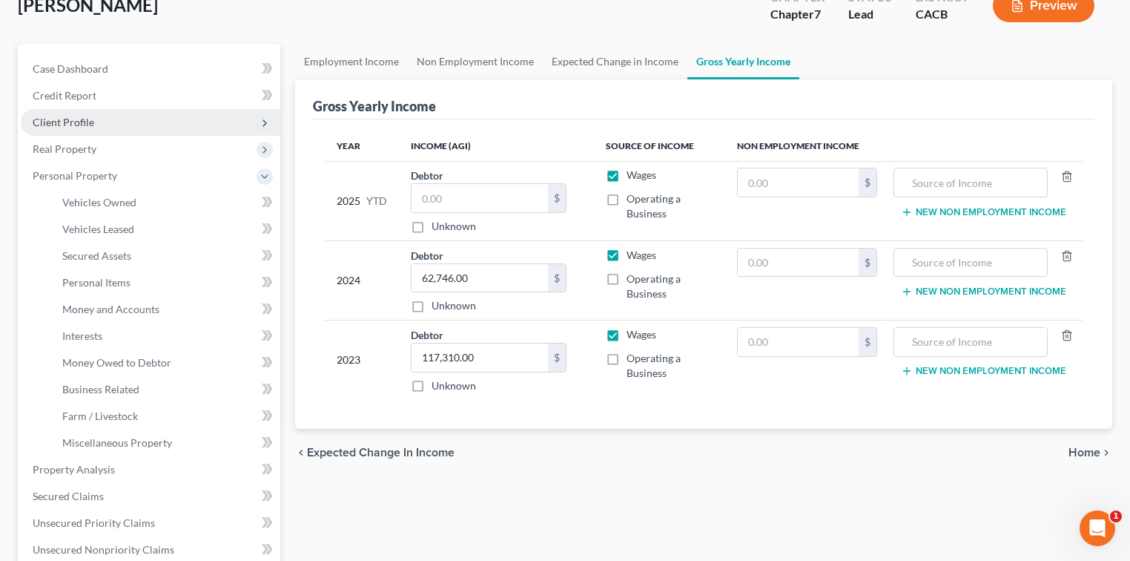
click at [65, 112] on span "Client Profile" at bounding box center [151, 122] width 260 height 27
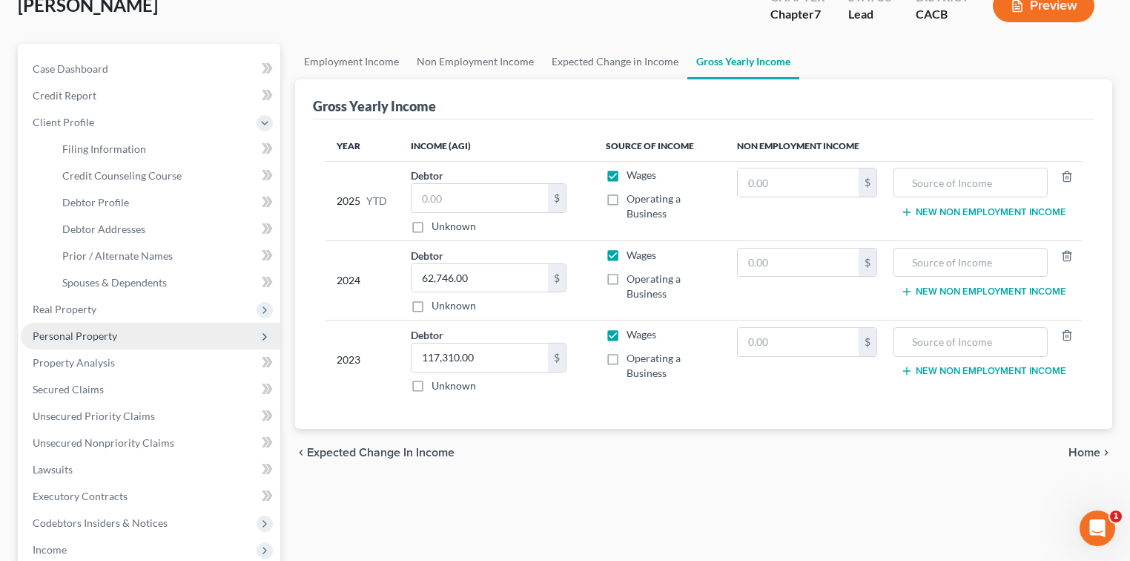
click at [95, 334] on span "Personal Property" at bounding box center [75, 335] width 85 height 13
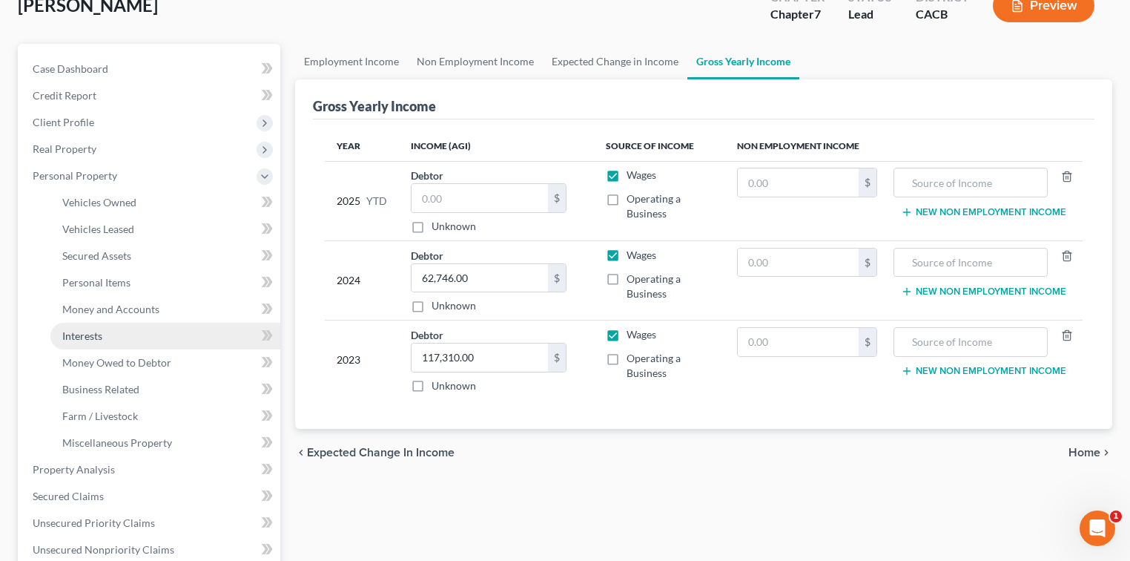
click at [162, 334] on link "Interests" at bounding box center [165, 336] width 230 height 27
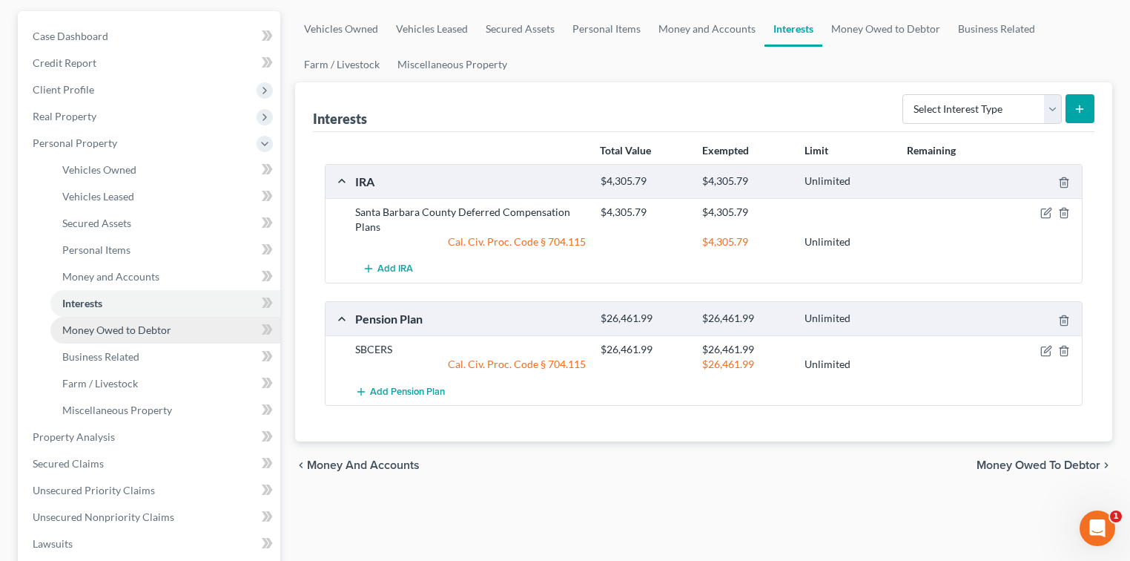
scroll to position [197, 0]
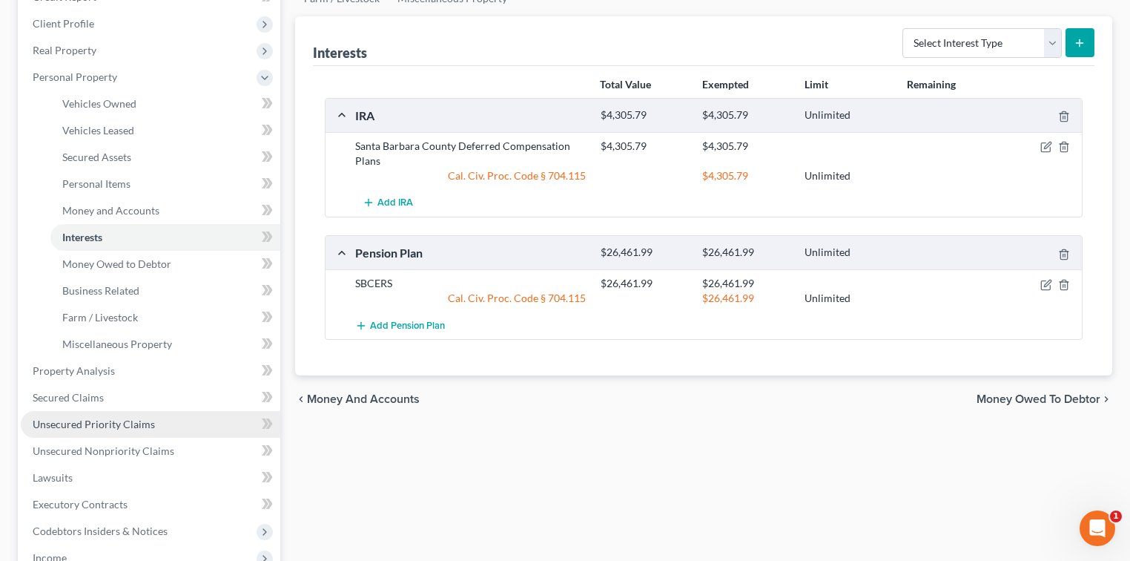
click at [113, 420] on span "Unsecured Priority Claims" at bounding box center [94, 423] width 122 height 13
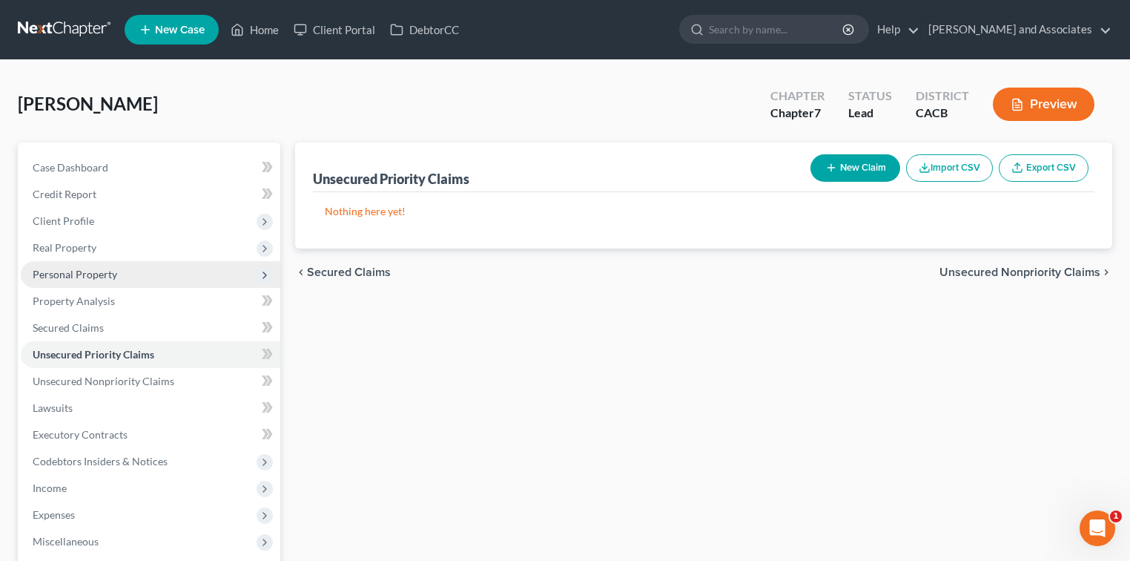
click at [113, 273] on span "Personal Property" at bounding box center [75, 274] width 85 height 13
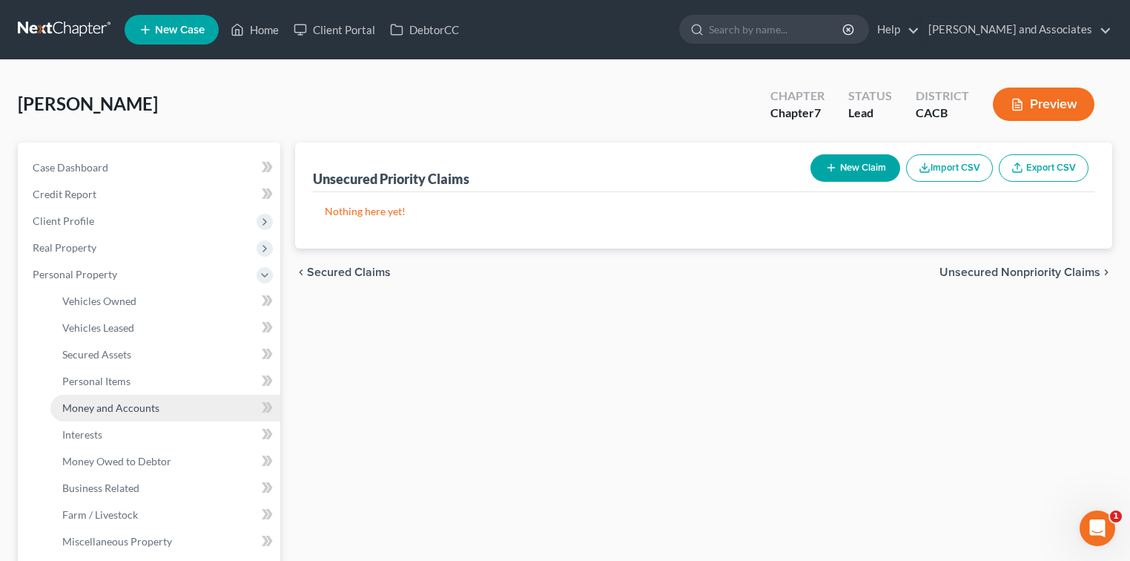
click at [117, 406] on span "Money and Accounts" at bounding box center [110, 407] width 97 height 13
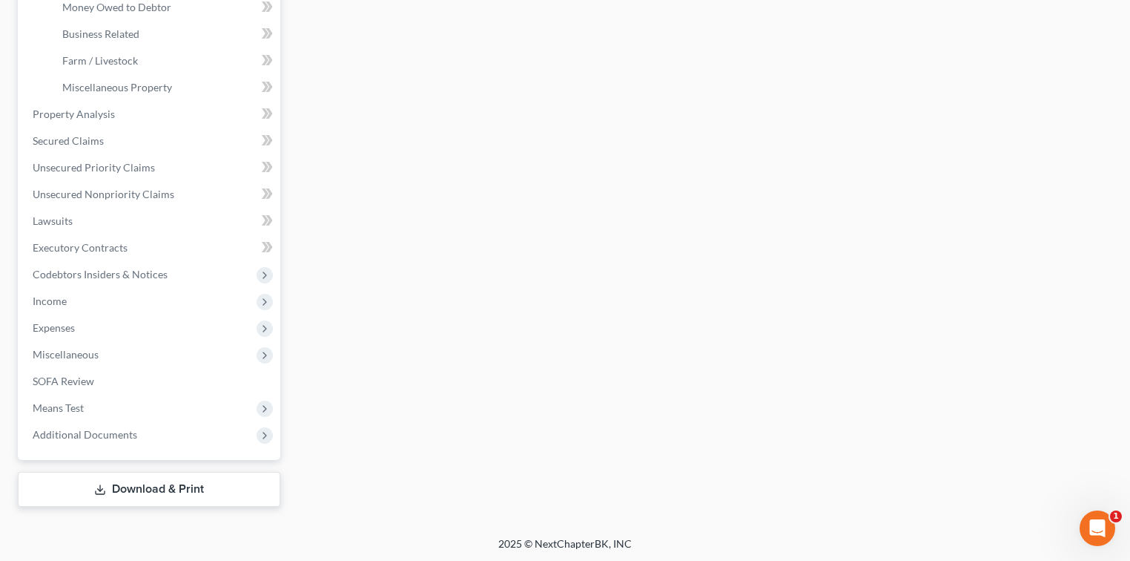
scroll to position [455, 0]
drag, startPoint x: 111, startPoint y: 184, endPoint x: 176, endPoint y: 176, distance: 65.8
click at [111, 184] on link "Unsecured Nonpriority Claims" at bounding box center [151, 193] width 260 height 27
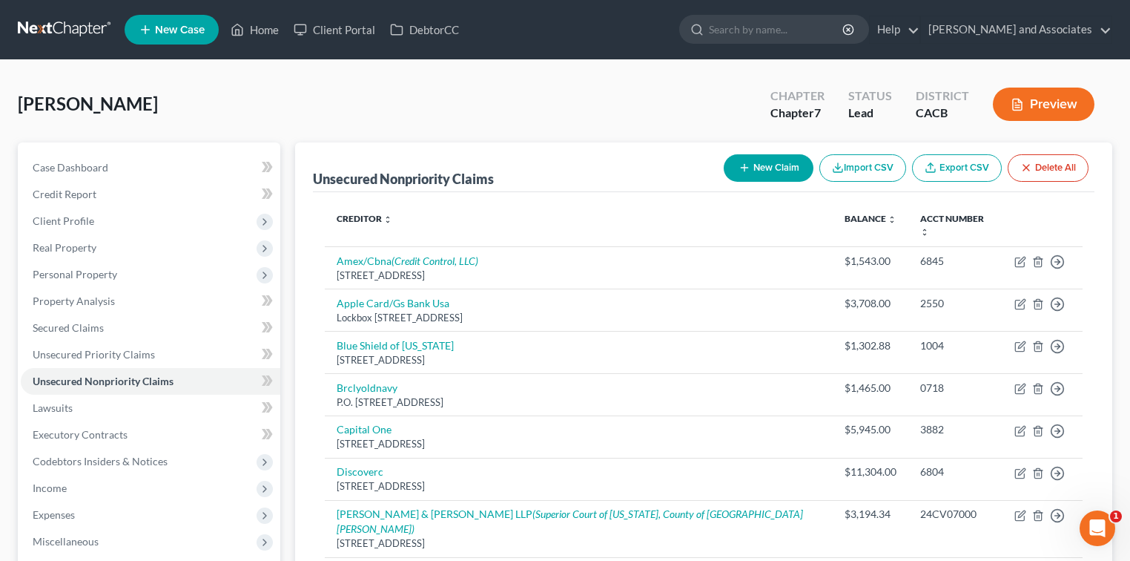
click at [765, 176] on button "New Claim" at bounding box center [769, 167] width 90 height 27
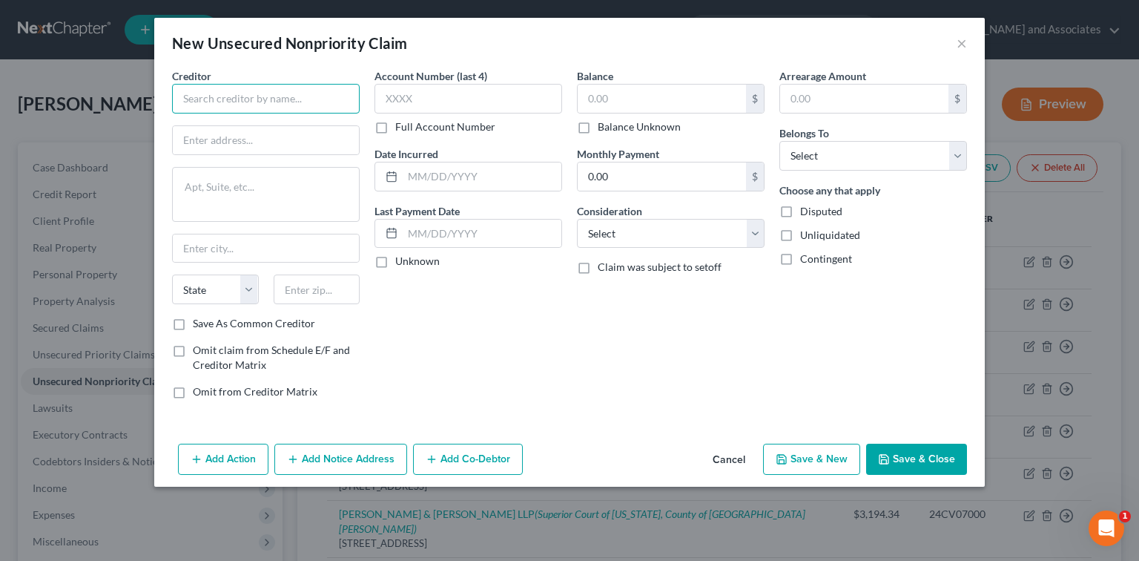
click at [333, 96] on input "text" at bounding box center [266, 99] width 188 height 30
type input "Pacific Central Coast Health"
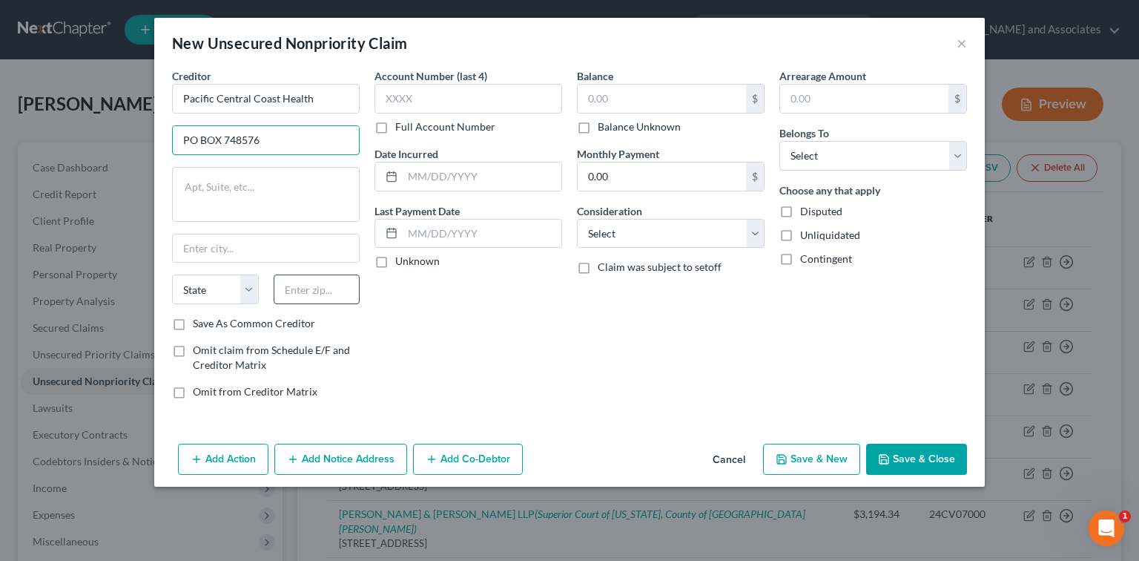
type input "PO BOX 748576"
click at [323, 282] on input "text" at bounding box center [317, 289] width 87 height 30
type input "90074"
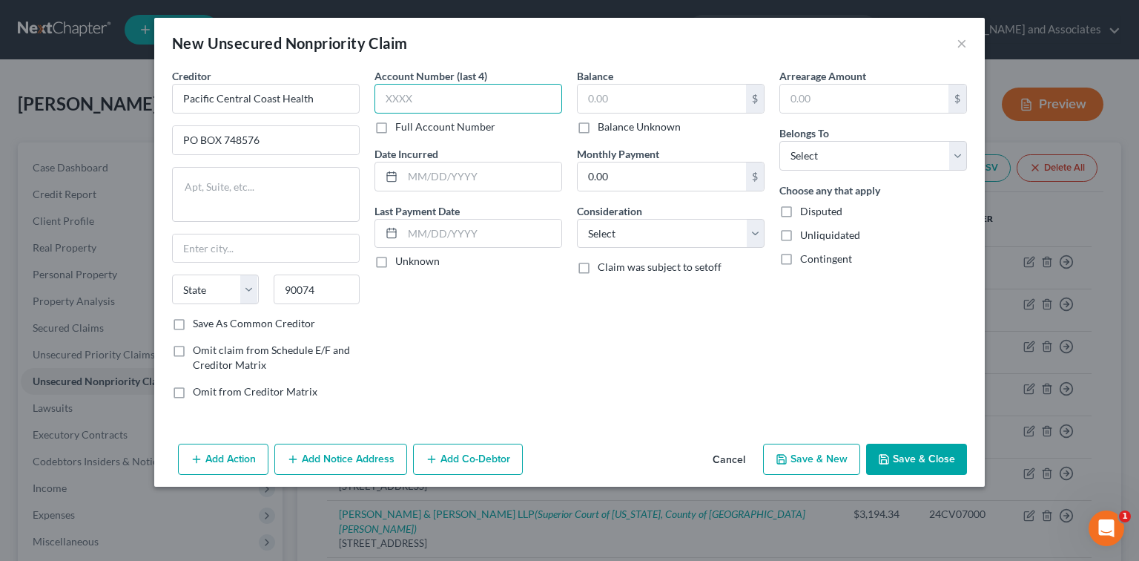
click at [533, 96] on input "text" at bounding box center [468, 99] width 188 height 30
type input "[GEOGRAPHIC_DATA]"
select select "4"
click at [485, 125] on label "Full Account Number" at bounding box center [445, 126] width 100 height 15
click at [411, 125] on input "Full Account Number" at bounding box center [406, 124] width 10 height 10
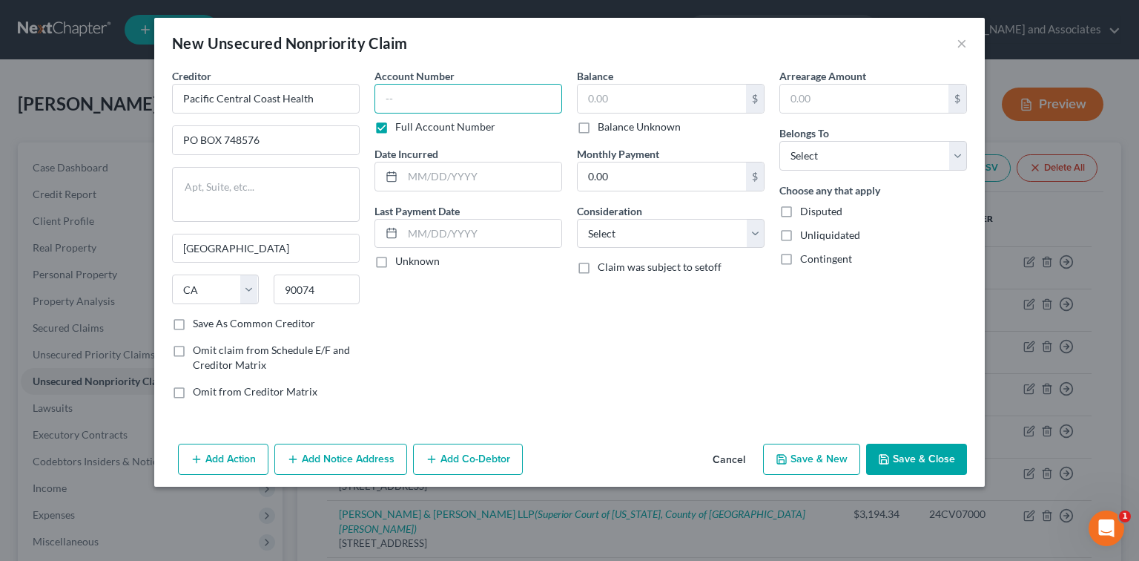
click at [489, 100] on input "text" at bounding box center [468, 99] width 188 height 30
type input "1866113-QCSH1"
click at [593, 101] on input "text" at bounding box center [662, 99] width 168 height 28
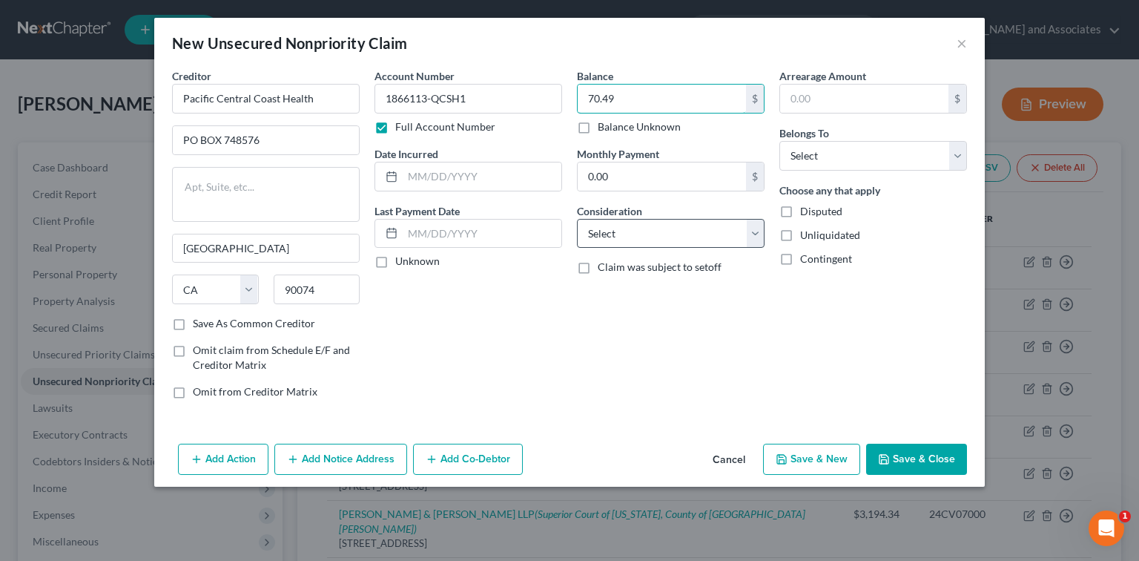
type input "70.49"
click at [703, 241] on select "Select Cable / Satellite Services Collection Agency Credit Card Debt Debt Couns…" at bounding box center [671, 234] width 188 height 30
select select "9"
click at [577, 219] on select "Select Cable / Satellite Services Collection Agency Credit Card Debt Debt Couns…" at bounding box center [671, 234] width 188 height 30
click at [959, 457] on button "Save & Close" at bounding box center [916, 458] width 101 height 31
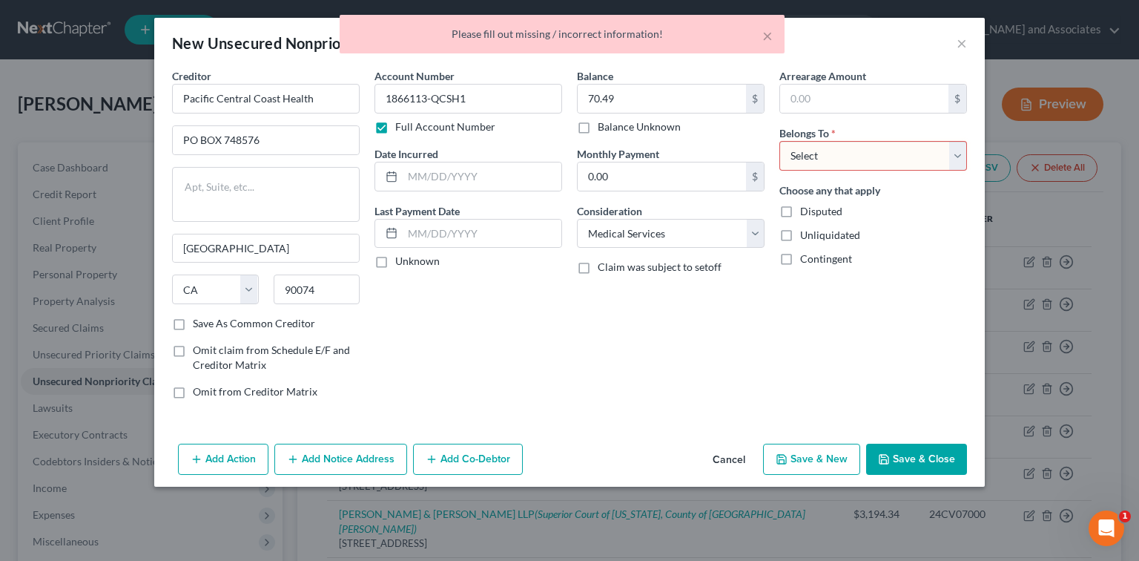
click at [902, 143] on select "Select Debtor 1 Only Debtor 2 Only Debtor 1 And Debtor 2 Only At Least One Of T…" at bounding box center [873, 156] width 188 height 30
click at [779, 141] on select "Select Debtor 1 Only Debtor 2 Only Debtor 1 And Debtor 2 Only At Least One Of T…" at bounding box center [873, 156] width 188 height 30
click at [884, 159] on select "Select Debtor 1 Only Debtor 2 Only Debtor 1 And Debtor 2 Only At Least One Of T…" at bounding box center [873, 156] width 188 height 30
select select "0"
click at [779, 141] on select "Select Debtor 1 Only Debtor 2 Only Debtor 1 And Debtor 2 Only At Least One Of T…" at bounding box center [873, 156] width 188 height 30
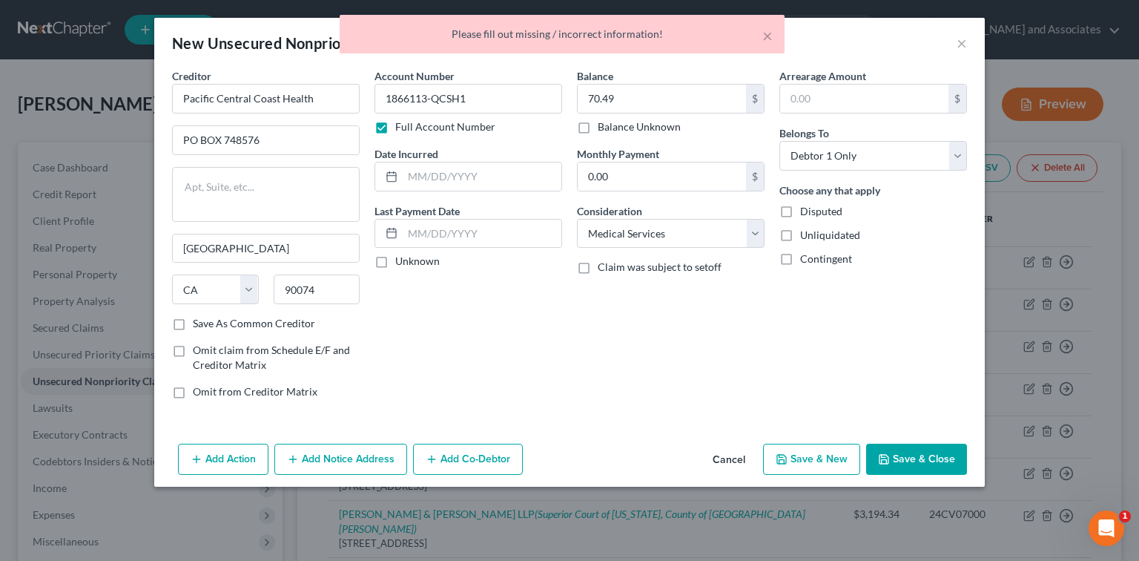
click at [954, 463] on button "Save & Close" at bounding box center [916, 458] width 101 height 31
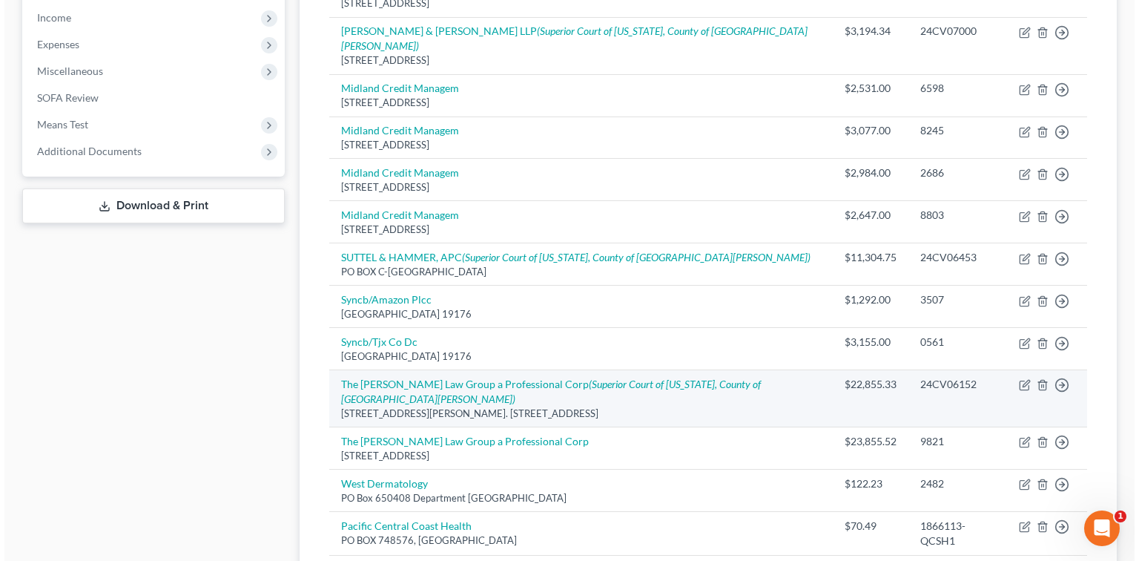
scroll to position [294, 0]
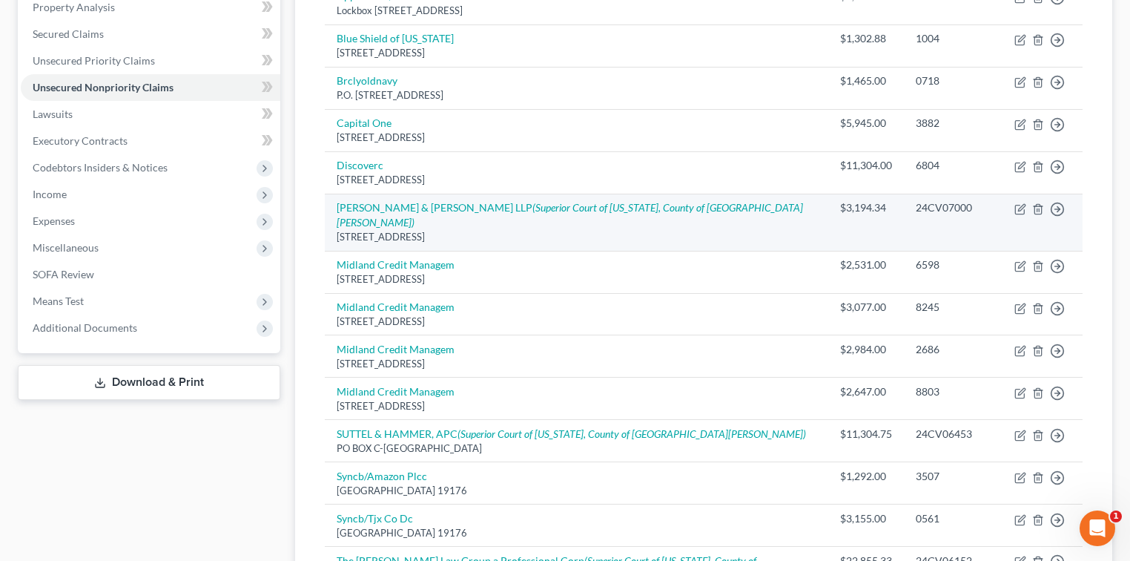
click at [1014, 210] on td "Move to D Move to E Move to G Move to Notice Only" at bounding box center [1042, 222] width 80 height 57
click at [1017, 205] on icon "button" at bounding box center [1020, 209] width 12 height 12
select select "4"
select select "14"
select select "0"
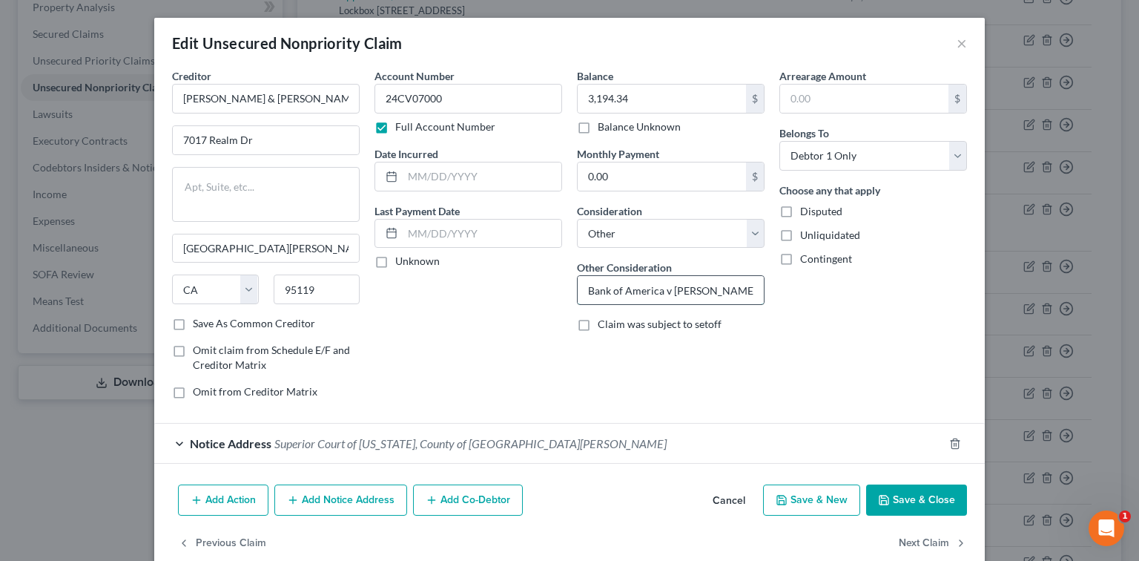
click at [682, 287] on input "Bank of America v [PERSON_NAME]" at bounding box center [671, 290] width 186 height 28
click at [744, 285] on input "Bank of America v [PERSON_NAME]" at bounding box center [671, 290] width 186 height 28
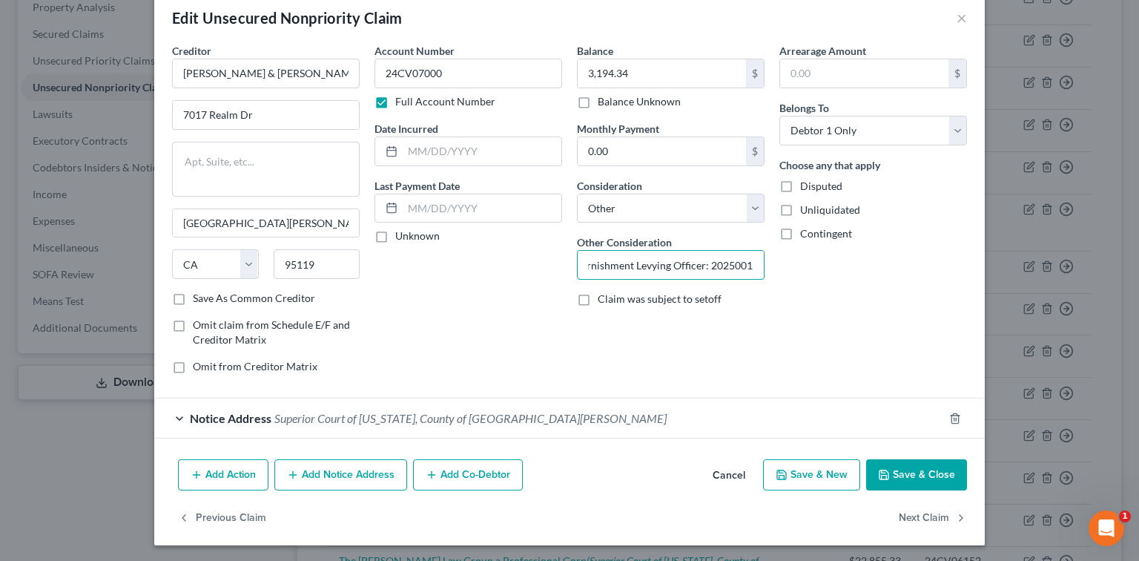
type input "Bank of America v [PERSON_NAME] Wage Garnishment Levying Officer: 2025001595"
click at [317, 472] on button "Add Notice Address" at bounding box center [340, 474] width 133 height 31
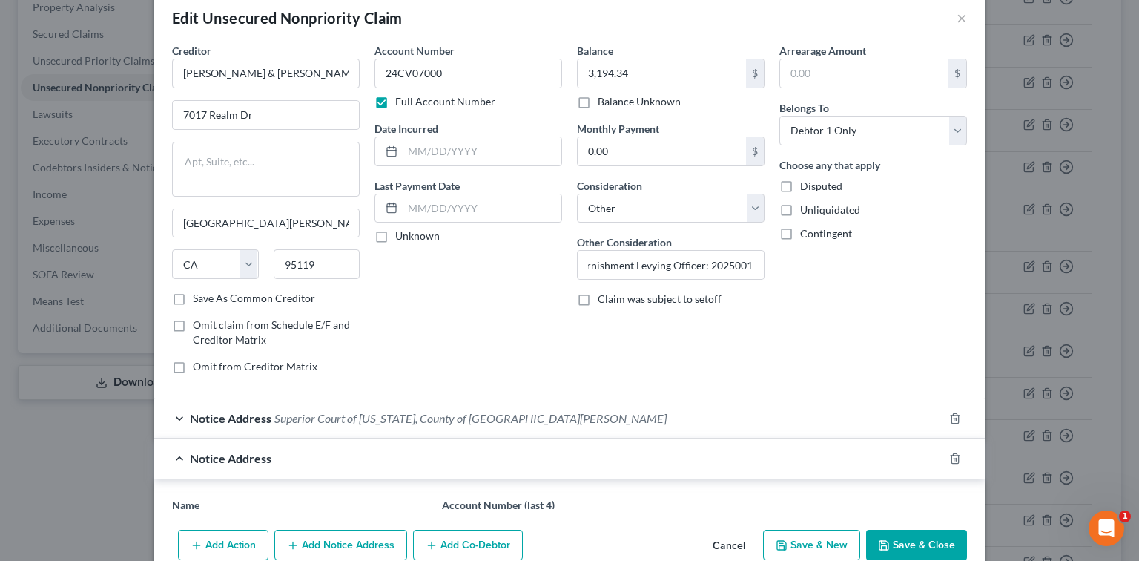
scroll to position [0, 0]
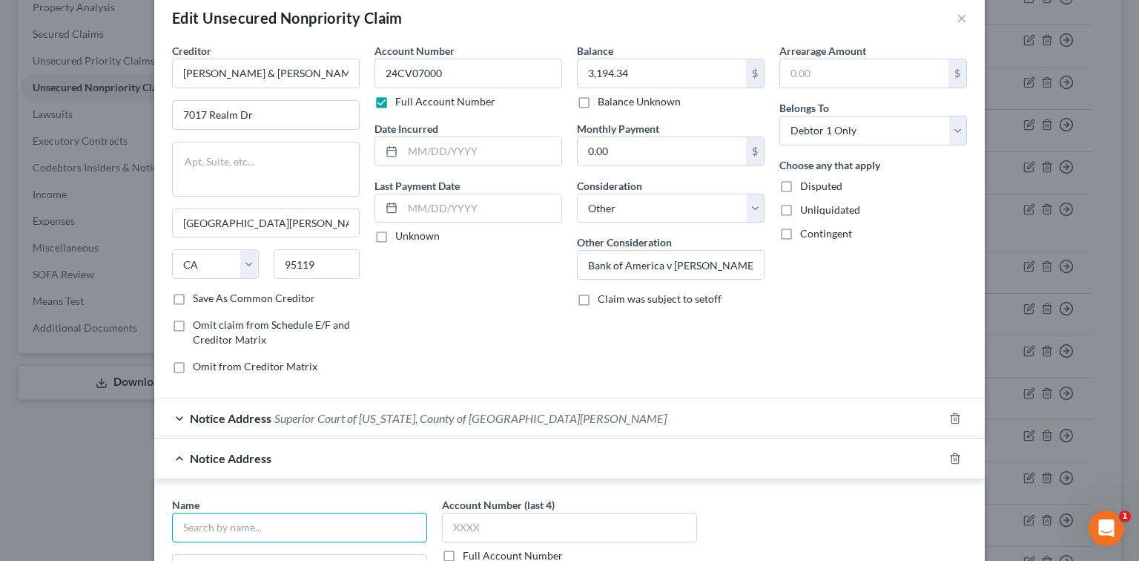
click at [275, 516] on input "text" at bounding box center [299, 527] width 255 height 30
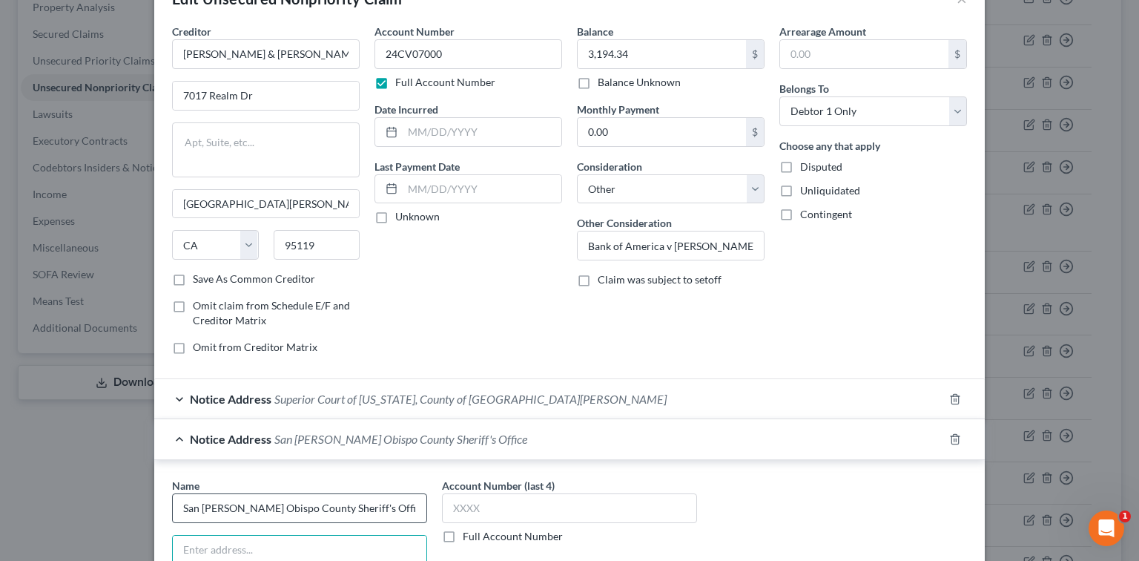
type input "San [PERSON_NAME] Obispo County Sheriff's Office"
type input "S"
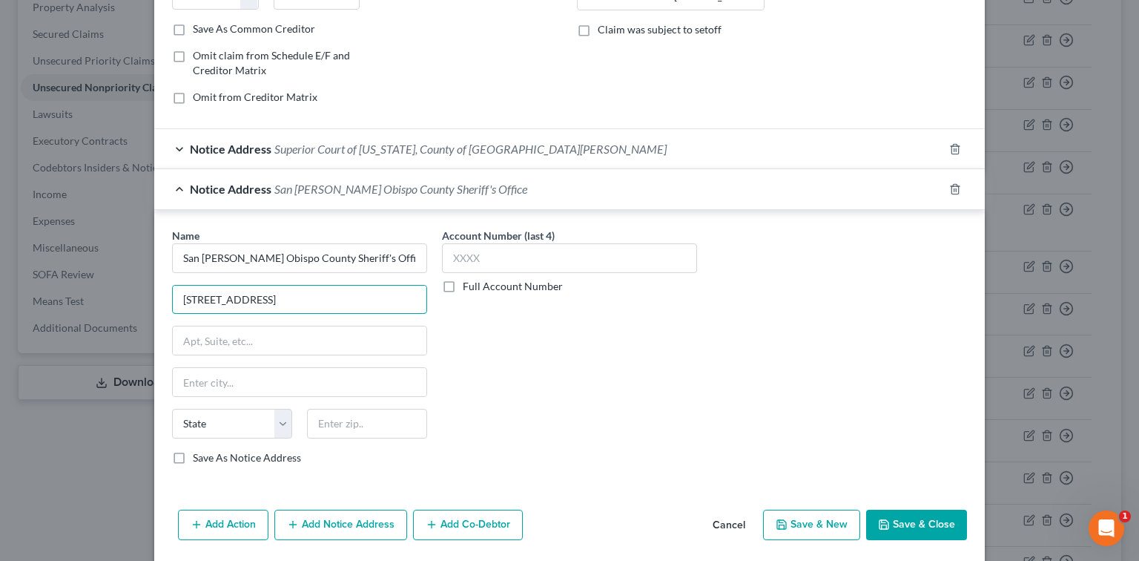
scroll to position [341, 0]
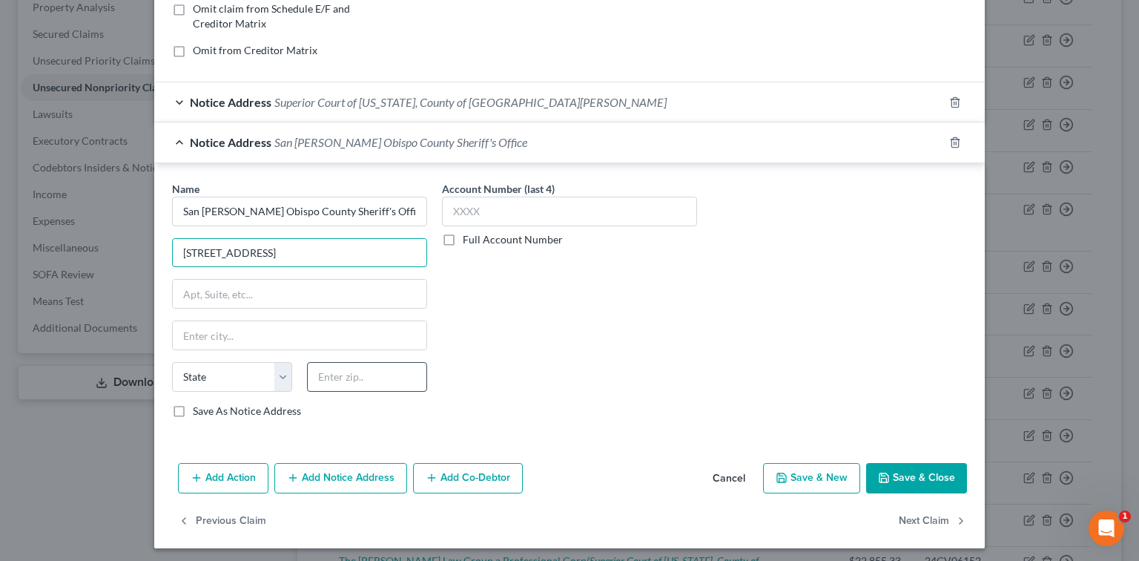
type input "[STREET_ADDRESS]"
click at [403, 368] on input "text" at bounding box center [367, 377] width 120 height 30
type input "93408"
click at [545, 232] on label "Full Account Number" at bounding box center [513, 239] width 100 height 15
click at [478, 232] on input "Full Account Number" at bounding box center [474, 237] width 10 height 10
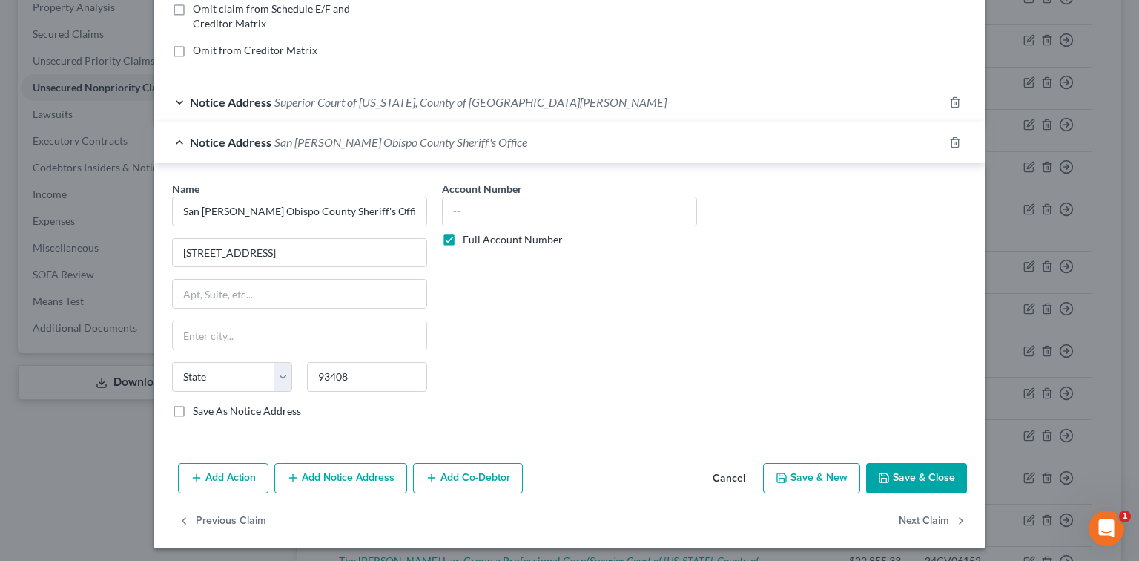
type input "[GEOGRAPHIC_DATA][PERSON_NAME]"
select select "4"
click at [552, 216] on input "text" at bounding box center [569, 211] width 255 height 30
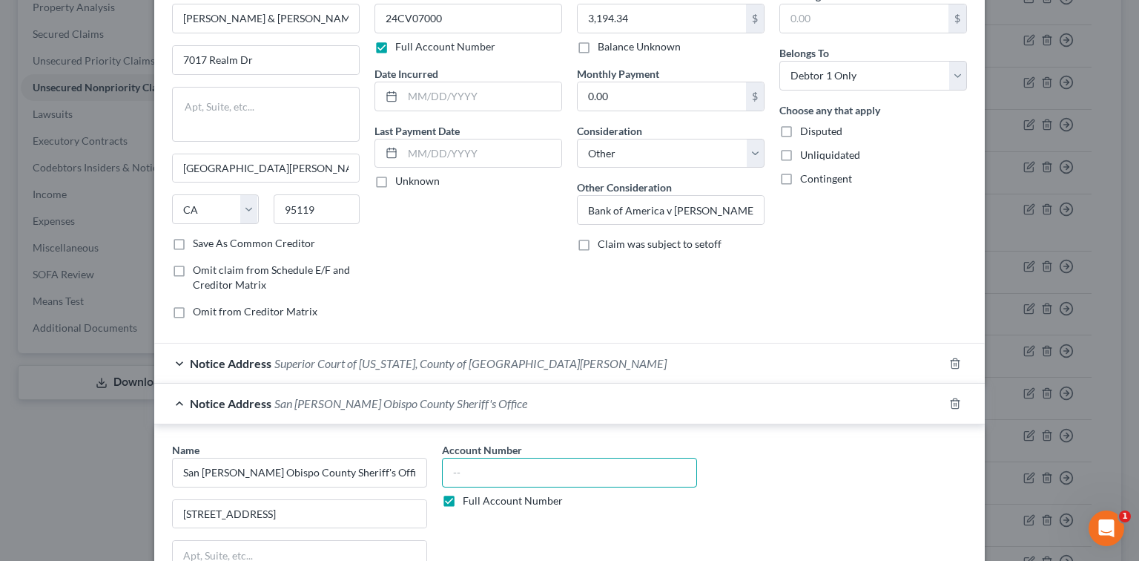
scroll to position [0, 0]
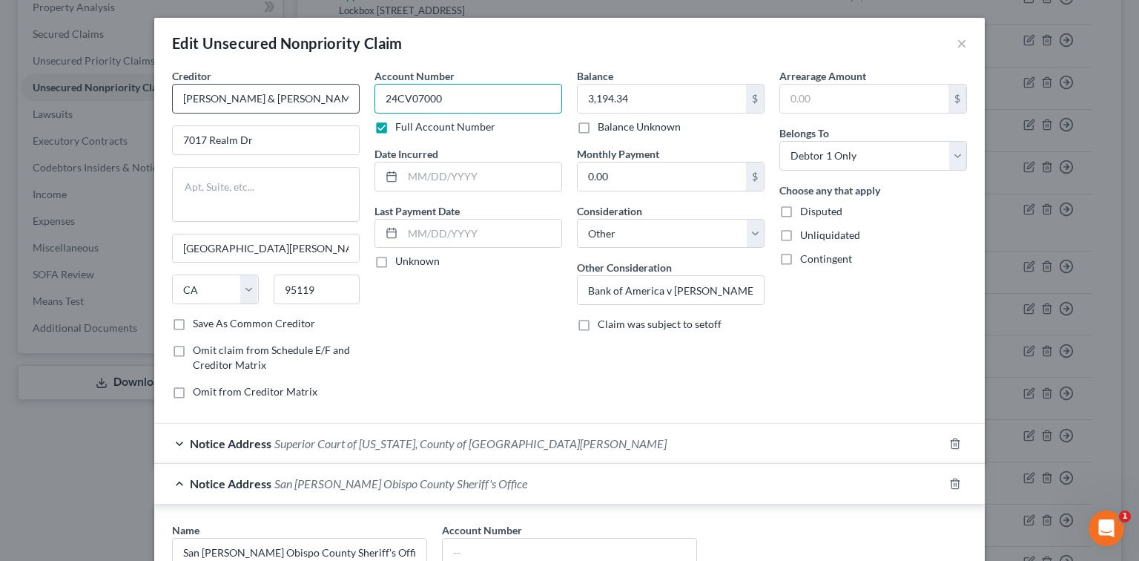
drag, startPoint x: 486, startPoint y: 99, endPoint x: 335, endPoint y: 108, distance: 151.5
click at [335, 108] on div "Creditor * [PERSON_NAME] & [PERSON_NAME] LLP 7017 Realm Dr [GEOGRAPHIC_DATA][PE…" at bounding box center [570, 239] width 810 height 343
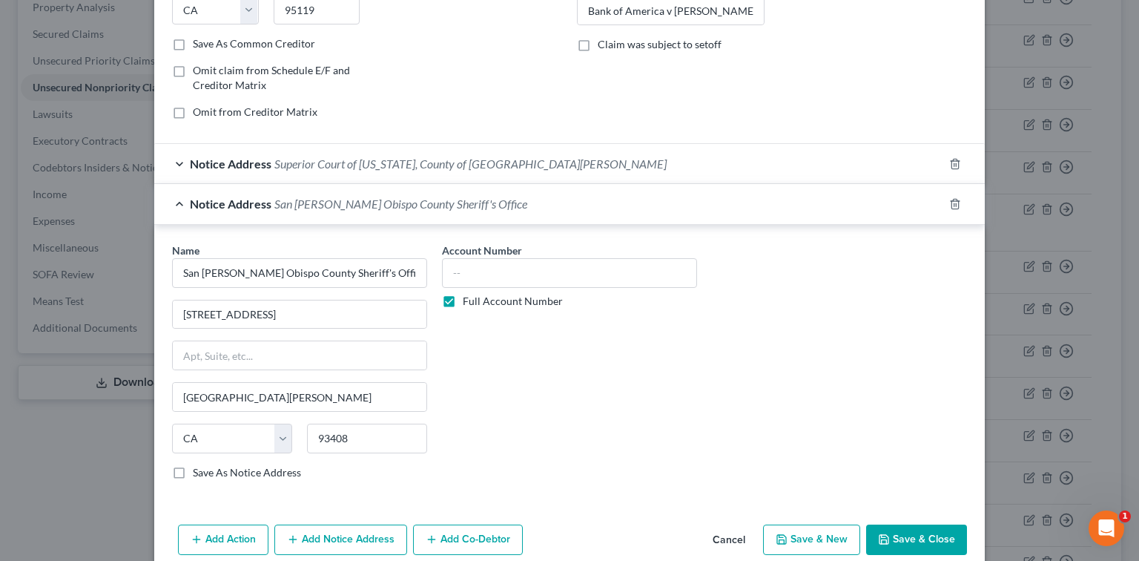
scroll to position [343, 0]
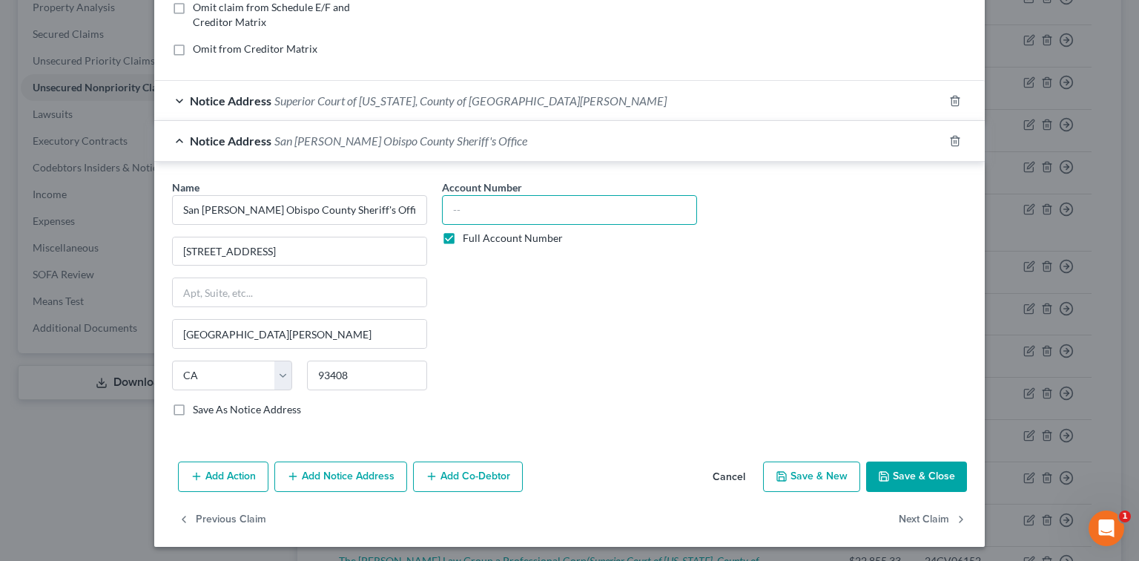
click at [521, 203] on input "text" at bounding box center [569, 210] width 255 height 30
paste input "24CV07000"
type input "24CV07000"
click at [908, 479] on button "Save & Close" at bounding box center [916, 476] width 101 height 31
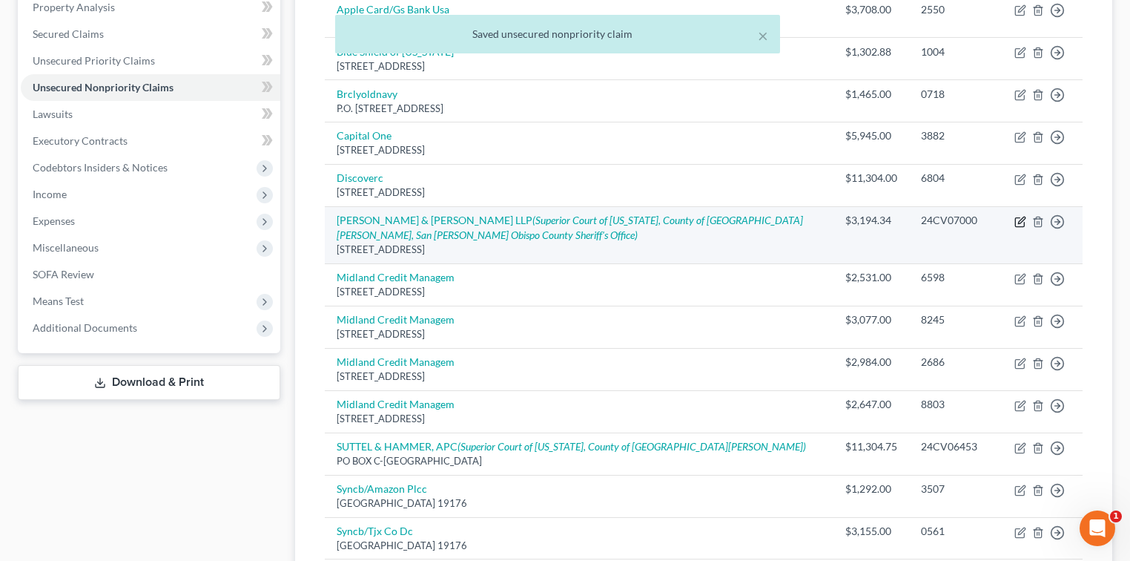
click at [1025, 216] on icon "button" at bounding box center [1020, 222] width 12 height 12
select select "4"
select select "14"
select select "0"
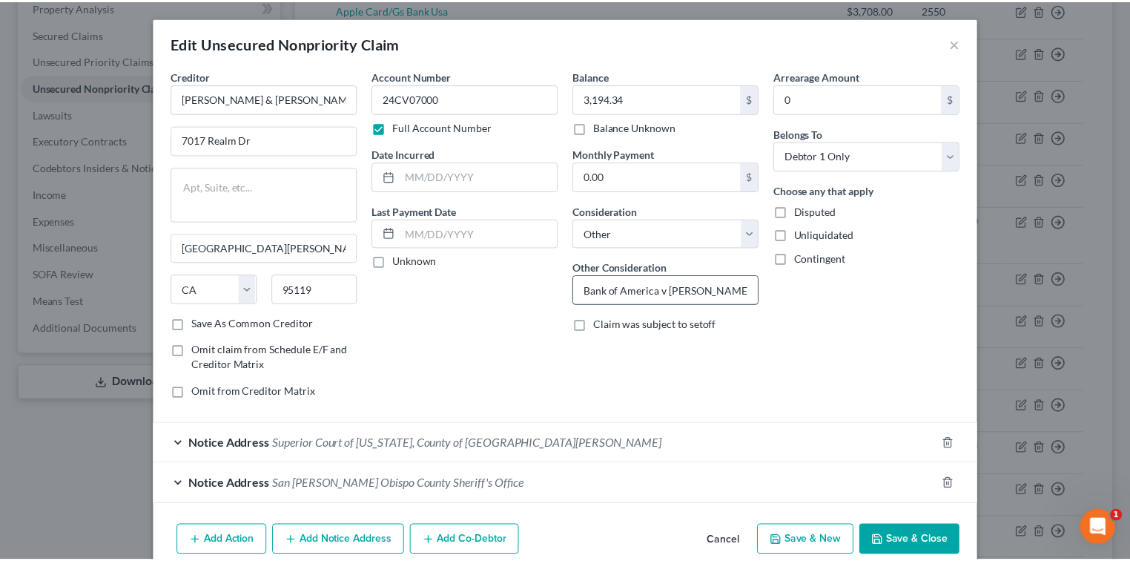
scroll to position [65, 0]
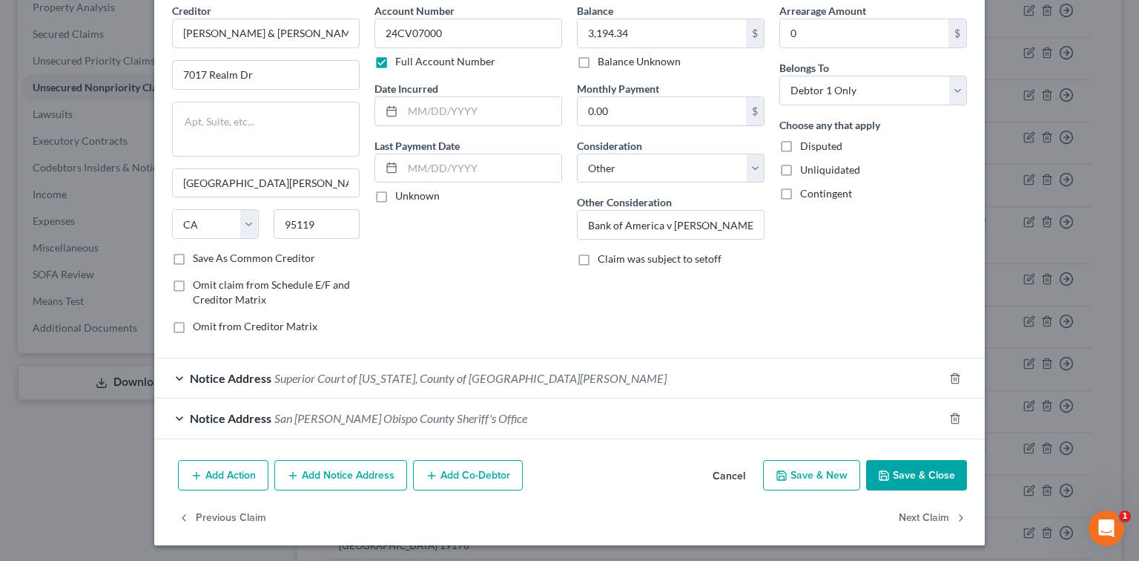
click at [903, 477] on button "Save & Close" at bounding box center [916, 475] width 101 height 31
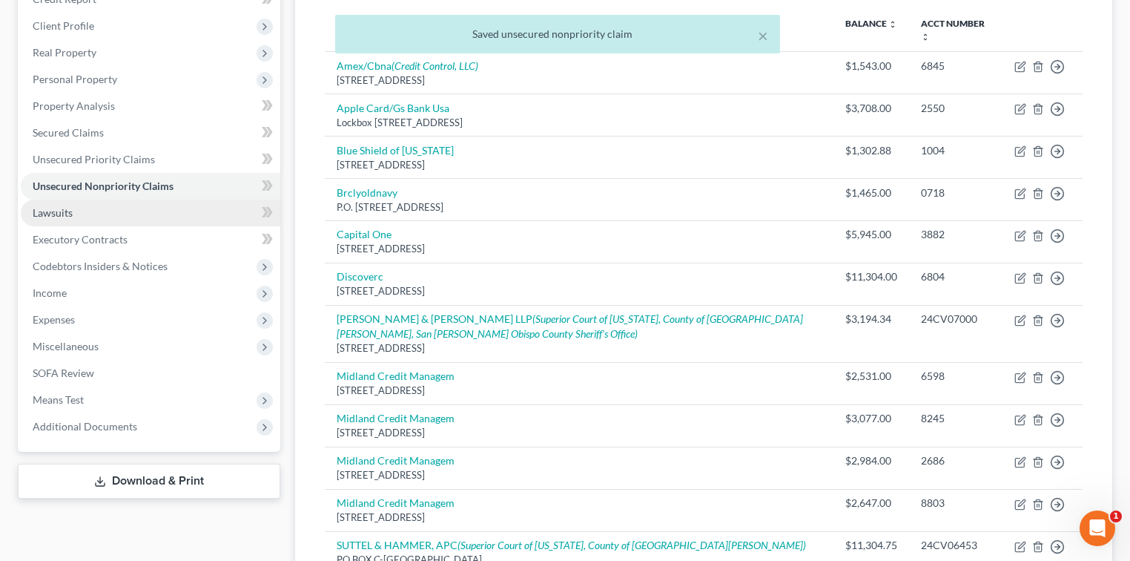
click at [77, 208] on link "Lawsuits" at bounding box center [151, 212] width 260 height 27
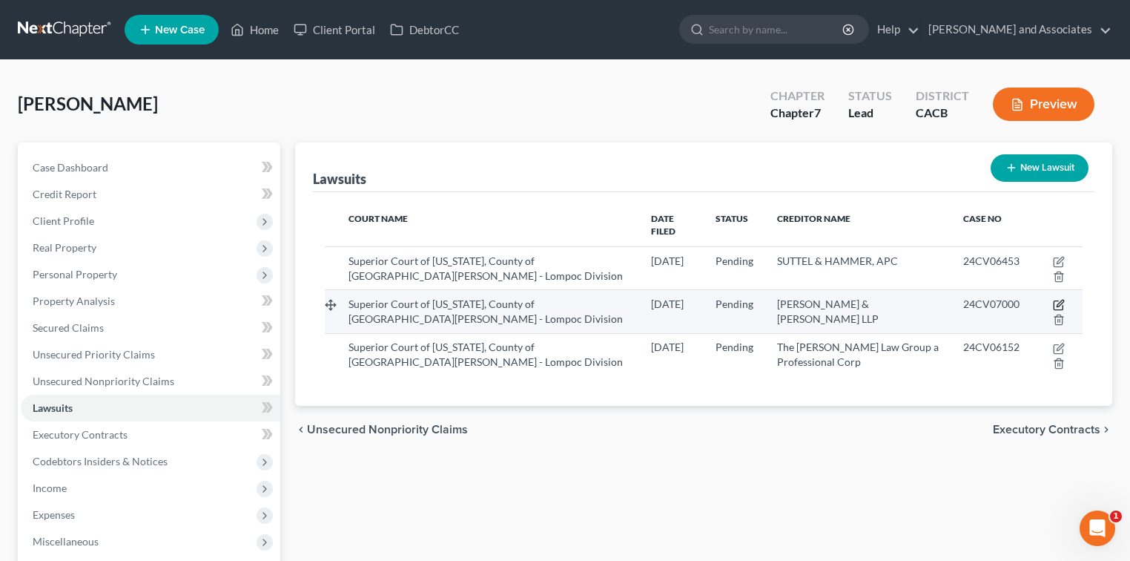
click at [1059, 300] on icon "button" at bounding box center [1060, 303] width 7 height 7
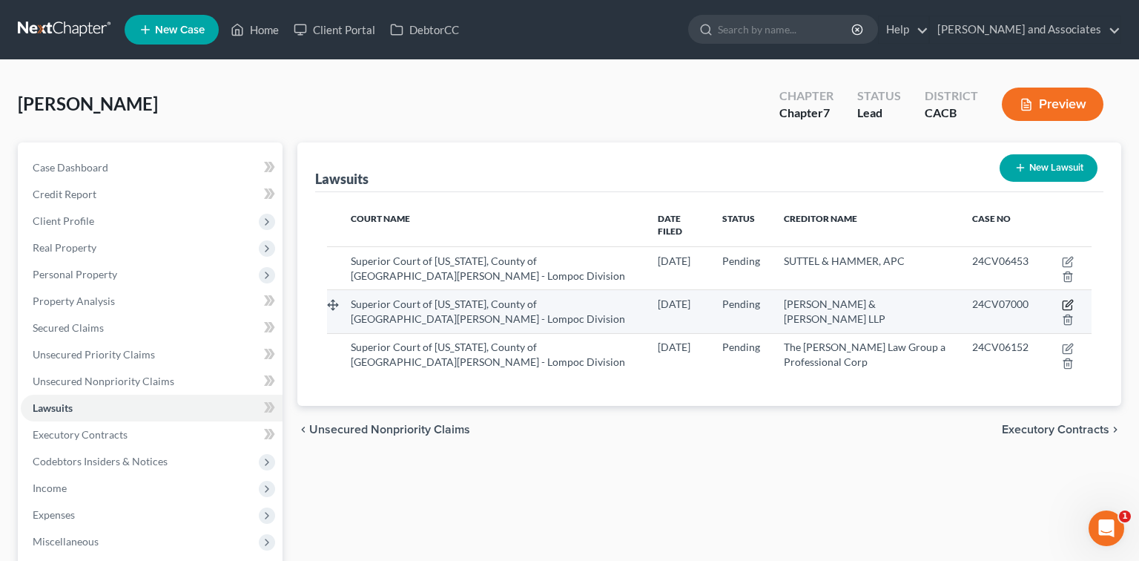
select select "4"
select select "0"
select select "4"
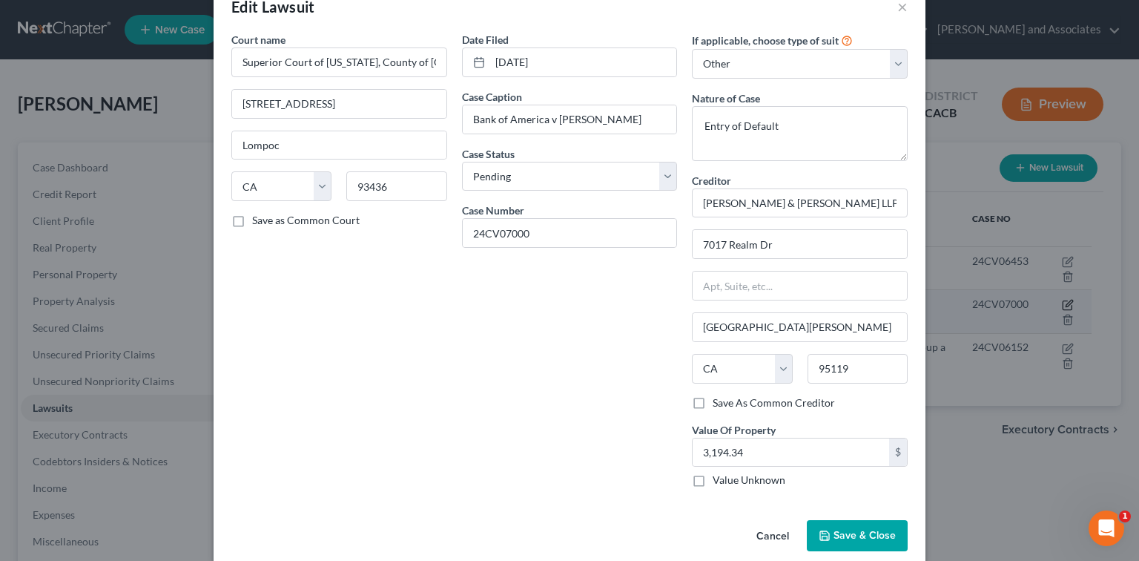
scroll to position [54, 0]
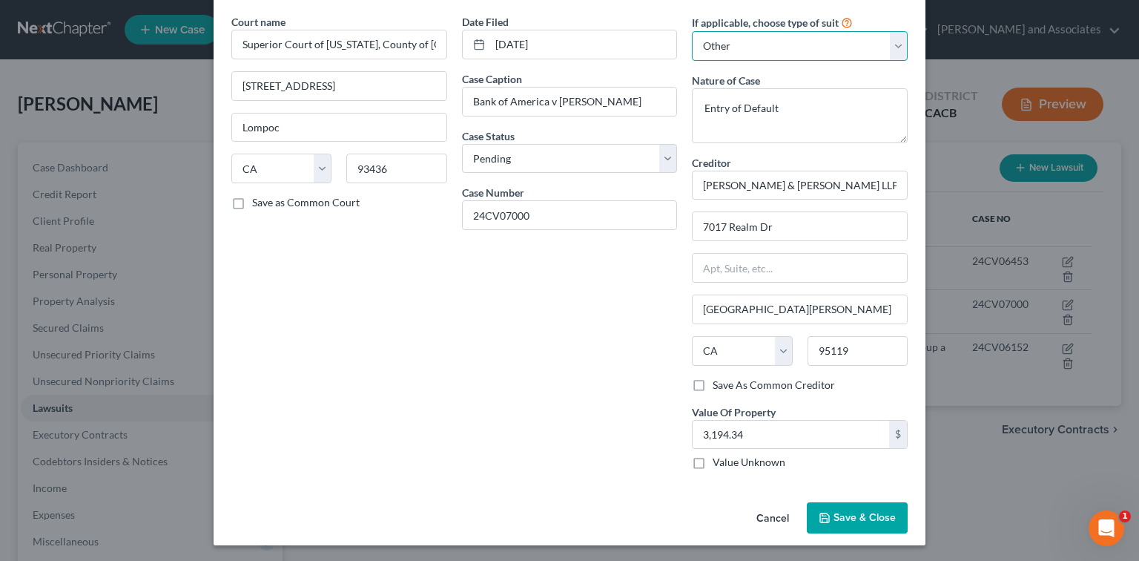
click at [759, 46] on select "Select Repossession Garnishment Foreclosure Attached, Seized, Or Levied Other" at bounding box center [800, 46] width 216 height 30
select select "1"
click at [692, 31] on select "Select Repossession Garnishment Foreclosure Attached, Seized, Or Levied Other" at bounding box center [800, 46] width 216 height 30
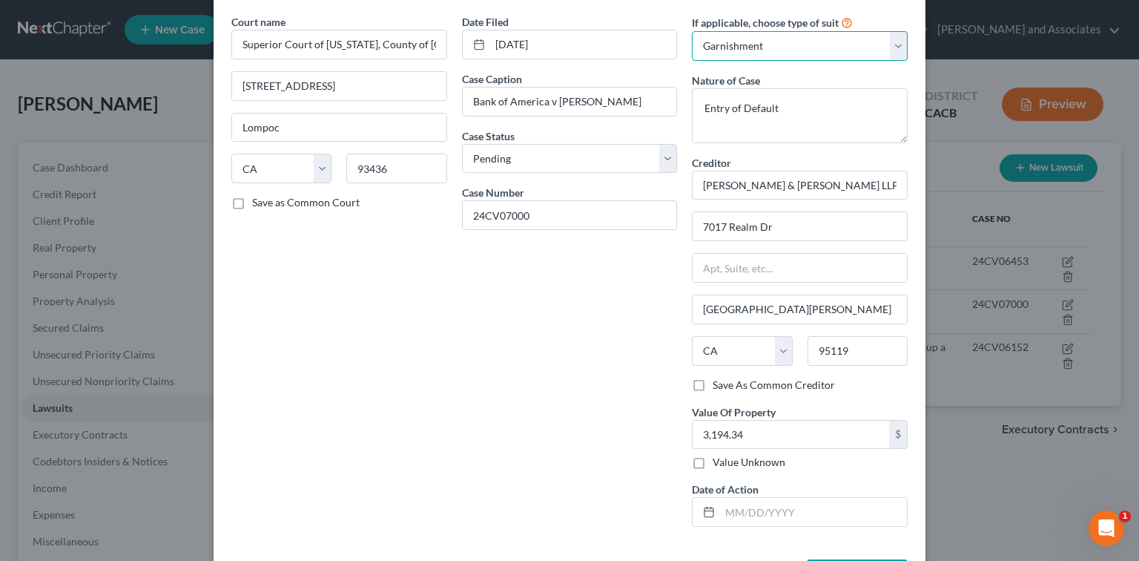
scroll to position [110, 0]
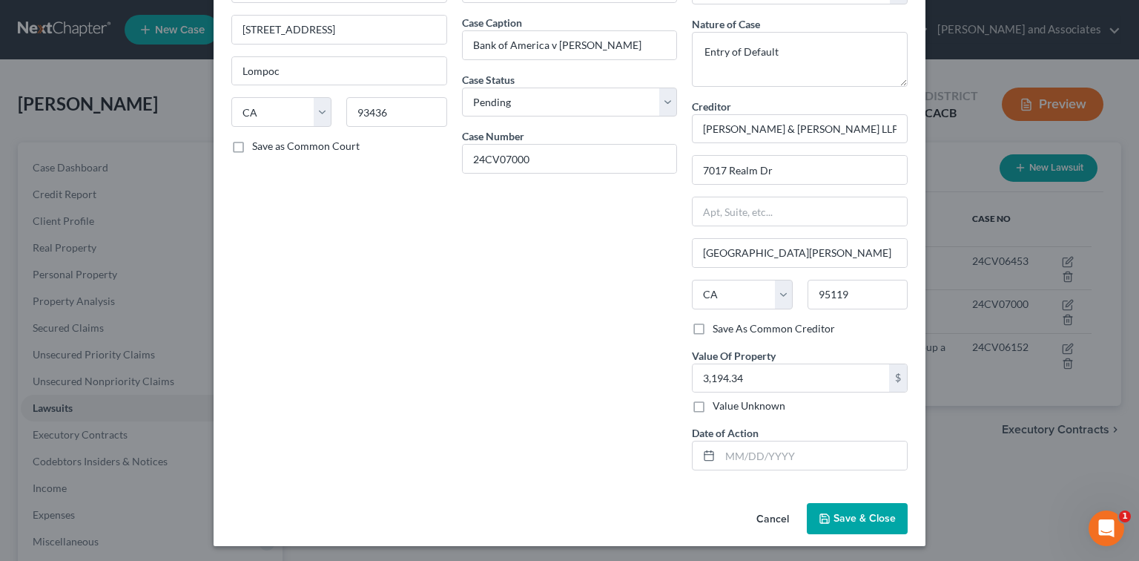
click at [882, 513] on span "Save & Close" at bounding box center [864, 518] width 62 height 13
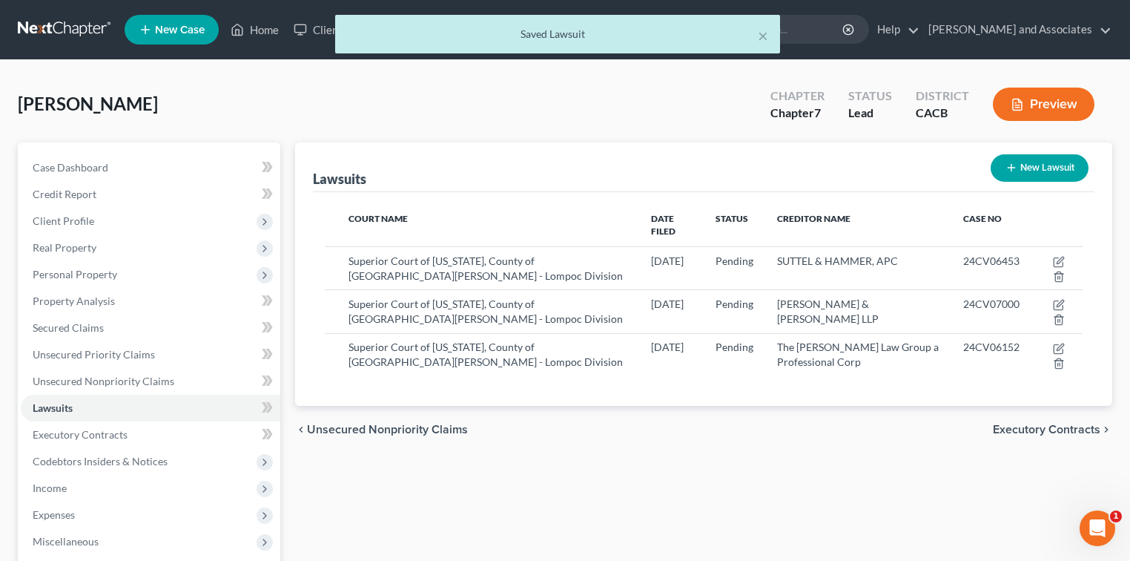
click at [1063, 98] on button "Preview" at bounding box center [1044, 103] width 102 height 33
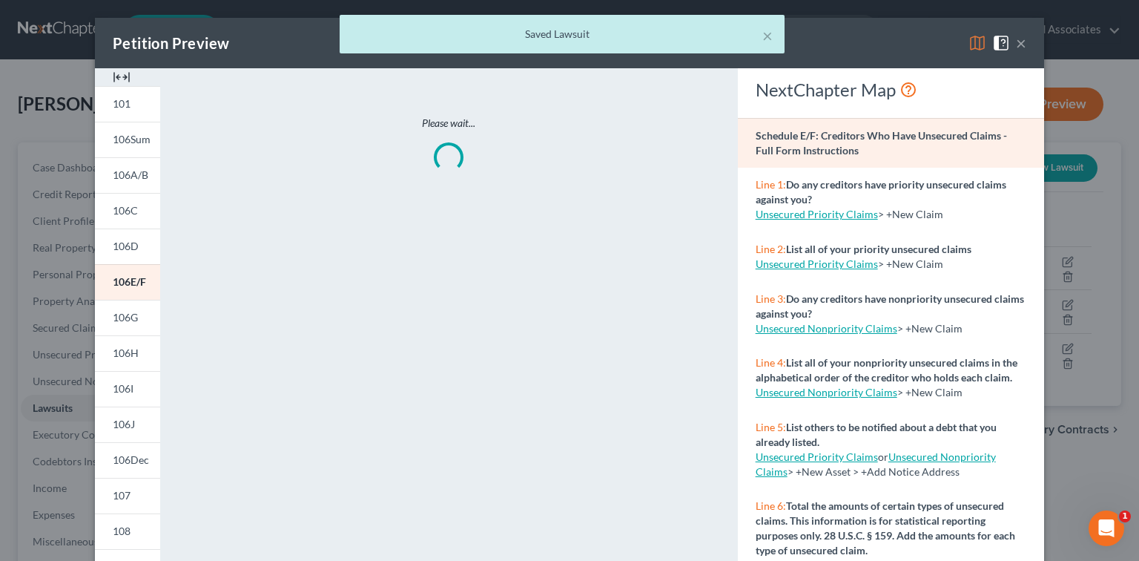
click at [969, 42] on img at bounding box center [977, 43] width 18 height 18
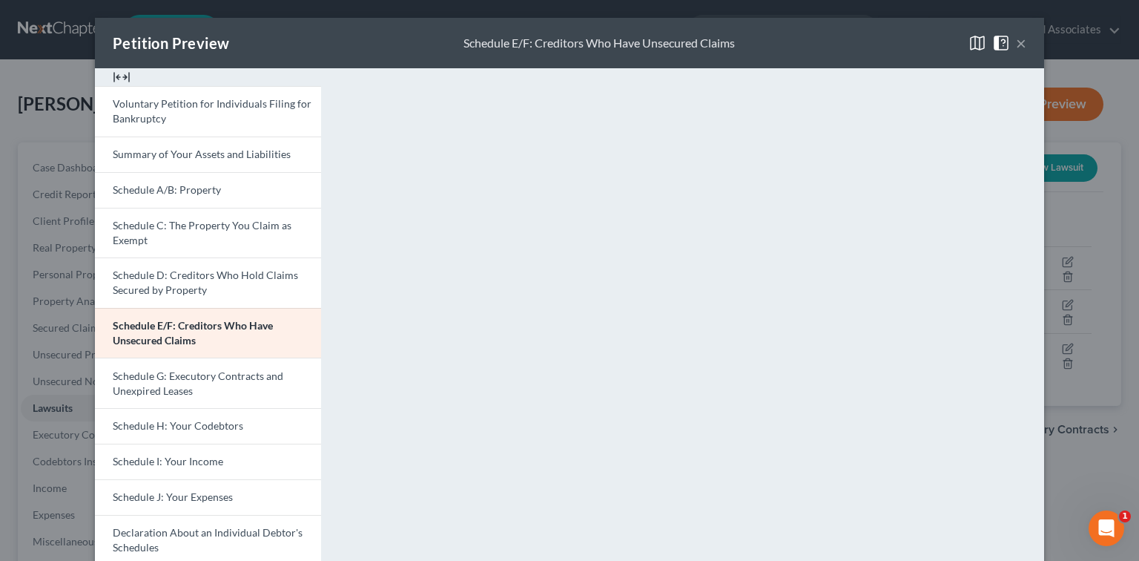
scroll to position [297, 0]
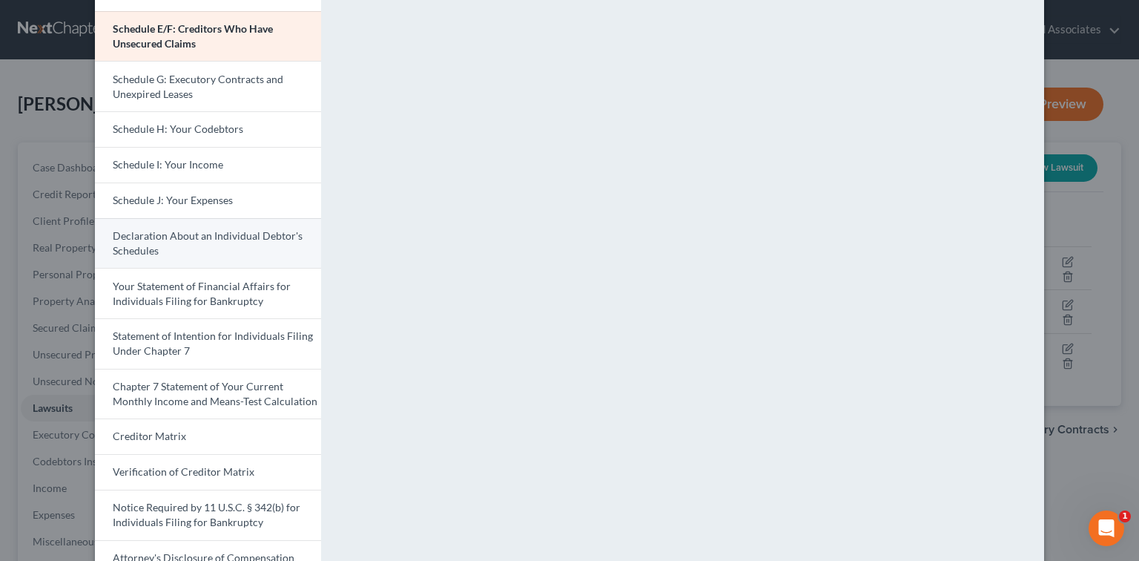
click at [229, 235] on span "Declaration About an Individual Debtor's Schedules" at bounding box center [208, 242] width 190 height 27
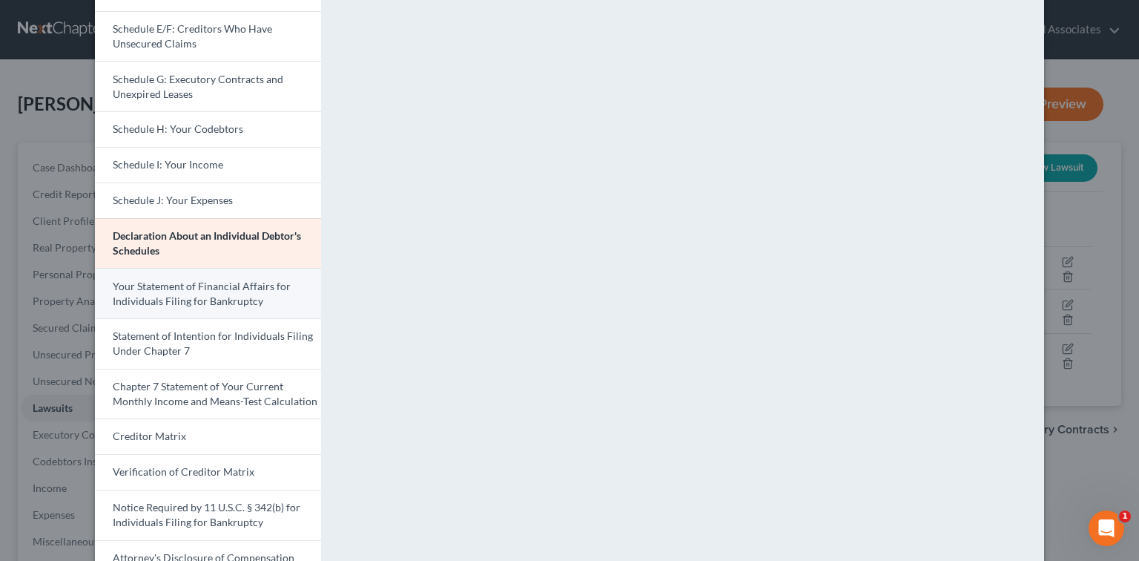
click at [239, 304] on span "Your Statement of Financial Affairs for Individuals Filing for Bankruptcy" at bounding box center [202, 293] width 178 height 27
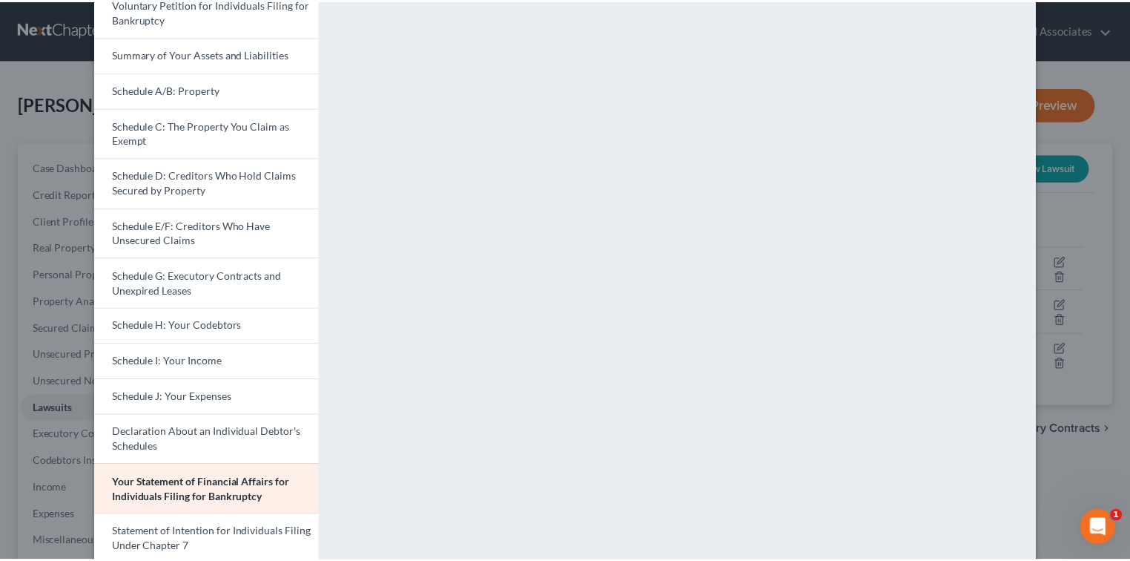
scroll to position [99, 0]
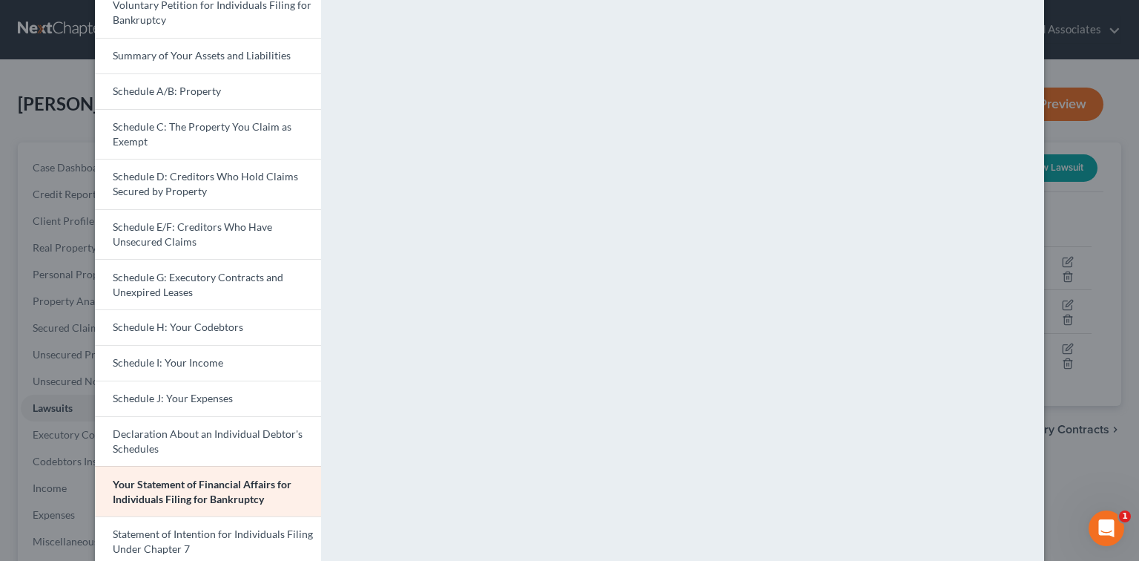
click at [1059, 120] on div "Petition Preview Your Statement of Financial Affairs for Individuals Filing for…" at bounding box center [569, 280] width 1139 height 561
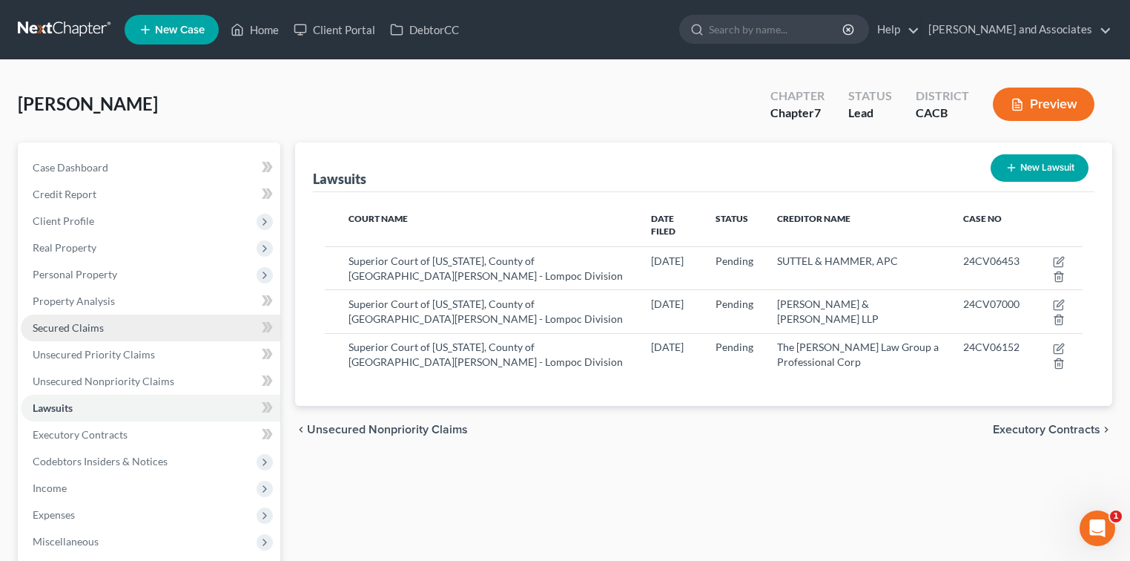
click at [107, 335] on link "Secured Claims" at bounding box center [151, 327] width 260 height 27
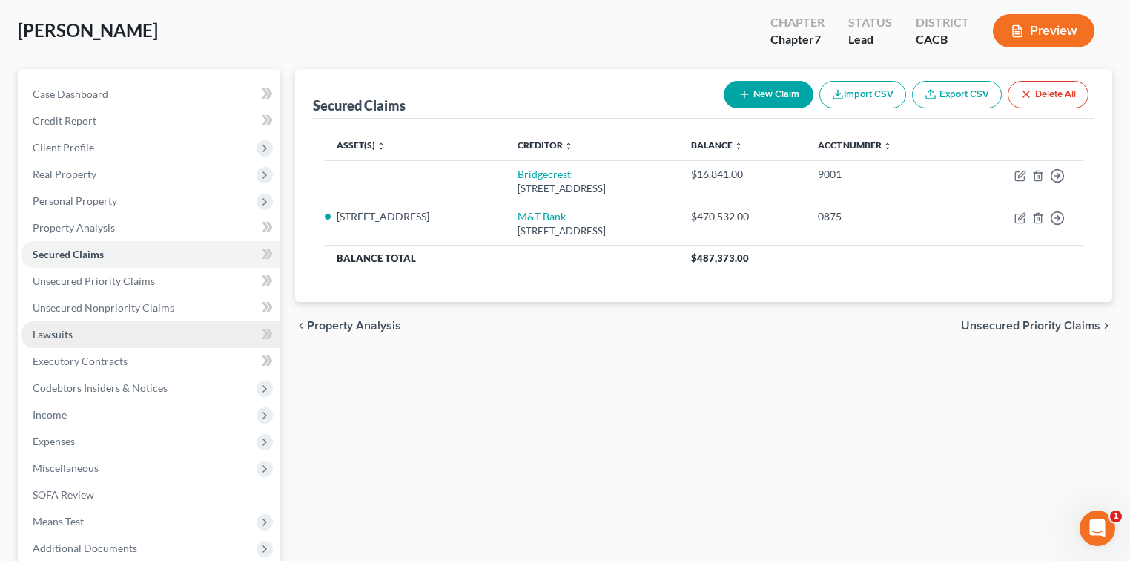
scroll to position [99, 0]
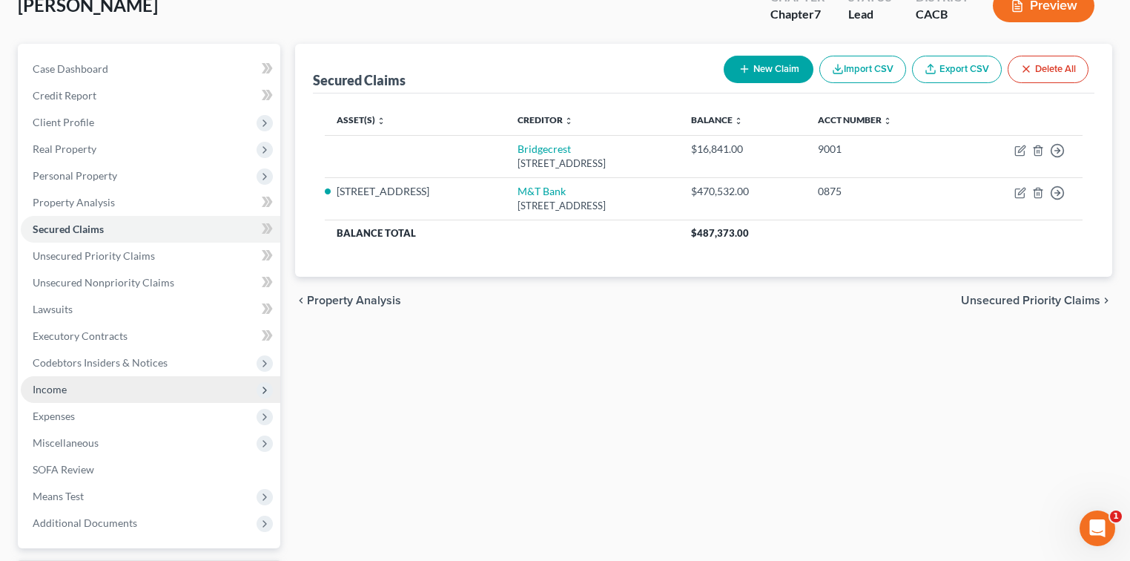
drag, startPoint x: 91, startPoint y: 394, endPoint x: 106, endPoint y: 397, distance: 15.1
click at [91, 394] on span "Income" at bounding box center [151, 389] width 260 height 27
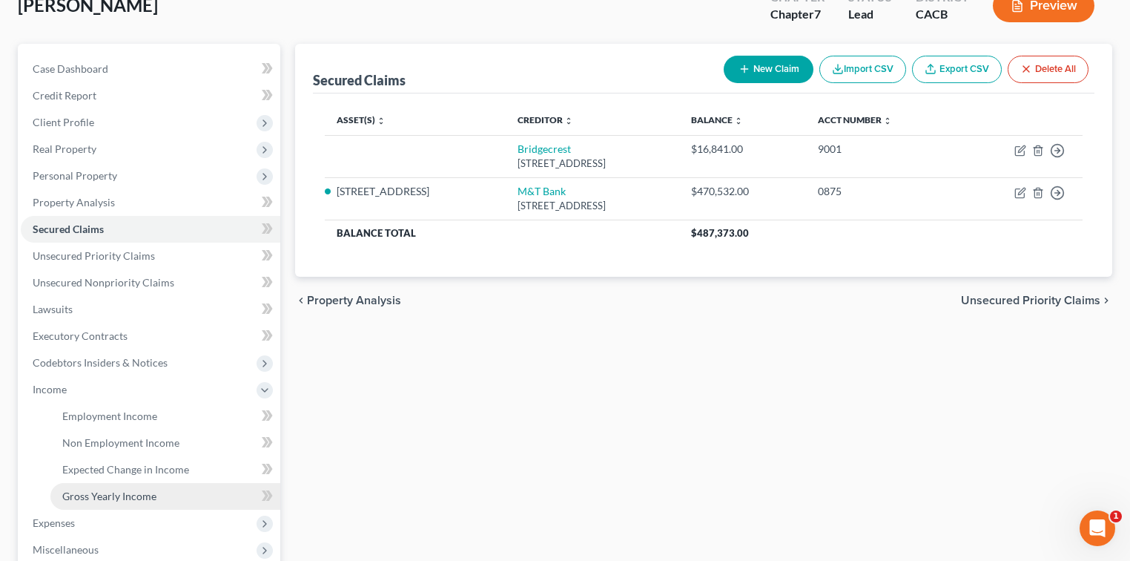
click at [128, 486] on link "Gross Yearly Income" at bounding box center [165, 496] width 230 height 27
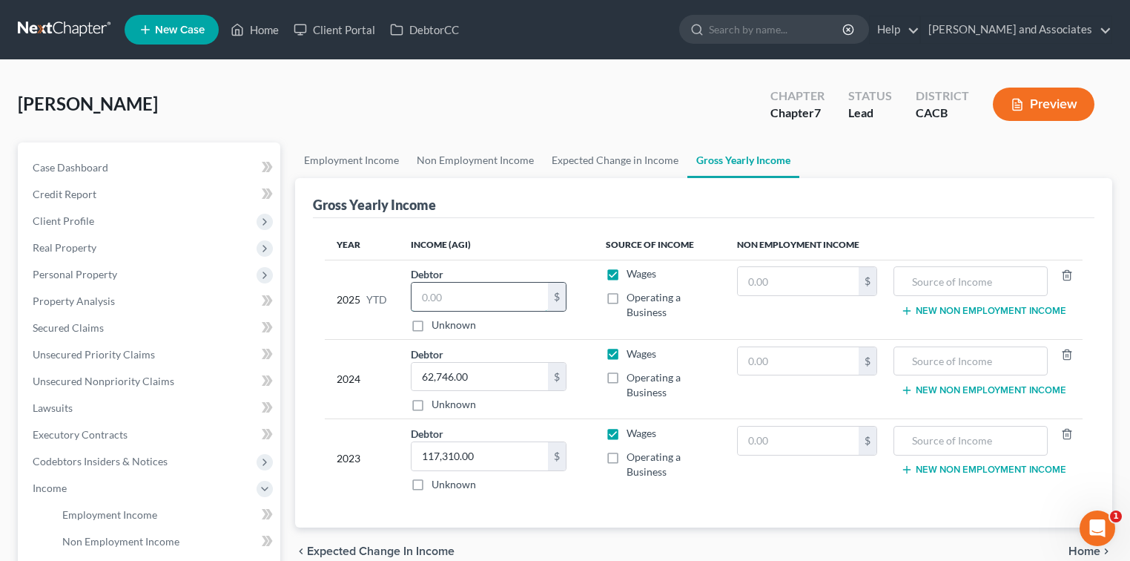
click at [513, 303] on input "text" at bounding box center [480, 296] width 136 height 28
click at [480, 296] on input "65" at bounding box center [480, 296] width 136 height 28
type input "65,969.45"
click at [439, 164] on link "Non Employment Income" at bounding box center [475, 160] width 135 height 36
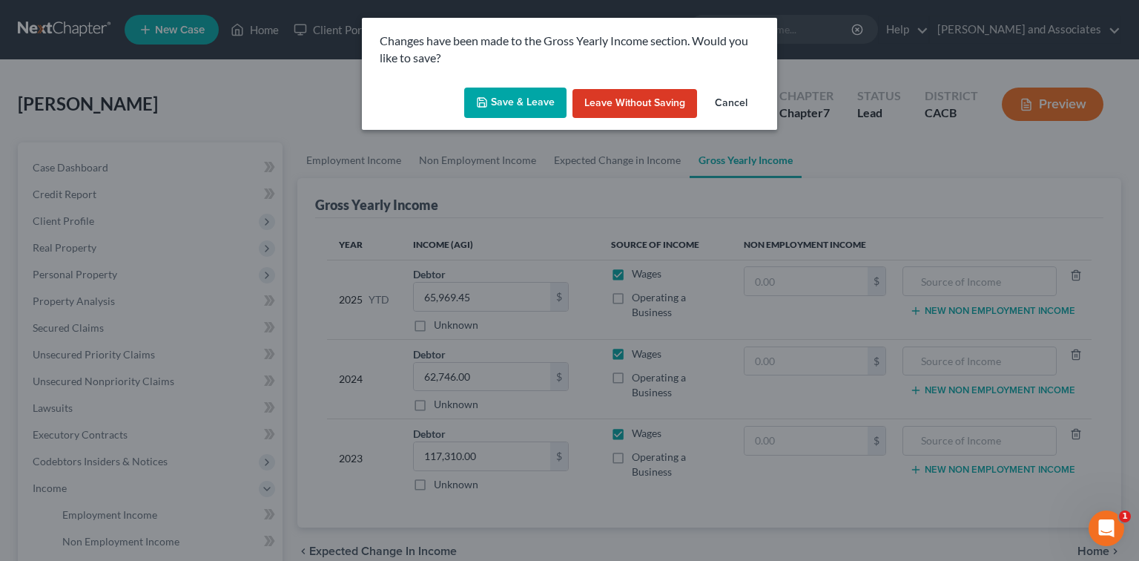
click at [373, 162] on div "Changes have been made to the Gross Yearly Income section. Would you like to sa…" at bounding box center [569, 280] width 1139 height 561
click at [529, 105] on button "Save & Leave" at bounding box center [515, 102] width 102 height 31
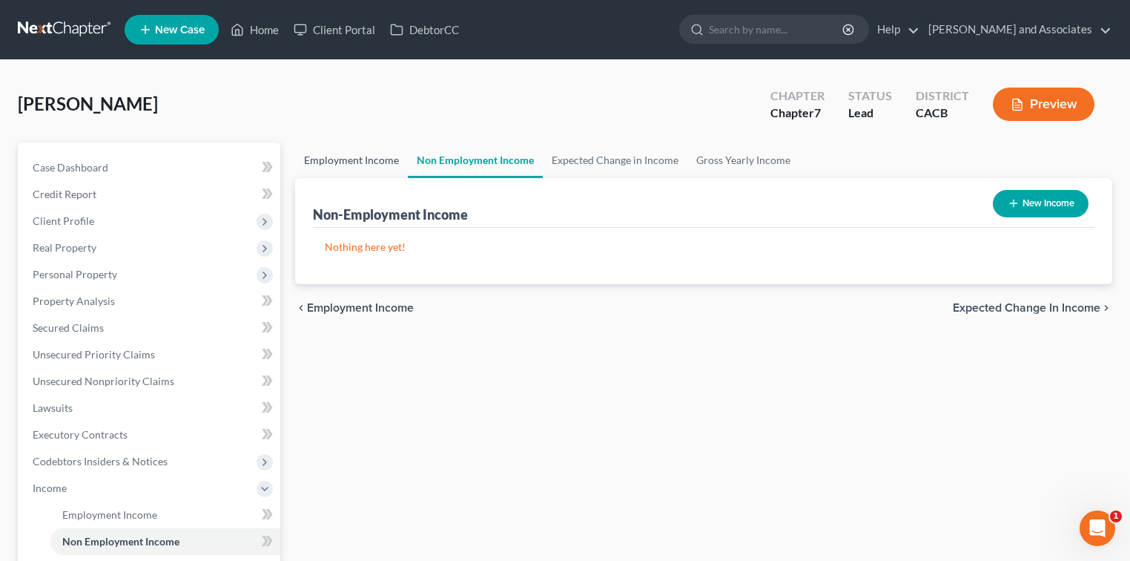
click at [383, 157] on link "Employment Income" at bounding box center [351, 160] width 113 height 36
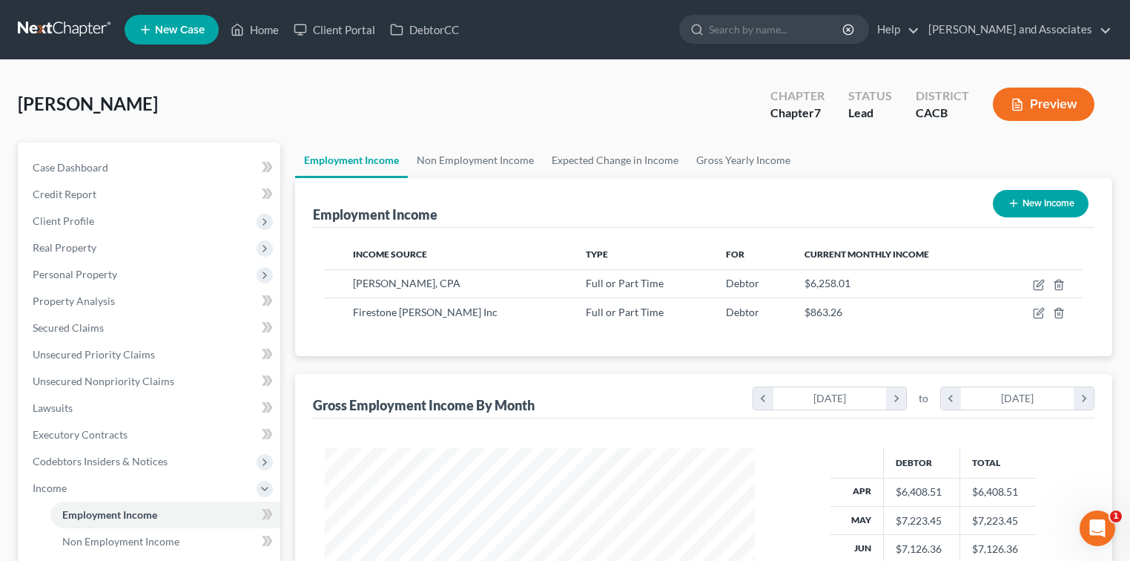
scroll to position [264, 460]
click at [103, 380] on span "Unsecured Nonpriority Claims" at bounding box center [104, 380] width 142 height 13
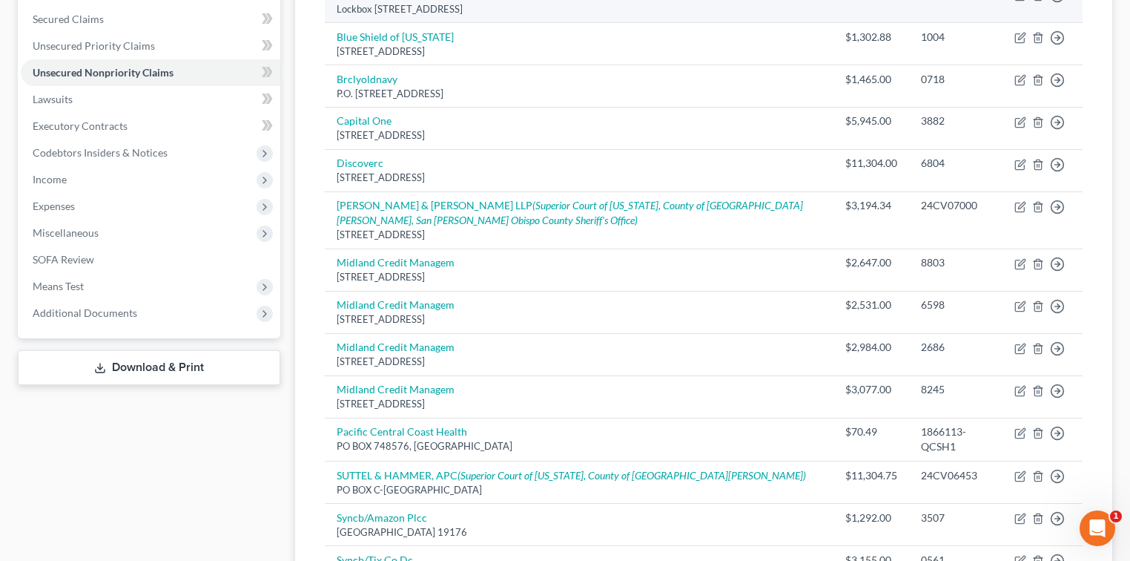
scroll to position [395, 0]
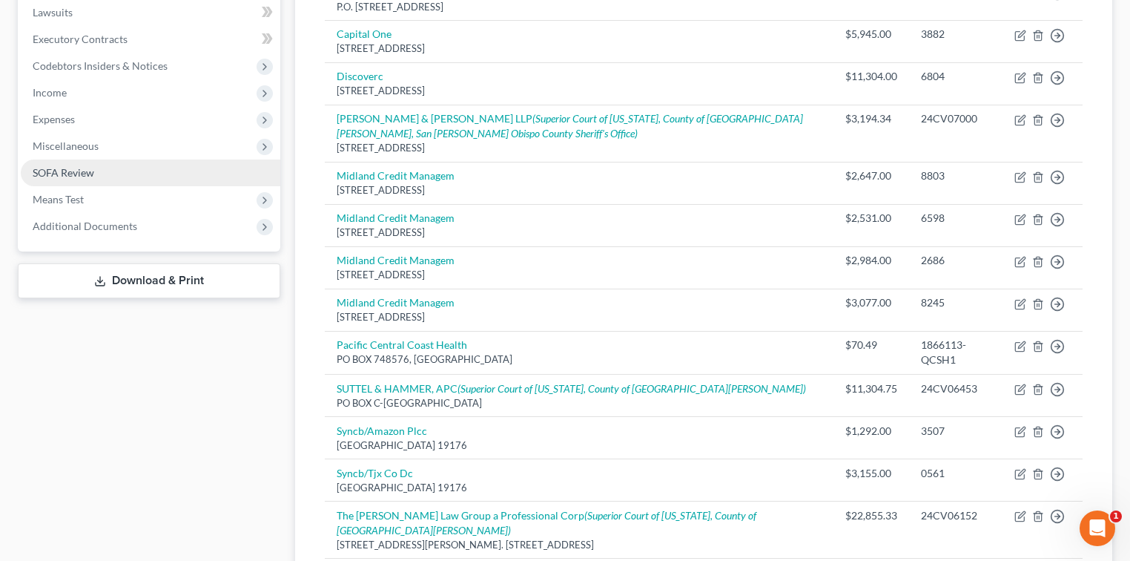
click at [59, 180] on link "SOFA Review" at bounding box center [151, 172] width 260 height 27
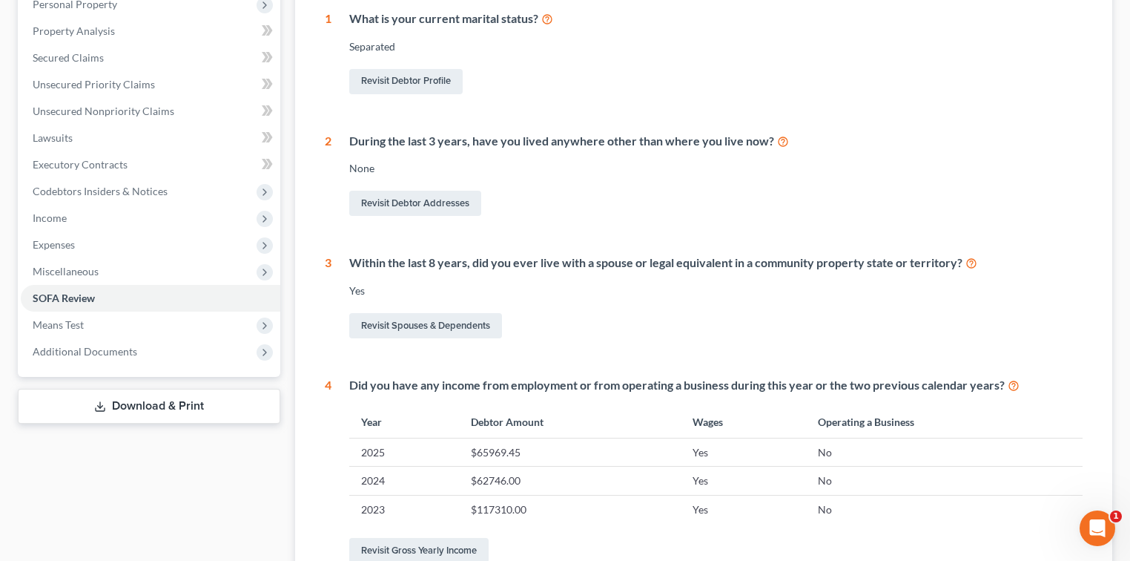
scroll to position [297, 0]
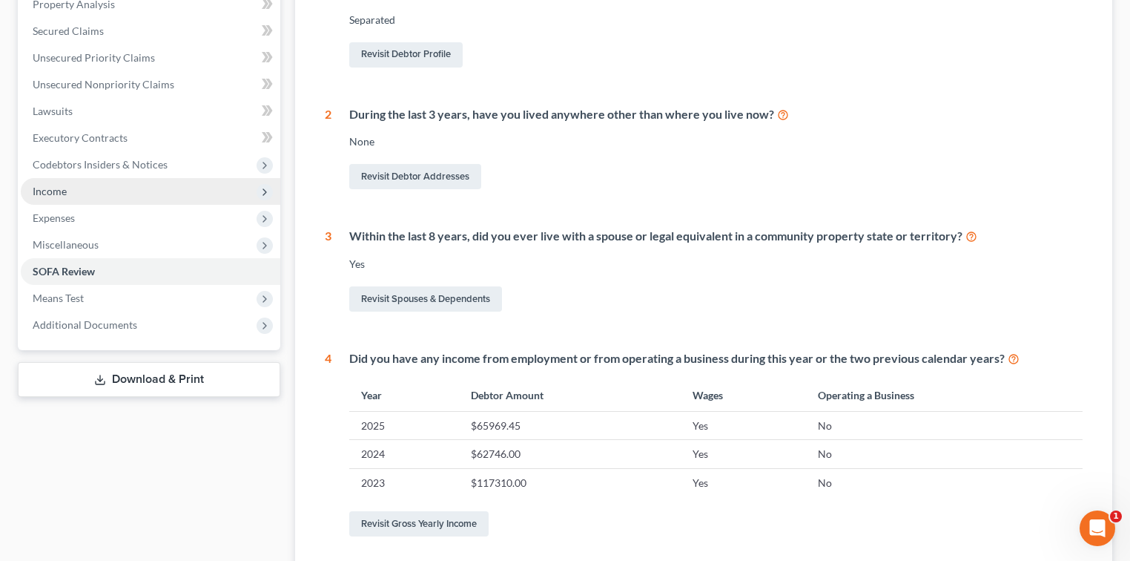
click at [122, 194] on span "Income" at bounding box center [151, 191] width 260 height 27
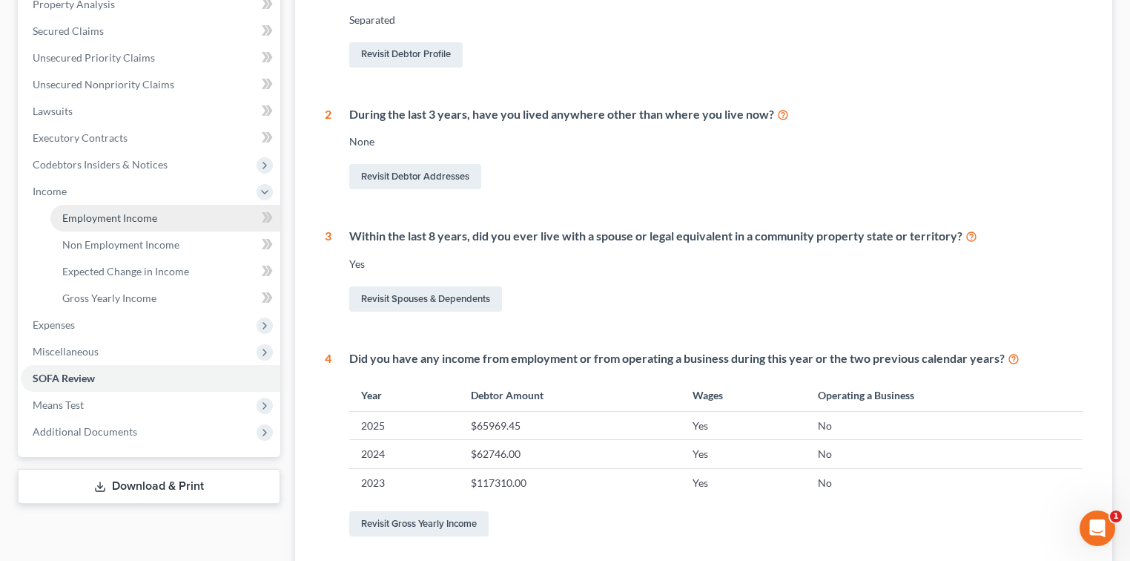
click at [121, 205] on link "Employment Income" at bounding box center [165, 218] width 230 height 27
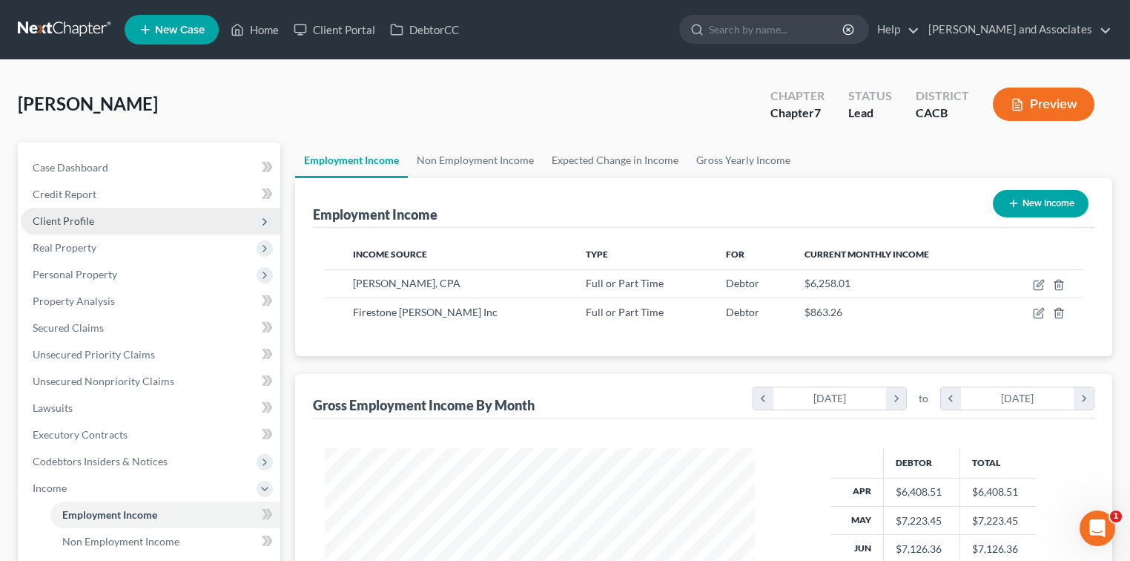
click at [80, 222] on span "Client Profile" at bounding box center [64, 220] width 62 height 13
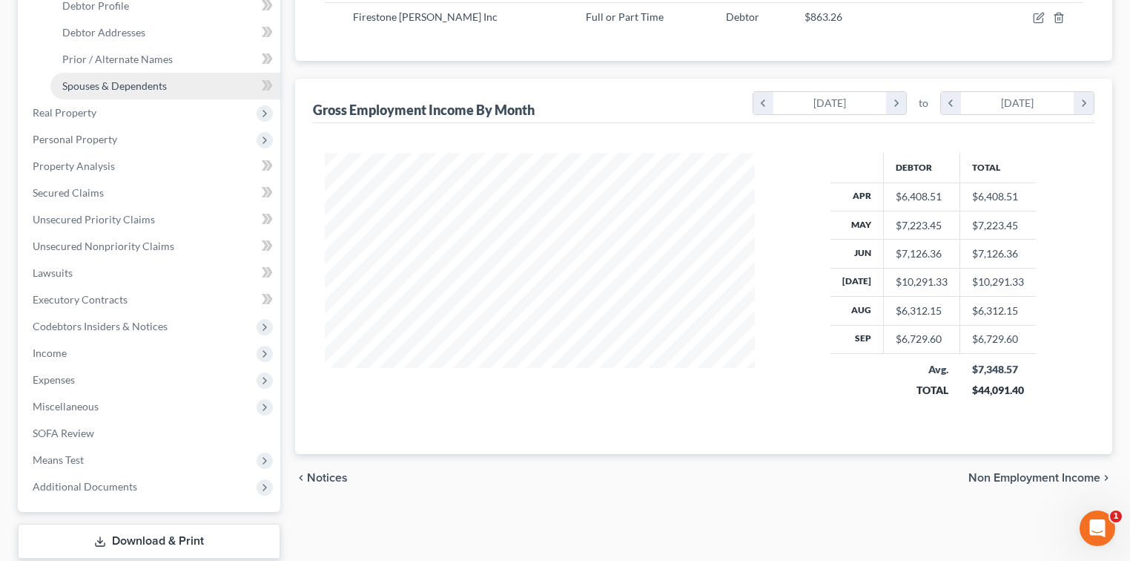
scroll to position [348, 0]
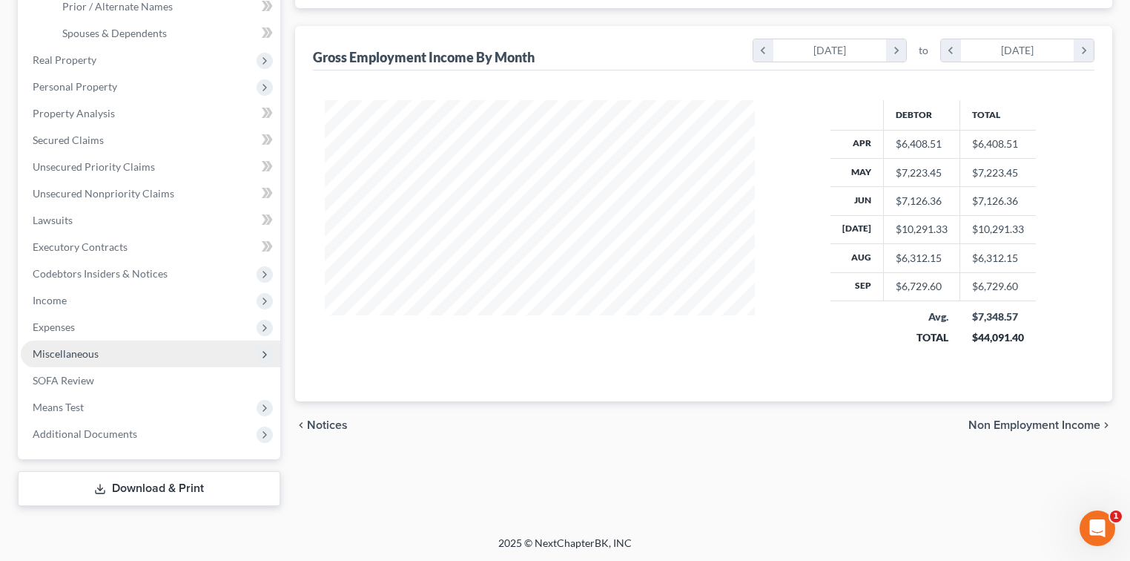
click at [56, 356] on span "Miscellaneous" at bounding box center [66, 353] width 66 height 13
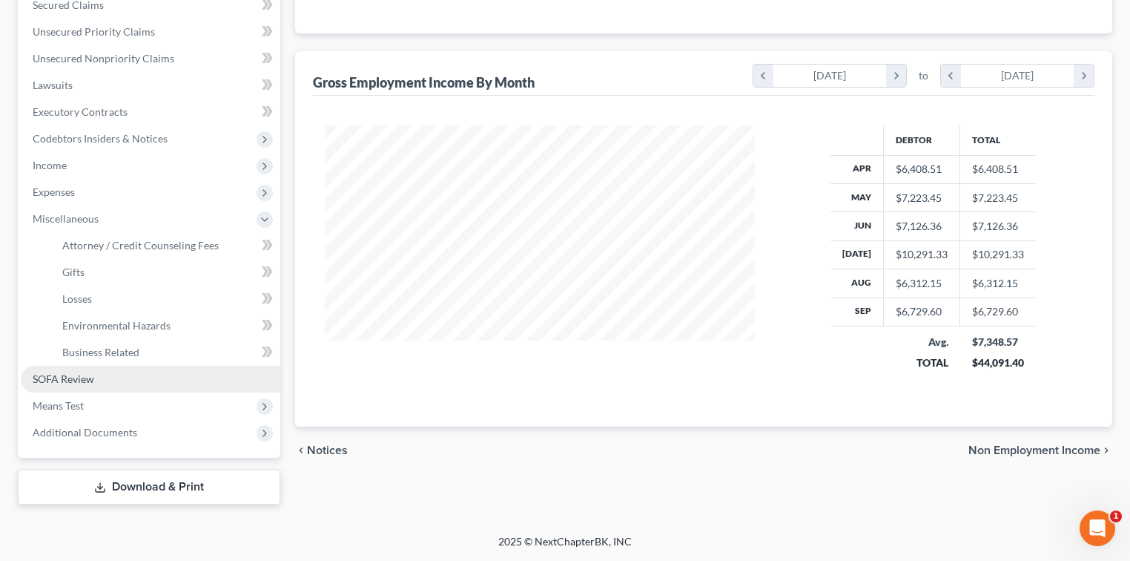
scroll to position [321, 0]
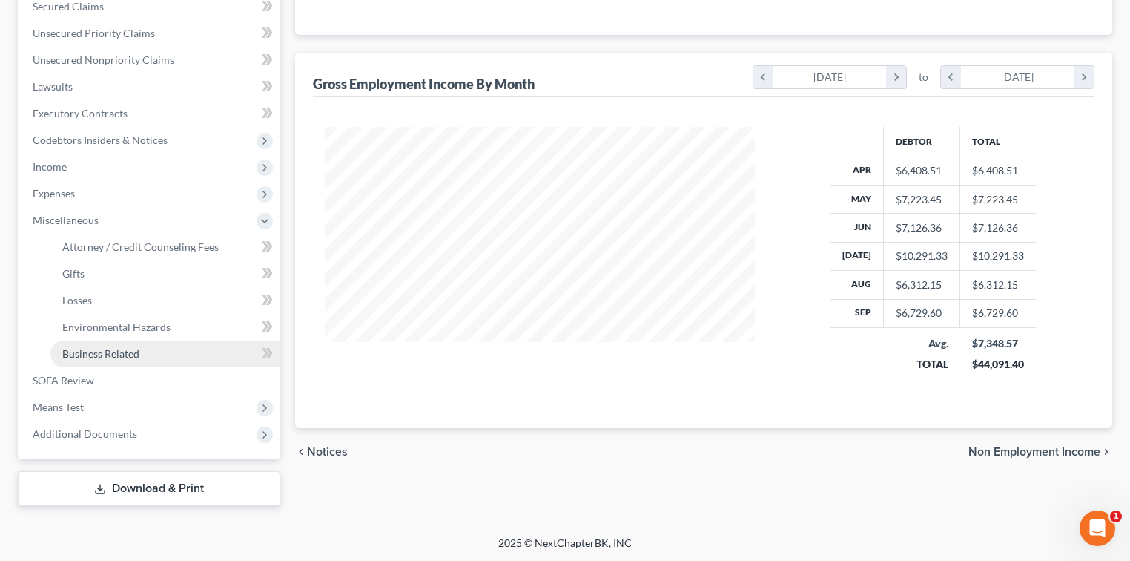
click at [89, 360] on link "Business Related" at bounding box center [165, 353] width 230 height 27
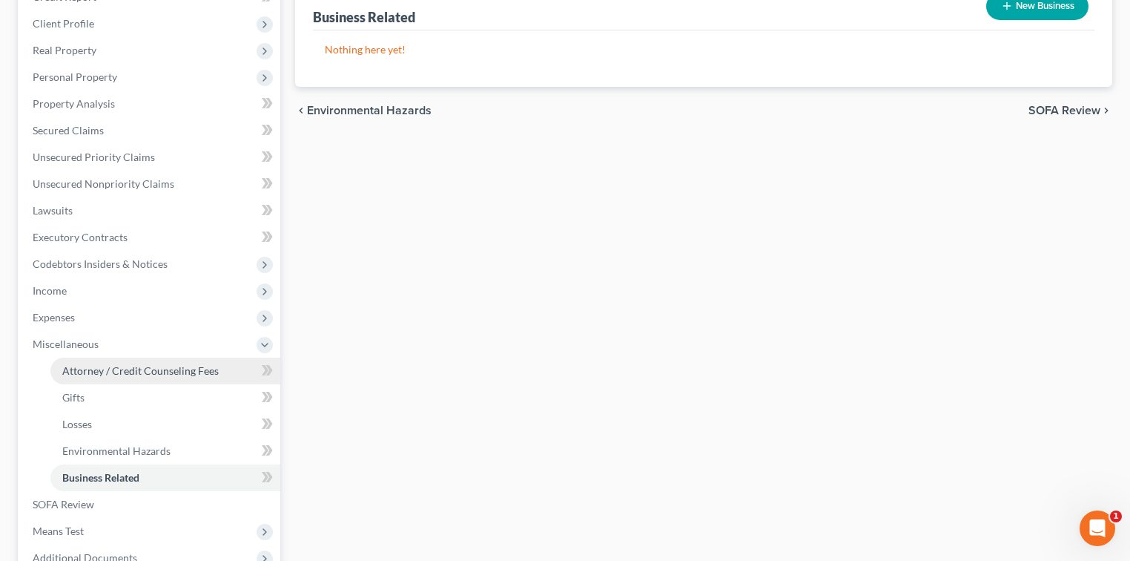
click at [121, 371] on span "Attorney / Credit Counseling Fees" at bounding box center [140, 370] width 156 height 13
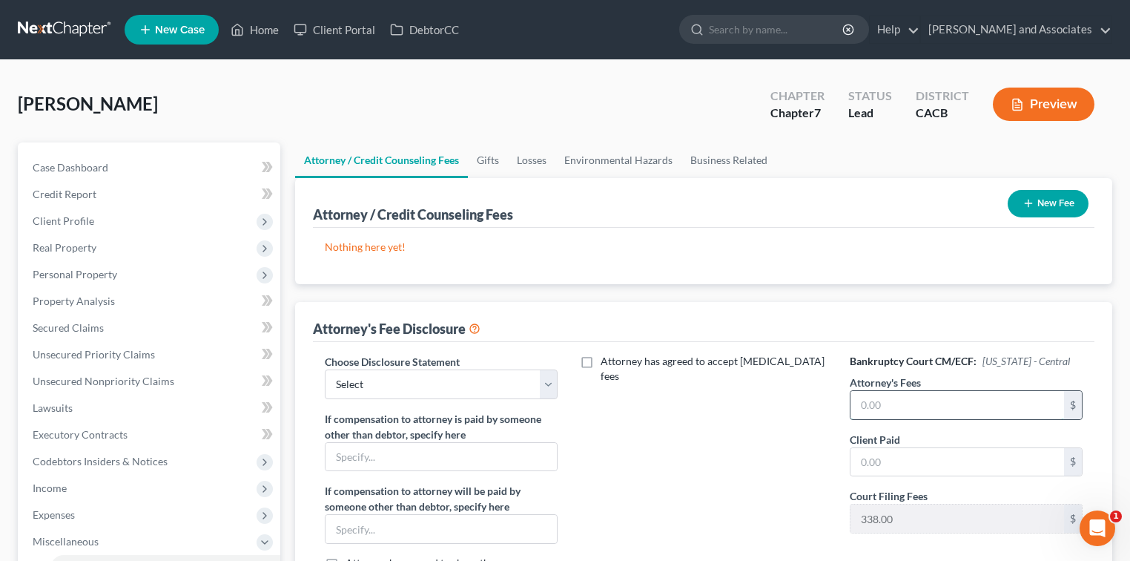
click at [940, 407] on input "text" at bounding box center [957, 405] width 214 height 28
type input "2,000.00"
click at [922, 449] on input "text" at bounding box center [957, 462] width 214 height 28
type input "2,000.00"
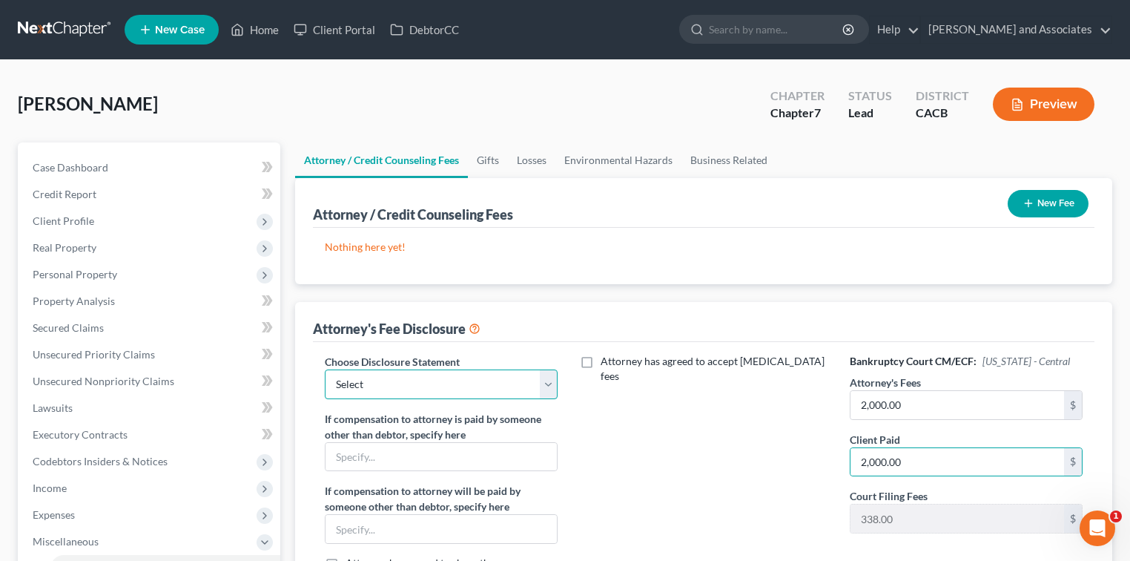
click at [509, 394] on select "Select Disclosure" at bounding box center [441, 384] width 233 height 30
select select "0"
click at [325, 369] on select "Select Disclosure" at bounding box center [441, 384] width 233 height 30
click at [1045, 206] on button "New Fee" at bounding box center [1048, 203] width 81 height 27
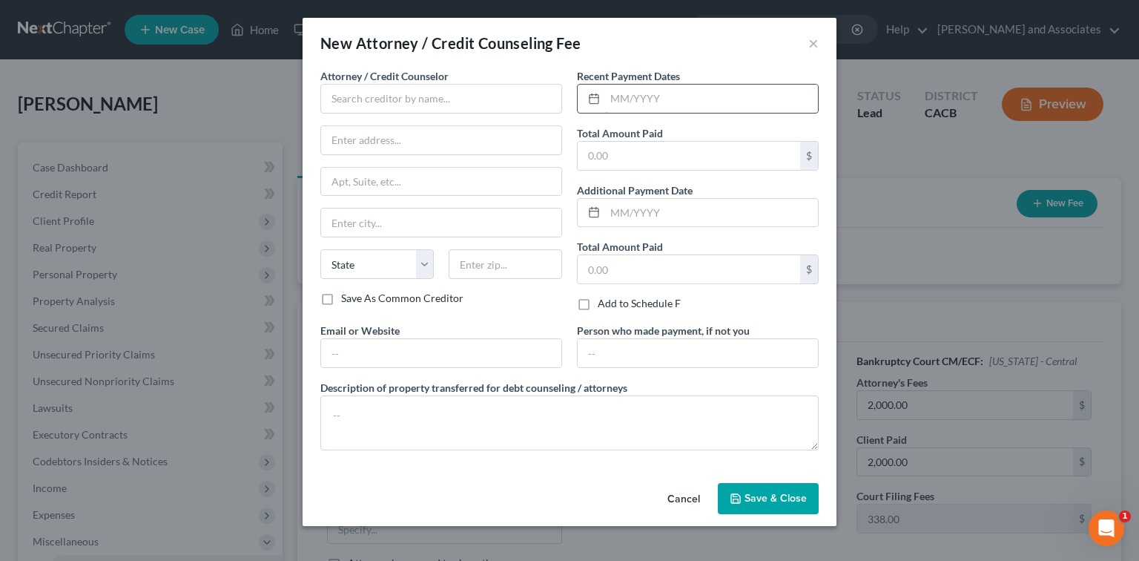
click at [606, 92] on input "text" at bounding box center [711, 99] width 213 height 28
type input "[DATE]"
click at [634, 146] on input "text" at bounding box center [689, 156] width 222 height 28
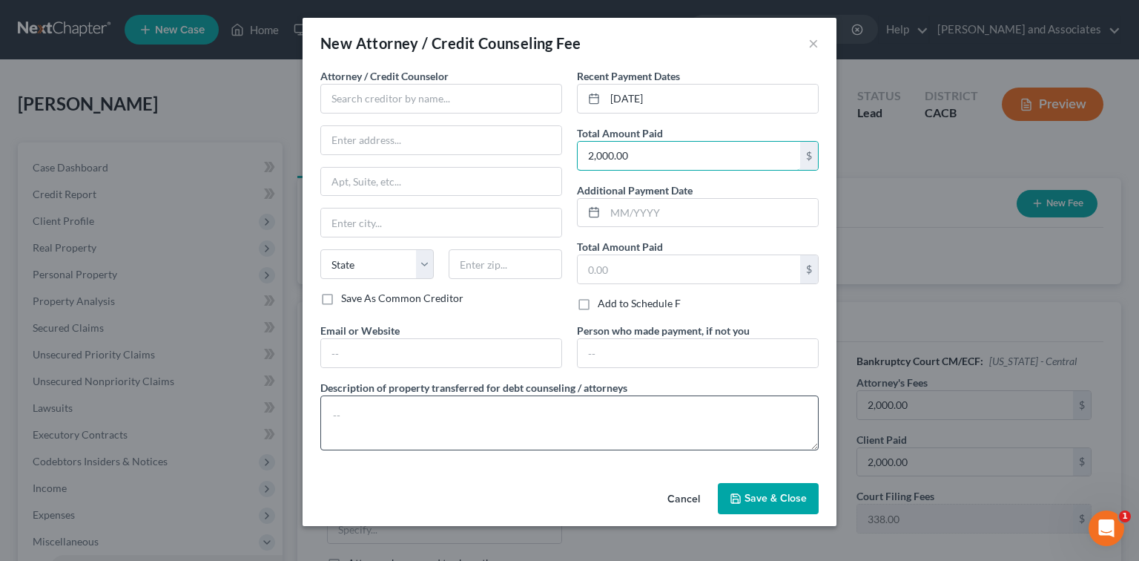
type input "2,000.00"
click at [436, 398] on textarea at bounding box center [569, 422] width 498 height 55
type textarea "Attorney Fees"
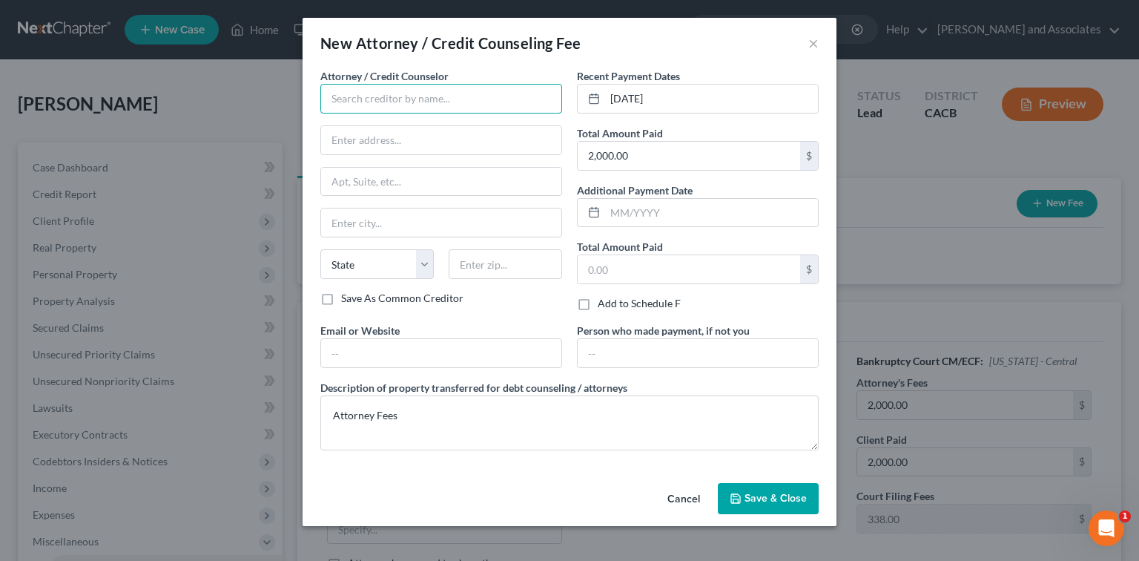
click at [423, 107] on input "text" at bounding box center [441, 99] width 242 height 30
type input "[PERSON_NAME] Associates"
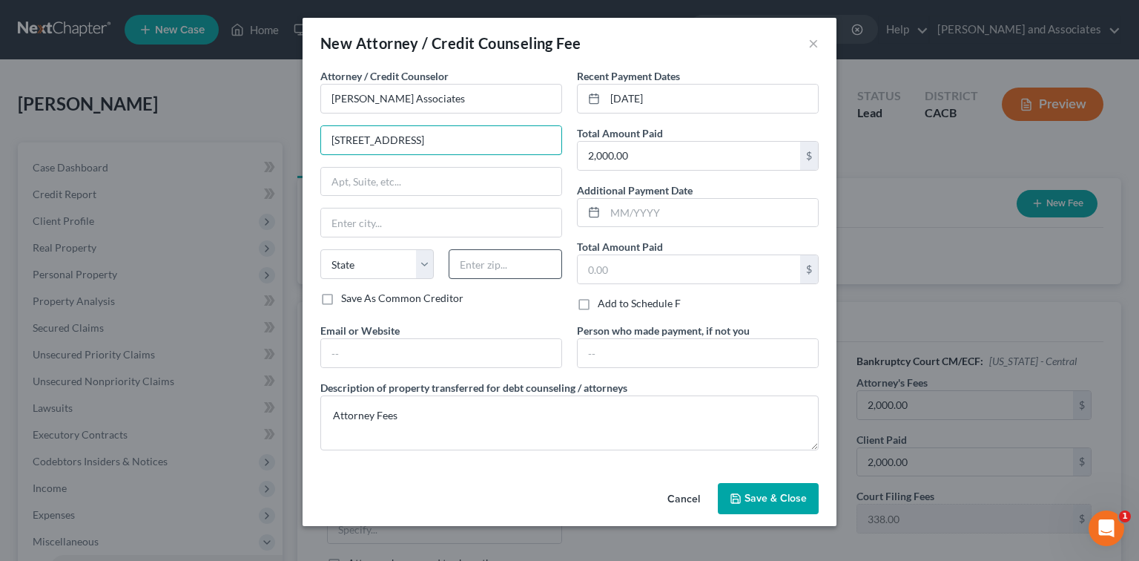
type input "[STREET_ADDRESS]"
click at [483, 250] on input "text" at bounding box center [505, 264] width 113 height 30
type input "93454"
click at [528, 205] on div "Attorney / Credit Counselor * [PERSON_NAME] Associates [STREET_ADDRESS][GEOGRAP…" at bounding box center [441, 179] width 242 height 222
type input "Santa [PERSON_NAME]"
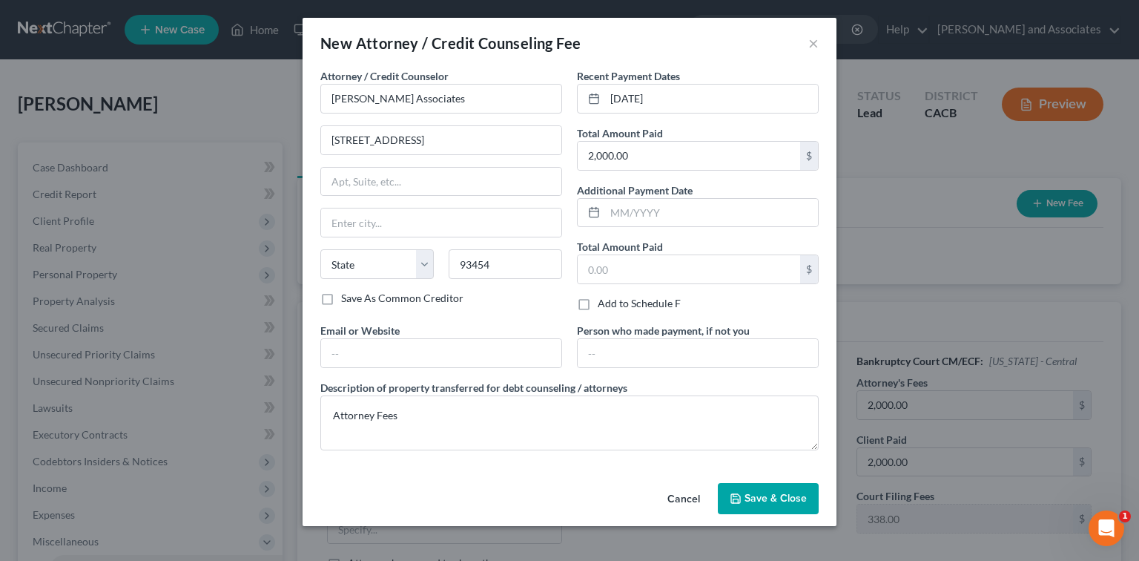
select select "4"
click at [542, 148] on input "[STREET_ADDRESS]" at bounding box center [441, 140] width 240 height 28
click at [777, 492] on span "Save & Close" at bounding box center [775, 498] width 62 height 13
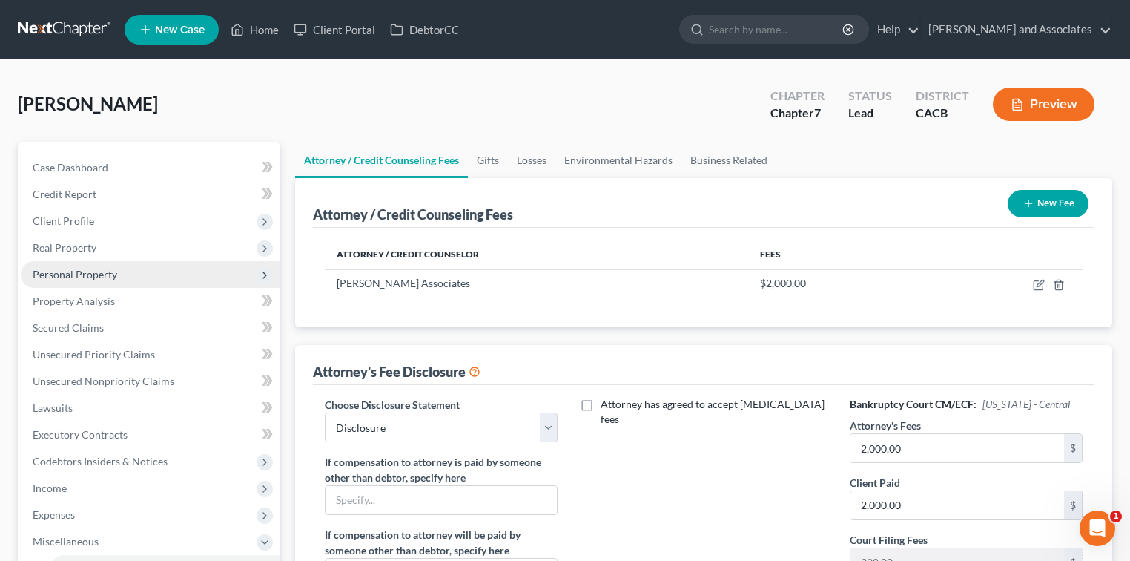
click at [82, 271] on span "Personal Property" at bounding box center [75, 274] width 85 height 13
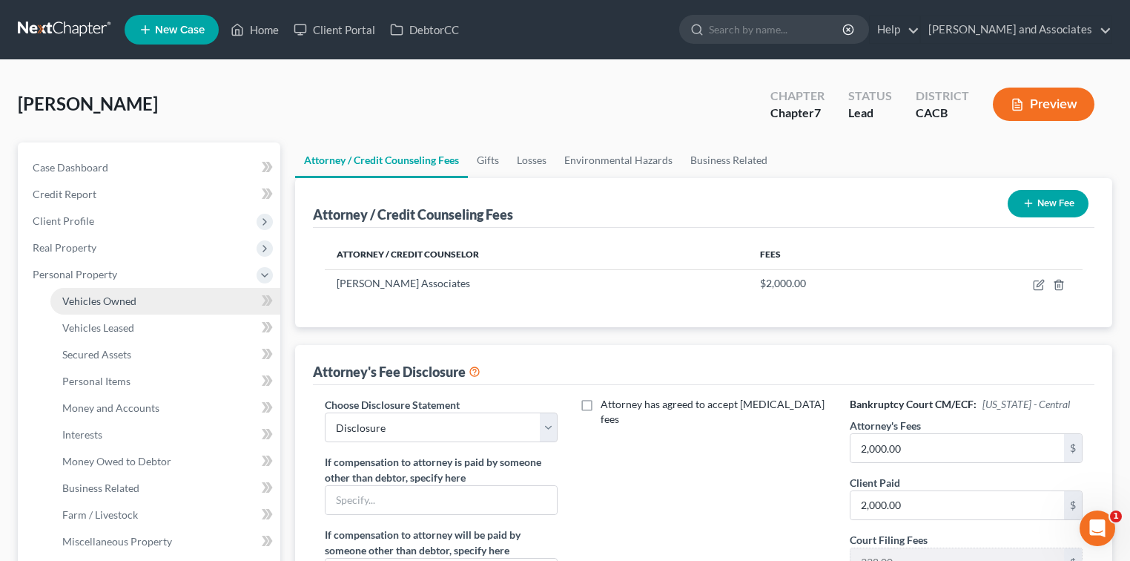
click at [139, 294] on link "Vehicles Owned" at bounding box center [165, 301] width 230 height 27
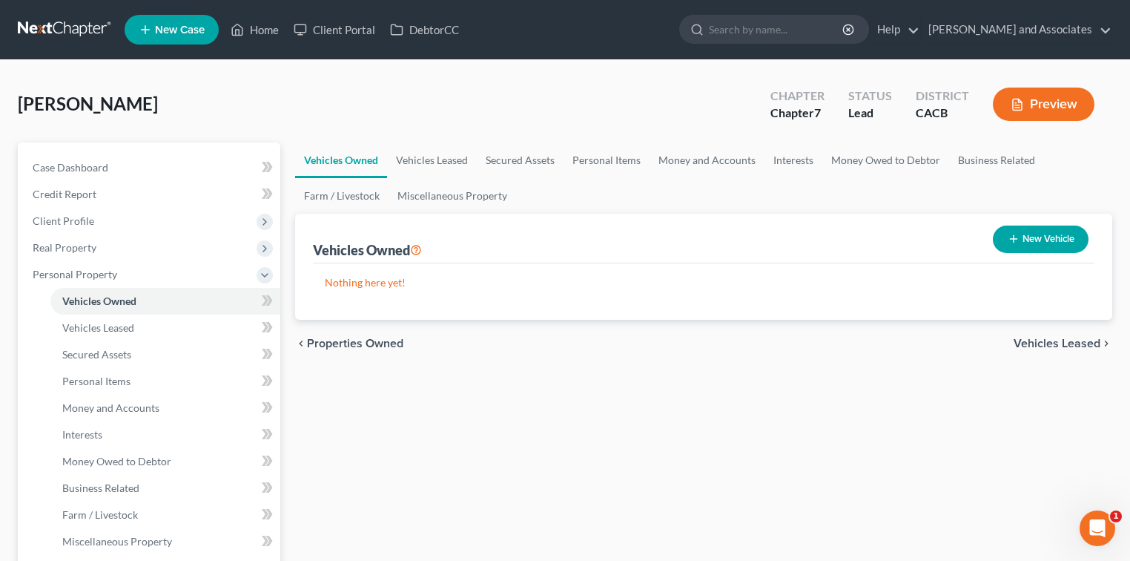
click at [1059, 244] on button "New Vehicle" at bounding box center [1041, 238] width 96 height 27
select select "0"
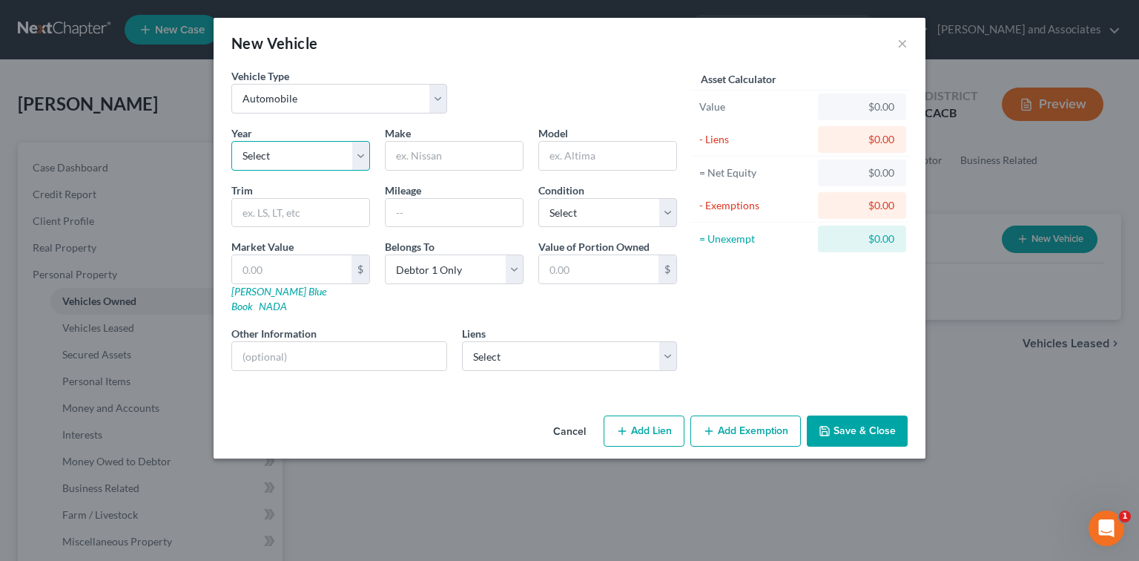
click at [347, 157] on select "Select 2026 2025 2024 2023 2022 2021 2020 2019 2018 2017 2016 2015 2014 2013 20…" at bounding box center [300, 156] width 139 height 30
click at [231, 141] on select "Select 2026 2025 2024 2023 2022 2021 2020 2019 2018 2017 2016 2015 2014 2013 20…" at bounding box center [300, 156] width 139 height 30
click at [401, 153] on input "text" at bounding box center [454, 156] width 137 height 28
click at [338, 152] on select "Select 2026 2025 2024 2023 2022 2021 2020 2019 2018 2017 2016 2015 2014 2013 20…" at bounding box center [300, 156] width 139 height 30
select select "19"
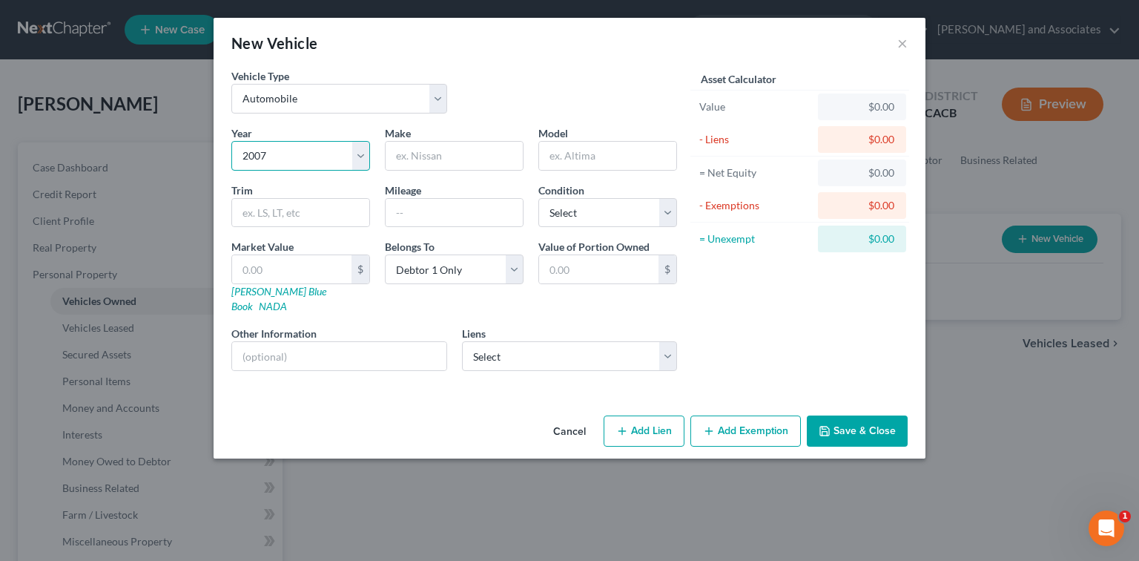
click at [231, 141] on select "Select 2026 2025 2024 2023 2022 2021 2020 2019 2018 2017 2016 2015 2014 2013 20…" at bounding box center [300, 156] width 139 height 30
click at [466, 145] on input "text" at bounding box center [454, 156] width 137 height 28
type input "Dodge"
click at [606, 158] on input "text" at bounding box center [607, 156] width 137 height 28
paste input "dodge caravan"
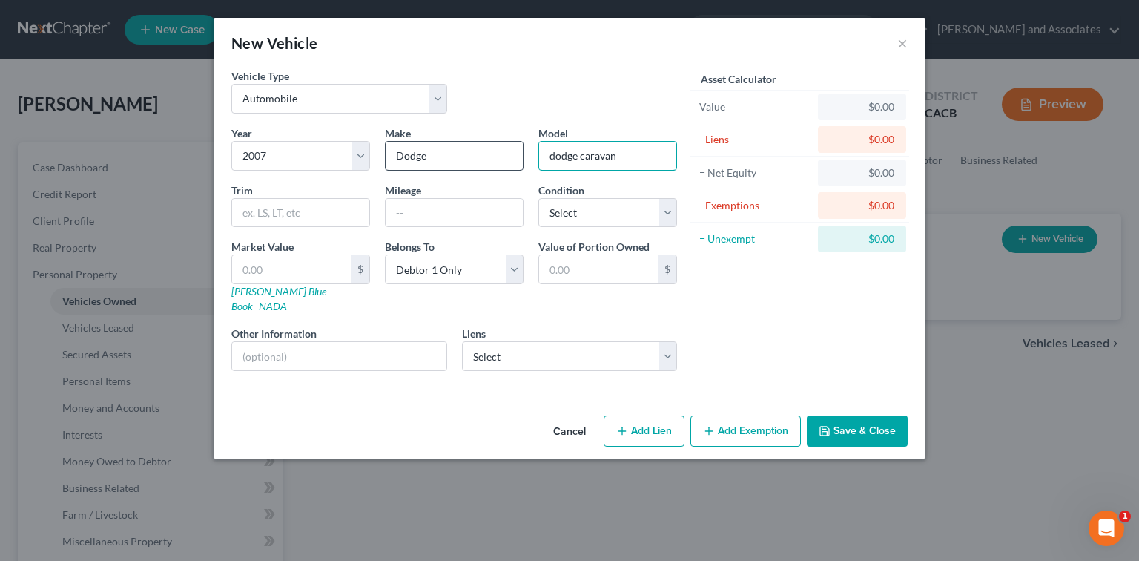
drag, startPoint x: 584, startPoint y: 156, endPoint x: 483, endPoint y: 147, distance: 100.5
click at [482, 153] on div "Year Select 2026 2025 2024 2023 2022 2021 2020 2019 2018 2017 2016 2015 2014 20…" at bounding box center [454, 253] width 460 height 257
type input "Caravan"
click at [859, 425] on button "Save & Close" at bounding box center [857, 430] width 101 height 31
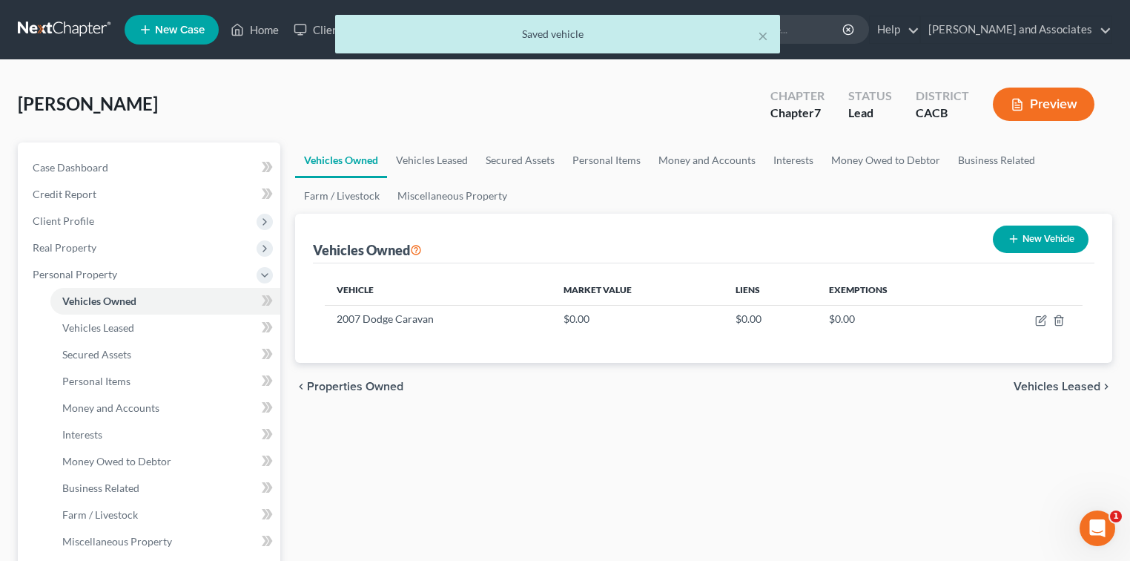
click at [1037, 232] on button "New Vehicle" at bounding box center [1041, 238] width 96 height 27
select select "0"
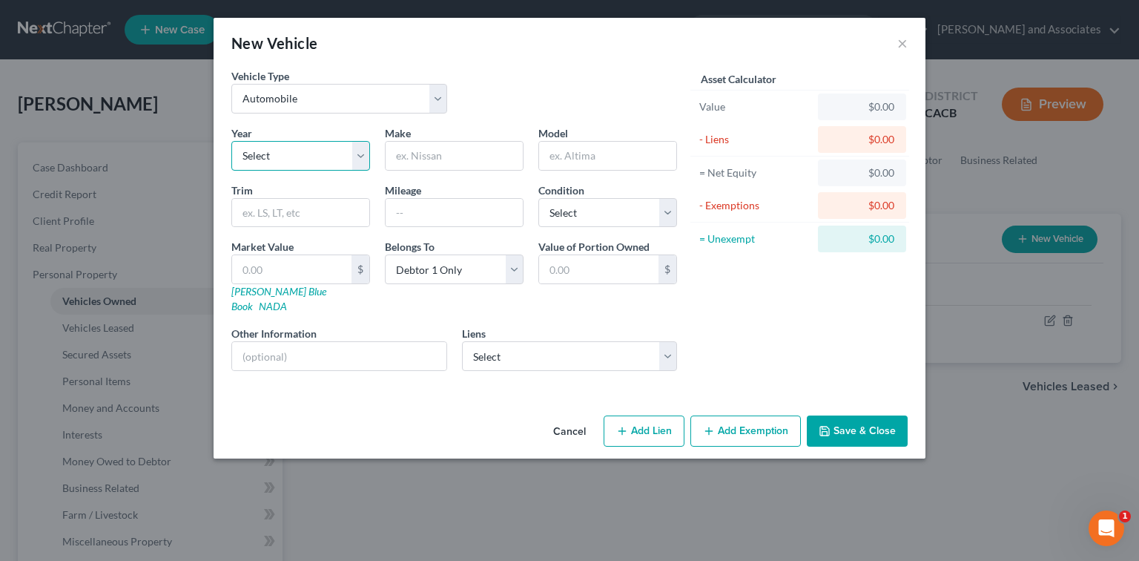
drag, startPoint x: 303, startPoint y: 153, endPoint x: 303, endPoint y: 166, distance: 12.6
click at [303, 153] on select "Select 2026 2025 2024 2023 2022 2021 2020 2019 2018 2017 2016 2015 2014 2013 20…" at bounding box center [300, 156] width 139 height 30
select select "11"
click at [231, 141] on select "Select 2026 2025 2024 2023 2022 2021 2020 2019 2018 2017 2016 2015 2014 2013 20…" at bounding box center [300, 156] width 139 height 30
click at [484, 159] on input "text" at bounding box center [454, 156] width 137 height 28
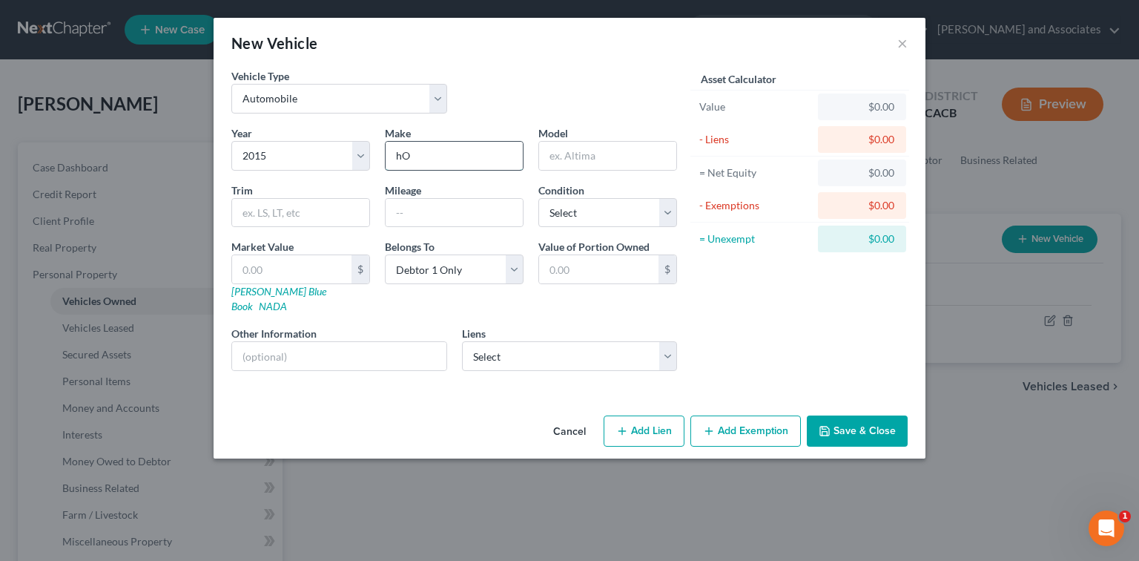
type input "h"
type input "G"
type input "Honda"
type input "c"
type input "Civic"
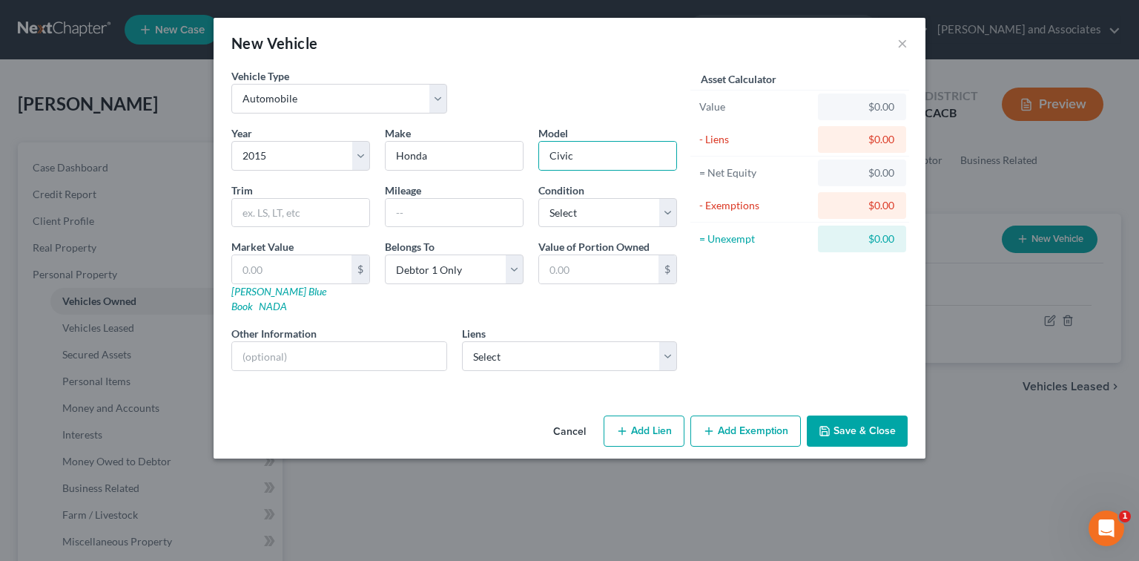
click at [887, 415] on button "Save & Close" at bounding box center [857, 430] width 101 height 31
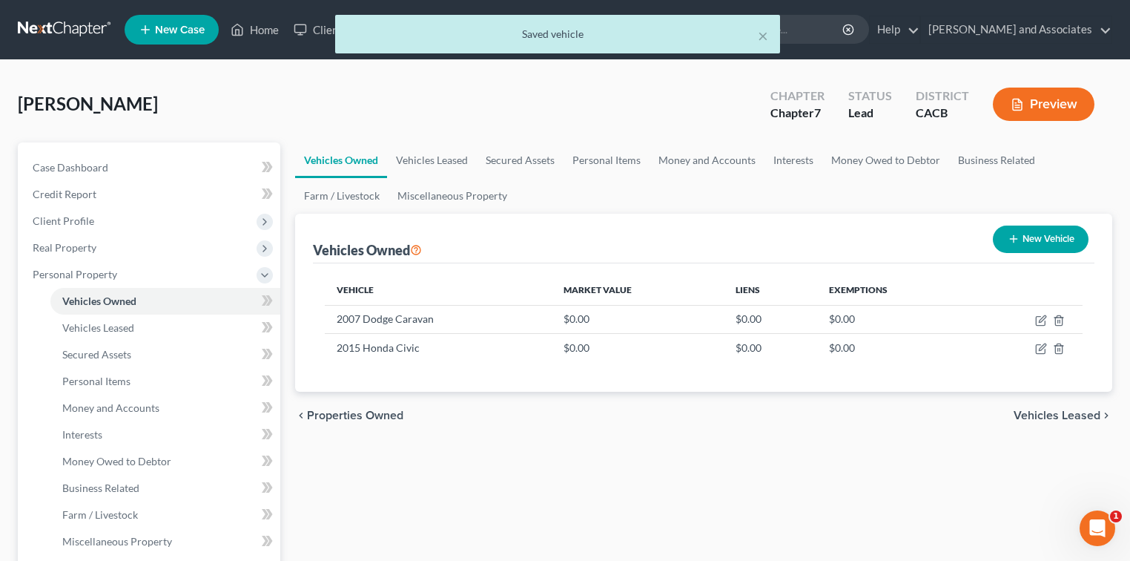
click at [1063, 240] on button "New Vehicle" at bounding box center [1041, 238] width 96 height 27
select select "0"
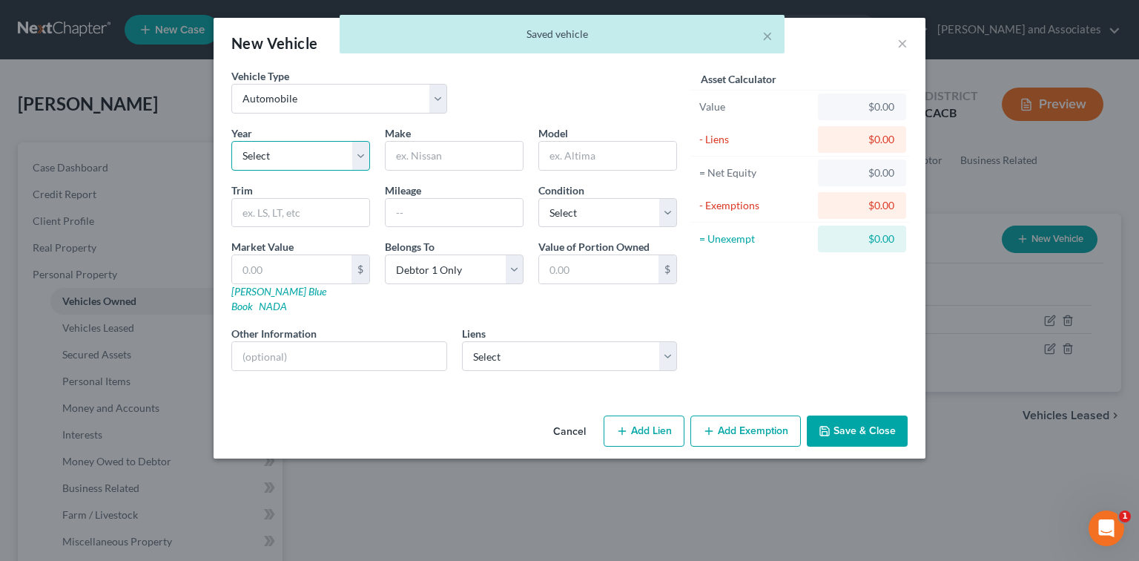
click at [348, 159] on select "Select 2026 2025 2024 2023 2022 2021 2020 2019 2018 2017 2016 2015 2014 2013 20…" at bounding box center [300, 156] width 139 height 30
select select "7"
click at [231, 141] on select "Select 2026 2025 2024 2023 2022 2021 2020 2019 2018 2017 2016 2015 2014 2013 20…" at bounding box center [300, 156] width 139 height 30
click at [448, 148] on input "text" at bounding box center [454, 156] width 137 height 28
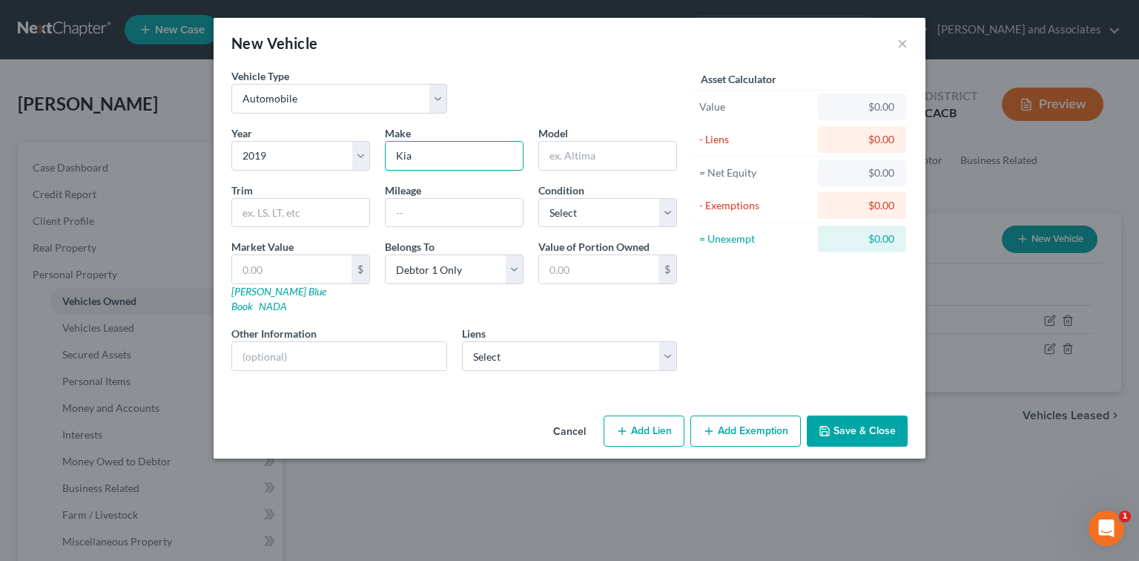
type input "Kia"
click at [891, 409] on div "Cancel Add Lien Add Lease Add Exemption Save & Close" at bounding box center [570, 433] width 712 height 49
click at [898, 415] on button "Save & Close" at bounding box center [857, 430] width 101 height 31
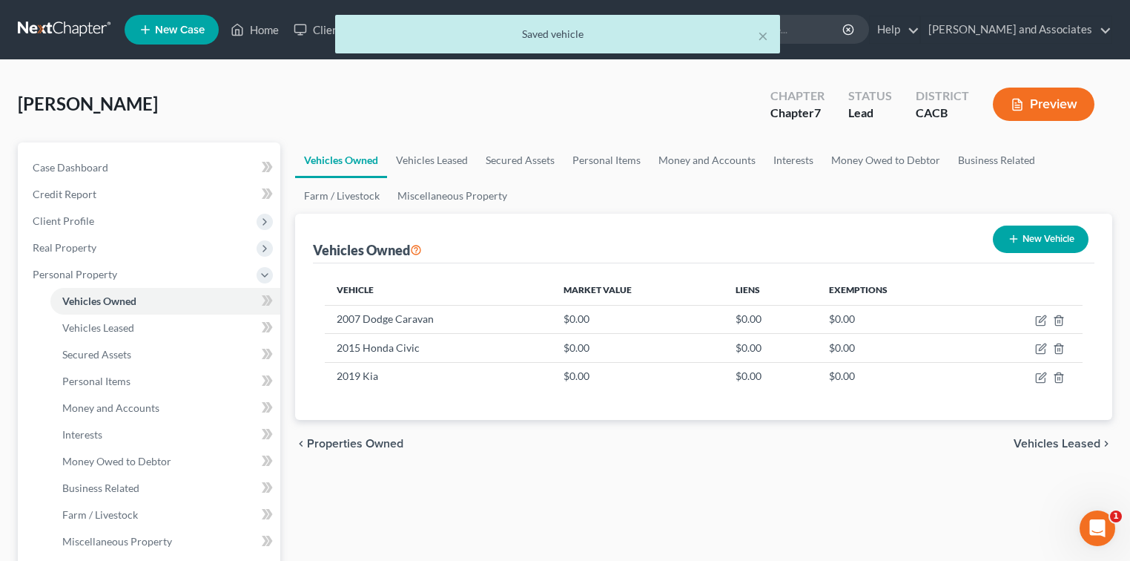
click at [1062, 240] on button "New Vehicle" at bounding box center [1041, 238] width 96 height 27
select select "0"
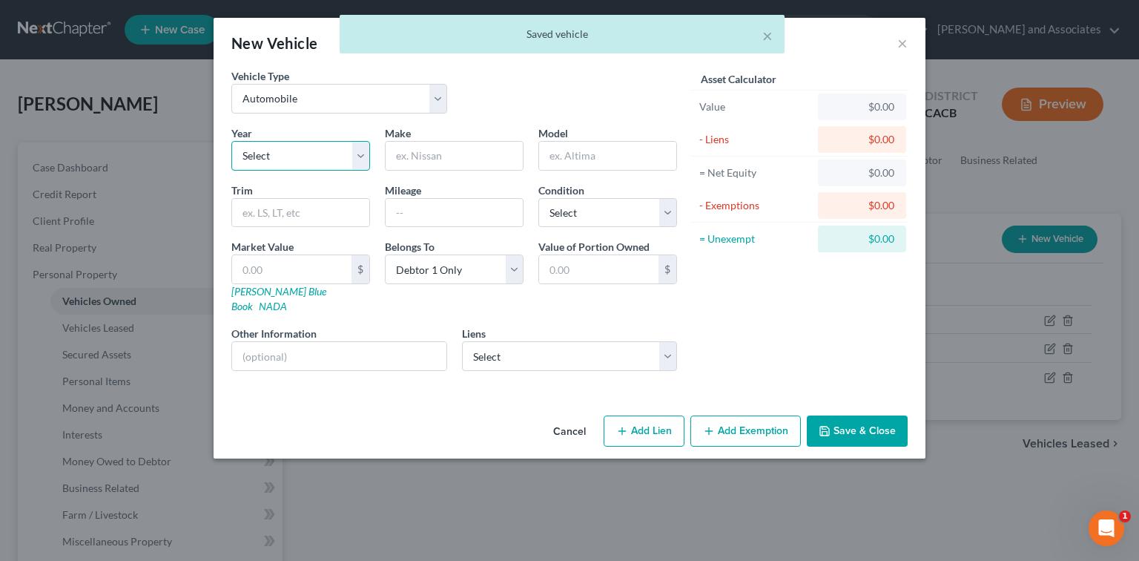
click at [322, 159] on select "Select 2026 2025 2024 2023 2022 2021 2020 2019 2018 2017 2016 2015 2014 2013 20…" at bounding box center [300, 156] width 139 height 30
select select "12"
click at [231, 141] on select "Select 2026 2025 2024 2023 2022 2021 2020 2019 2018 2017 2016 2015 2014 2013 20…" at bounding box center [300, 156] width 139 height 30
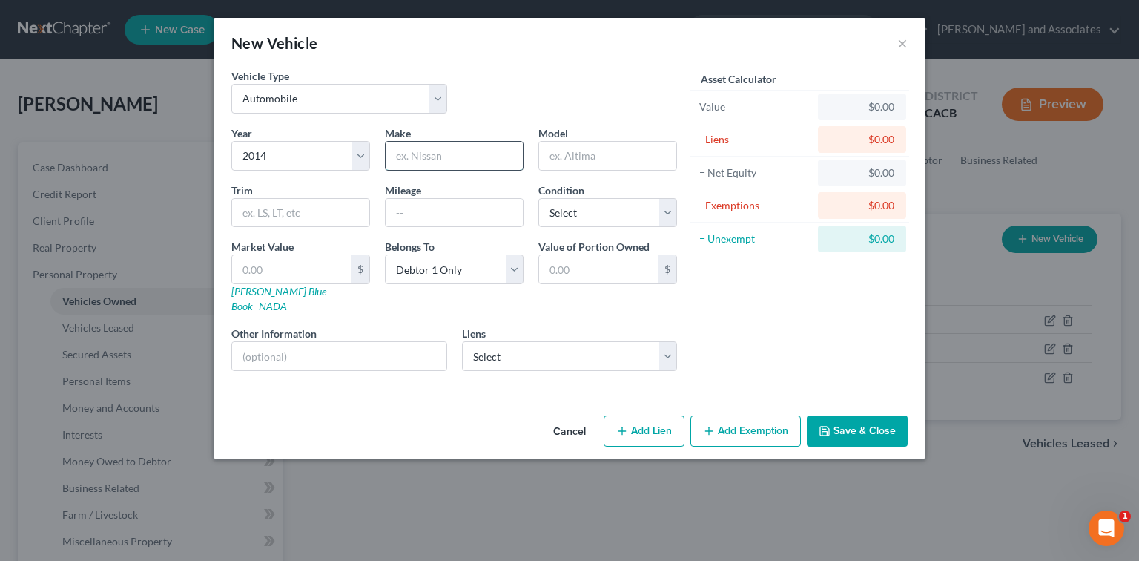
click at [460, 162] on input "text" at bounding box center [454, 156] width 137 height 28
drag, startPoint x: 480, startPoint y: 163, endPoint x: 389, endPoint y: 151, distance: 92.0
click at [389, 151] on input "Mercedes" at bounding box center [454, 156] width 137 height 28
type input "Mercedes"
click at [870, 430] on div "Cancel Add Lien Add Lease Add Exemption Save & Close" at bounding box center [570, 433] width 712 height 49
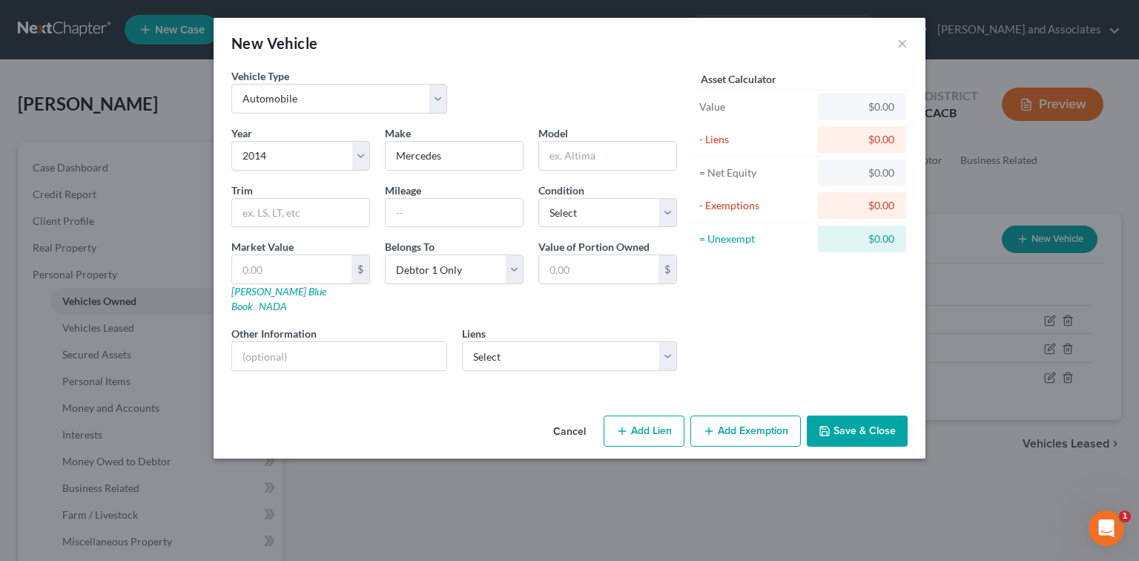
click at [876, 415] on button "Save & Close" at bounding box center [857, 430] width 101 height 31
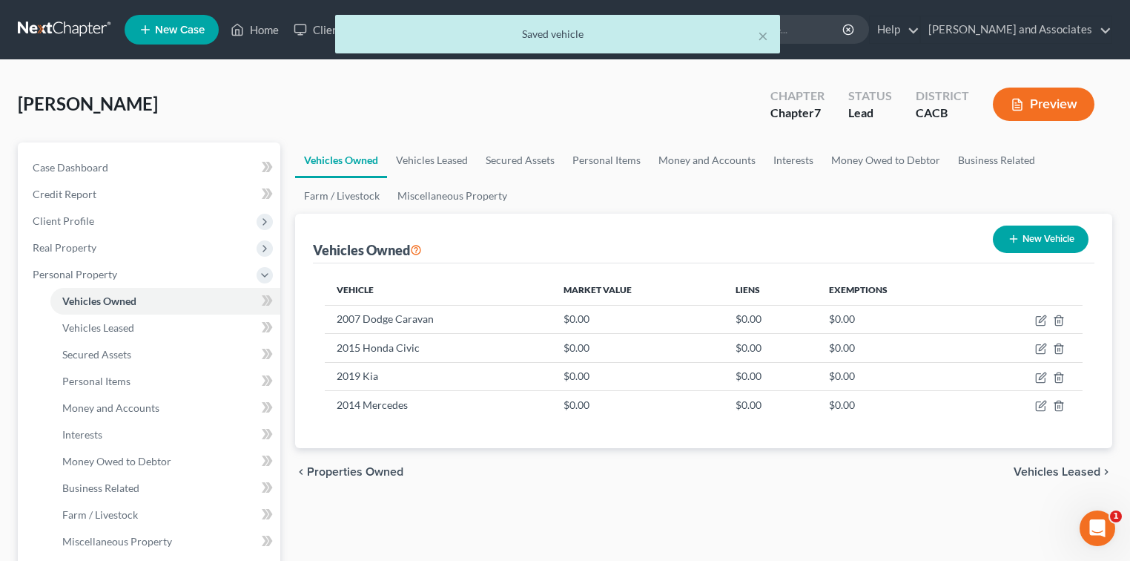
click at [1045, 242] on button "New Vehicle" at bounding box center [1041, 238] width 96 height 27
select select "0"
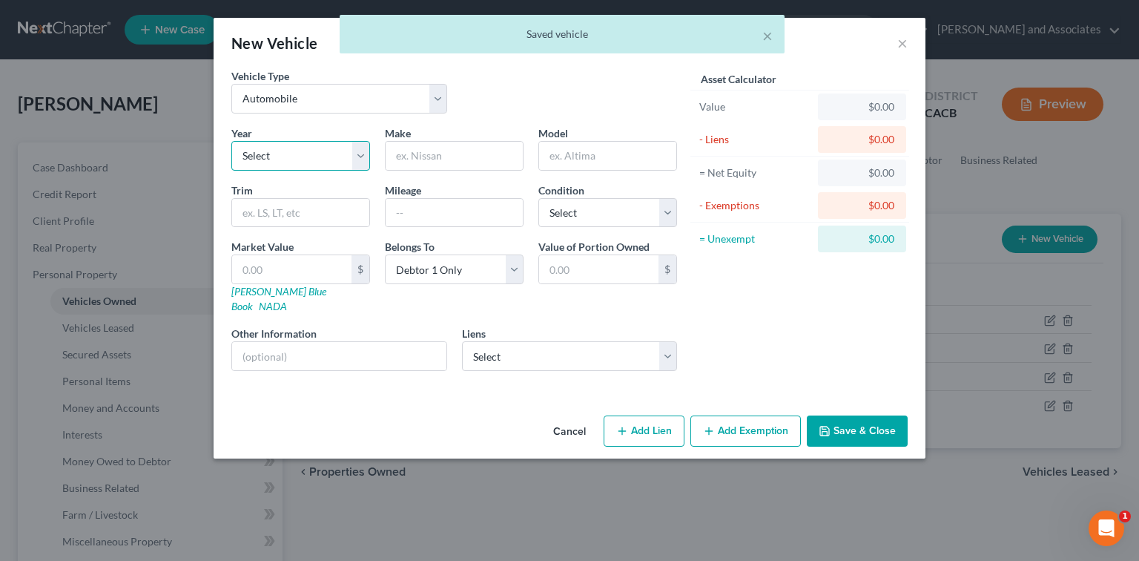
click at [320, 163] on select "Select 2026 2025 2024 2023 2022 2021 2020 2019 2018 2017 2016 2015 2014 2013 20…" at bounding box center [300, 156] width 139 height 30
select select "21"
click at [231, 141] on select "Select 2026 2025 2024 2023 2022 2021 2020 2019 2018 2017 2016 2015 2014 2013 20…" at bounding box center [300, 156] width 139 height 30
click at [470, 142] on input "text" at bounding box center [454, 156] width 137 height 28
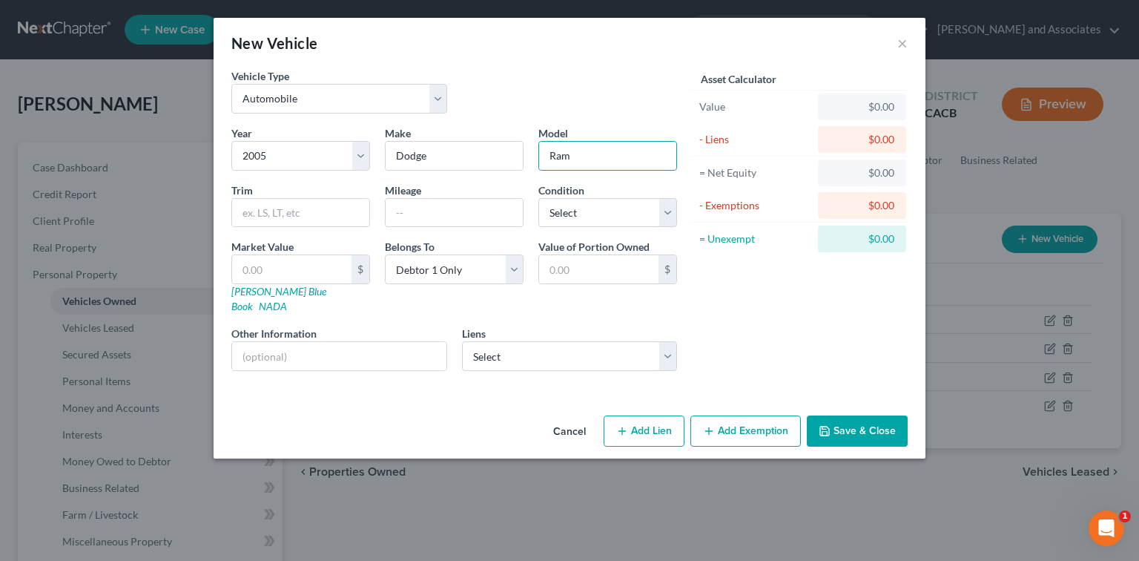
click at [878, 415] on button "Save & Close" at bounding box center [857, 430] width 101 height 31
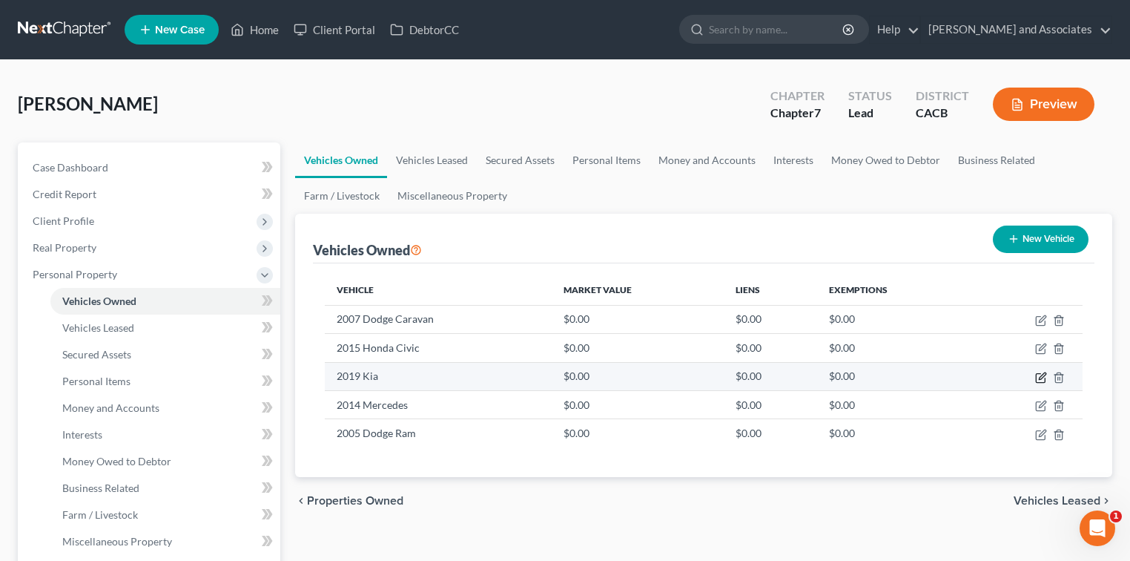
click at [1039, 380] on icon "button" at bounding box center [1041, 377] width 12 height 12
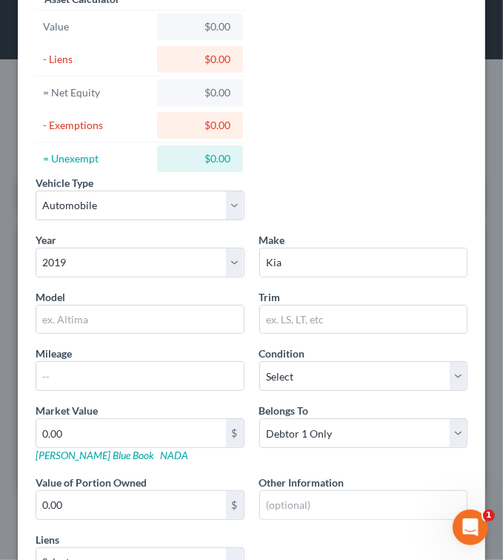
scroll to position [199, 0]
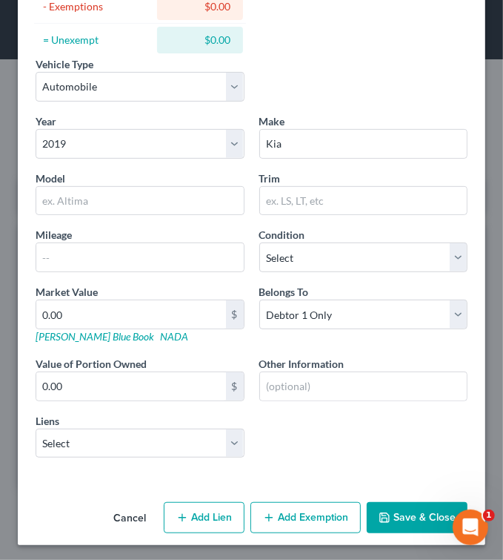
click at [142, 513] on button "Cancel" at bounding box center [130, 518] width 56 height 30
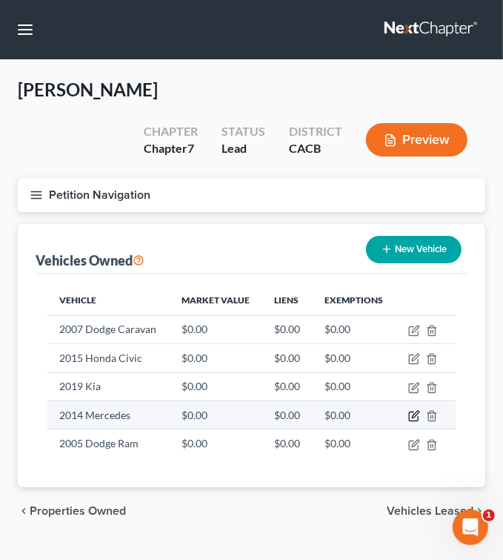
click at [414, 411] on icon "button" at bounding box center [415, 414] width 7 height 7
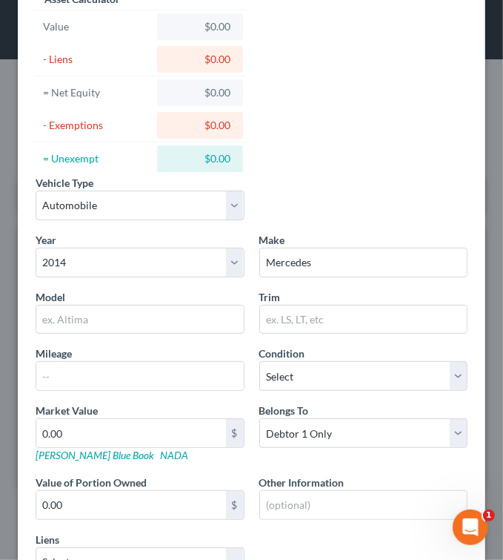
scroll to position [99, 0]
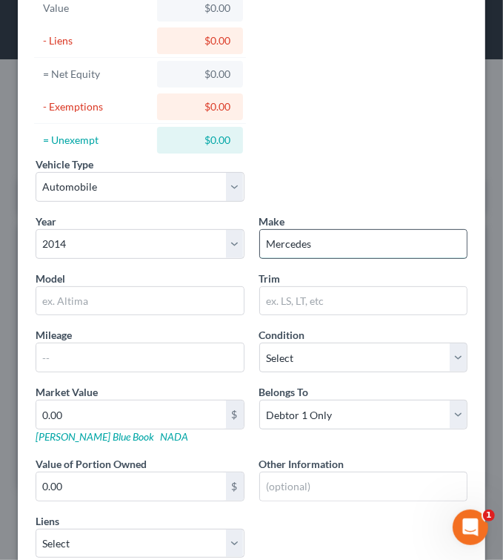
click at [368, 240] on input "Mercedes" at bounding box center [364, 244] width 208 height 28
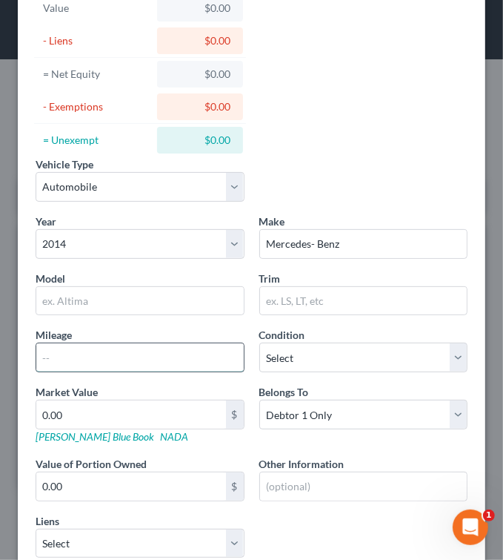
click at [160, 343] on input "text" at bounding box center [140, 357] width 208 height 28
click at [55, 359] on input "75916" at bounding box center [140, 357] width 208 height 28
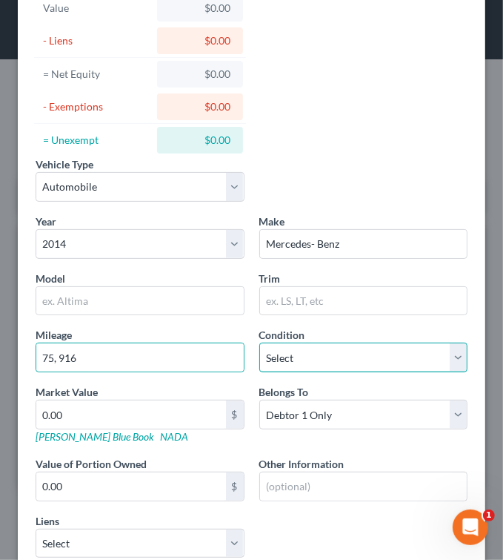
click at [310, 354] on select "Select Excellent Very Good Good Fair Poor" at bounding box center [364, 358] width 209 height 30
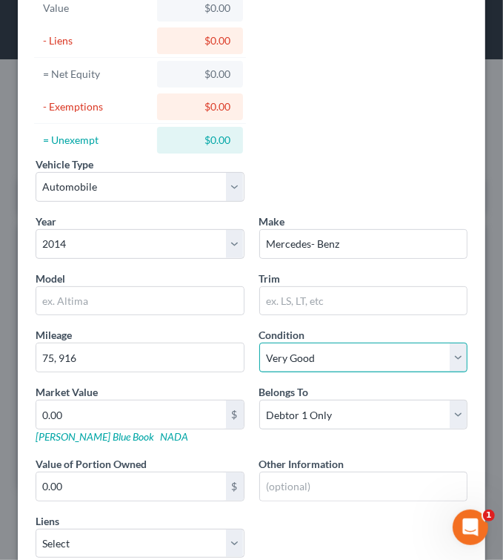
click at [260, 343] on select "Select Excellent Very Good Good Fair Poor" at bounding box center [364, 358] width 209 height 30
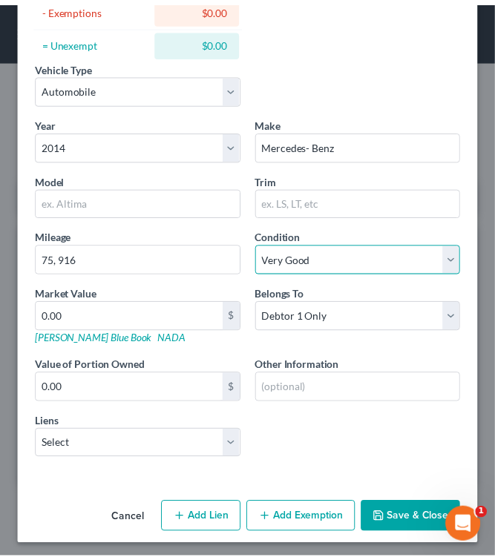
scroll to position [199, 0]
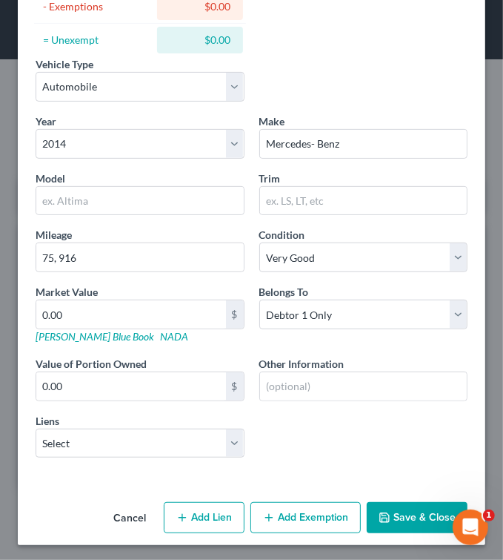
click at [406, 510] on button "Save & Close" at bounding box center [417, 517] width 101 height 31
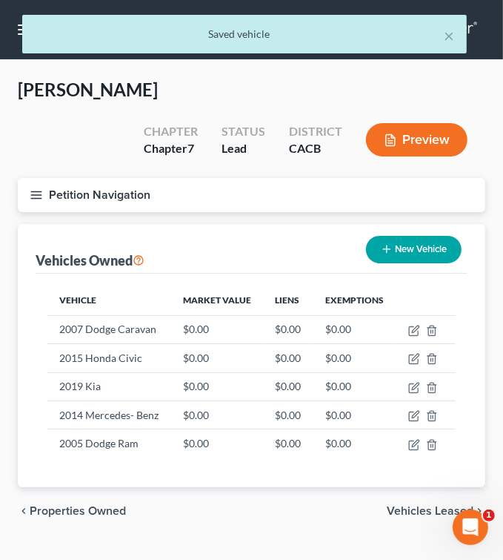
click at [48, 178] on button "Petition Navigation" at bounding box center [252, 195] width 468 height 34
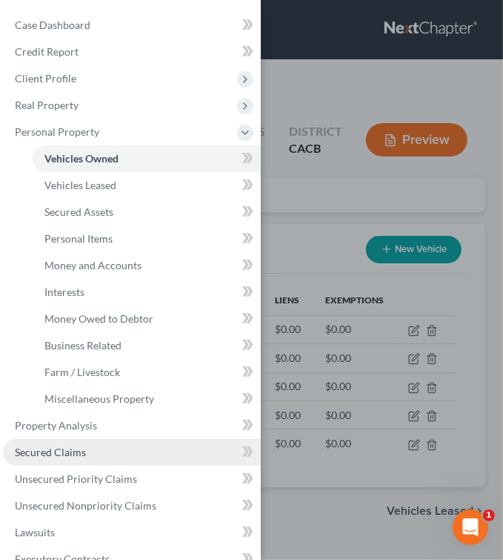
click at [44, 442] on link "Secured Claims" at bounding box center [132, 452] width 258 height 27
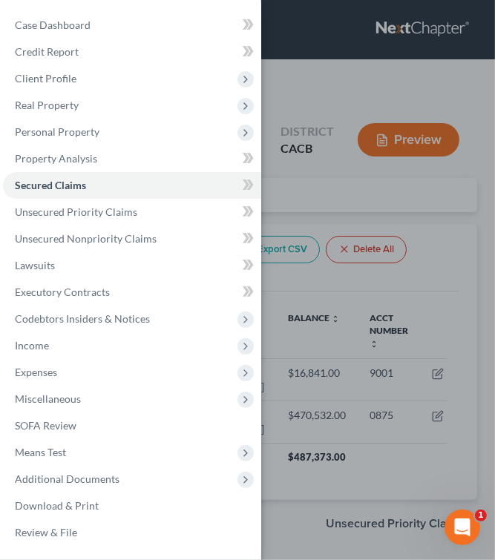
click at [329, 221] on div "Case Dashboard Payments Invoices Payments Payments Credit Report Client Profile" at bounding box center [247, 280] width 495 height 560
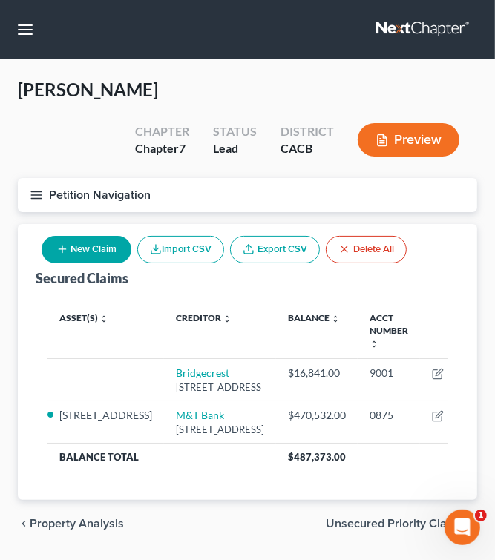
click at [33, 186] on button "Petition Navigation" at bounding box center [247, 195] width 459 height 34
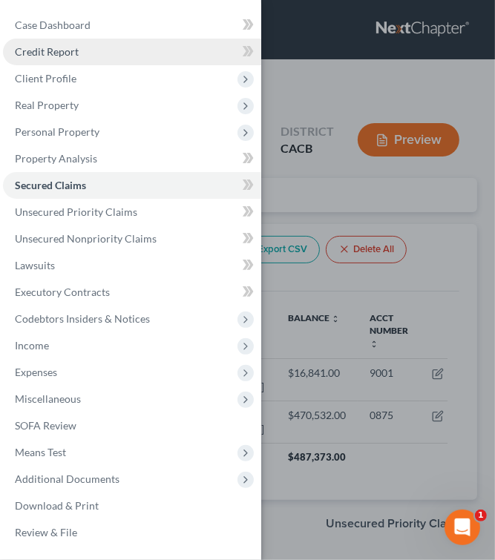
click at [39, 54] on span "Credit Report" at bounding box center [47, 51] width 64 height 13
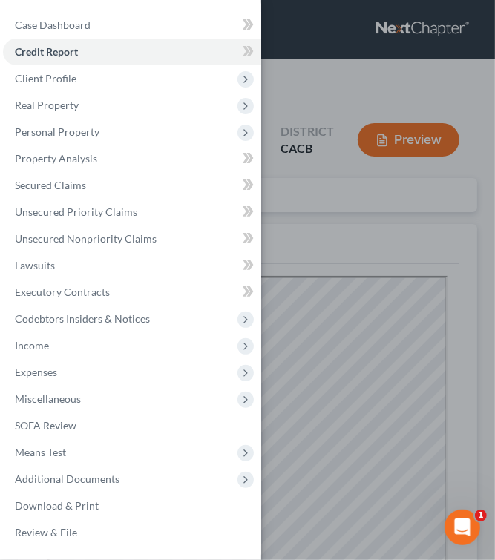
click at [300, 276] on div "Case Dashboard Payments Invoices Payments Payments Credit Report Client Profile" at bounding box center [247, 280] width 495 height 560
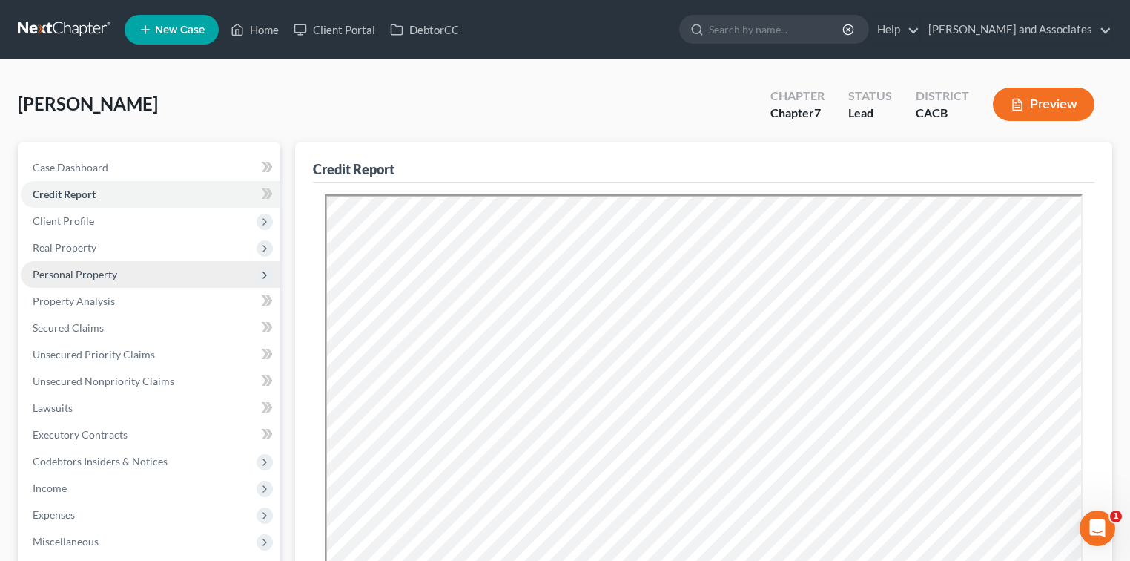
click at [87, 282] on span "Personal Property" at bounding box center [151, 274] width 260 height 27
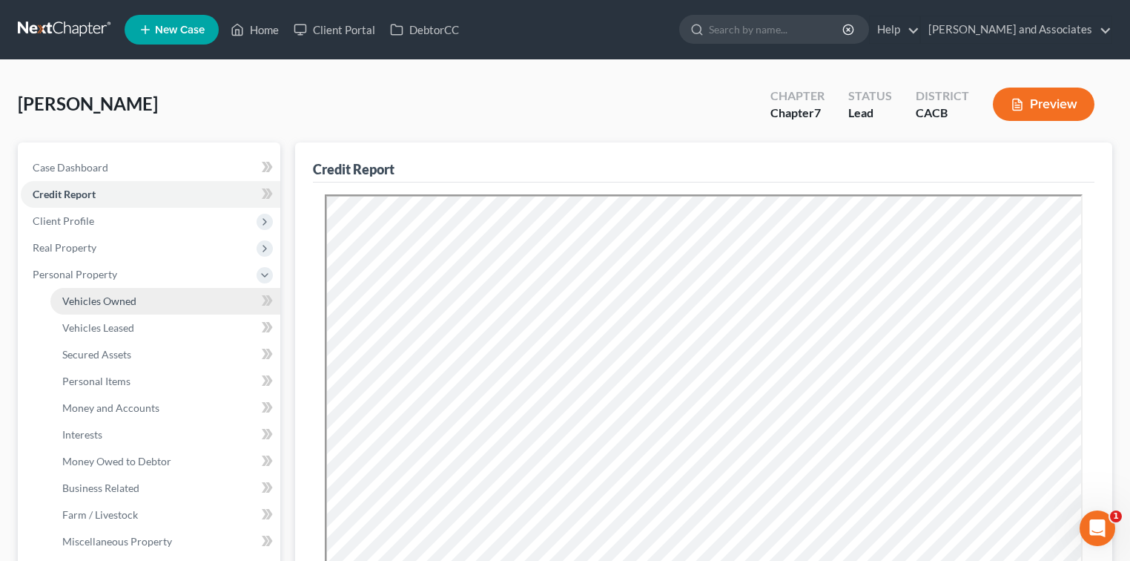
click at [104, 303] on span "Vehicles Owned" at bounding box center [99, 300] width 74 height 13
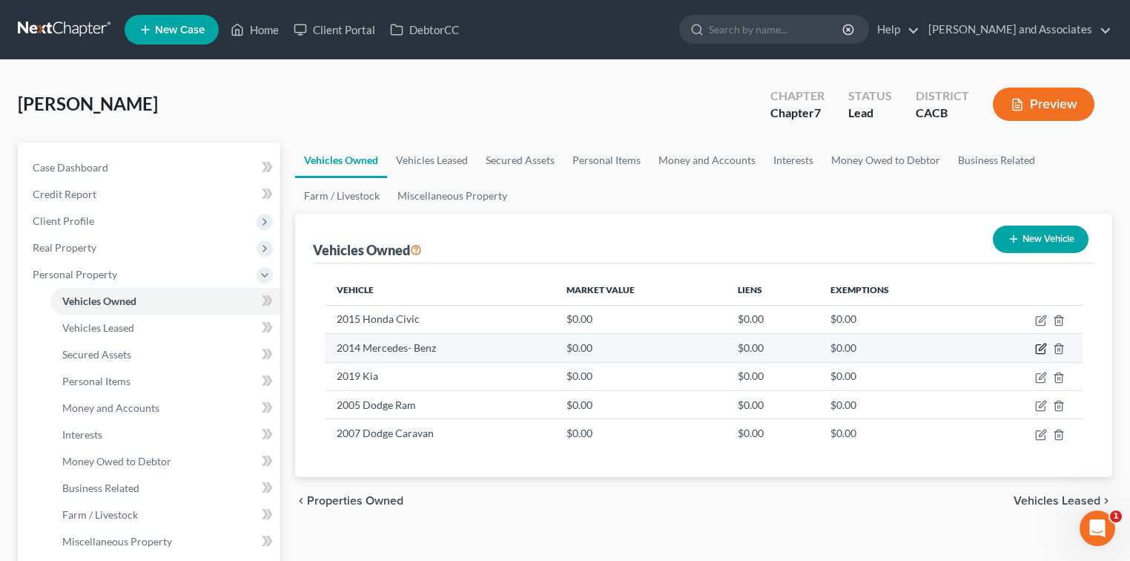
click at [1040, 349] on icon "button" at bounding box center [1042, 347] width 7 height 7
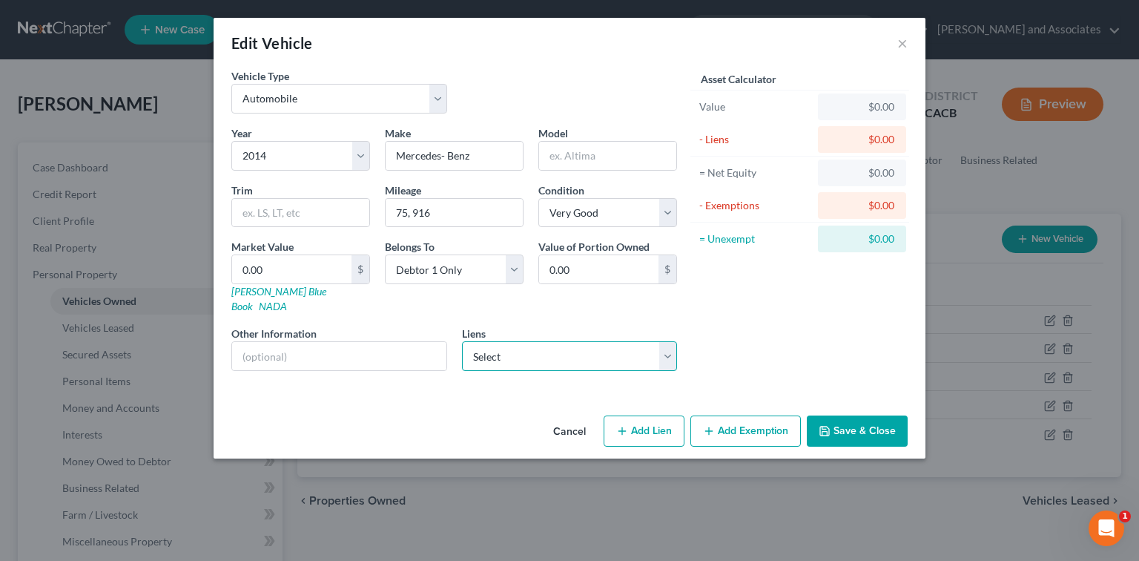
click at [521, 347] on select "Select Bridgecrest - $16,841.00" at bounding box center [570, 356] width 216 height 30
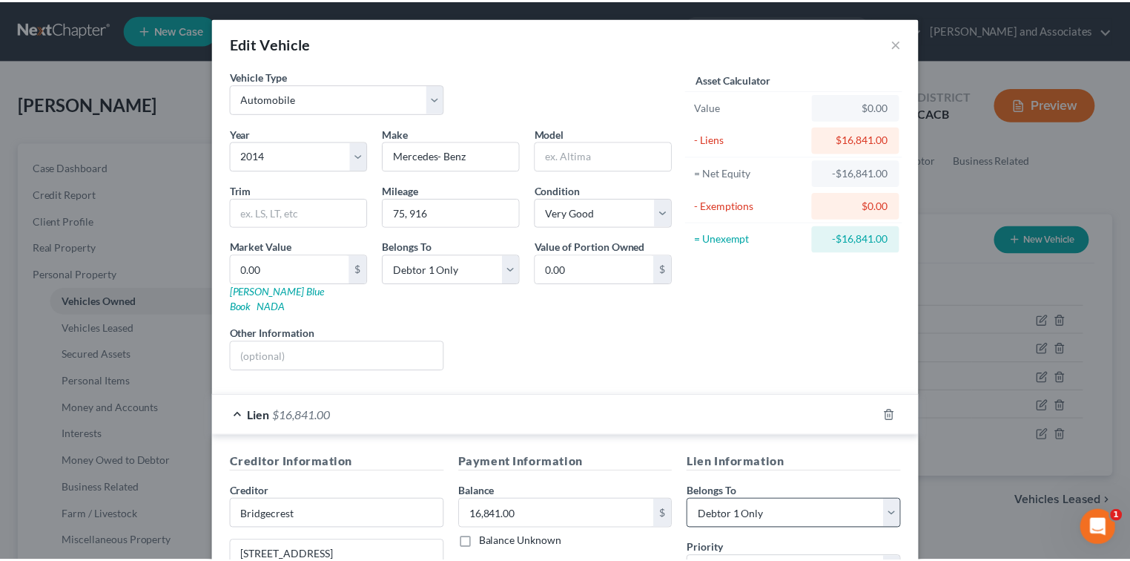
scroll to position [272, 0]
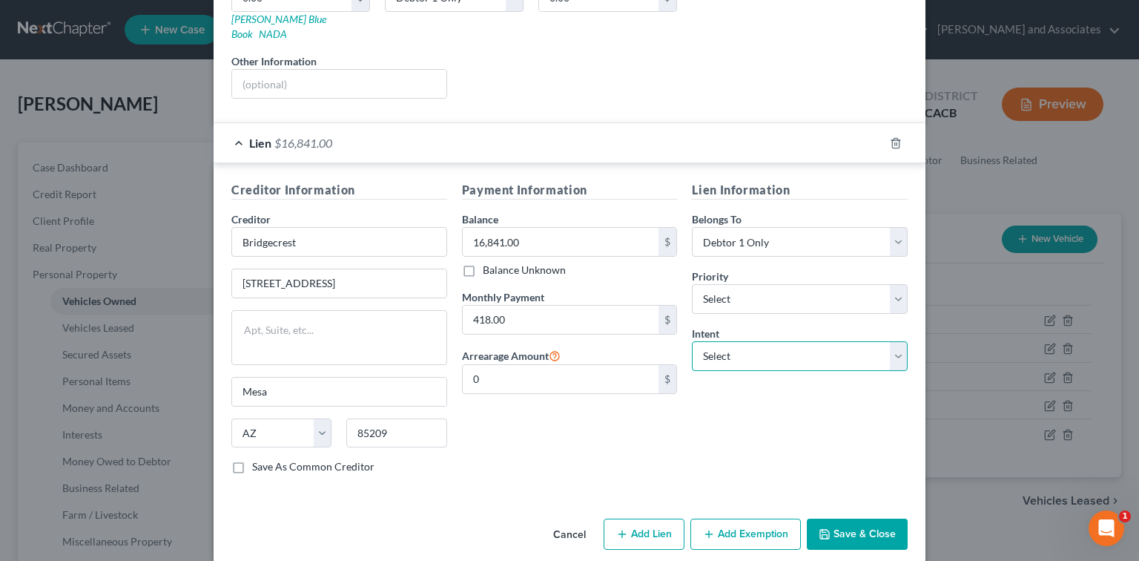
click at [771, 341] on select "Select Surrender Redeem Reaffirm Avoid Other" at bounding box center [800, 356] width 216 height 30
click at [692, 341] on select "Select Surrender Redeem Reaffirm Avoid Other" at bounding box center [800, 356] width 216 height 30
click at [870, 518] on button "Save & Close" at bounding box center [857, 533] width 101 height 31
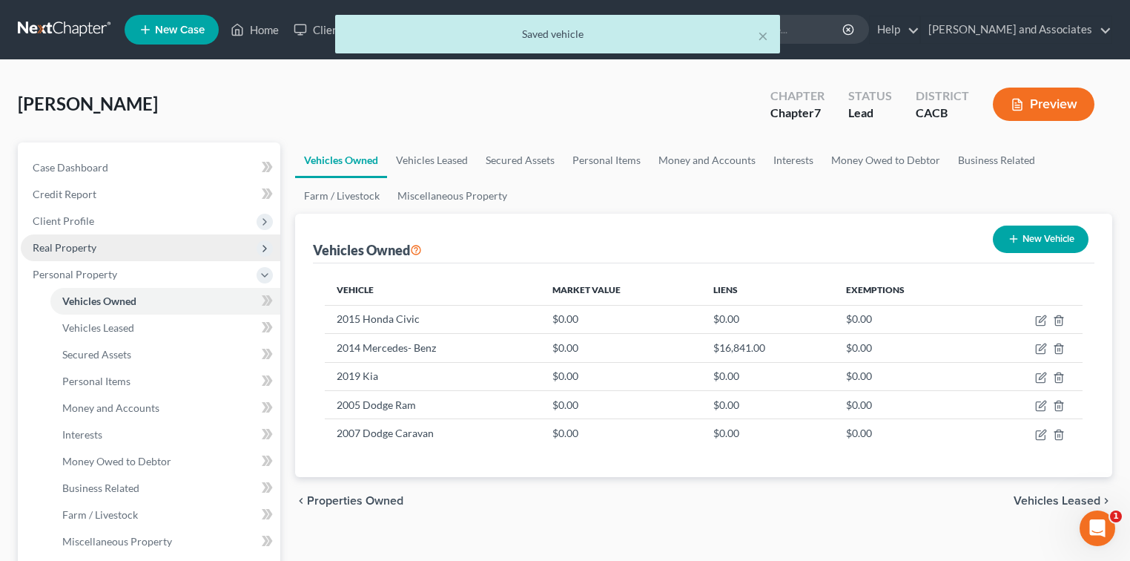
click at [74, 243] on span "Real Property" at bounding box center [65, 247] width 64 height 13
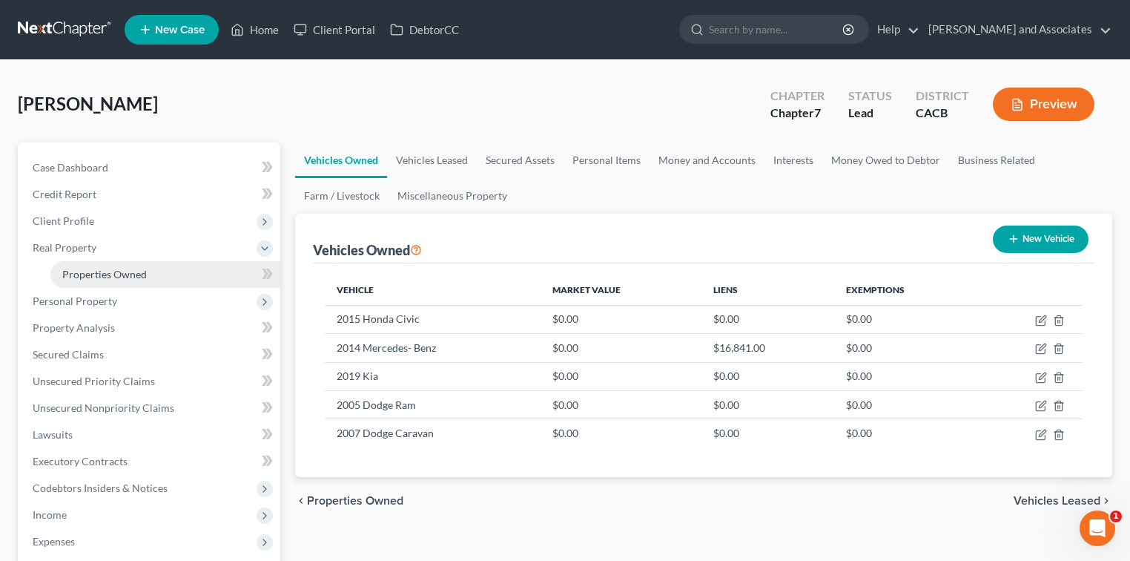
click at [148, 261] on link "Properties Owned" at bounding box center [165, 274] width 230 height 27
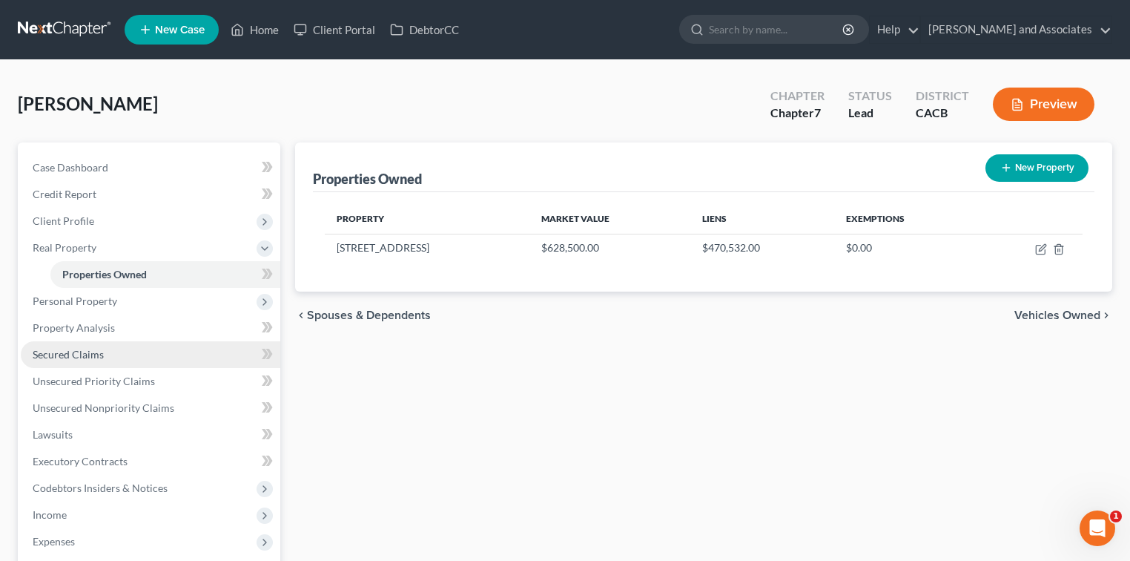
click at [79, 356] on span "Secured Claims" at bounding box center [68, 354] width 71 height 13
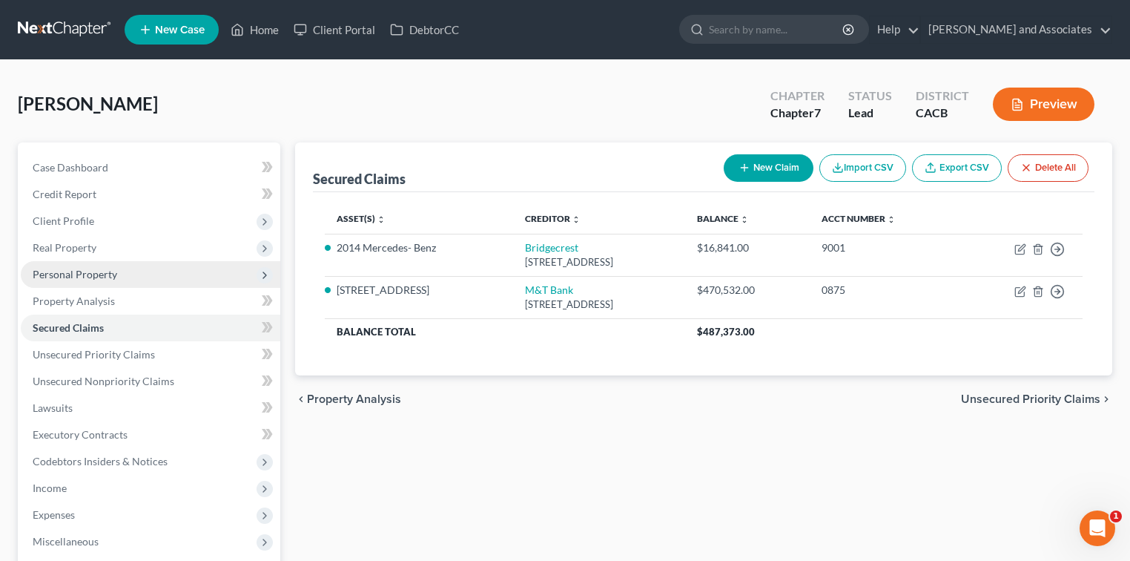
click at [95, 282] on span "Personal Property" at bounding box center [151, 274] width 260 height 27
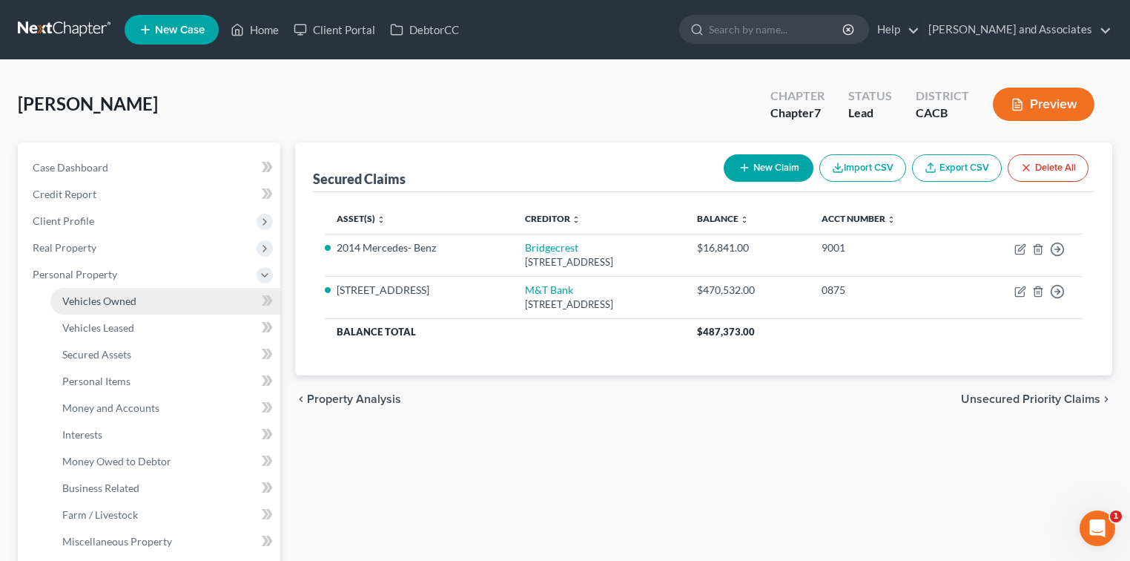
click at [113, 297] on span "Vehicles Owned" at bounding box center [99, 300] width 74 height 13
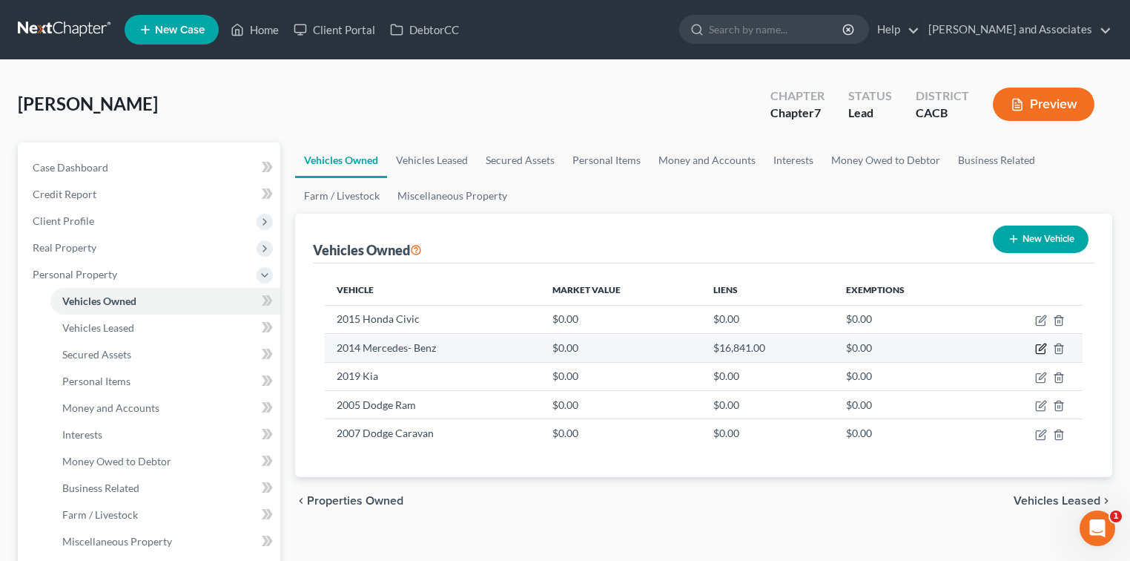
click at [1043, 344] on icon "button" at bounding box center [1042, 347] width 7 height 7
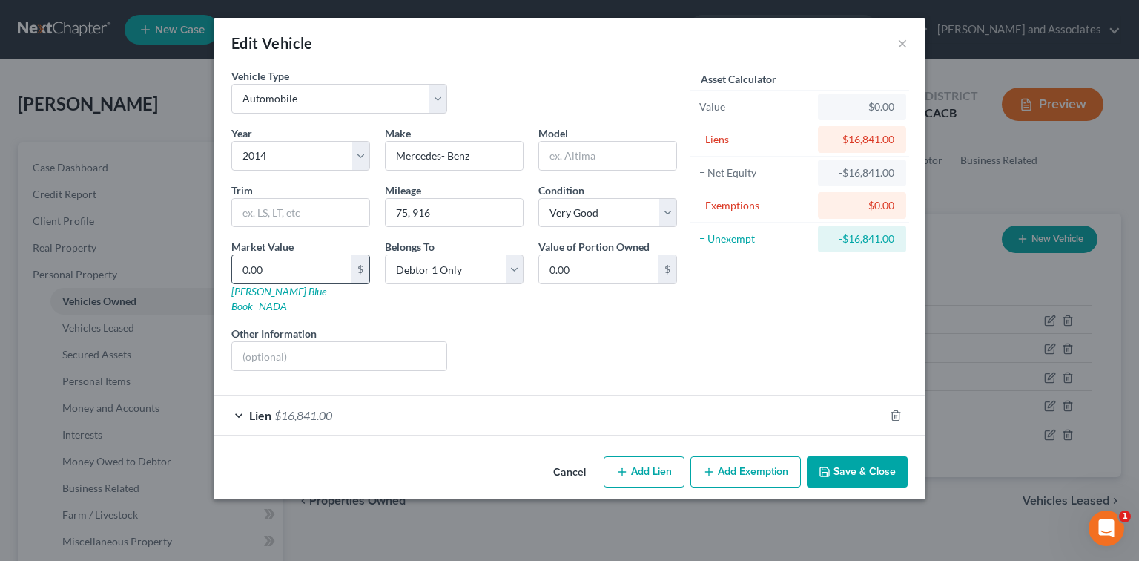
click at [285, 256] on input "0.00" at bounding box center [291, 269] width 119 height 28
click at [899, 456] on button "Save & Close" at bounding box center [857, 471] width 101 height 31
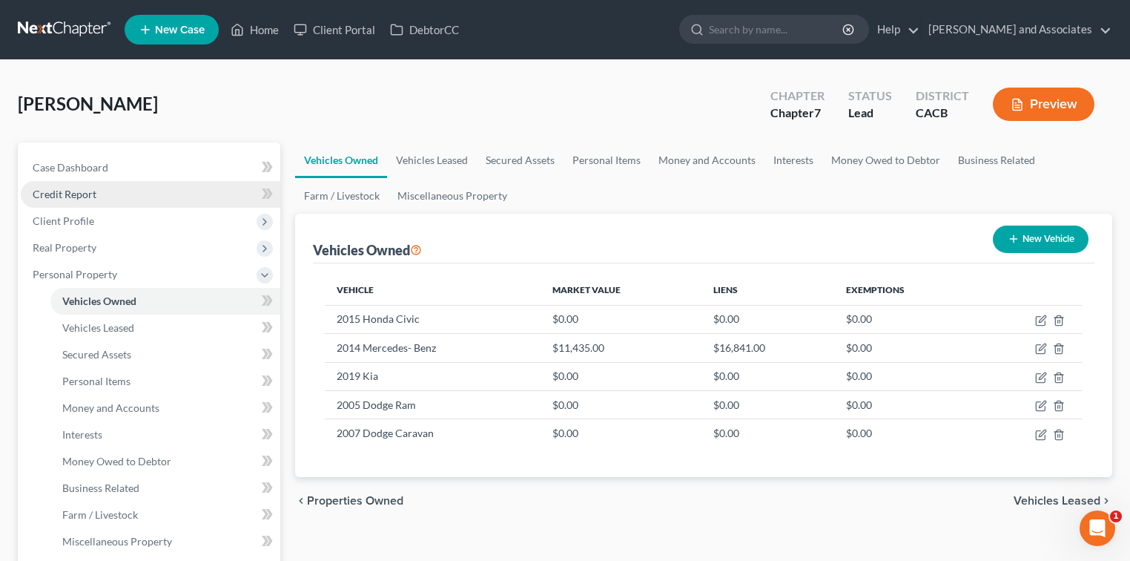
click at [75, 184] on link "Credit Report" at bounding box center [151, 194] width 260 height 27
click at [119, 198] on link "Credit Report" at bounding box center [151, 194] width 260 height 27
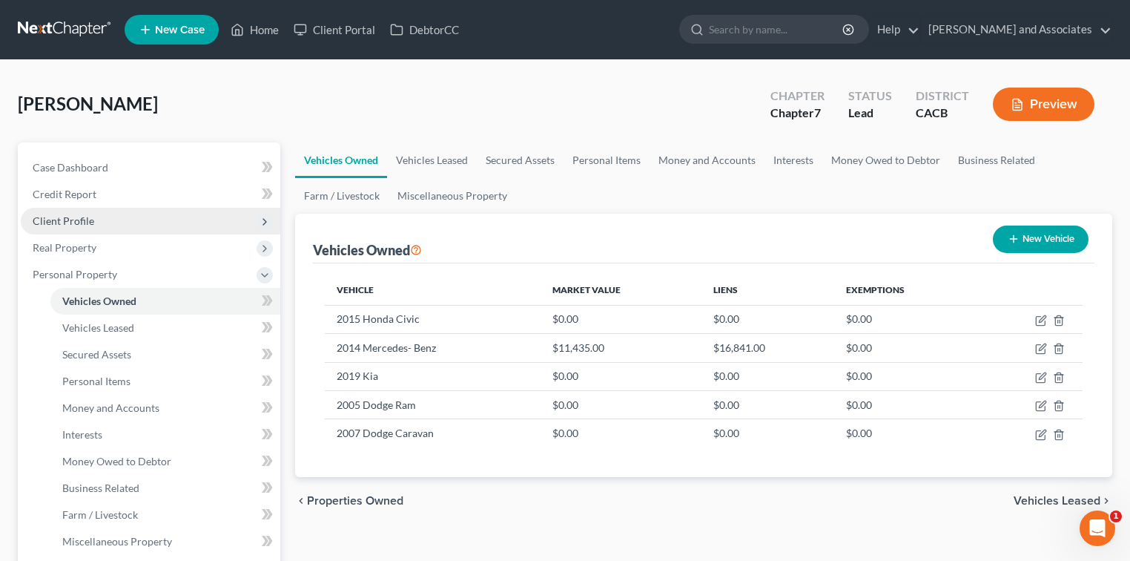
click at [113, 228] on span "Client Profile" at bounding box center [151, 221] width 260 height 27
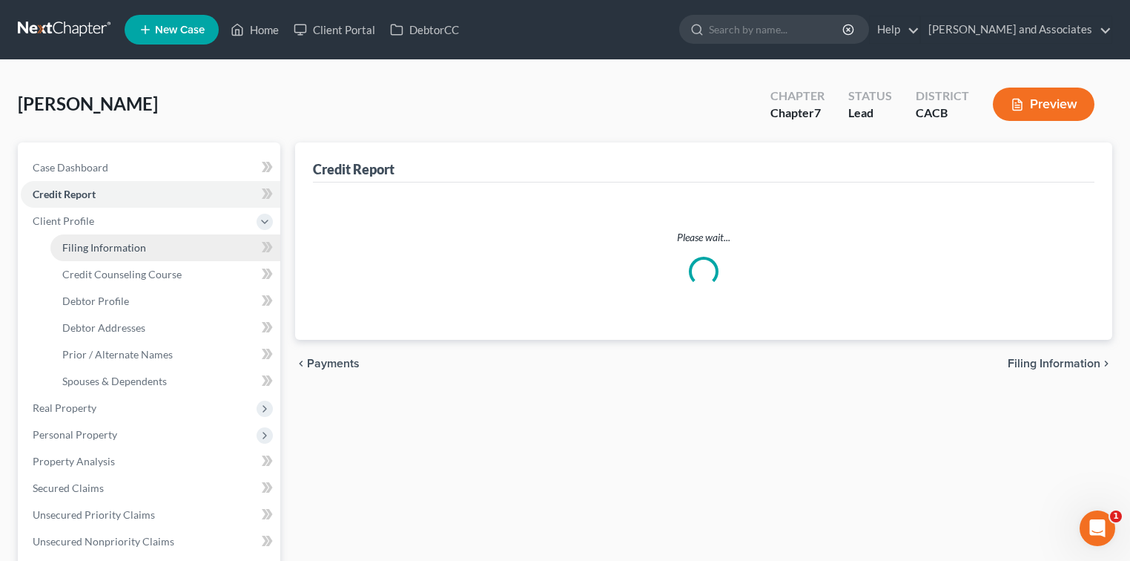
click at [163, 245] on link "Filing Information" at bounding box center [165, 247] width 230 height 27
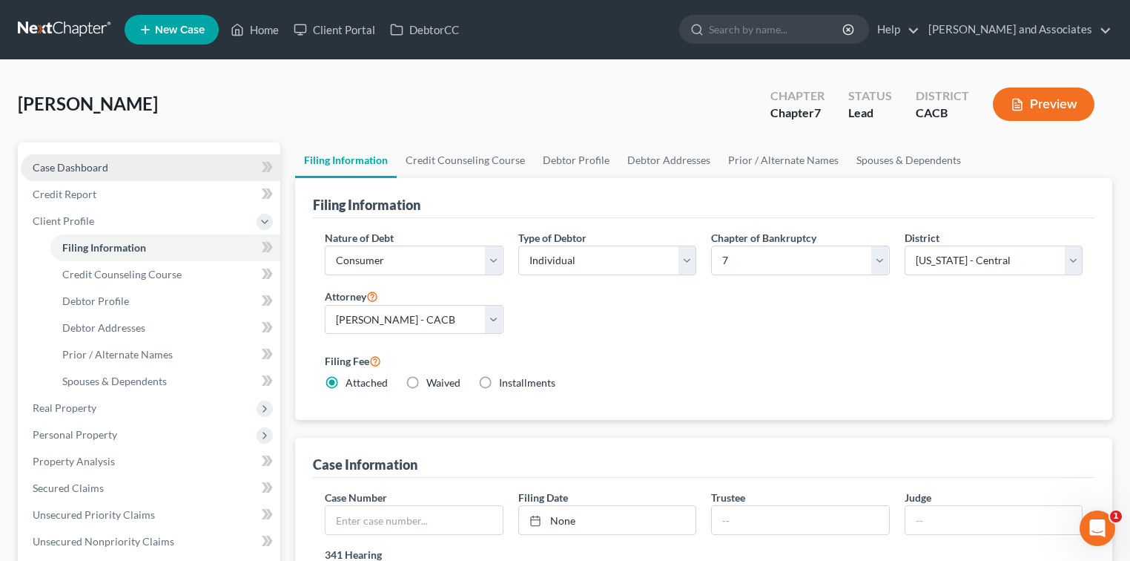
click at [93, 158] on link "Case Dashboard" at bounding box center [151, 167] width 260 height 27
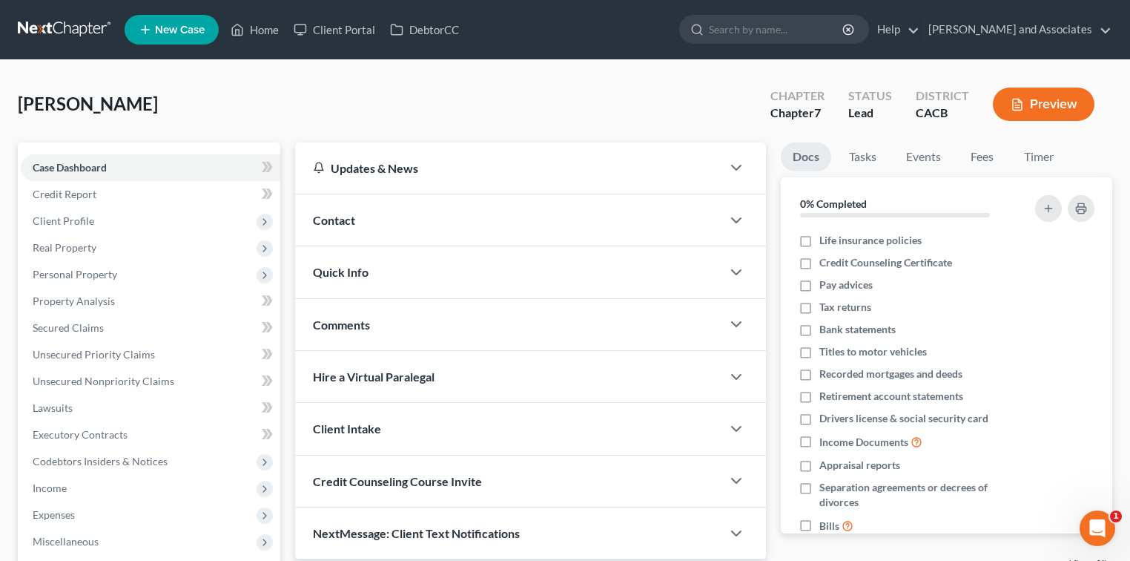
click at [50, 20] on link at bounding box center [65, 29] width 95 height 27
